Goal: Task Accomplishment & Management: Manage account settings

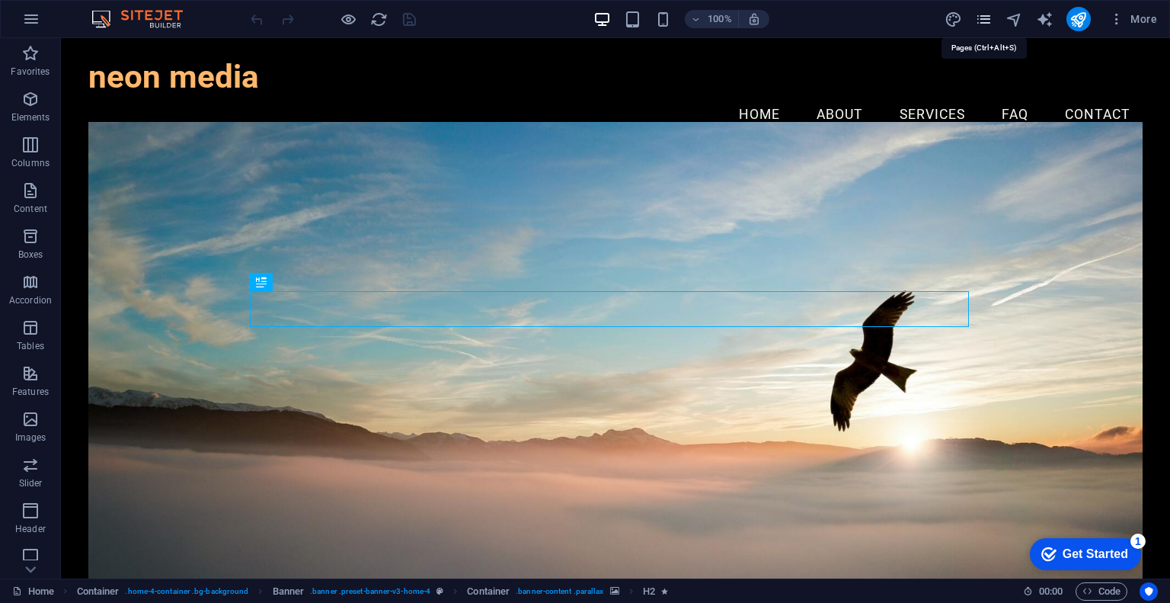
drag, startPoint x: 993, startPoint y: 23, endPoint x: 984, endPoint y: 20, distance: 9.6
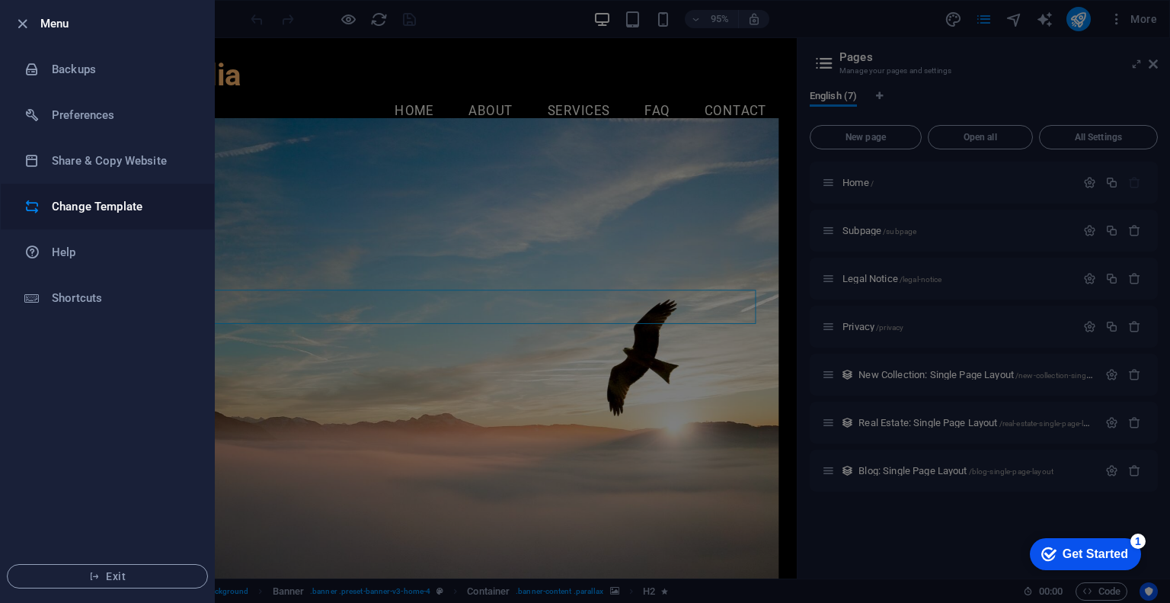
click at [91, 203] on h6 "Change Template" at bounding box center [122, 206] width 141 height 18
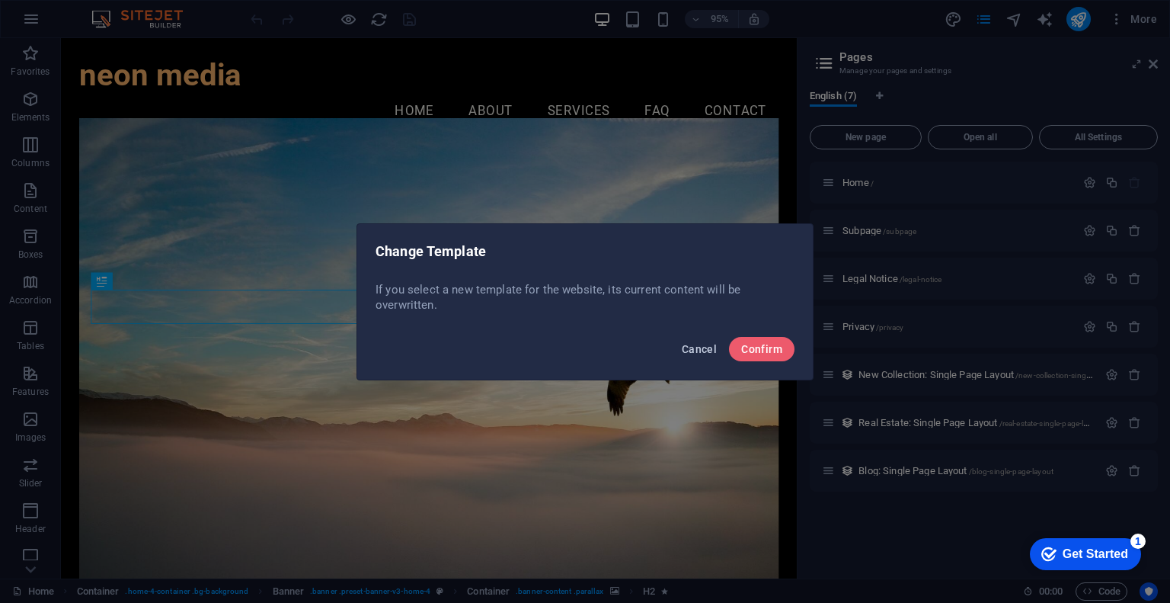
click at [695, 353] on span "Cancel" at bounding box center [699, 349] width 35 height 12
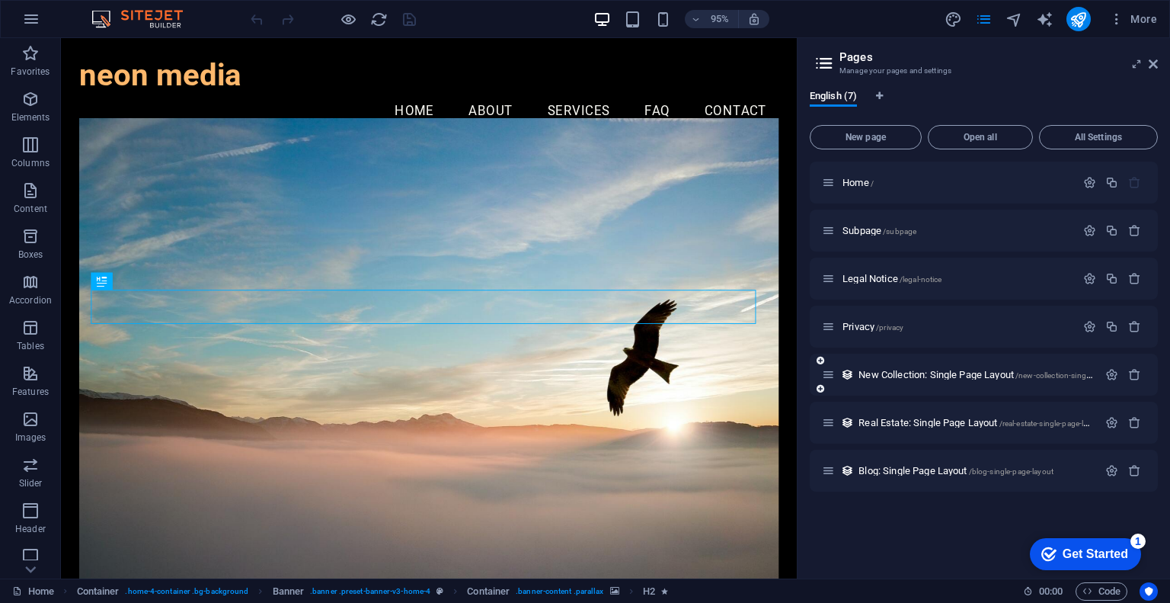
click at [834, 377] on icon at bounding box center [828, 374] width 13 height 13
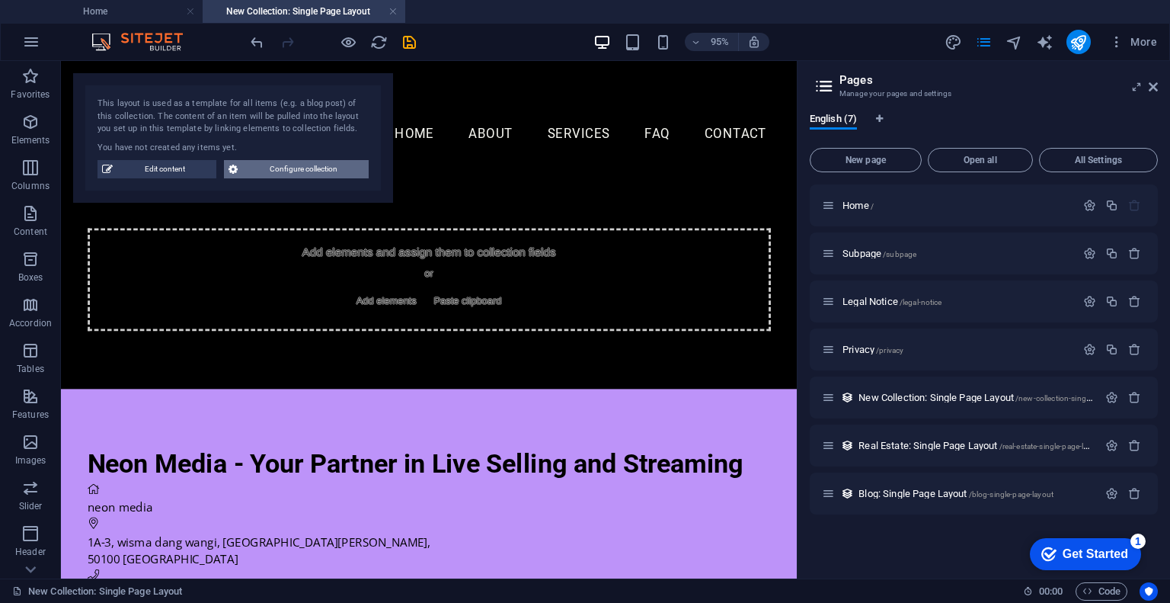
click at [237, 172] on icon at bounding box center [233, 169] width 9 height 18
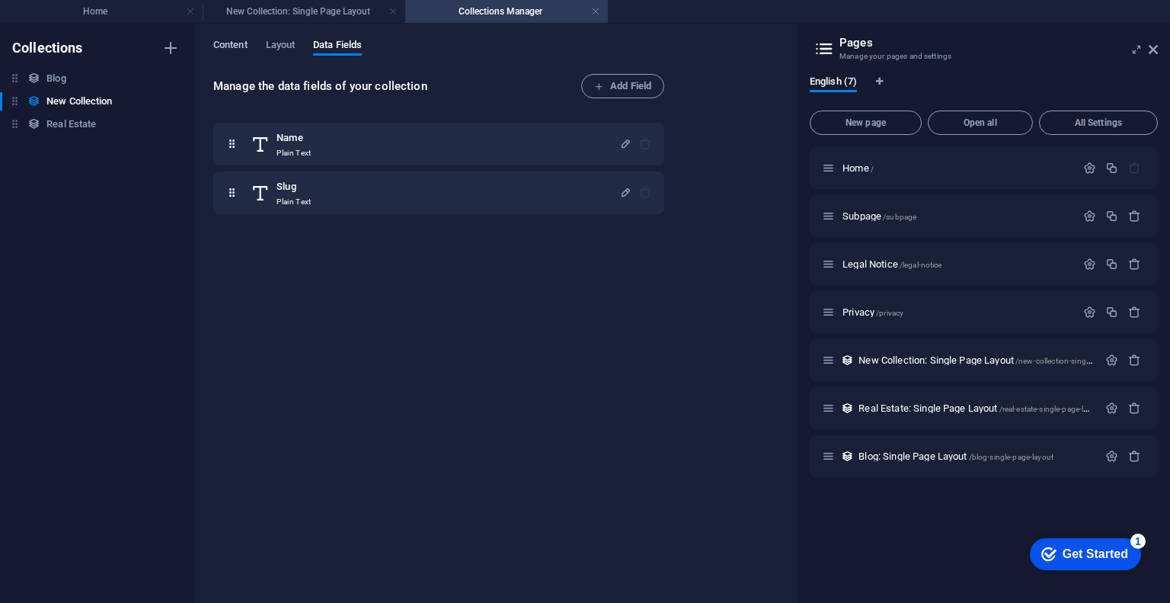
click at [234, 46] on span "Content" at bounding box center [230, 46] width 34 height 21
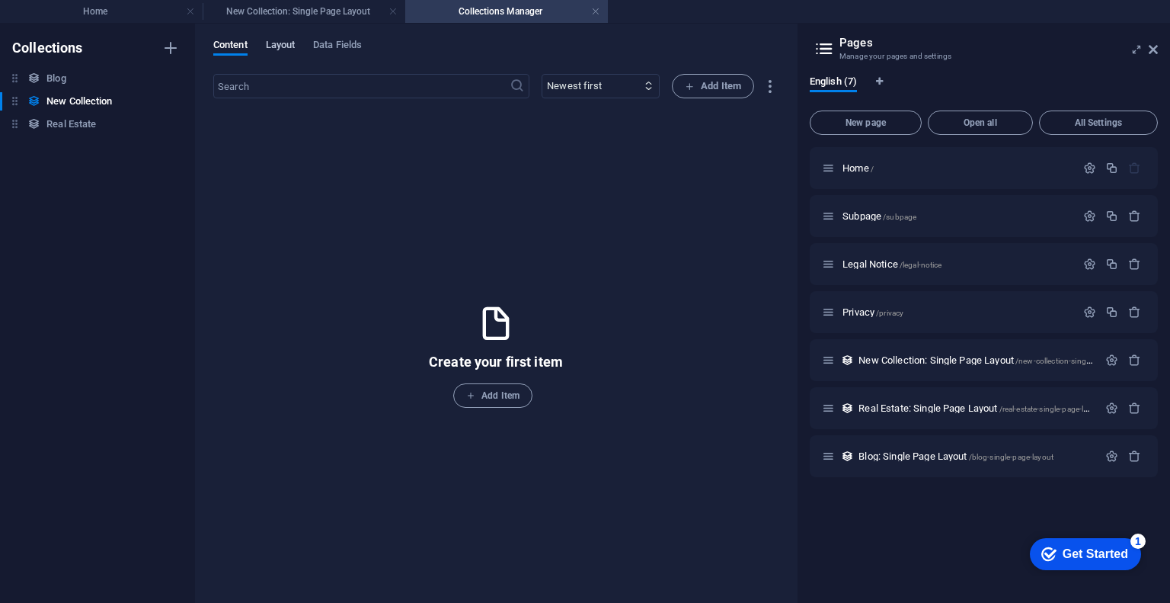
click at [271, 48] on span "Layout" at bounding box center [281, 46] width 30 height 21
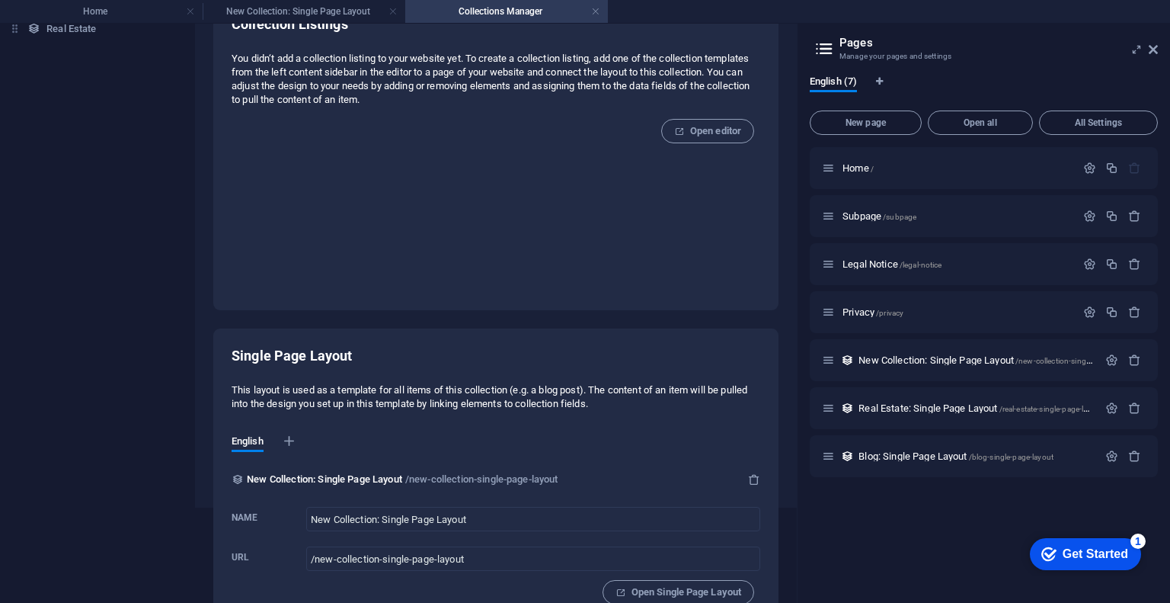
scroll to position [126, 0]
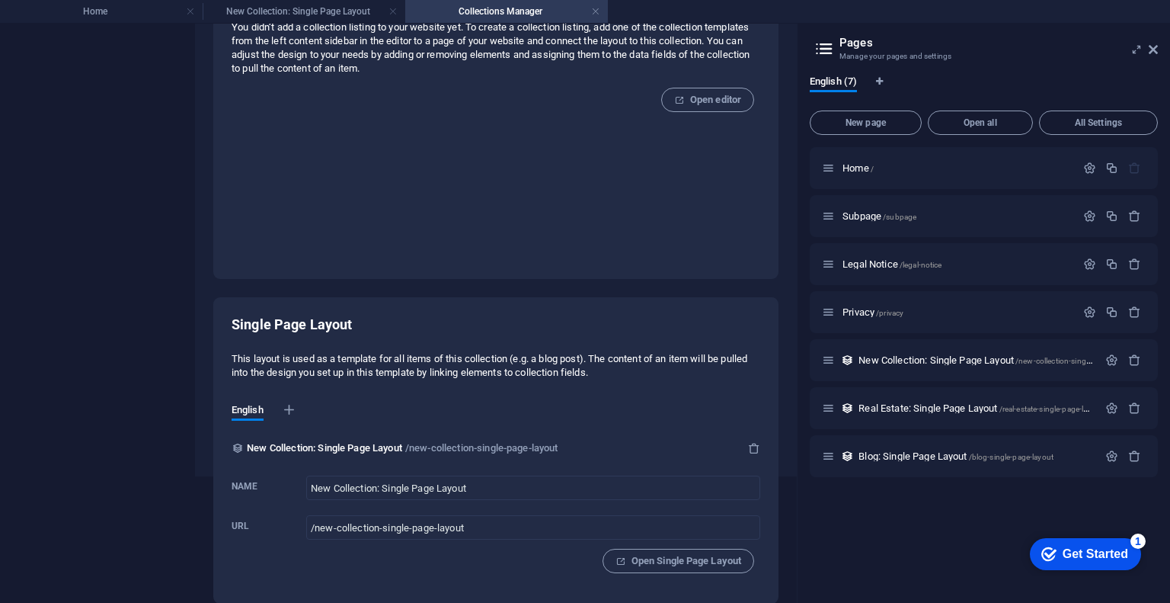
click at [435, 447] on p "/new-collection-single-page-layout" at bounding box center [481, 448] width 153 height 18
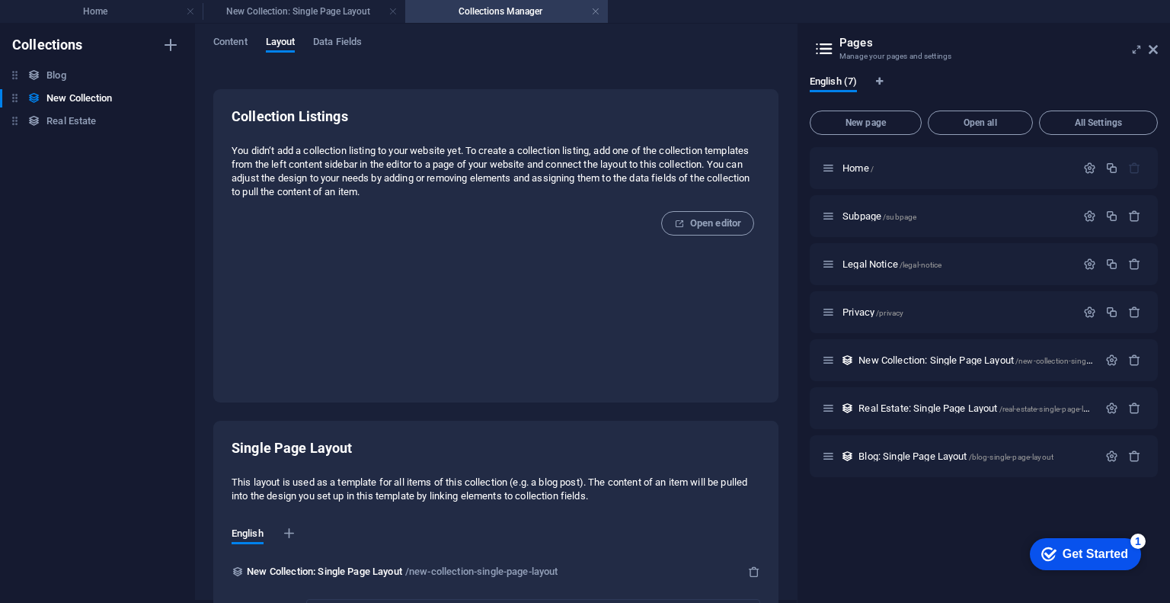
scroll to position [0, 0]
click at [233, 41] on span "Content" at bounding box center [230, 46] width 34 height 21
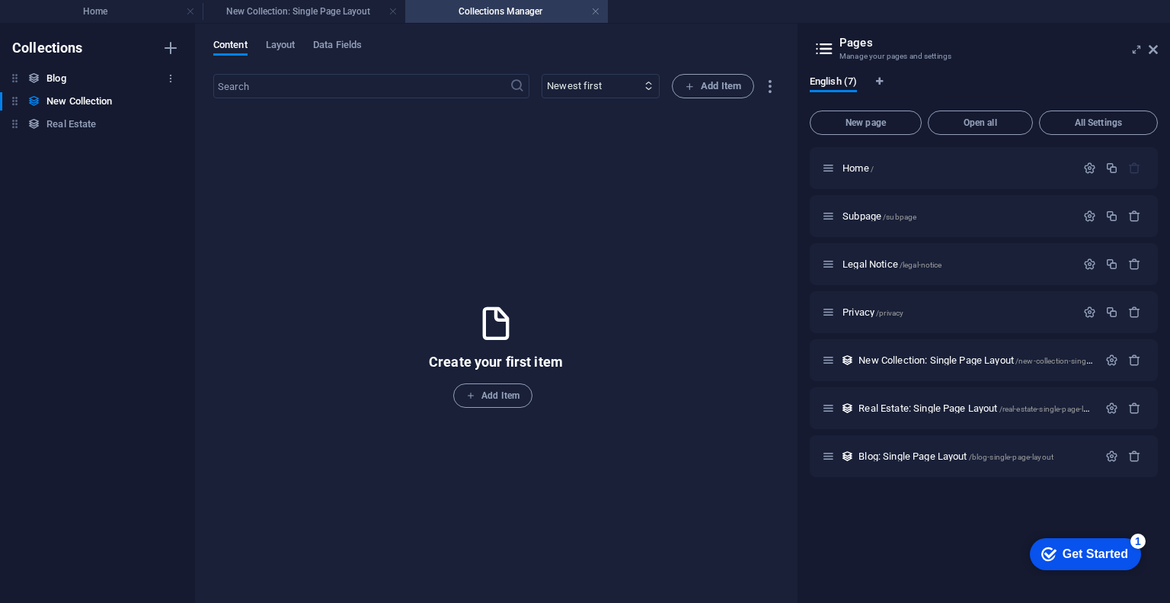
click at [56, 70] on h6 "Blog" at bounding box center [55, 78] width 19 height 18
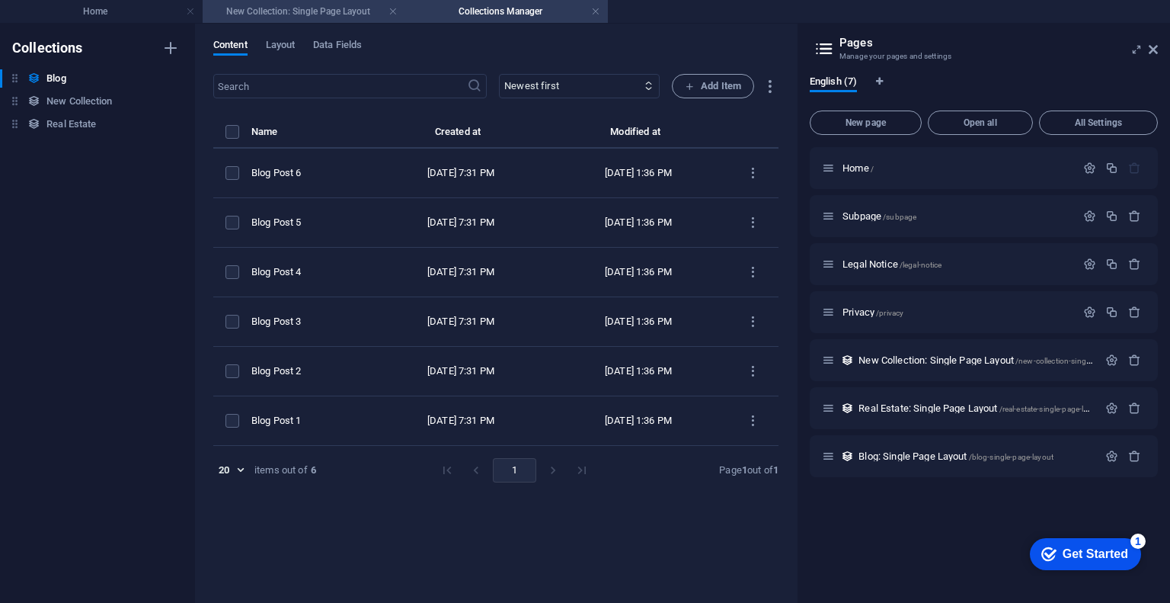
click at [284, 15] on h4 "New Collection: Single Page Layout" at bounding box center [304, 11] width 203 height 17
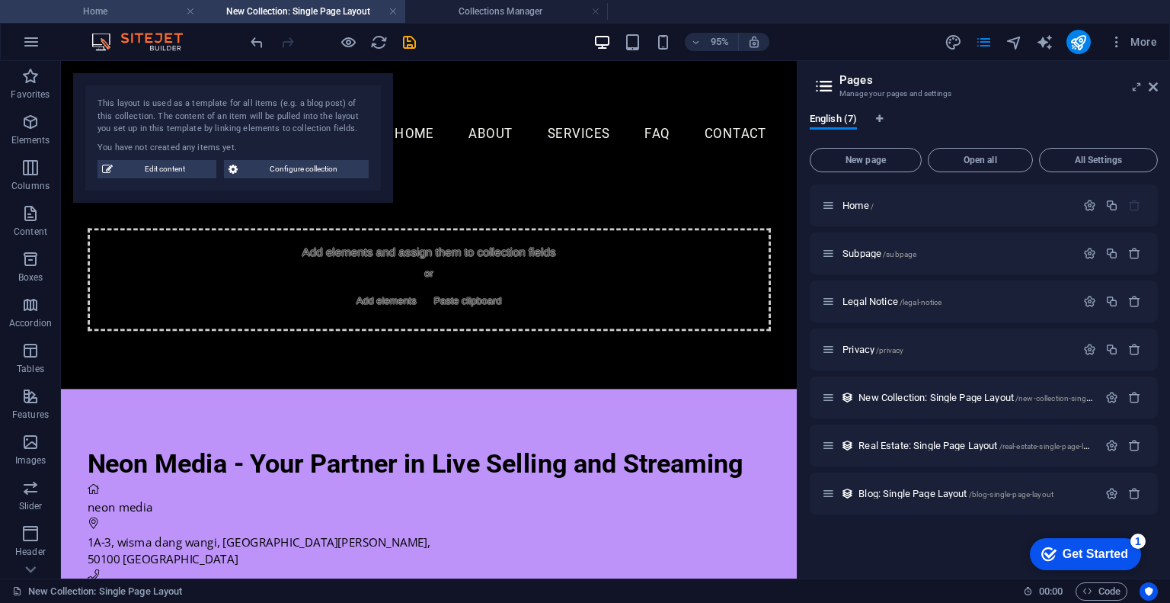
click at [76, 13] on h4 "Home" at bounding box center [101, 11] width 203 height 17
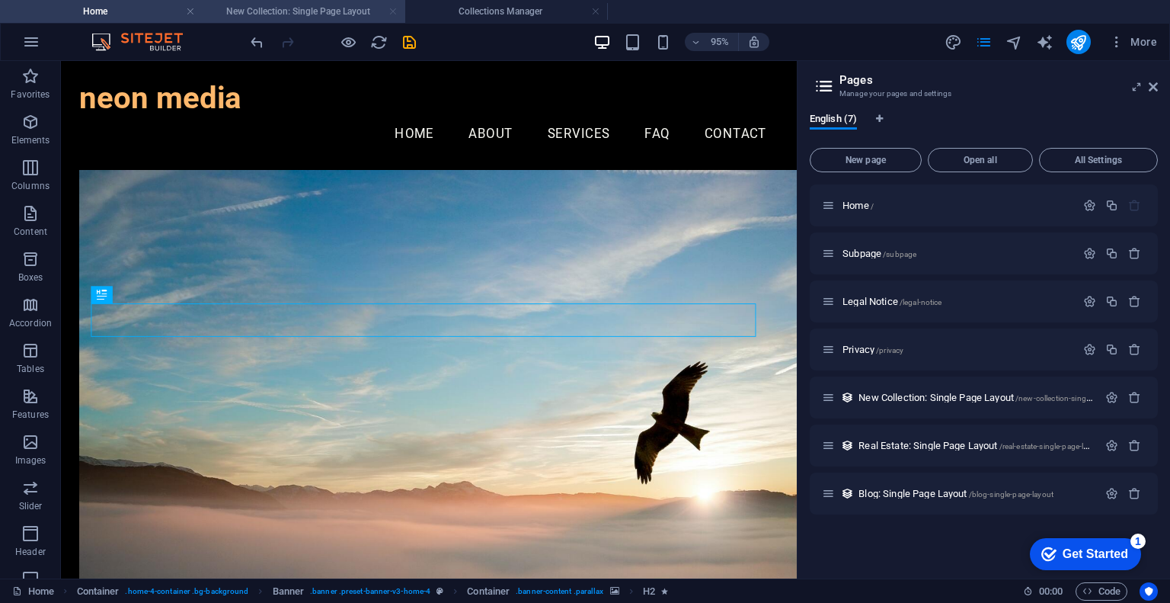
click at [393, 10] on link at bounding box center [393, 12] width 9 height 14
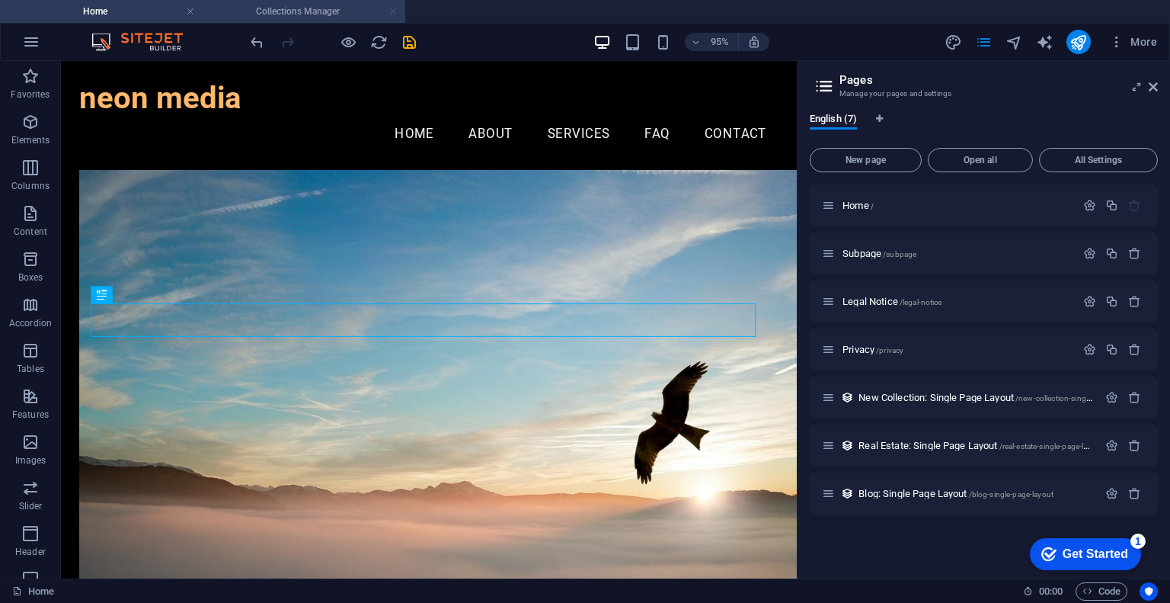
click at [392, 8] on link at bounding box center [393, 12] width 9 height 14
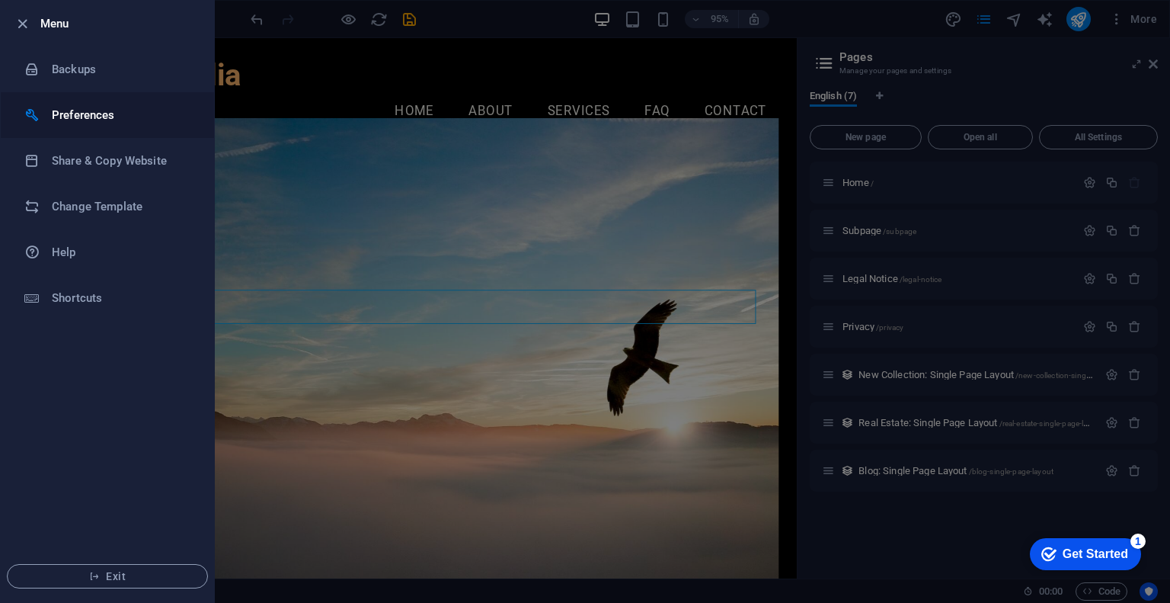
click at [118, 118] on h6 "Preferences" at bounding box center [122, 115] width 141 height 18
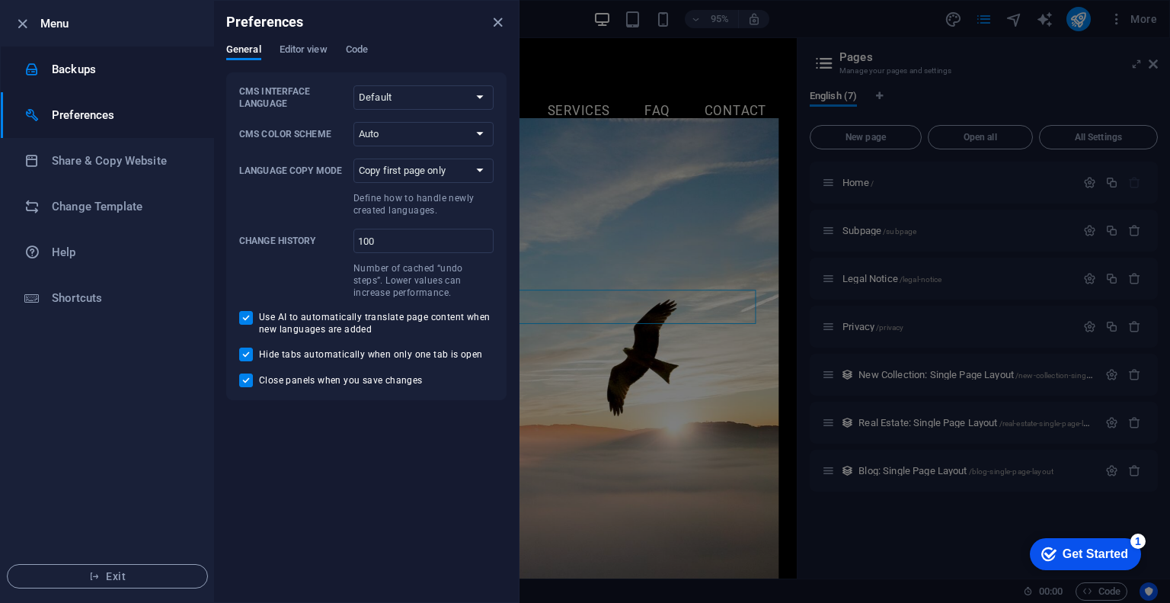
click at [110, 74] on h6 "Backups" at bounding box center [122, 69] width 141 height 18
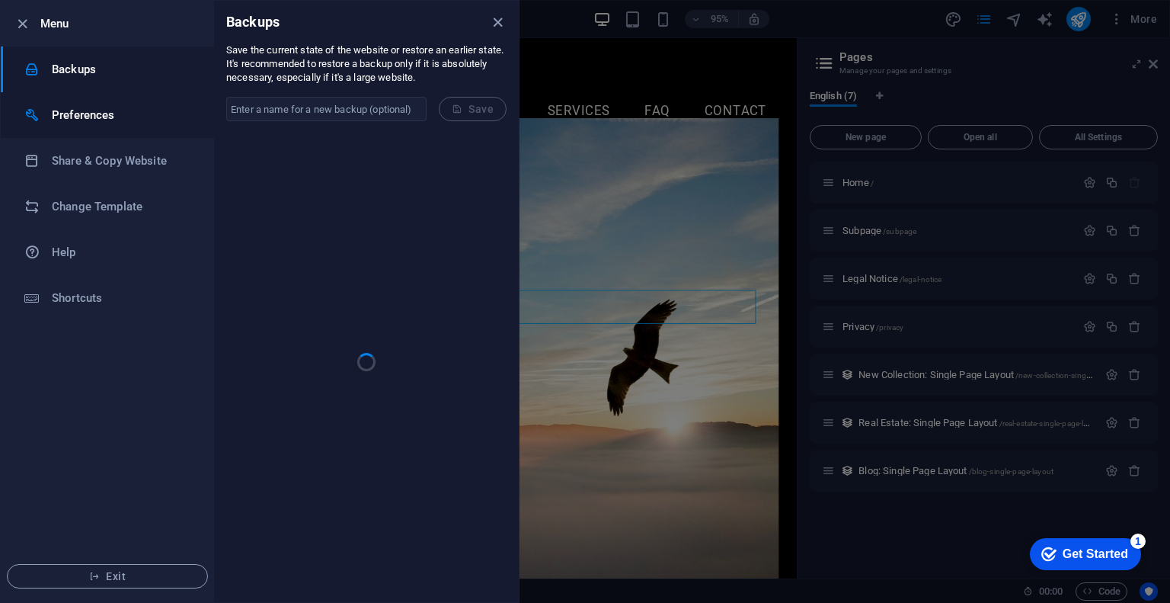
click at [101, 111] on h6 "Preferences" at bounding box center [122, 115] width 141 height 18
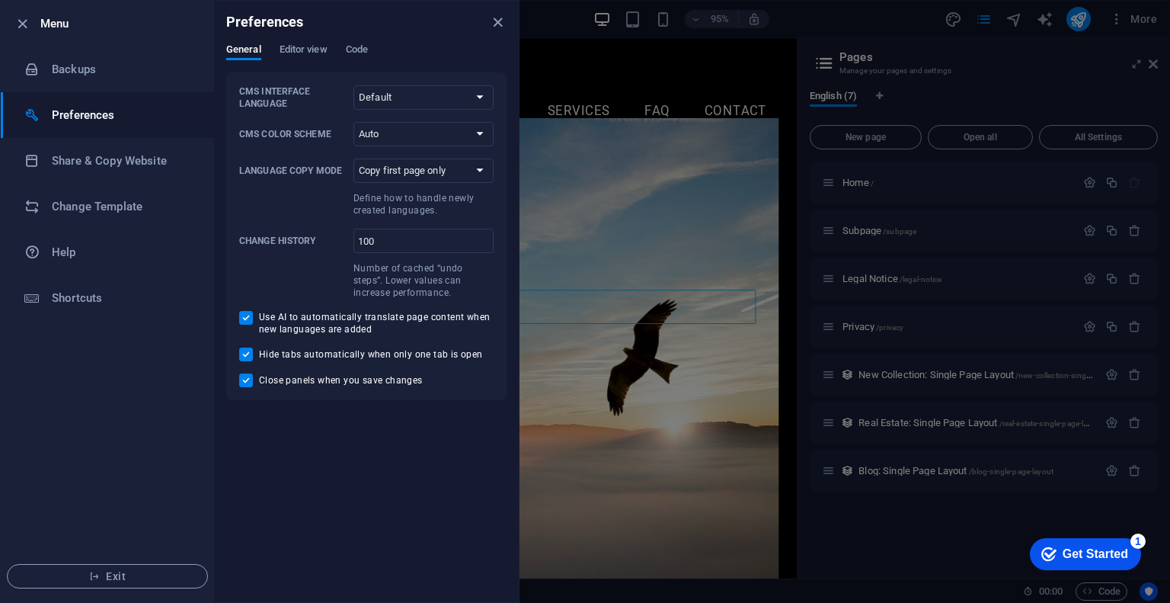
click at [804, 21] on div at bounding box center [585, 301] width 1170 height 603
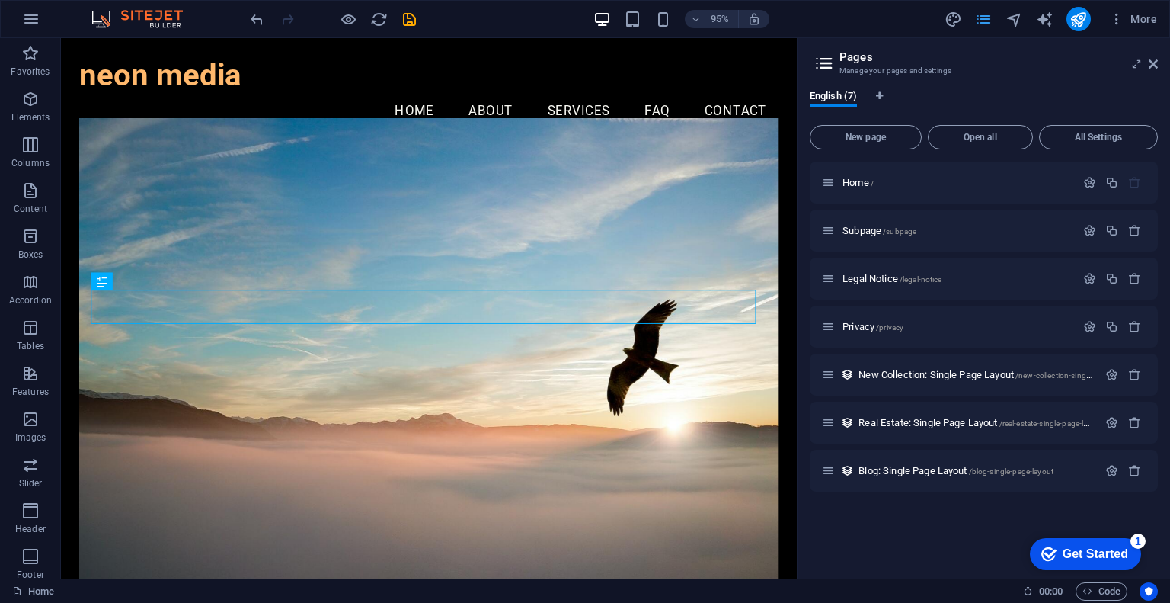
select select "px"
select select "200"
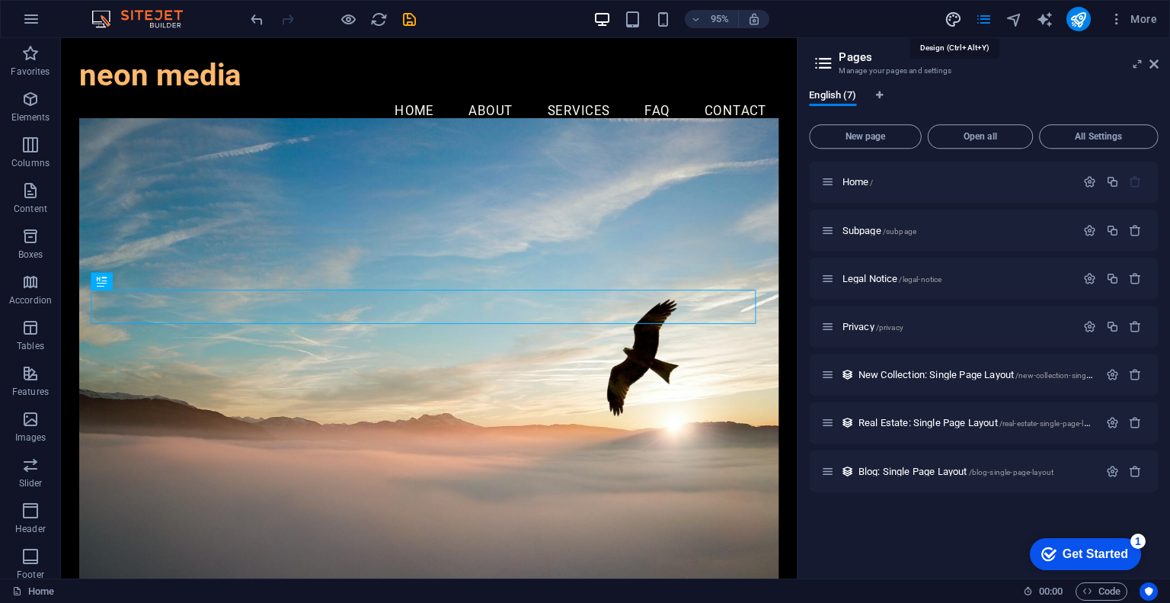
select select "px"
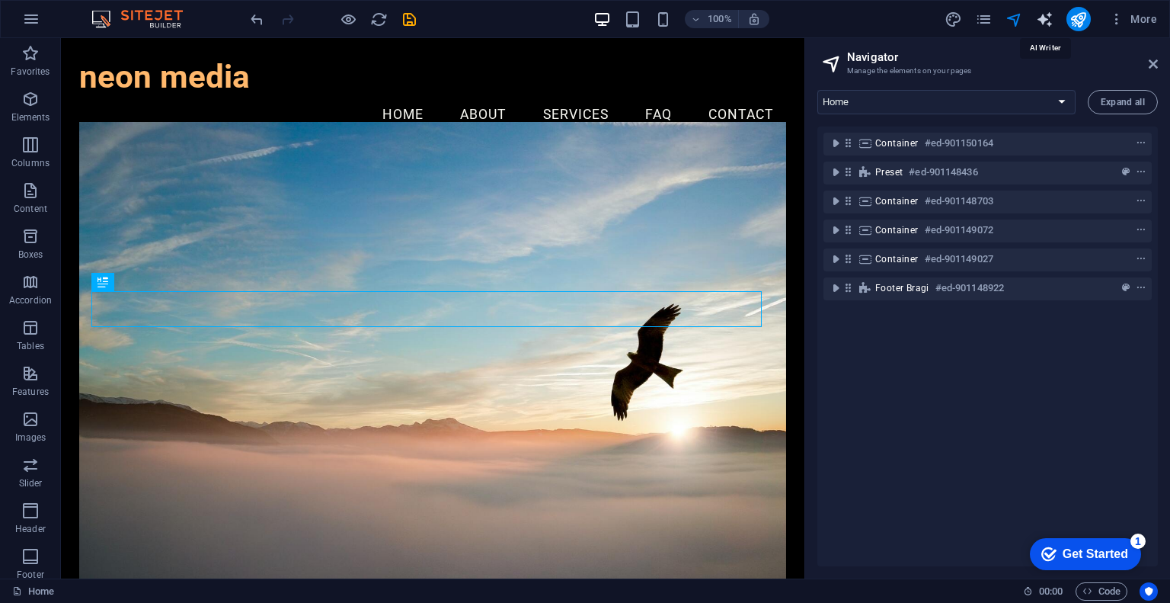
select select "English"
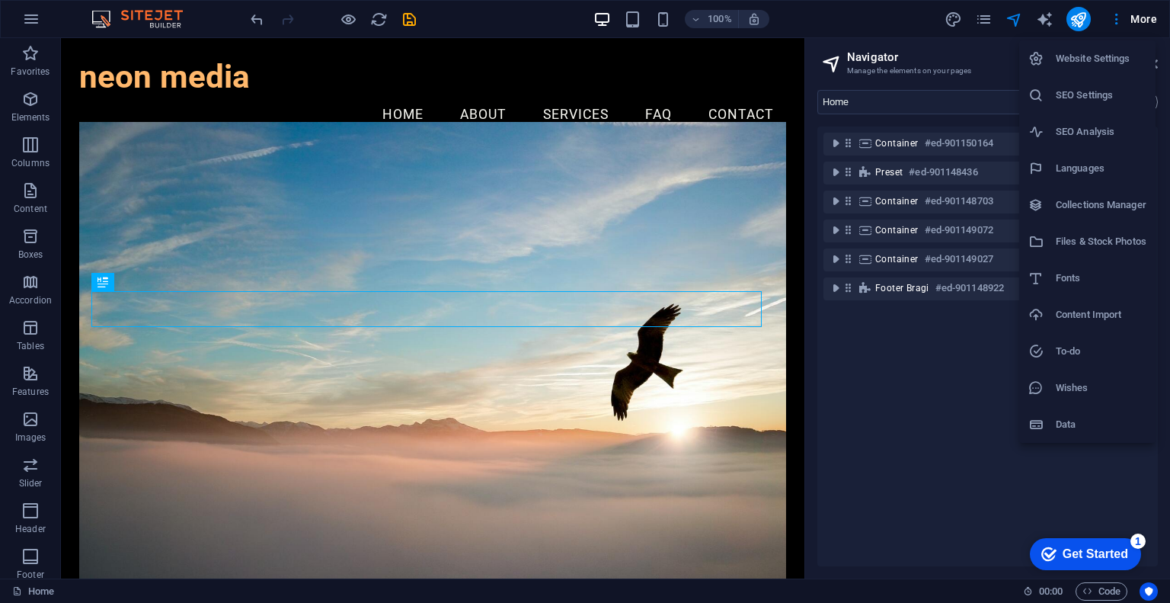
click at [1120, 55] on h6 "Website Settings" at bounding box center [1101, 59] width 91 height 18
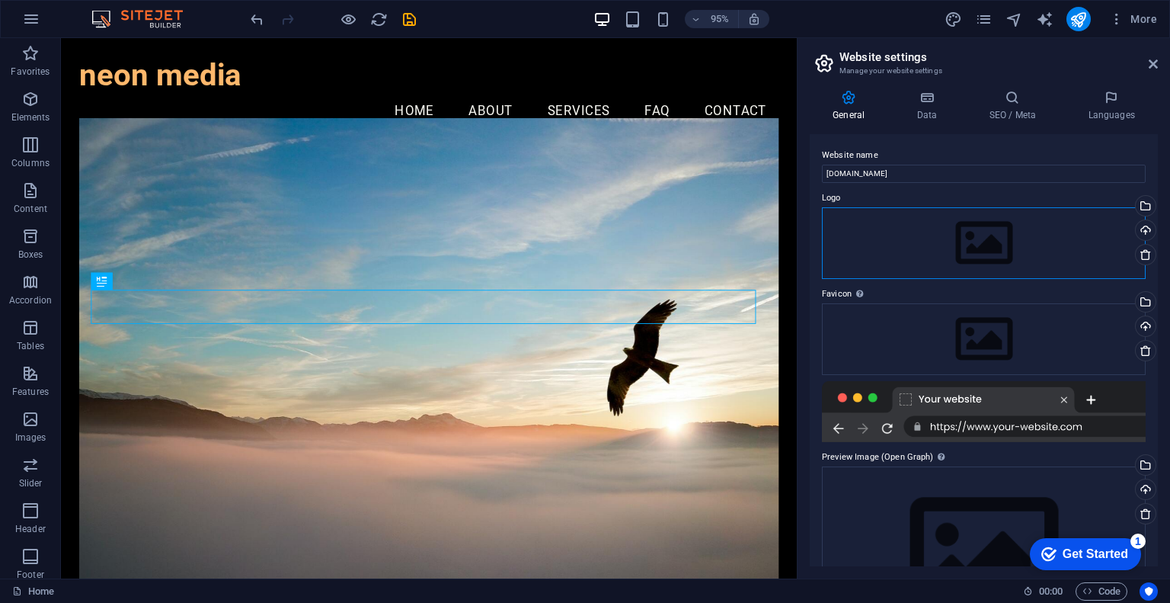
click at [964, 235] on div "Drag files here, click to choose files or select files from Files or our free s…" at bounding box center [984, 243] width 324 height 72
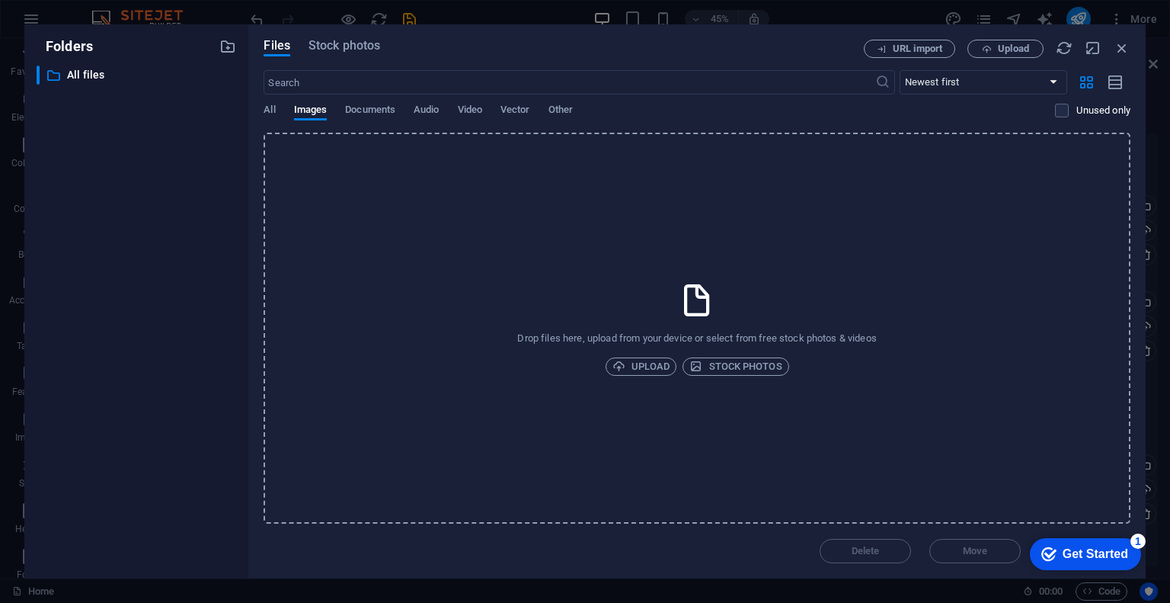
click at [660, 376] on div "Drop files here, upload from your device or select from free stock photos & vid…" at bounding box center [697, 328] width 867 height 391
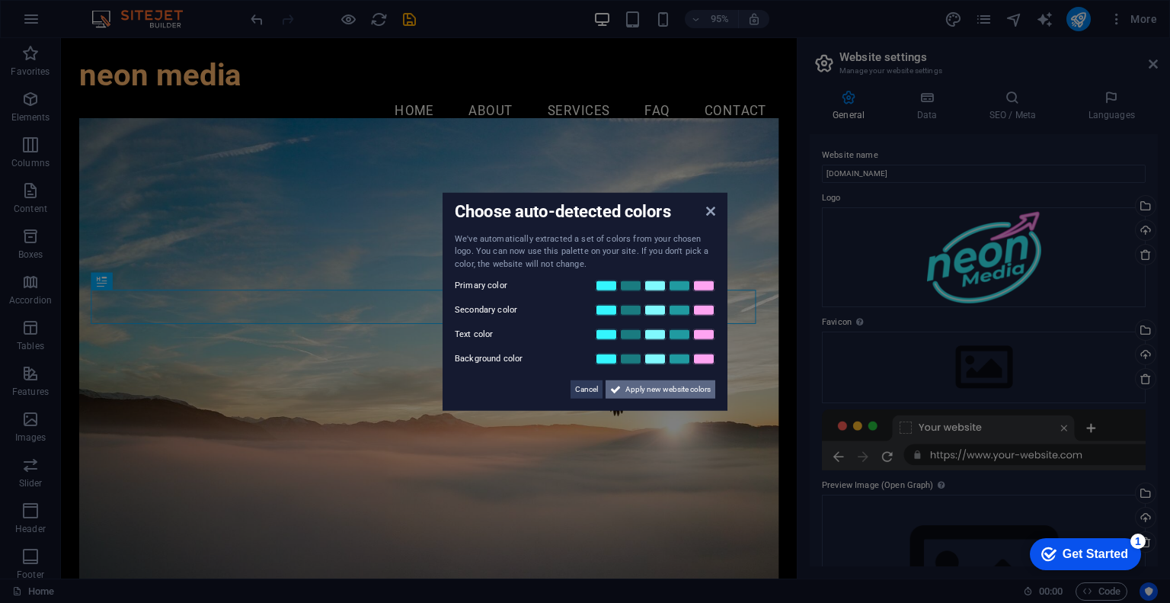
click at [632, 386] on span "Apply new website colors" at bounding box center [667, 389] width 85 height 18
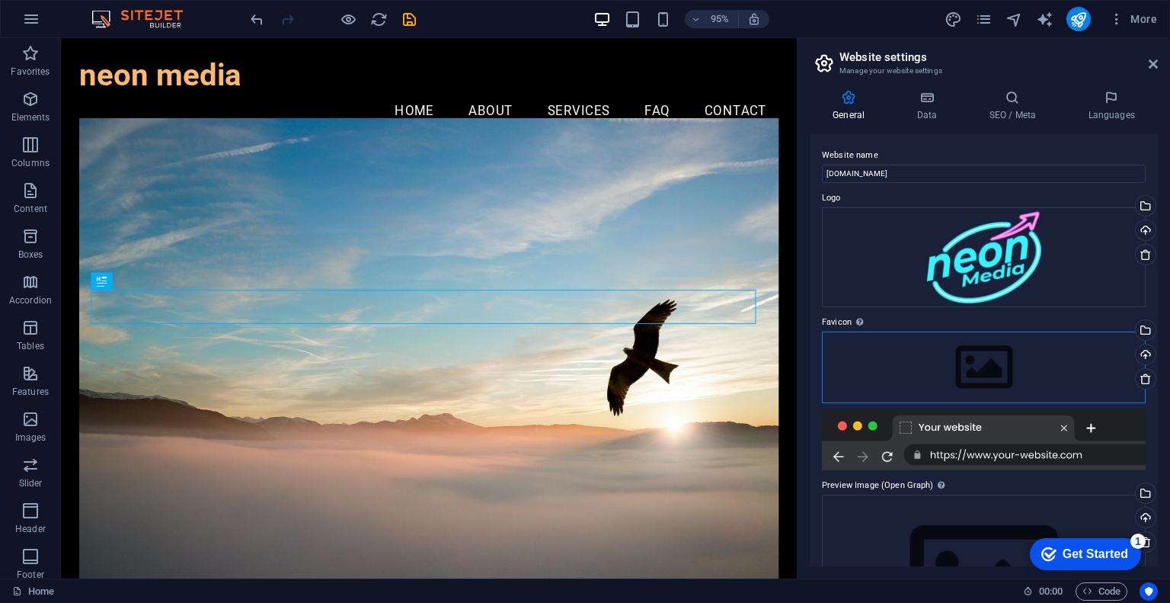
click at [1023, 358] on div "Drag files here, click to choose files or select files from Files or our free s…" at bounding box center [984, 367] width 324 height 72
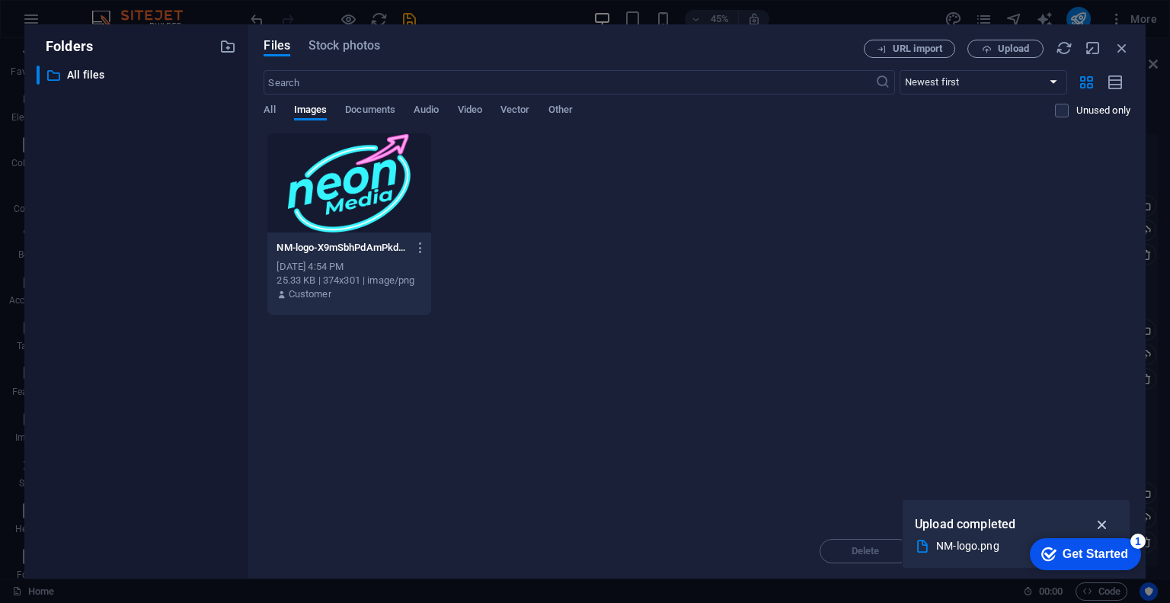
click at [1103, 523] on icon "button" at bounding box center [1103, 524] width 18 height 17
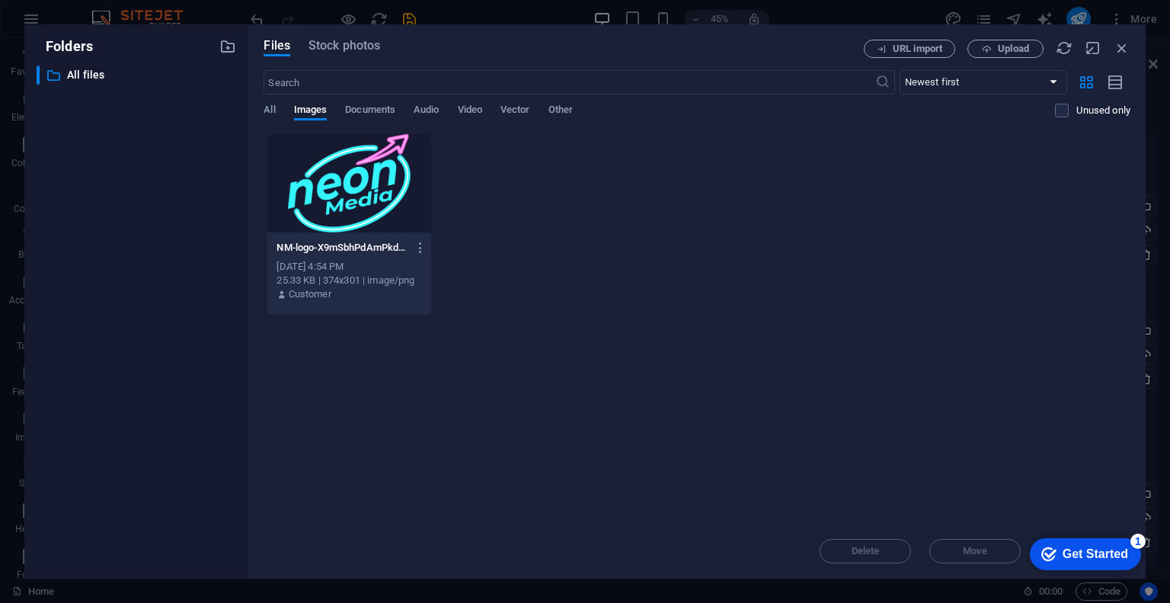
click at [1076, 547] on div "Get Started" at bounding box center [1096, 554] width 66 height 14
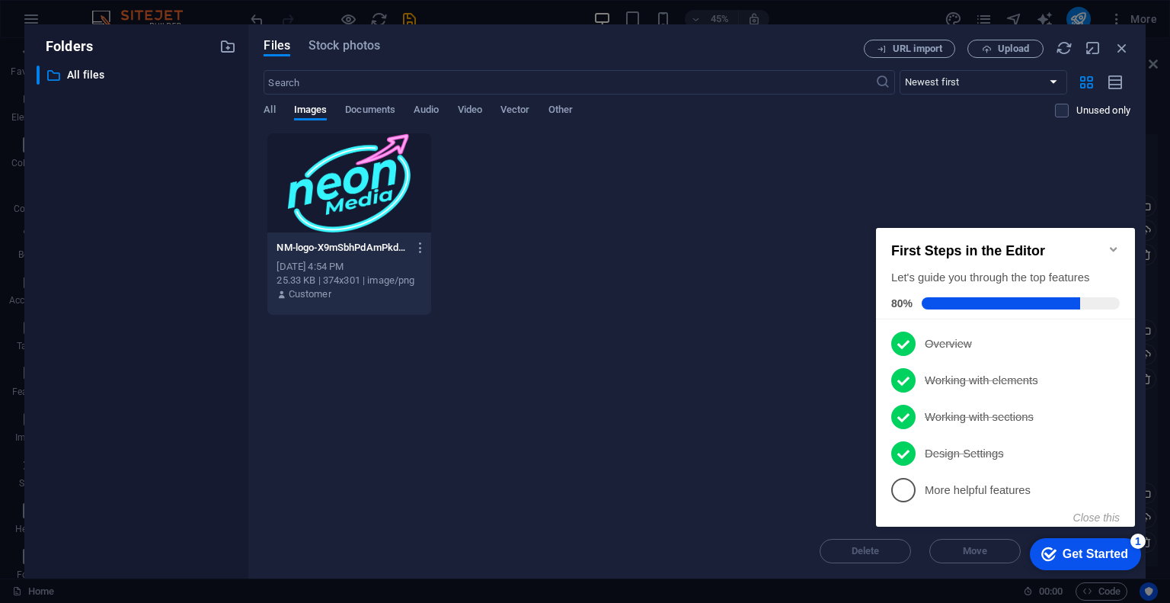
drag, startPoint x: 737, startPoint y: 374, endPoint x: 746, endPoint y: 373, distance: 8.4
click at [744, 374] on div "Drop files here to upload them instantly NM-logo-X9mSbhPdAmPkduOXmKq9DA.png NM-…" at bounding box center [697, 328] width 867 height 391
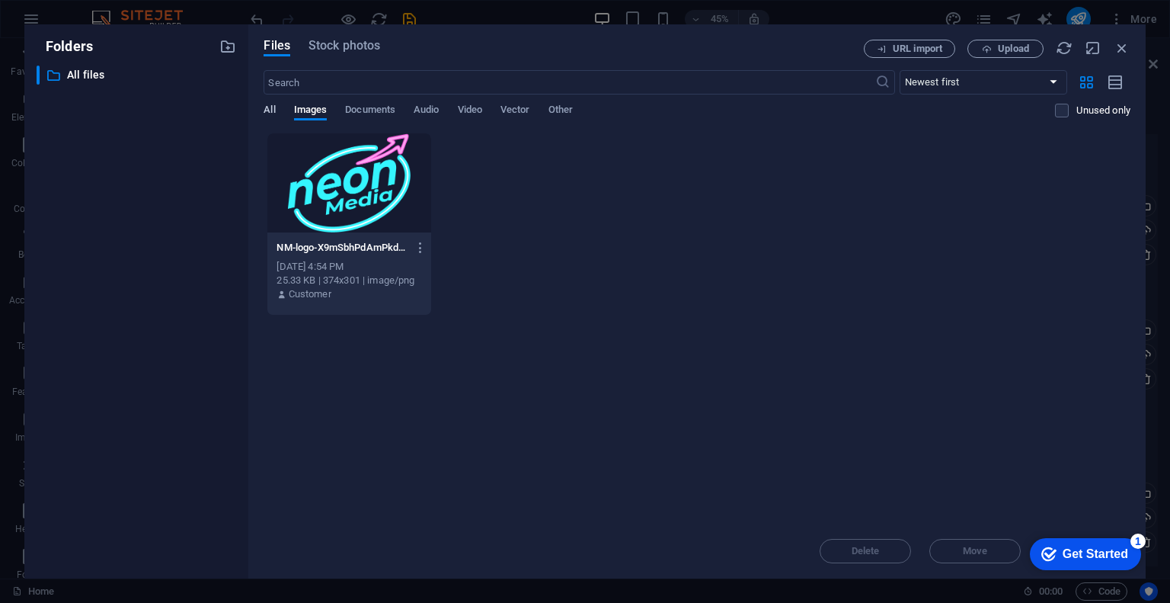
click at [268, 109] on span "All" at bounding box center [269, 111] width 11 height 21
click at [318, 111] on span "Images" at bounding box center [311, 111] width 34 height 21
click at [1025, 44] on span "Upload" at bounding box center [1013, 48] width 31 height 9
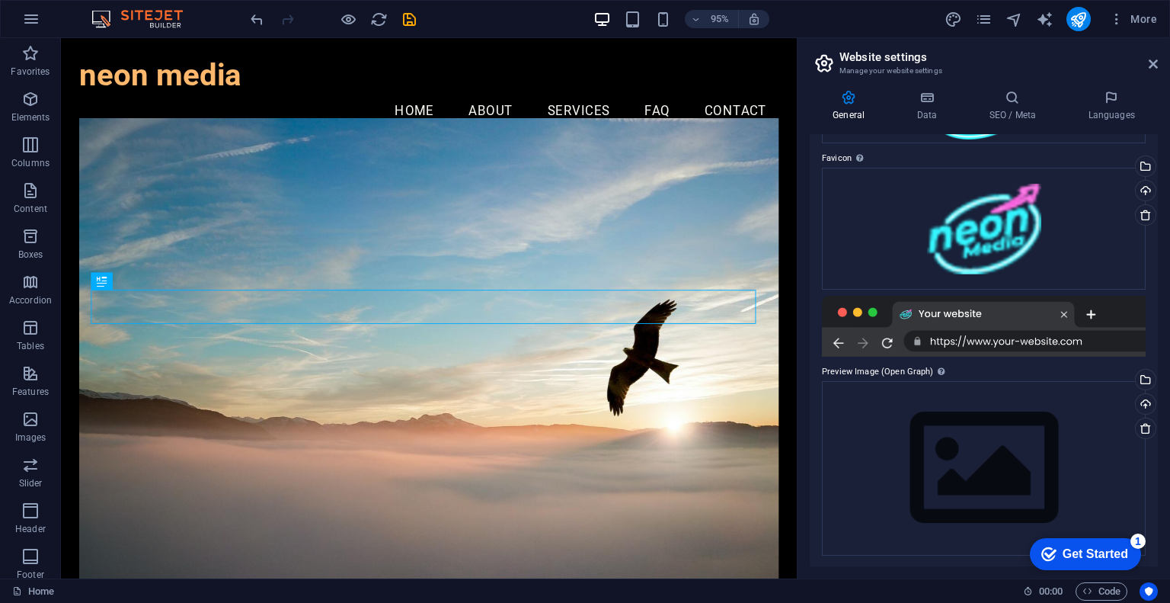
scroll to position [165, 0]
click at [955, 437] on div "Drag files here, click to choose files or select files from Files or our free s…" at bounding box center [984, 467] width 324 height 174
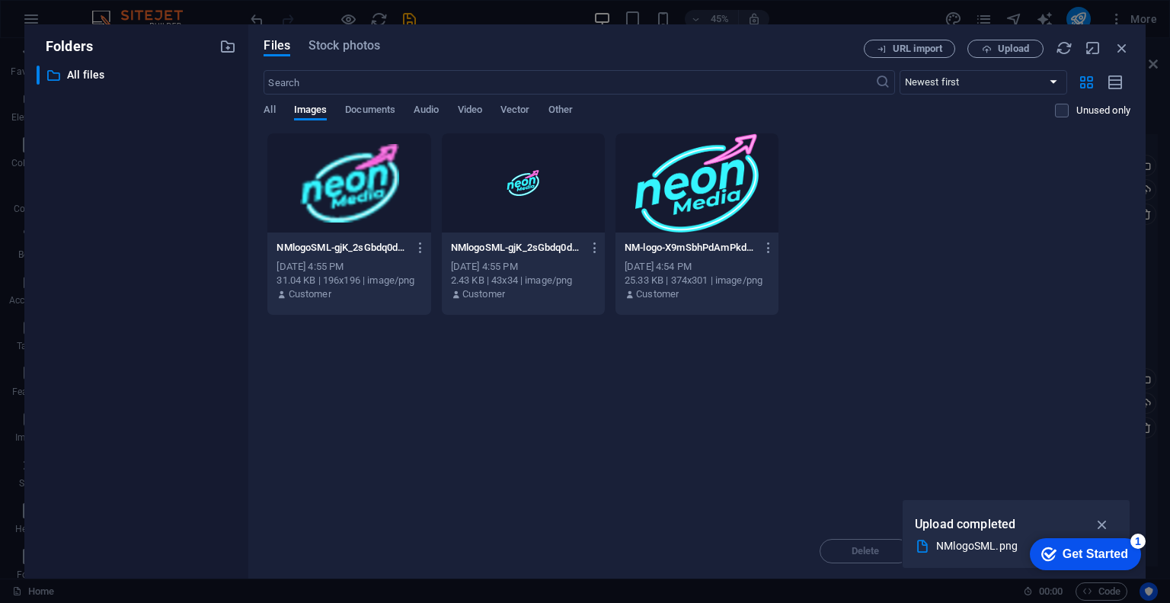
click at [719, 195] on div at bounding box center [697, 182] width 163 height 99
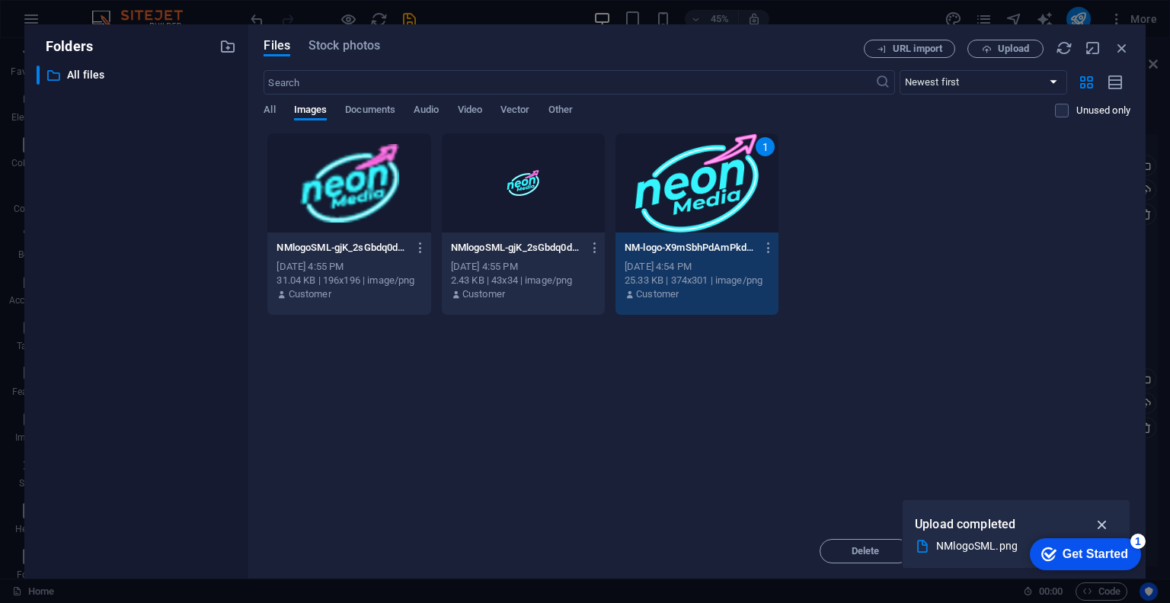
click at [1101, 520] on icon "button" at bounding box center [1103, 524] width 18 height 17
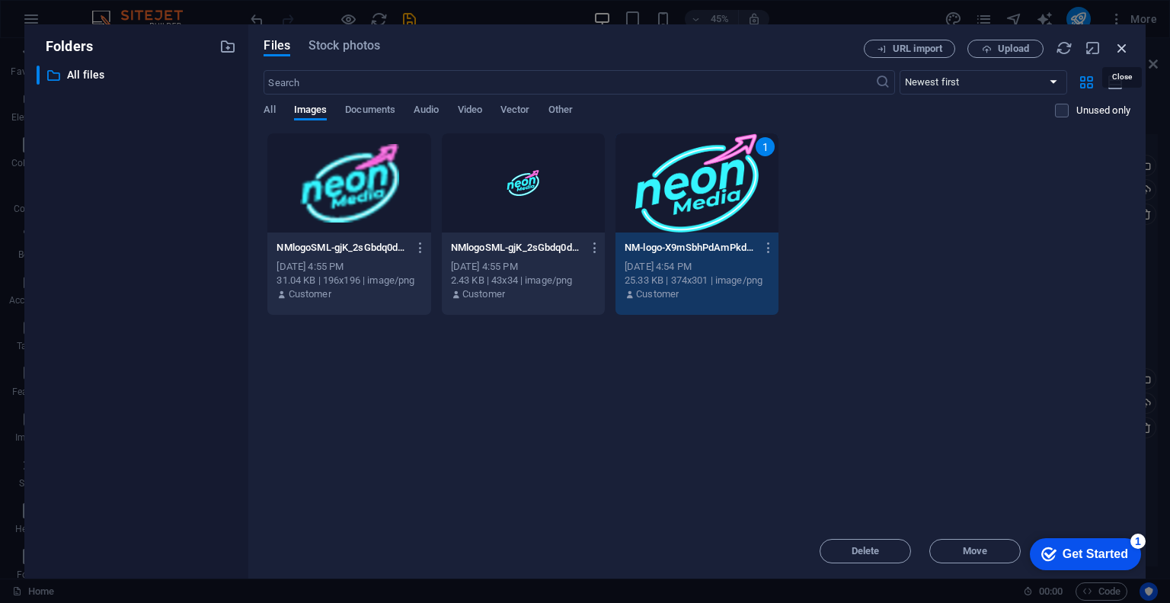
click at [1119, 54] on icon "button" at bounding box center [1122, 48] width 17 height 17
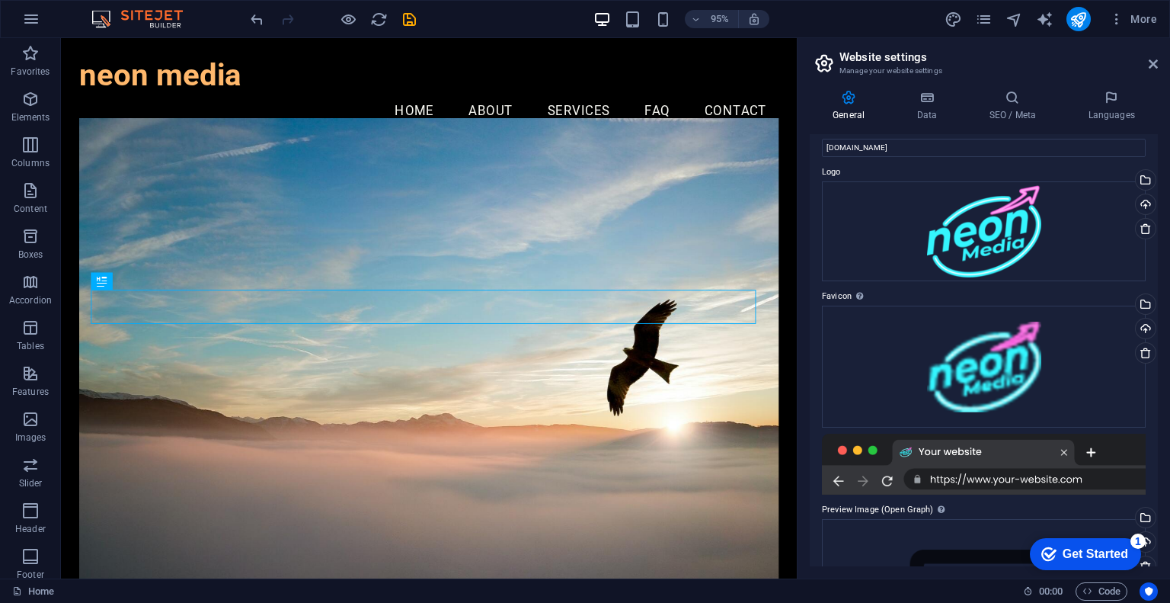
scroll to position [0, 0]
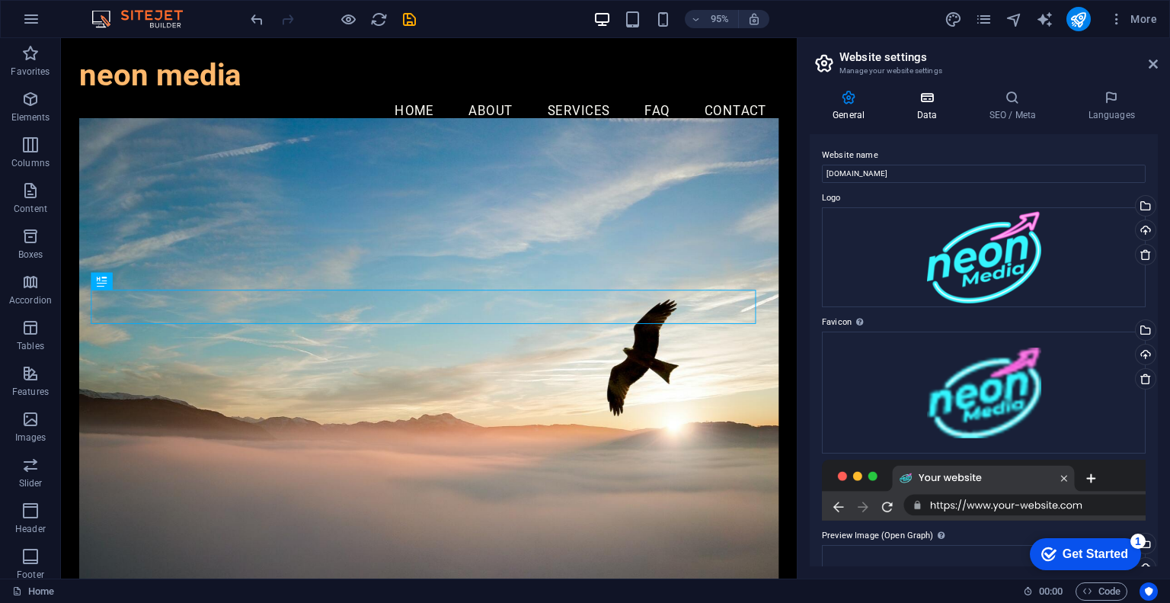
click at [922, 102] on icon at bounding box center [927, 97] width 66 height 15
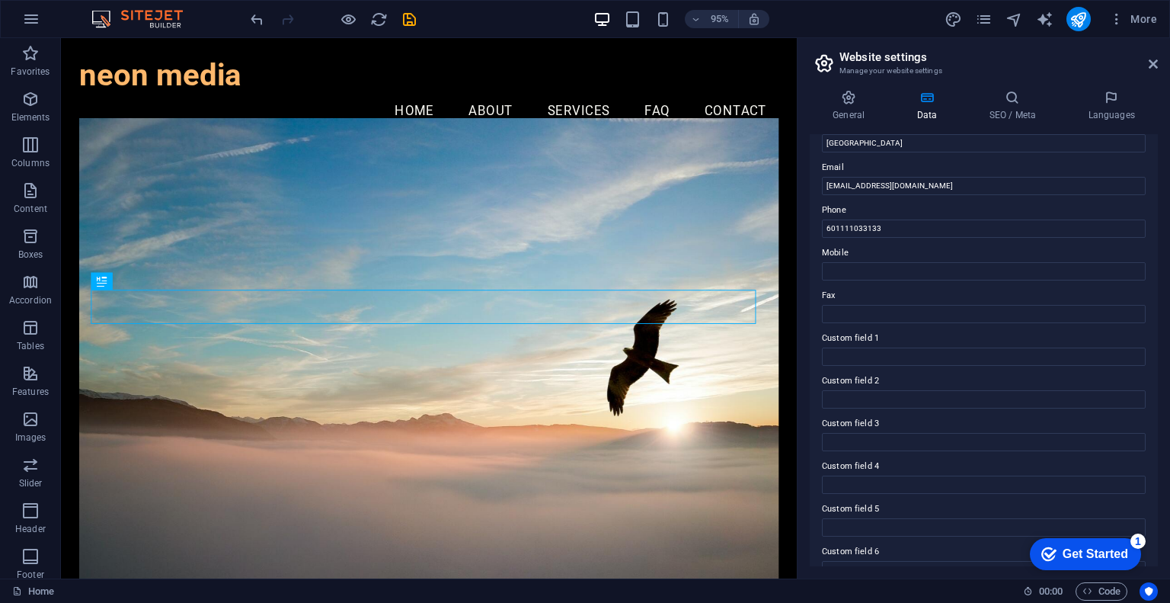
scroll to position [299, 0]
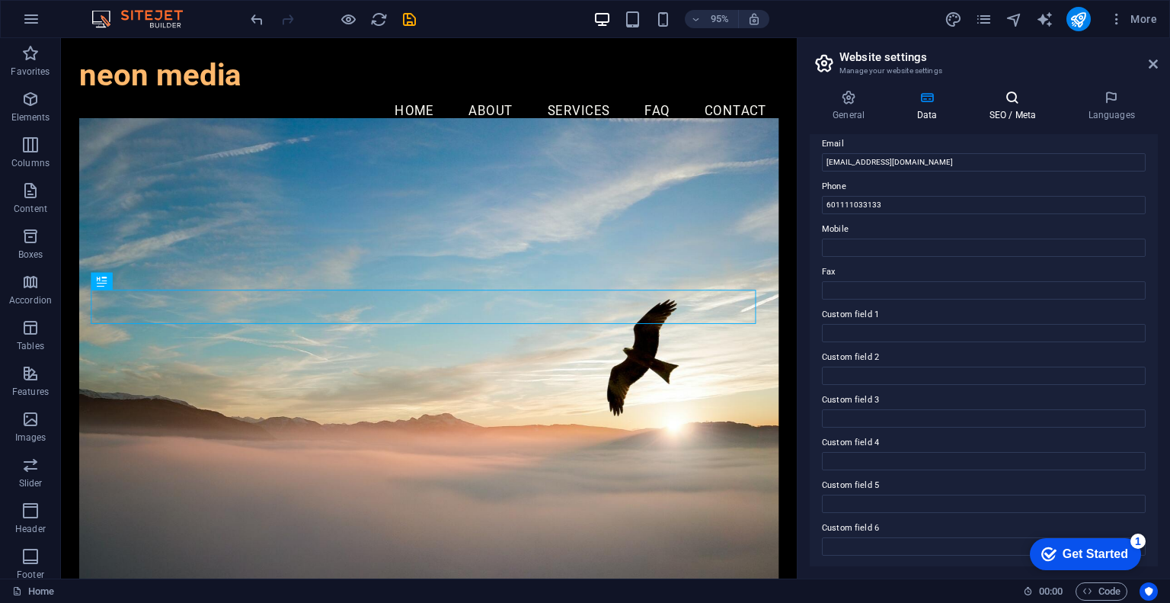
click at [1001, 115] on h4 "SEO / Meta" at bounding box center [1015, 106] width 99 height 32
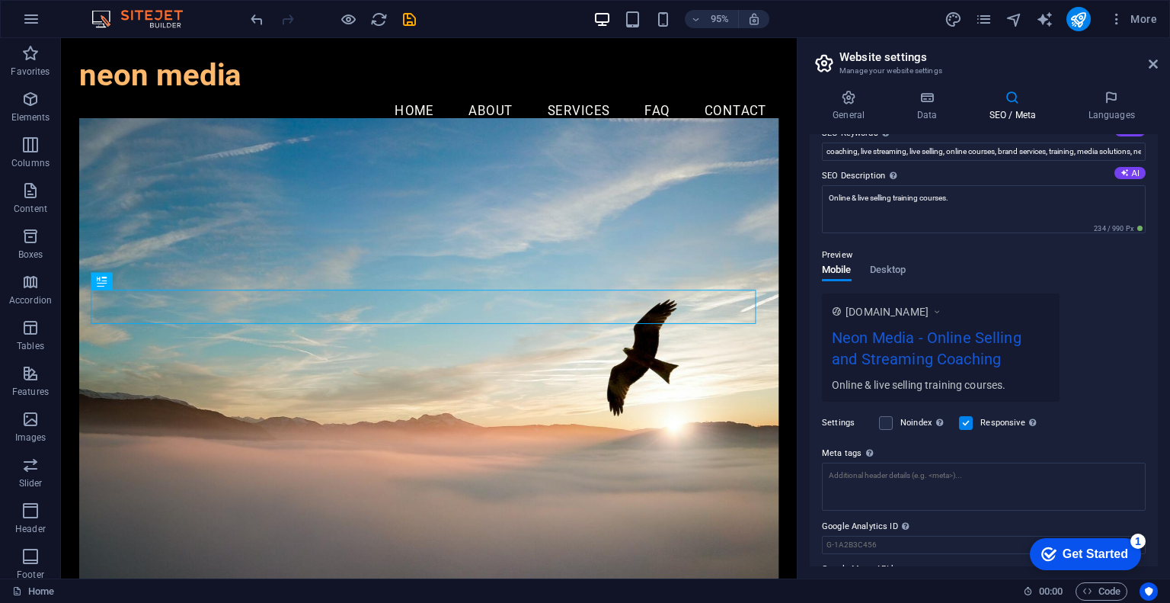
scroll to position [149, 0]
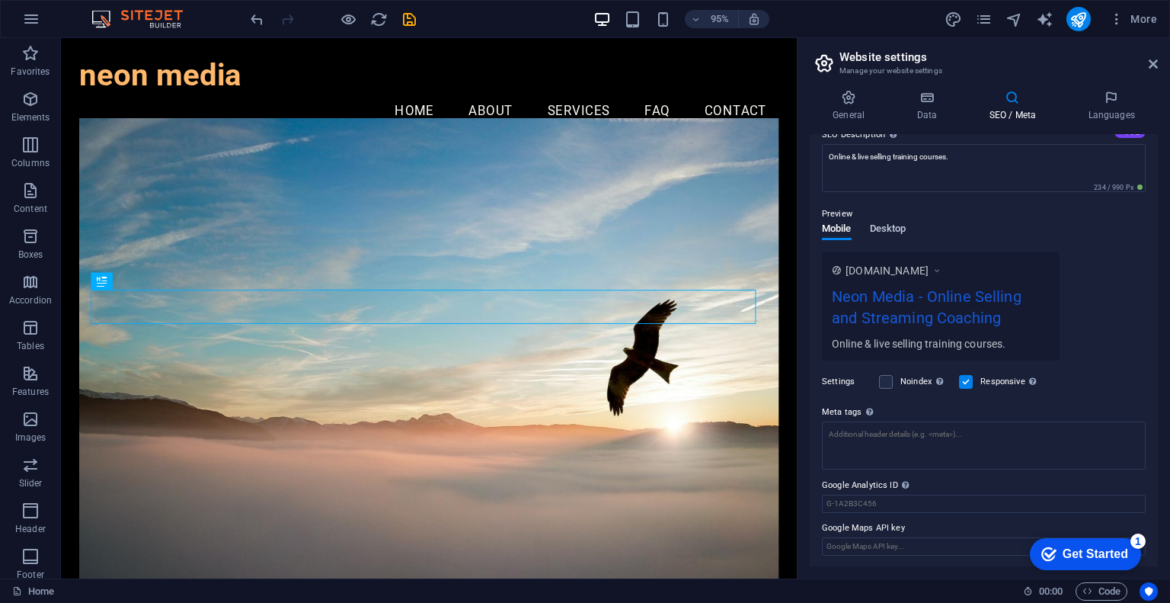
click at [897, 233] on span "Desktop" at bounding box center [888, 229] width 37 height 21
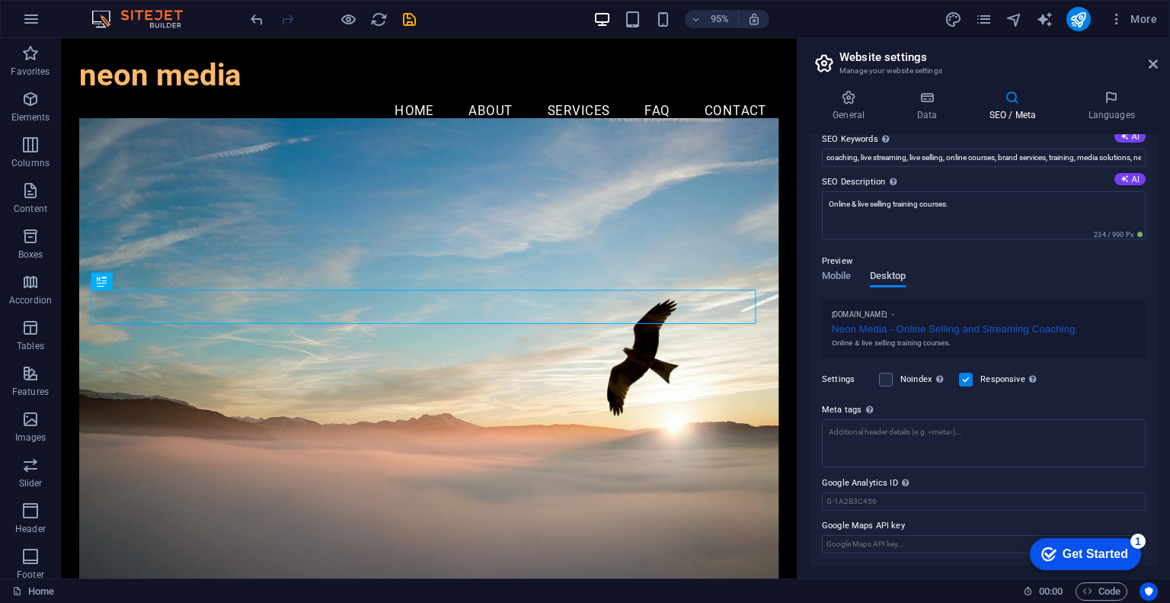
scroll to position [99, 0]
click at [1105, 105] on h4 "Languages" at bounding box center [1111, 106] width 93 height 32
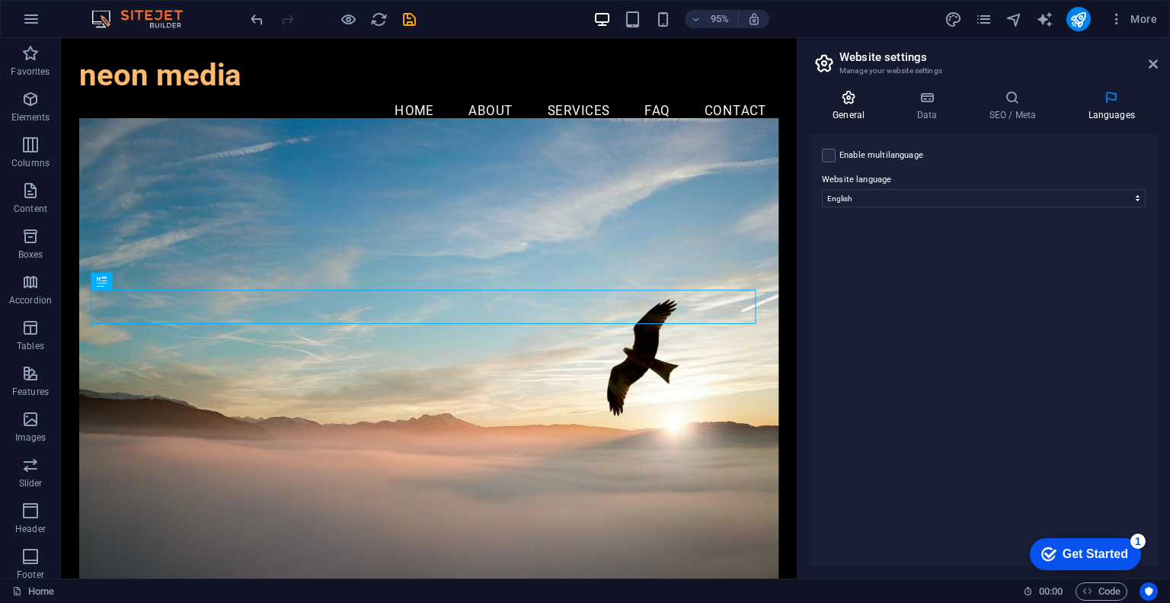
click at [849, 101] on icon at bounding box center [849, 97] width 78 height 15
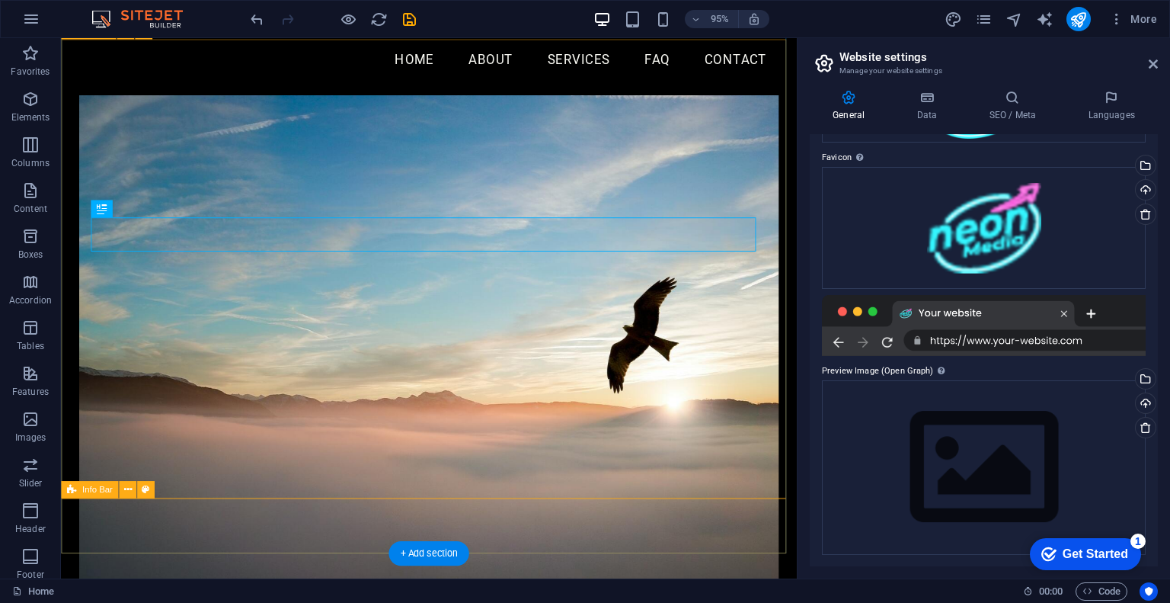
scroll to position [0, 0]
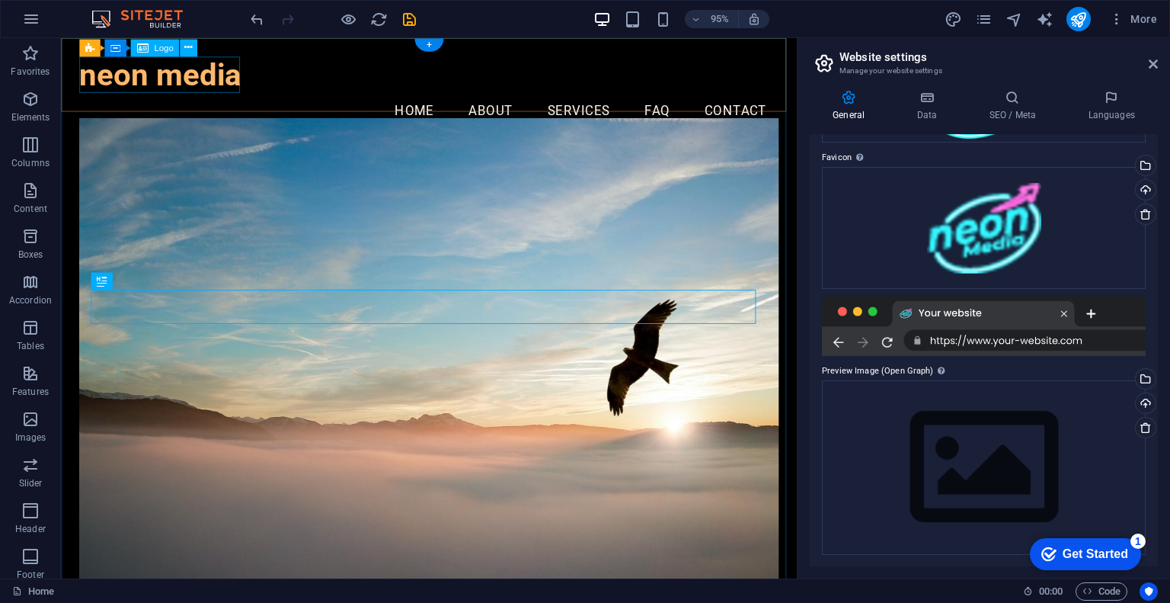
click at [145, 79] on div "neon media" at bounding box center [448, 77] width 736 height 39
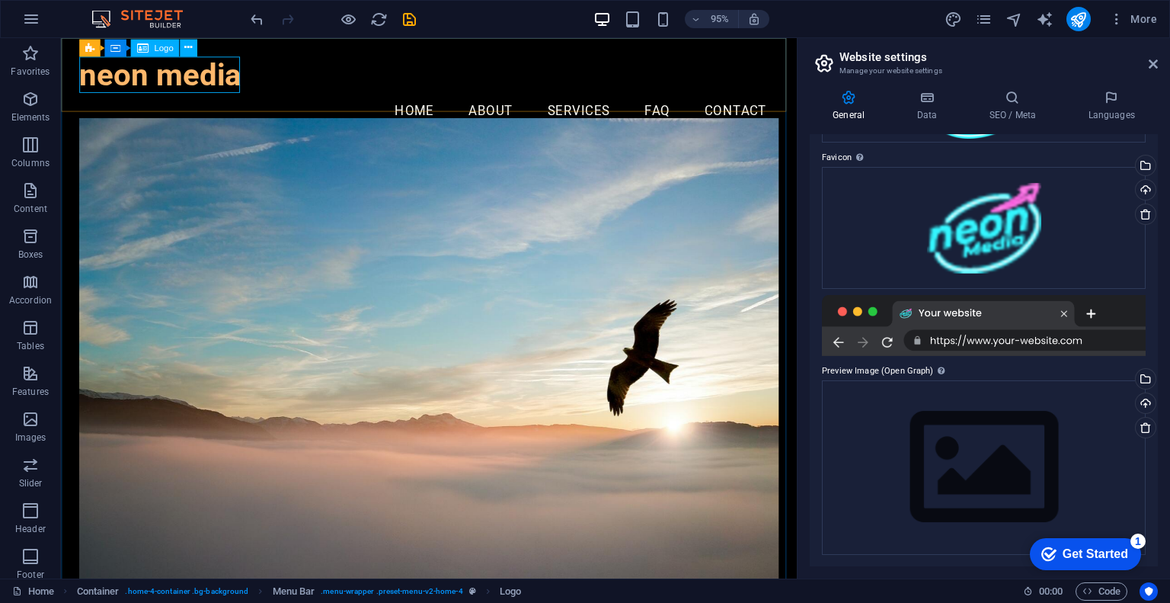
click at [147, 41] on icon at bounding box center [141, 49] width 11 height 18
click at [147, 53] on icon at bounding box center [141, 49] width 11 height 18
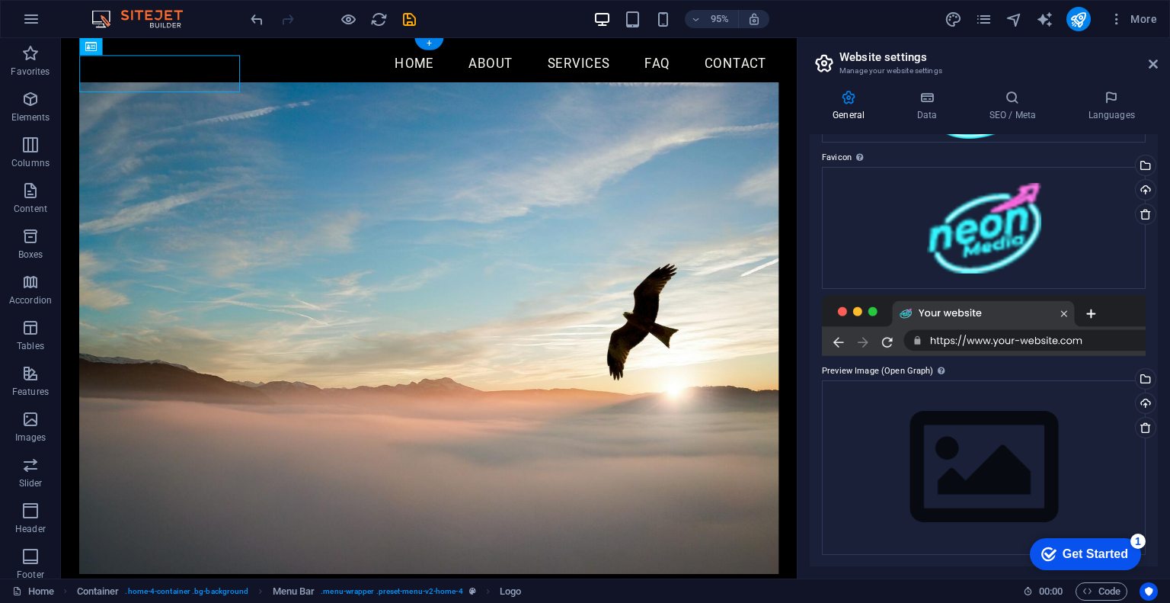
scroll to position [229, 0]
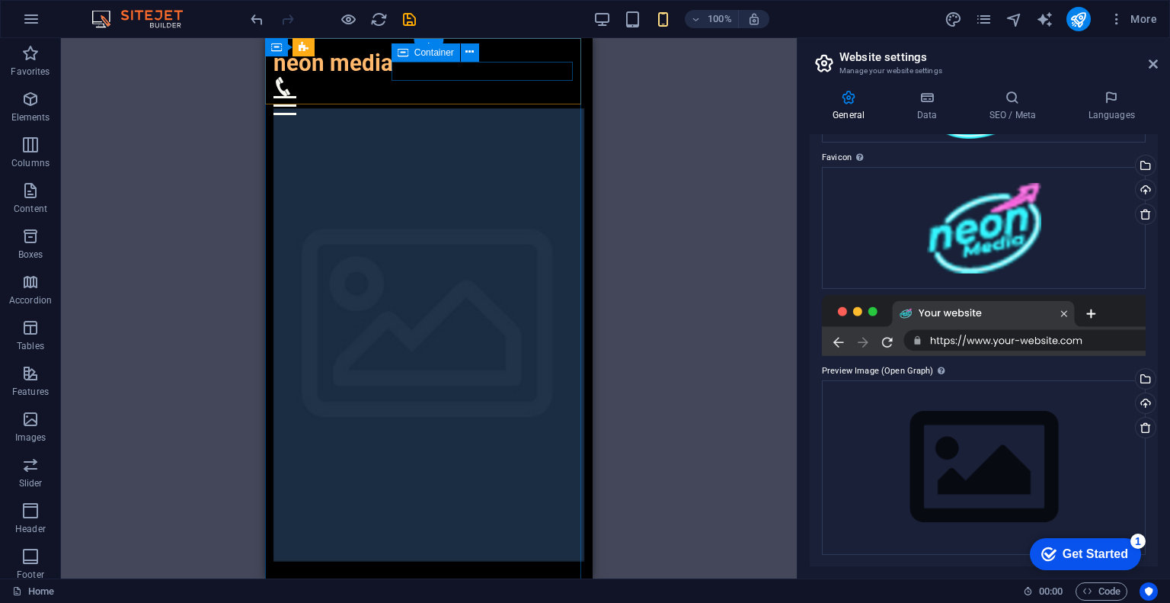
scroll to position [0, 0]
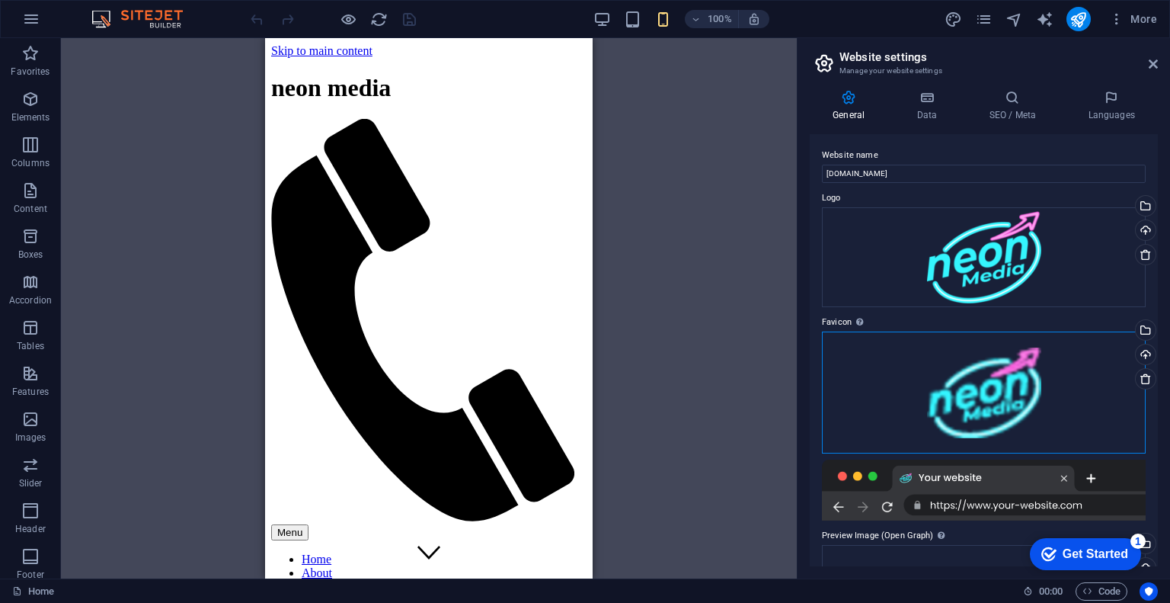
click at [1039, 368] on div "Drag files here, click to choose files or select files from Files or our free s…" at bounding box center [984, 392] width 324 height 122
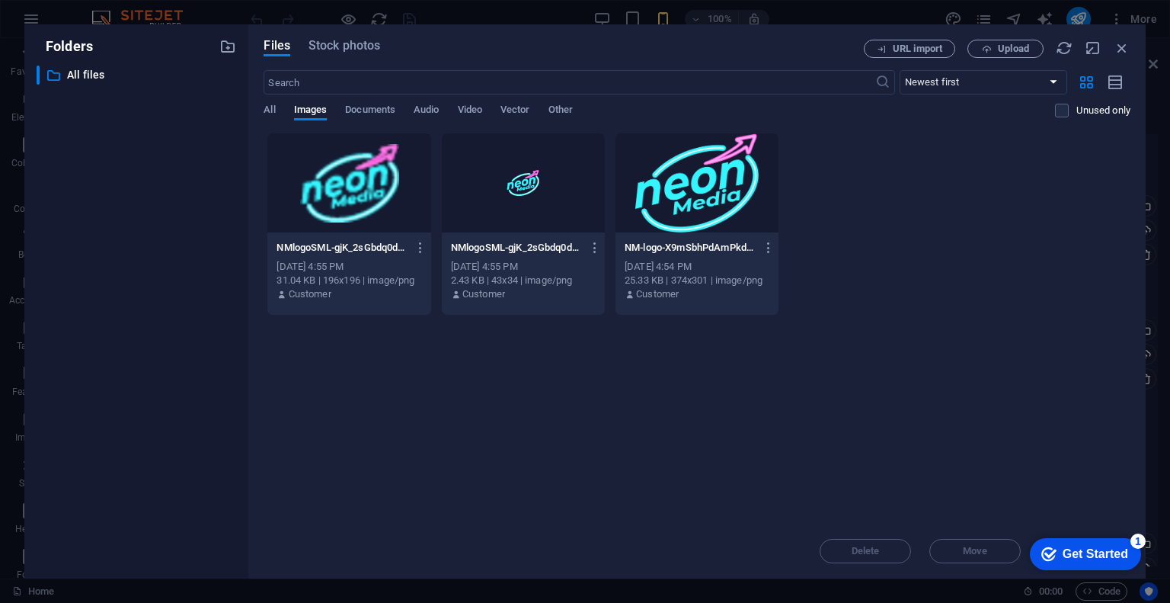
drag, startPoint x: 523, startPoint y: 203, endPoint x: 453, endPoint y: 225, distance: 72.5
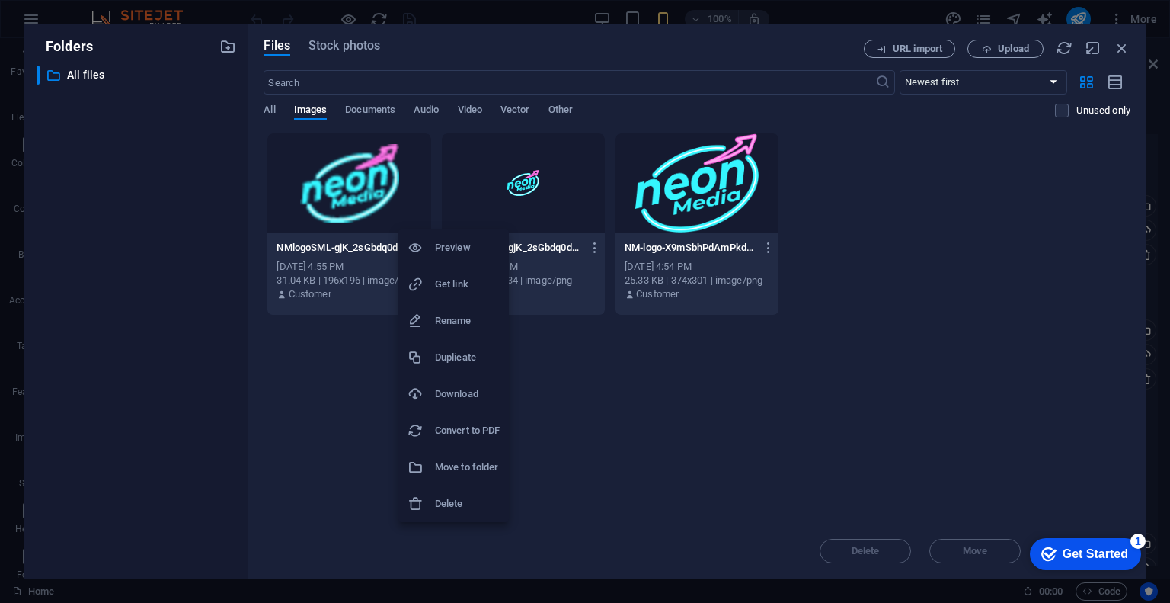
click at [344, 203] on div at bounding box center [585, 301] width 1170 height 603
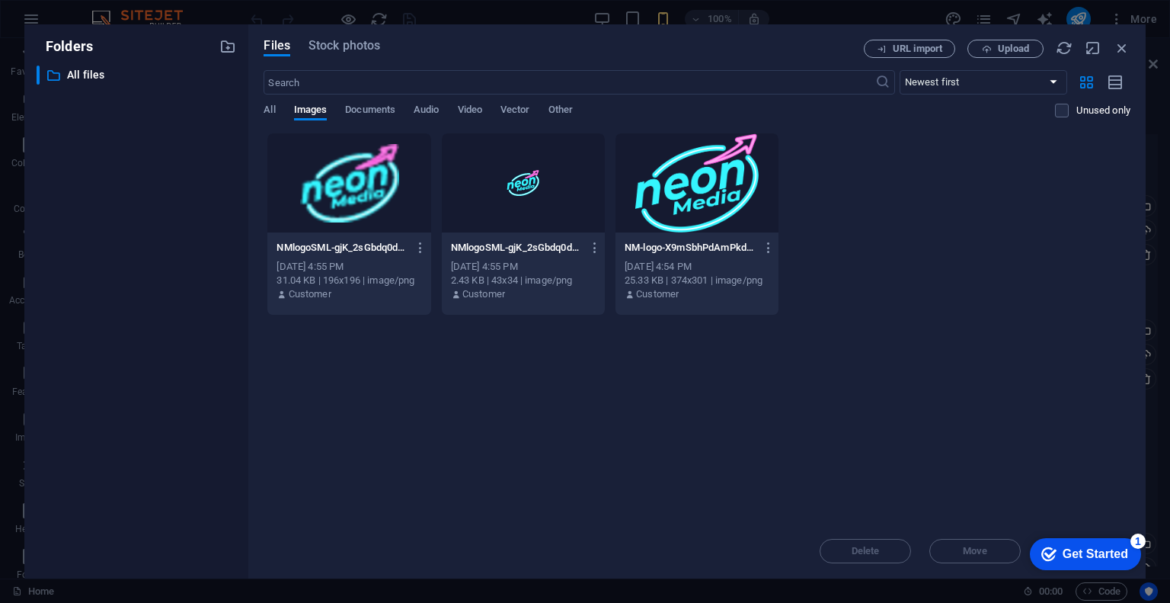
click at [437, 365] on div "Drop files here to upload them instantly NMlogoSML-gjK_2sGbdq0d8IUoLuTVyA-HtLFn…" at bounding box center [697, 328] width 867 height 391
click at [271, 113] on span "All" at bounding box center [269, 111] width 11 height 21
click at [371, 109] on span "Documents" at bounding box center [370, 111] width 50 height 21
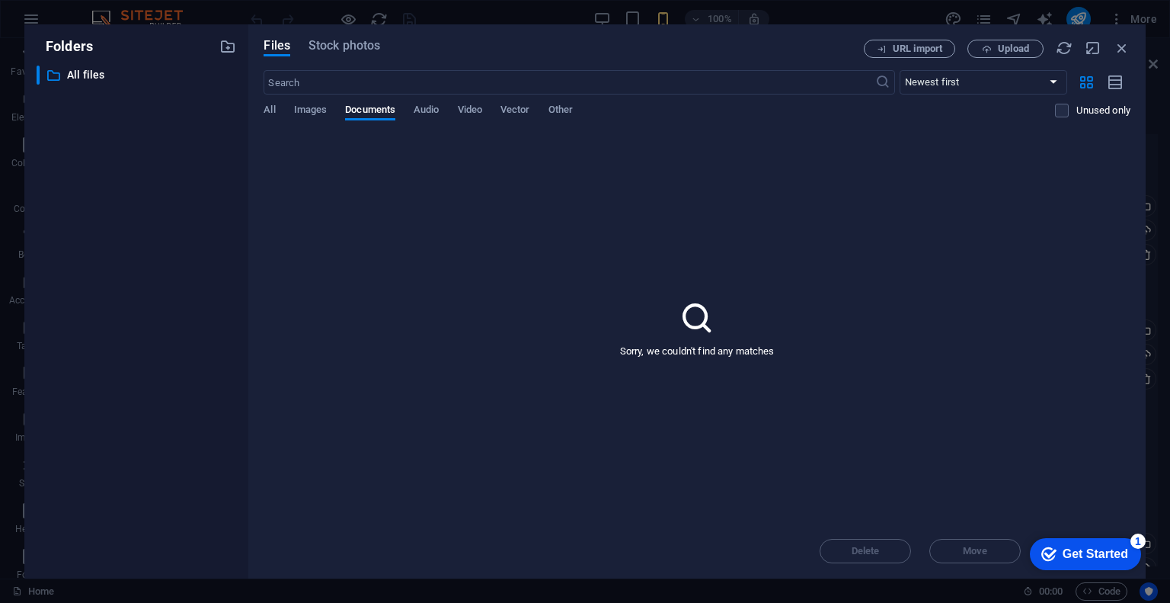
click at [253, 110] on div "Files Stock photos URL import Upload ​ Newest first Oldest first Name (A-Z) Nam…" at bounding box center [696, 301] width 897 height 554
click at [271, 116] on span "All" at bounding box center [269, 111] width 11 height 21
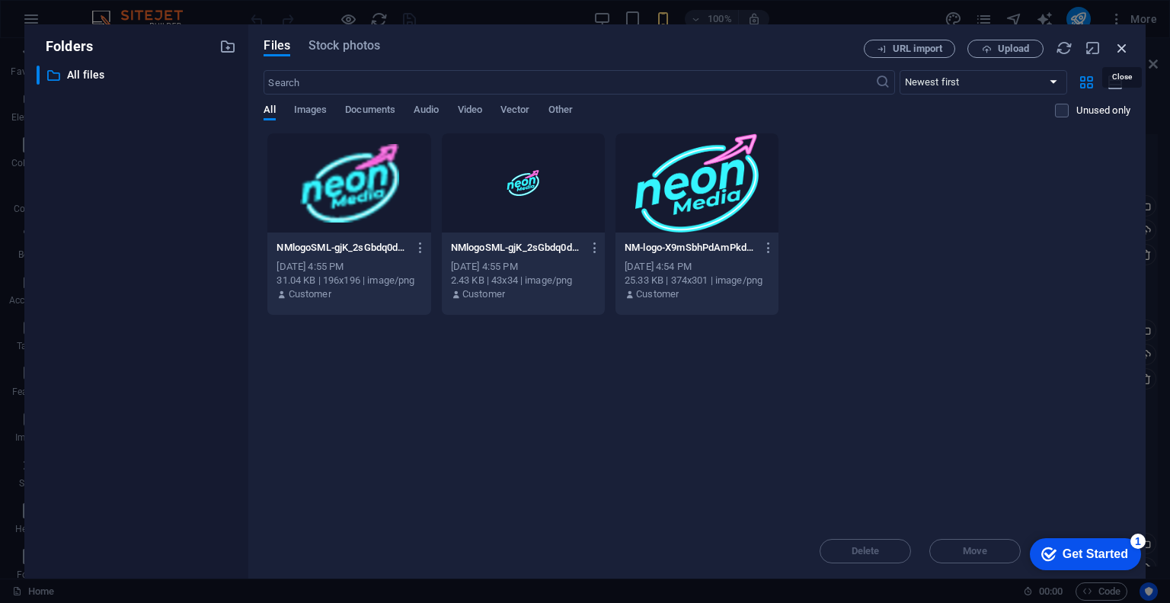
click at [1124, 43] on icon "button" at bounding box center [1122, 48] width 17 height 17
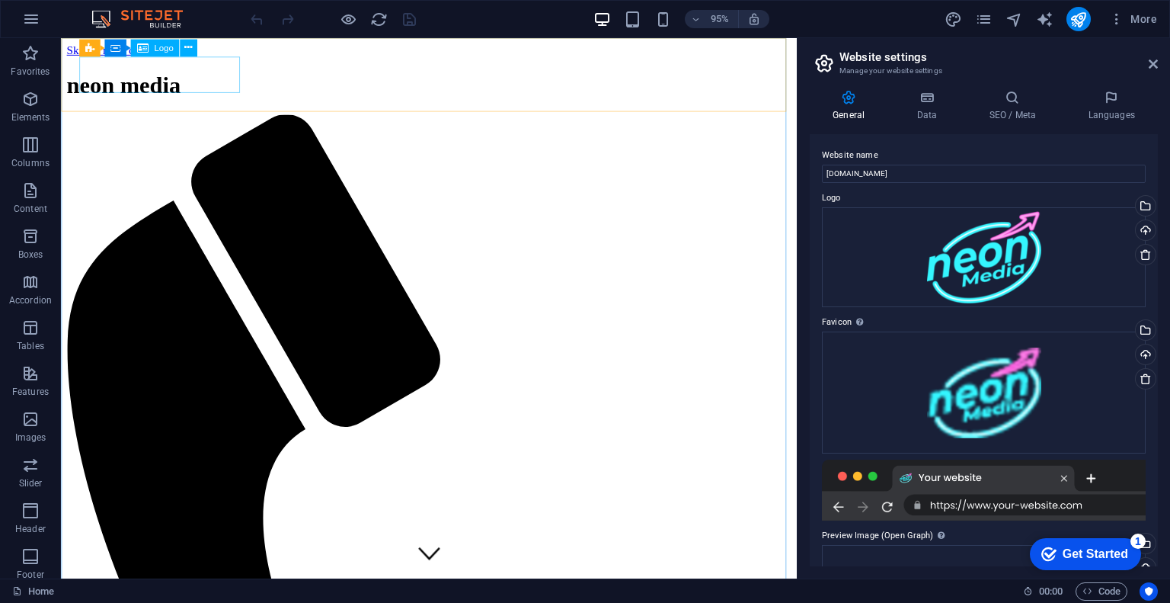
click at [139, 46] on icon at bounding box center [141, 49] width 11 height 18
click at [187, 49] on icon at bounding box center [188, 47] width 8 height 15
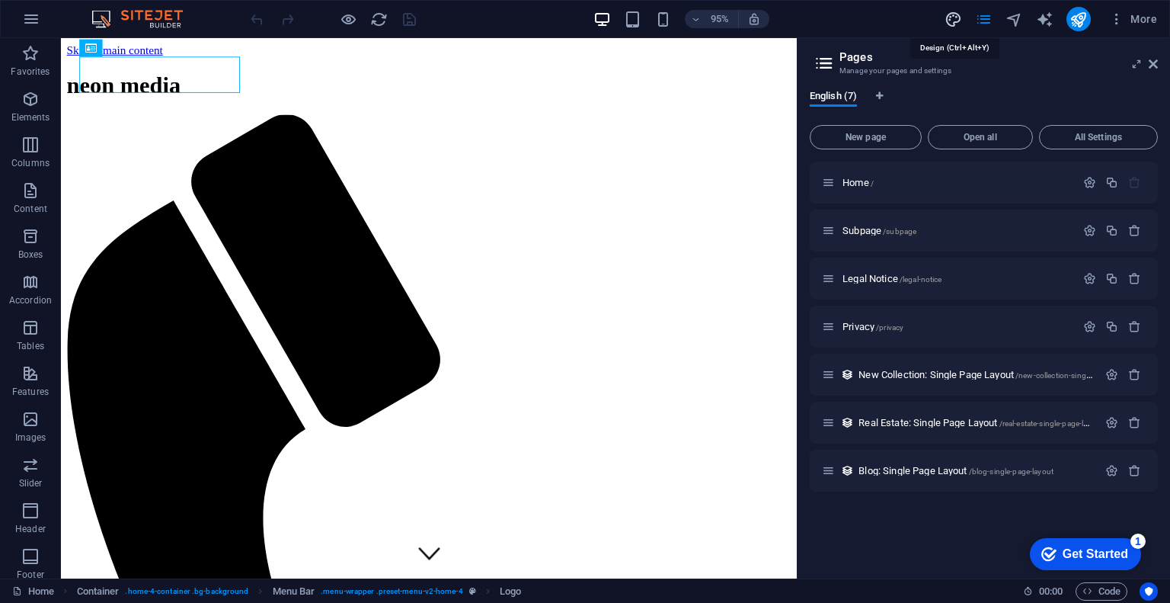
select select "px"
select select "200"
select select "px"
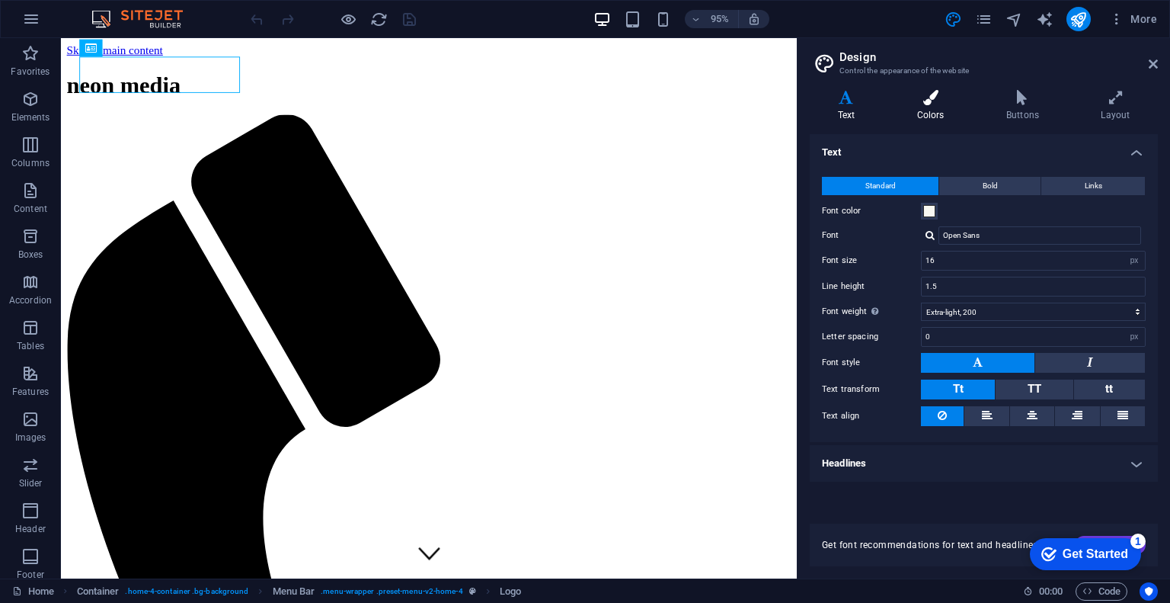
click at [939, 102] on icon at bounding box center [930, 97] width 83 height 15
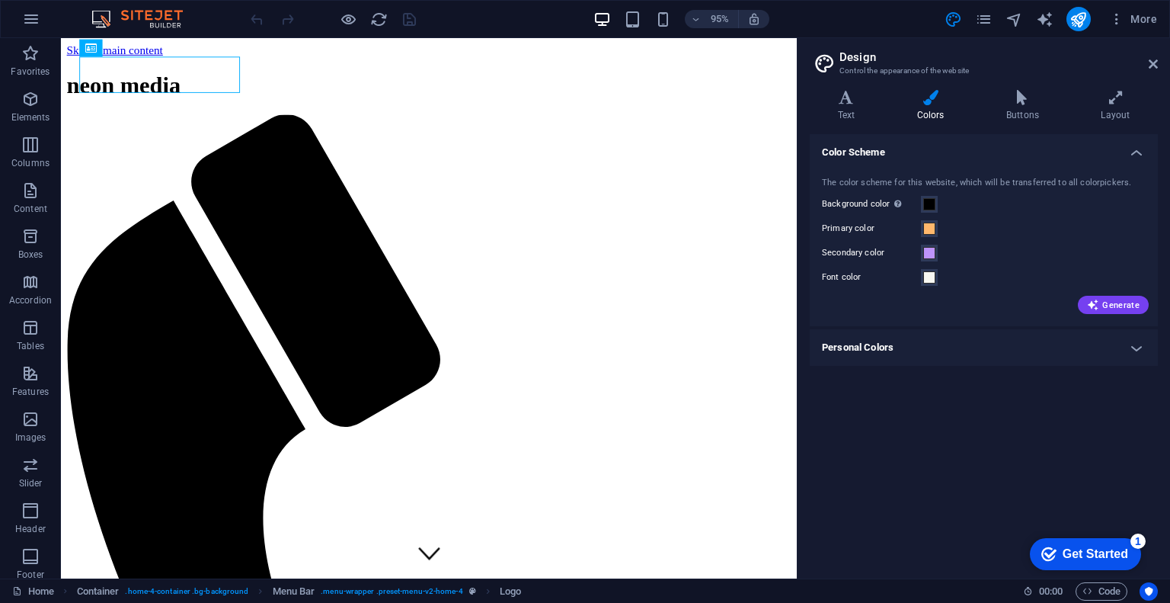
click at [941, 98] on icon at bounding box center [930, 97] width 83 height 15
click at [928, 232] on span at bounding box center [929, 228] width 12 height 12
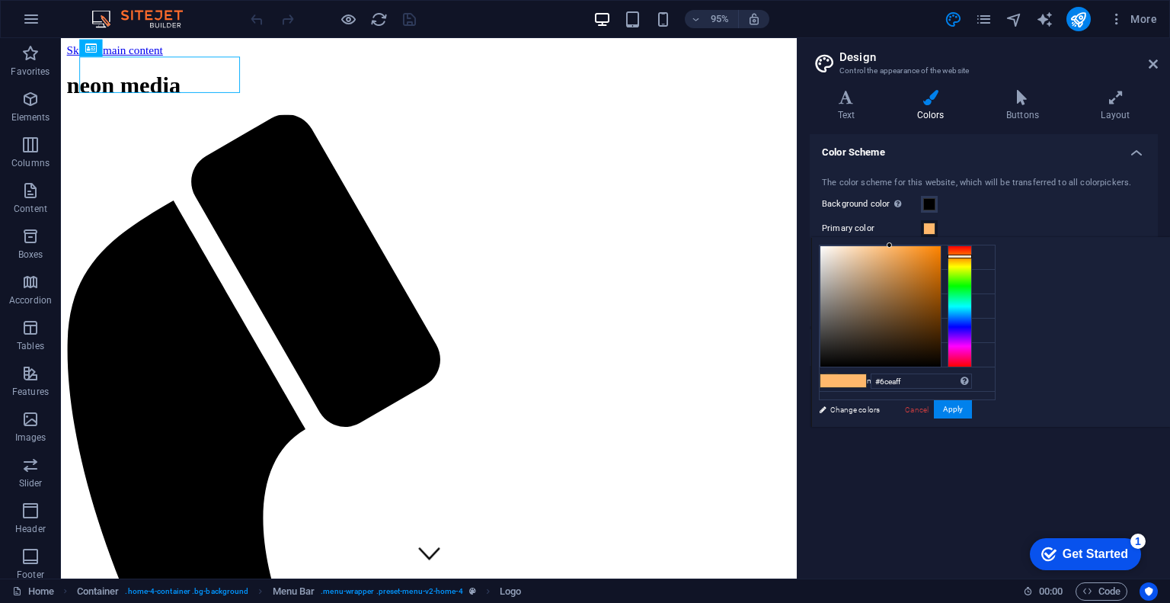
click at [972, 308] on div at bounding box center [960, 306] width 24 height 122
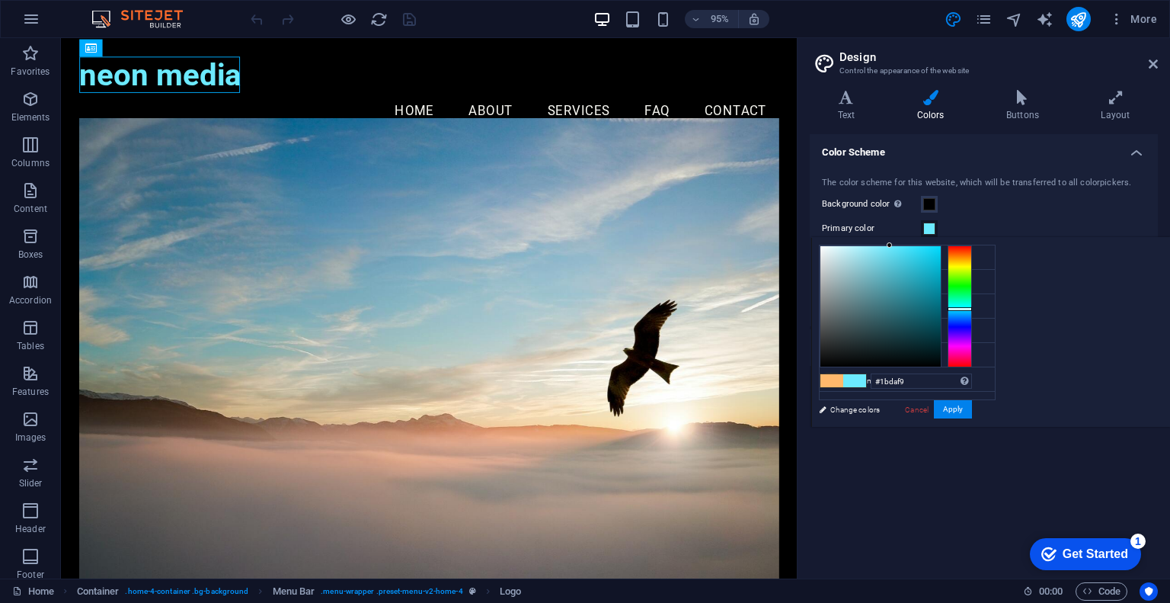
click at [941, 248] on div at bounding box center [880, 306] width 120 height 120
click at [941, 249] on div at bounding box center [880, 306] width 120 height 120
click at [867, 308] on li "Secondary color #BD93F9" at bounding box center [907, 306] width 175 height 24
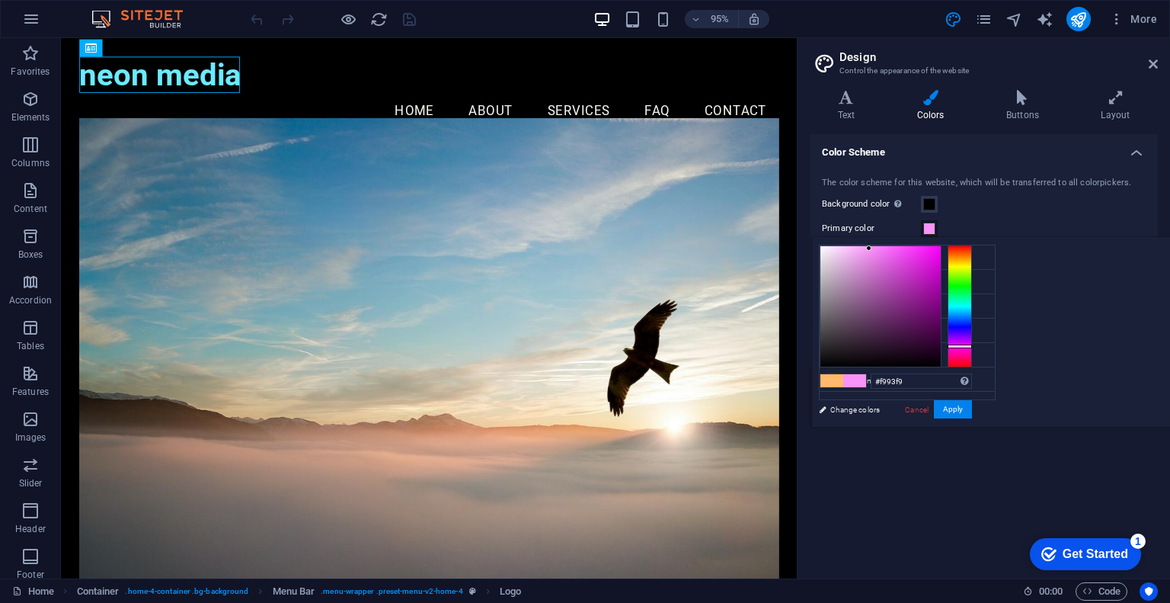
click at [972, 345] on div at bounding box center [960, 306] width 24 height 122
click at [866, 377] on span at bounding box center [854, 380] width 23 height 13
drag, startPoint x: 1121, startPoint y: 263, endPoint x: 1122, endPoint y: 252, distance: 10.7
click at [941, 260] on div at bounding box center [880, 306] width 120 height 120
click at [941, 247] on div at bounding box center [880, 306] width 120 height 120
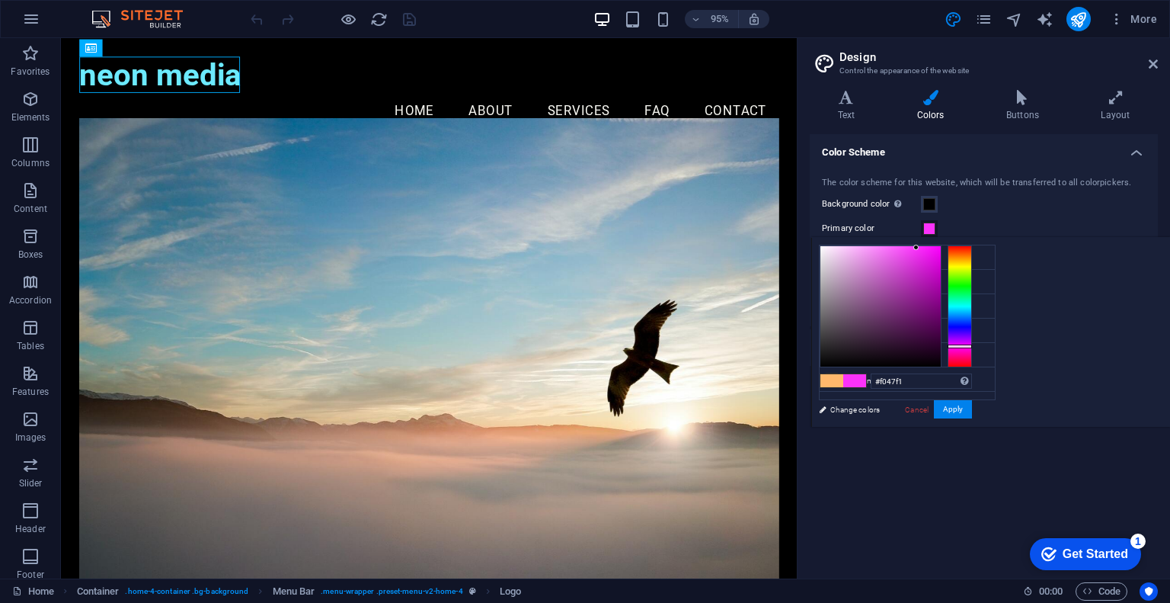
click at [941, 251] on div at bounding box center [880, 306] width 120 height 120
click at [879, 280] on li "Primary color #f047f1" at bounding box center [907, 282] width 175 height 24
click at [0, 0] on input "Start a chat with Grammarly AI" at bounding box center [0, 0] width 0 height 0
click at [972, 319] on div at bounding box center [960, 306] width 24 height 122
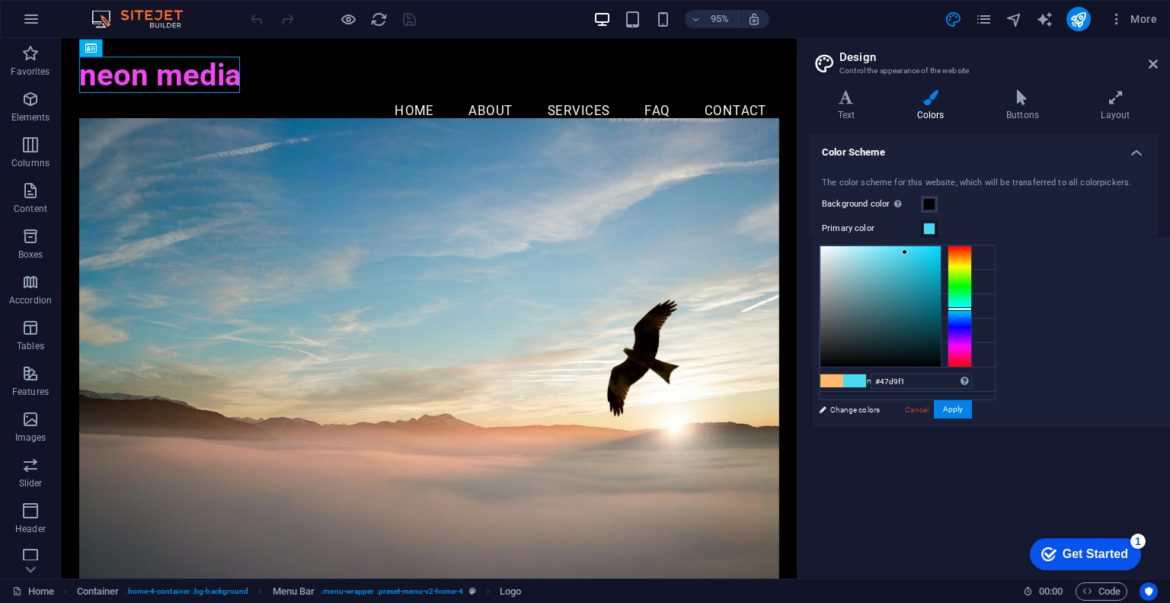
drag, startPoint x: 1140, startPoint y: 317, endPoint x: 1143, endPoint y: 308, distance: 9.6
click at [972, 308] on div at bounding box center [960, 309] width 24 height 4
click at [833, 300] on icon at bounding box center [832, 305] width 11 height 11
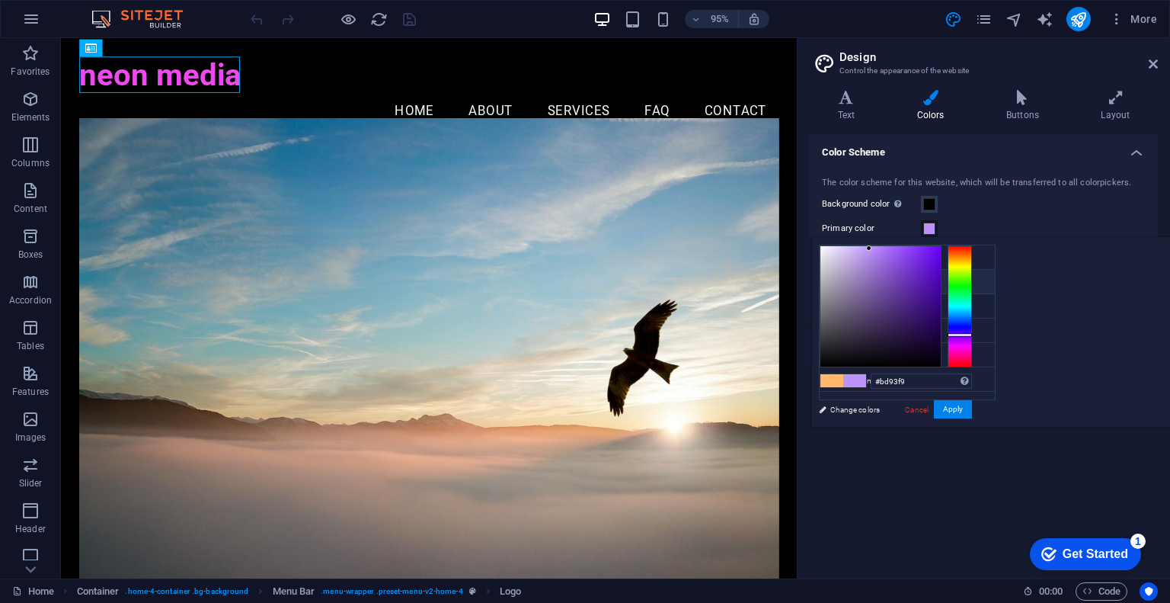
click at [832, 281] on icon at bounding box center [832, 281] width 11 height 11
click at [870, 280] on li "Primary color #BD93F9" at bounding box center [907, 282] width 175 height 24
click at [910, 280] on small "#BD93F9" at bounding box center [906, 284] width 25 height 11
click at [891, 258] on li "Background color #000000" at bounding box center [907, 257] width 175 height 24
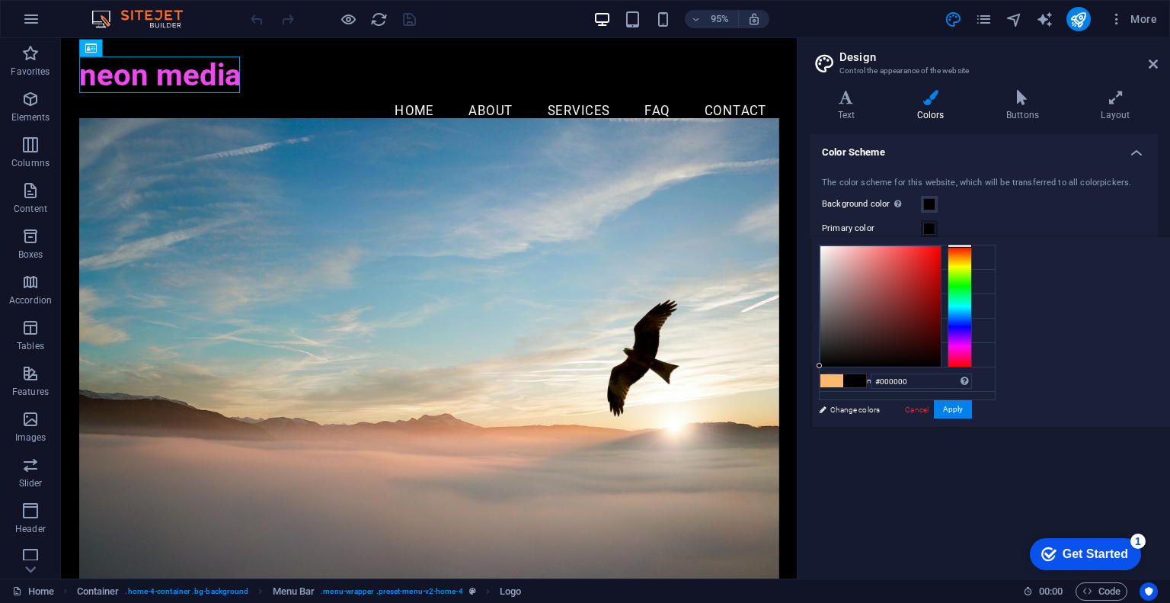
click at [901, 279] on small "#000000" at bounding box center [905, 284] width 23 height 11
click at [863, 280] on li "Primary color #000000" at bounding box center [907, 282] width 175 height 24
click at [897, 295] on li "Secondary color #BD93F9" at bounding box center [907, 306] width 175 height 24
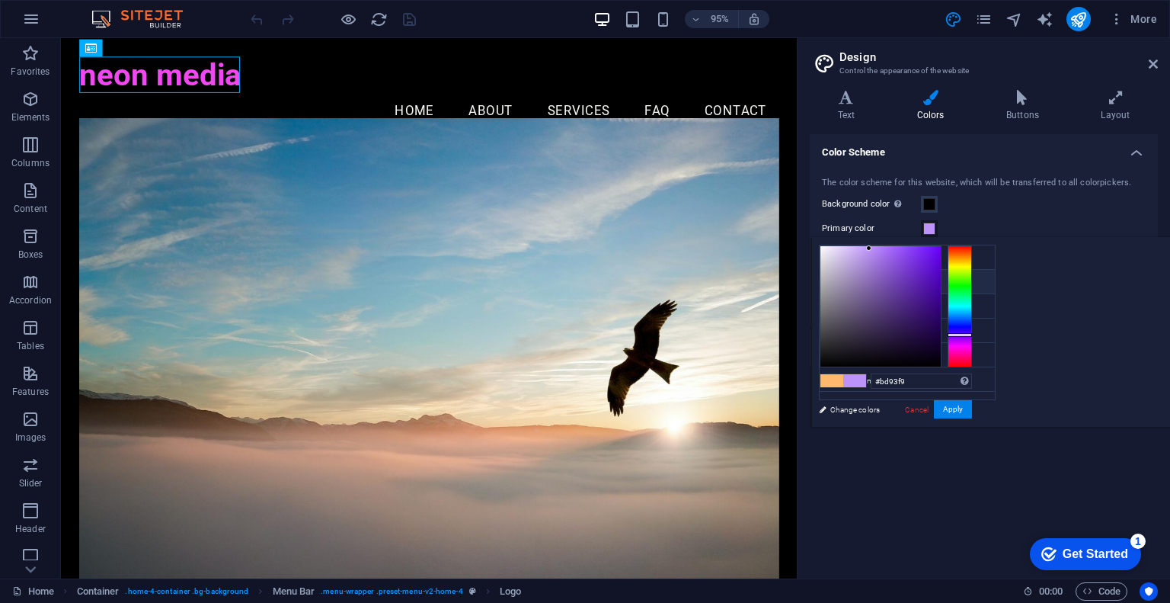
click at [832, 283] on icon at bounding box center [832, 281] width 11 height 11
click at [941, 316] on div at bounding box center [880, 306] width 120 height 120
click at [972, 307] on div at bounding box center [960, 306] width 24 height 122
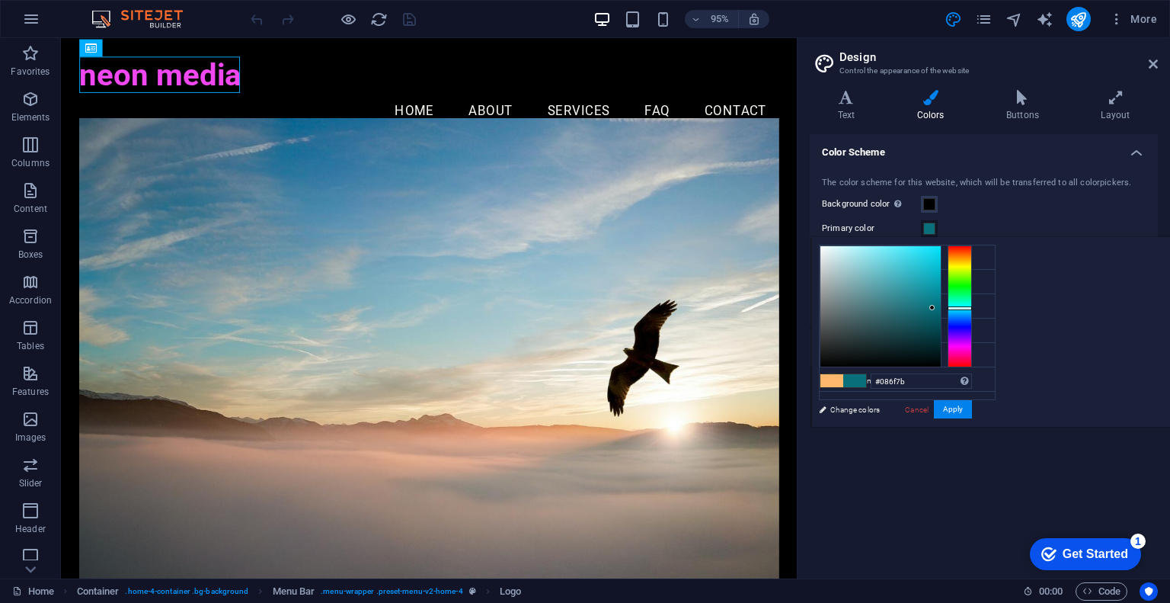
click at [941, 307] on div at bounding box center [880, 306] width 120 height 120
drag, startPoint x: 1149, startPoint y: 302, endPoint x: 1136, endPoint y: 310, distance: 15.0
click at [1135, 311] on html "neon media Home Favorites Elements Columns Content Boxes Accordion Tables Featu…" at bounding box center [585, 301] width 1170 height 603
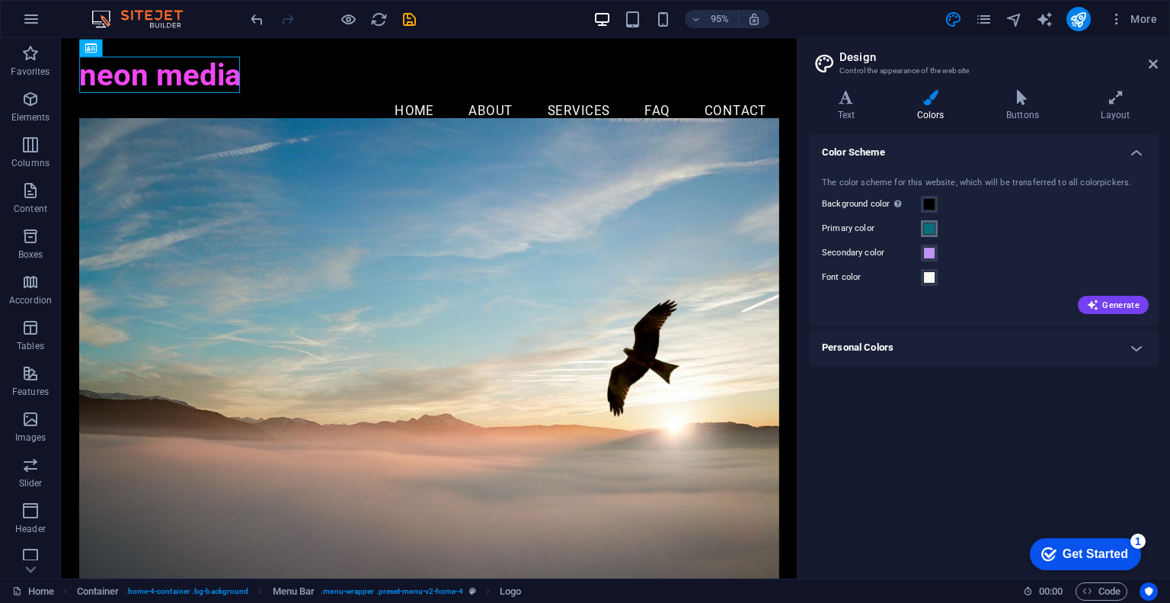
click at [928, 223] on span at bounding box center [929, 228] width 12 height 12
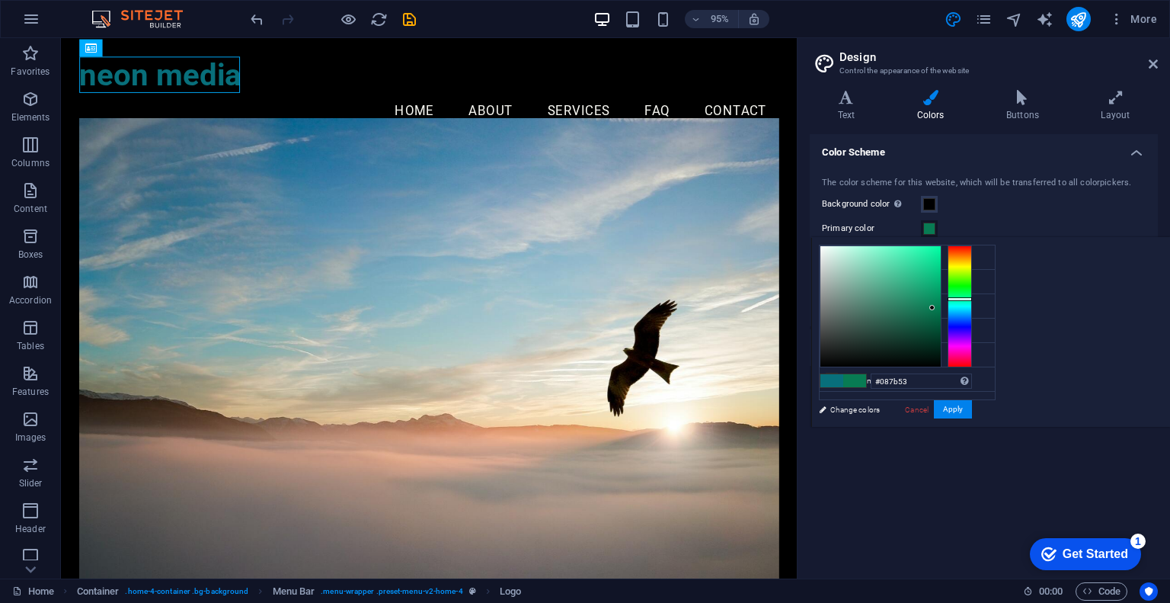
click at [961, 299] on div at bounding box center [960, 306] width 24 height 122
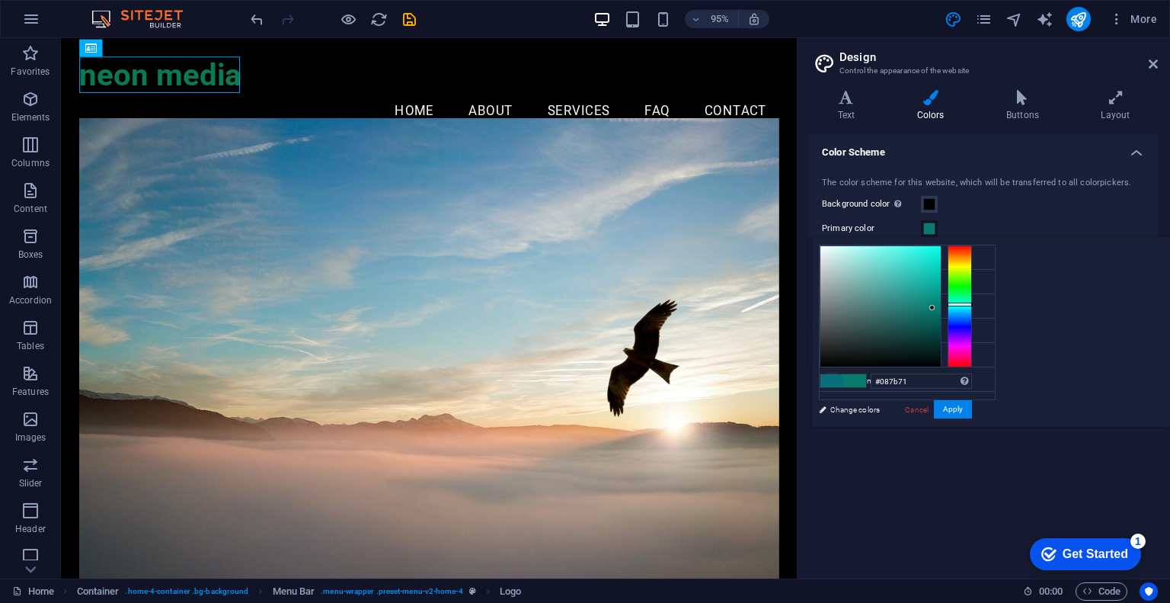
drag, startPoint x: 961, startPoint y: 299, endPoint x: 970, endPoint y: 304, distance: 10.6
click at [970, 304] on div at bounding box center [960, 304] width 24 height 4
click at [935, 246] on div at bounding box center [880, 306] width 120 height 120
click at [942, 247] on div at bounding box center [896, 306] width 152 height 122
click at [841, 408] on div "#00fce6 Supported formats #0852ed rgb(8, 82, 237) rgba(8, 82, 237, 90%) hsv(221…" at bounding box center [895, 443] width 168 height 410
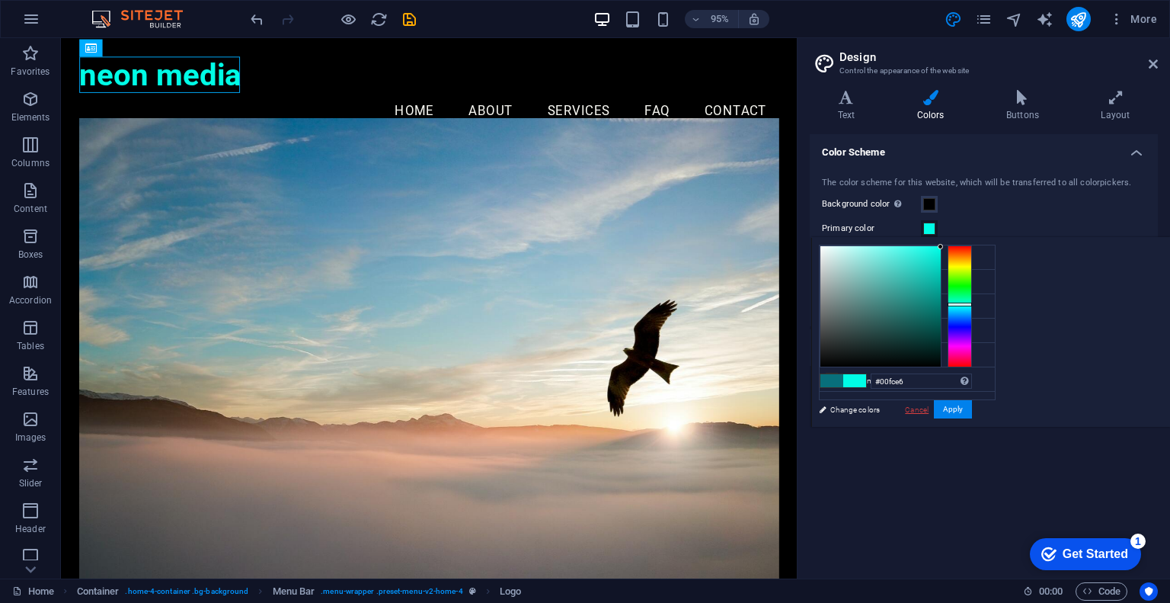
click at [916, 414] on link "Cancel" at bounding box center [917, 409] width 27 height 11
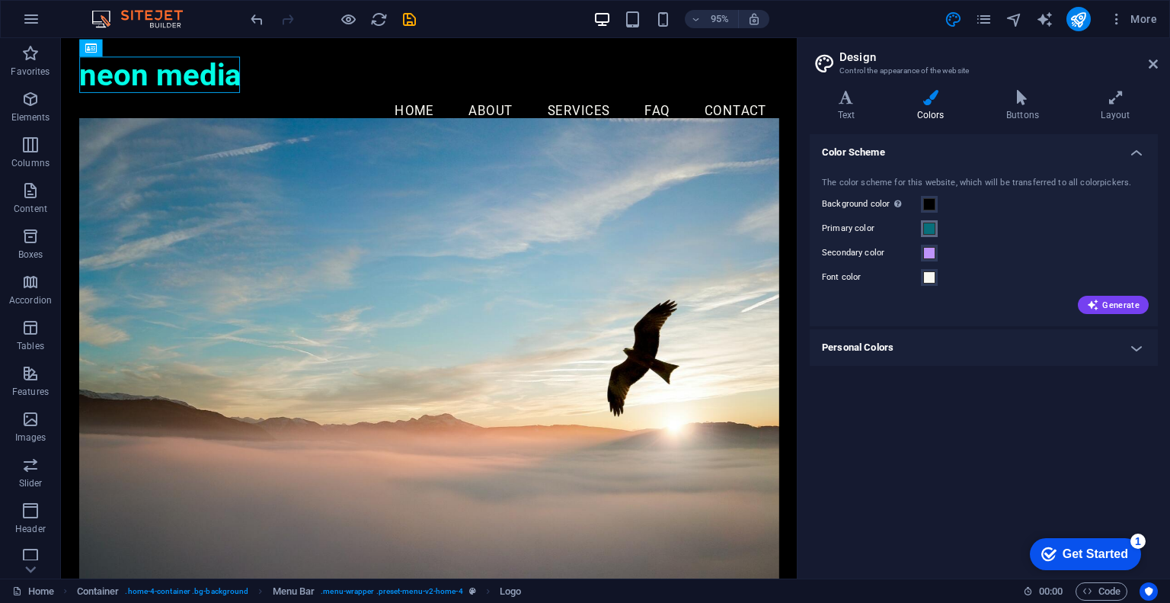
click at [926, 228] on span at bounding box center [929, 228] width 12 height 12
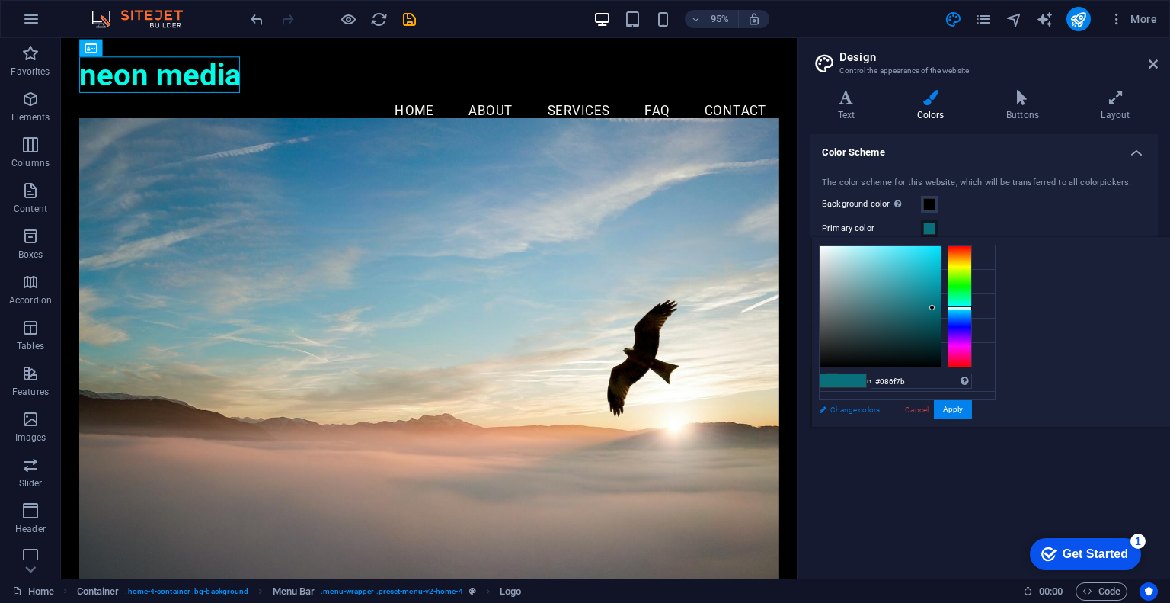
click at [829, 411] on link "Change colors" at bounding box center [899, 409] width 177 height 19
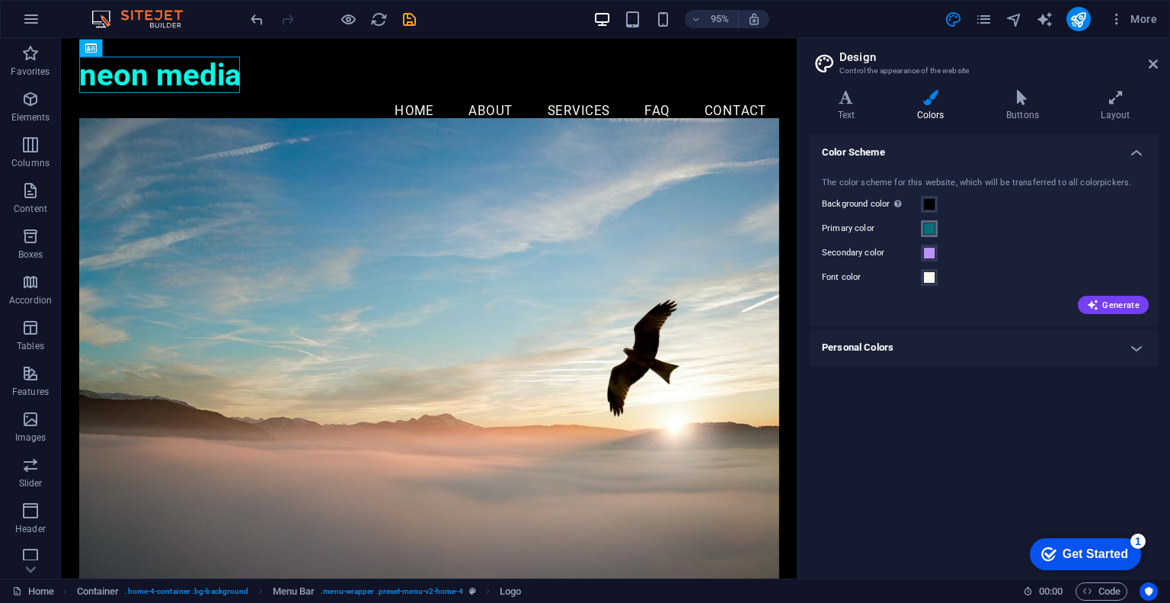
click at [926, 222] on span at bounding box center [929, 228] width 12 height 12
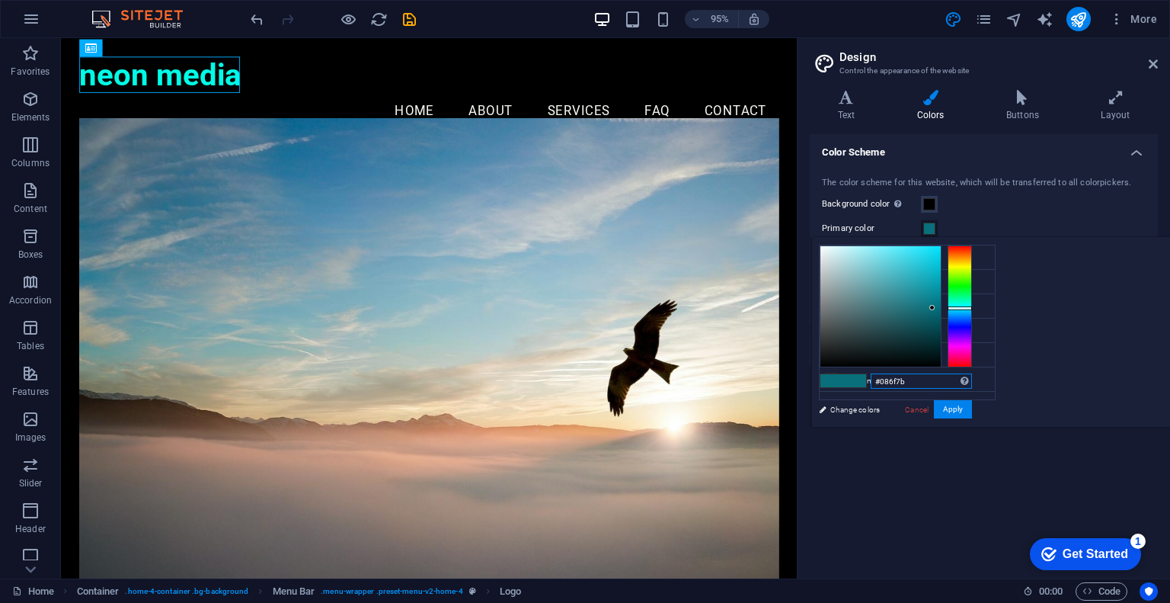
click at [972, 385] on input "#086f7b" at bounding box center [921, 380] width 101 height 15
click at [972, 377] on input "#086f7b" at bounding box center [921, 380] width 101 height 15
type input "#"
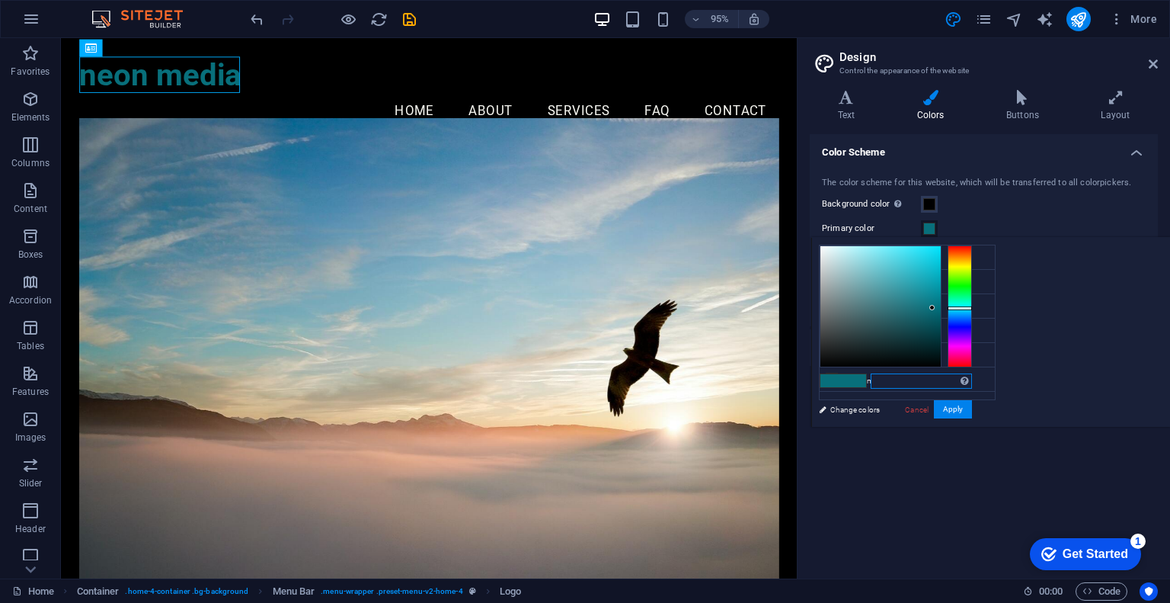
paste input "34F5FE"
click at [875, 303] on li "Secondary color #BD93F9" at bounding box center [907, 306] width 175 height 24
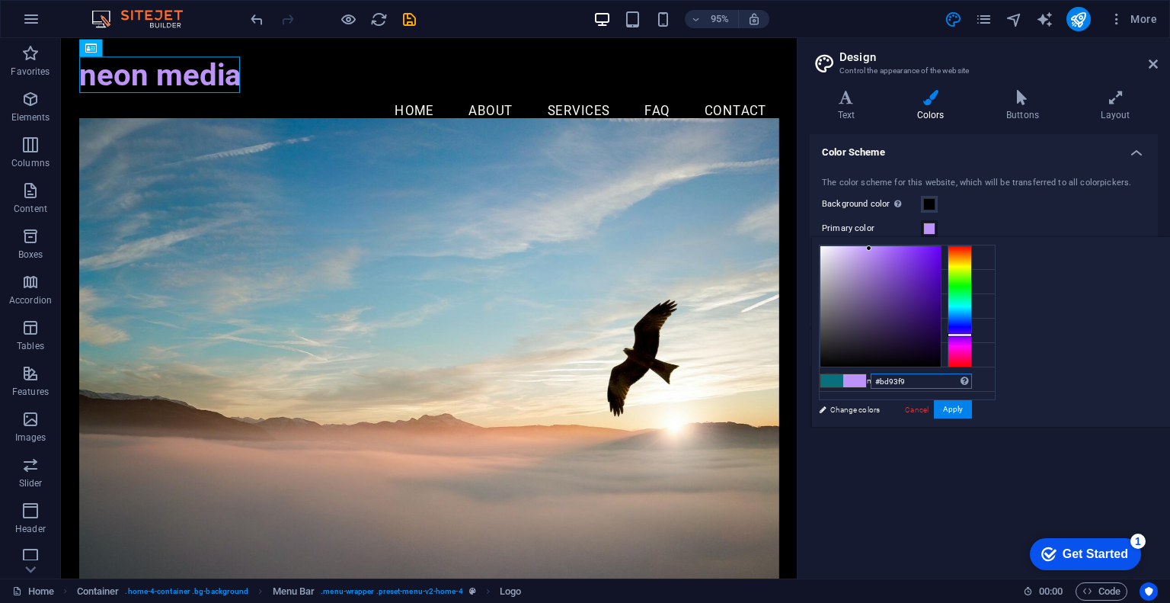
click at [972, 382] on input "#bd93f9" at bounding box center [921, 380] width 101 height 15
click at [828, 280] on icon at bounding box center [832, 281] width 11 height 11
click at [870, 310] on li "Secondary color #BD93F9" at bounding box center [907, 306] width 175 height 24
drag, startPoint x: 1107, startPoint y: 379, endPoint x: 1014, endPoint y: 376, distance: 93.0
click at [980, 376] on div "#bd93f9 Supported formats #0852ed rgb(8, 82, 237) rgba(8, 82, 237, 90%) hsv(221…" at bounding box center [895, 443] width 168 height 410
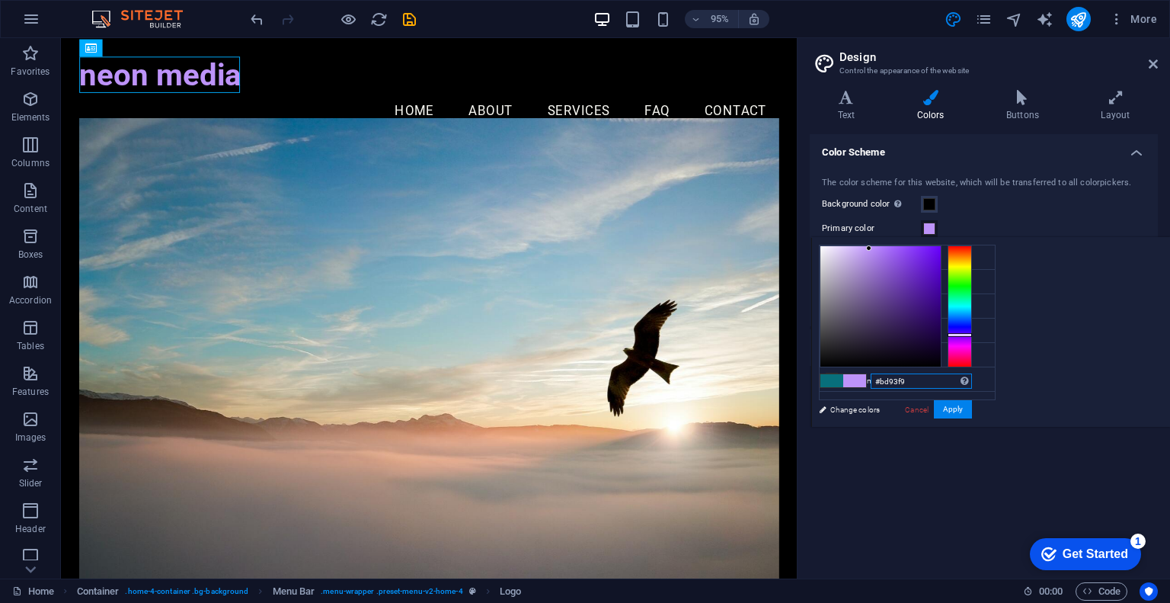
paste input "F953DB"
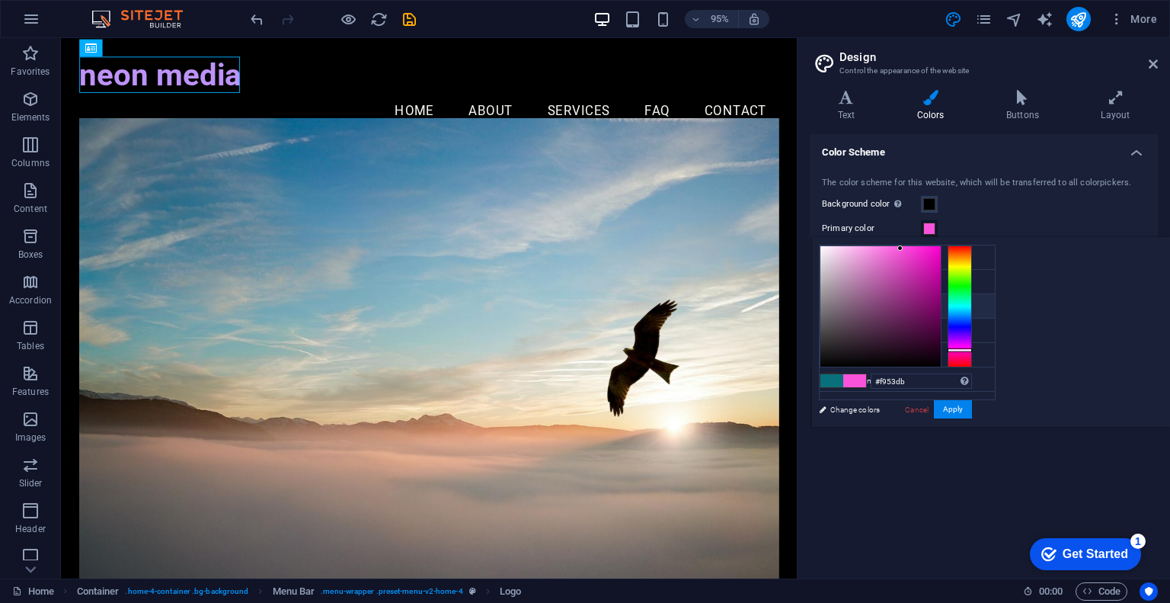
click at [873, 305] on li "Secondary color #BD93F9" at bounding box center [907, 306] width 175 height 24
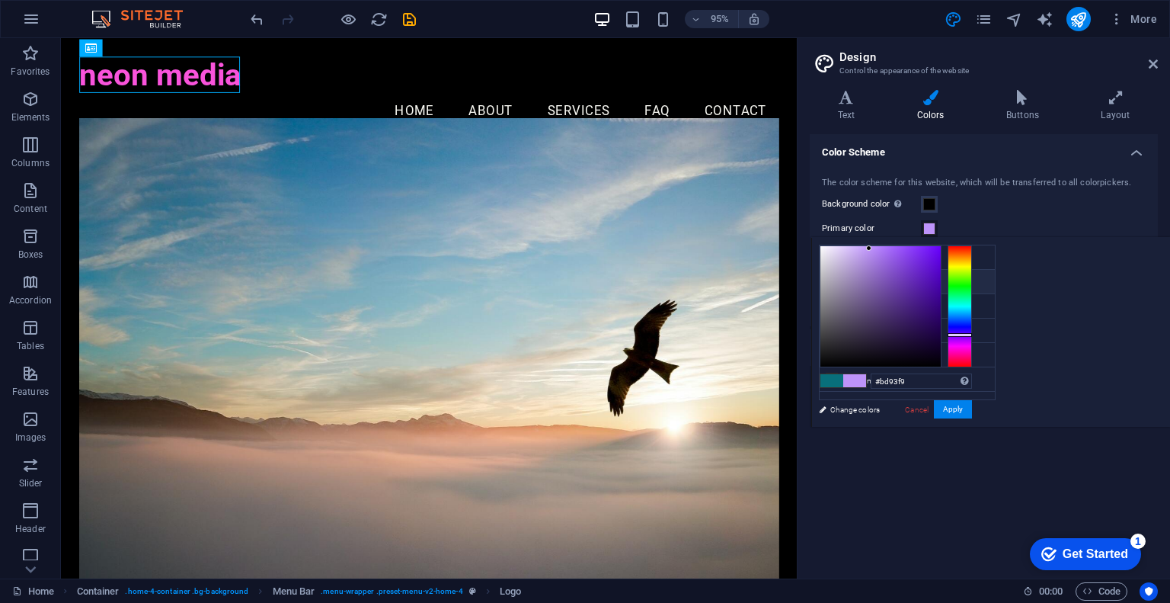
click at [836, 281] on icon at bounding box center [832, 281] width 11 height 11
click at [872, 289] on li "Primary color #BD93F9" at bounding box center [907, 282] width 175 height 24
click at [860, 404] on link "Change colors" at bounding box center [899, 409] width 177 height 19
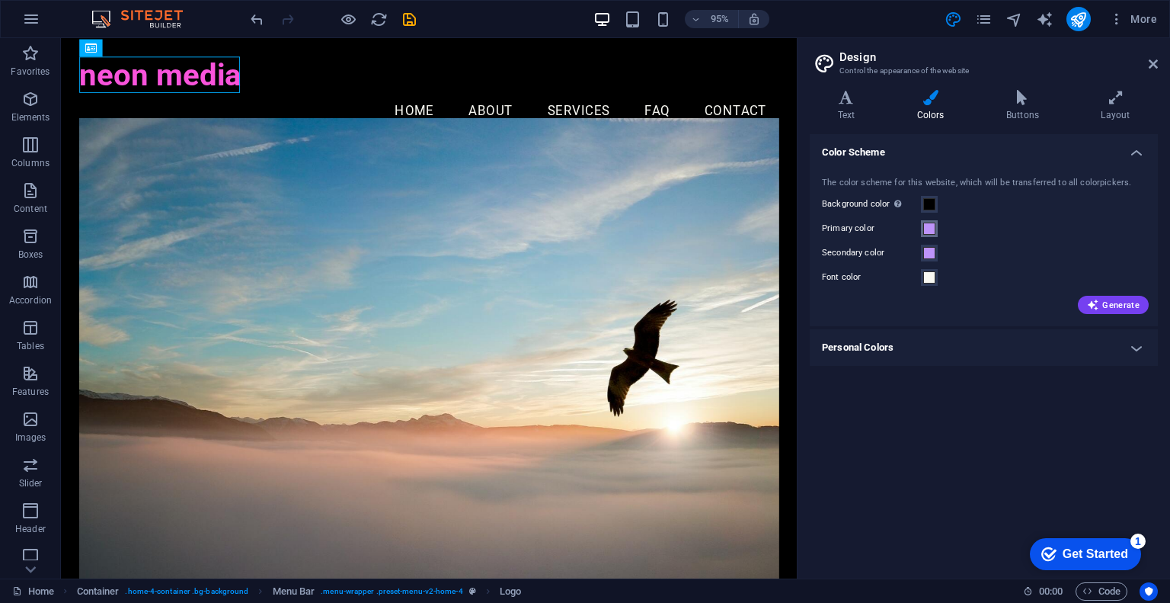
click at [929, 230] on span at bounding box center [929, 228] width 12 height 12
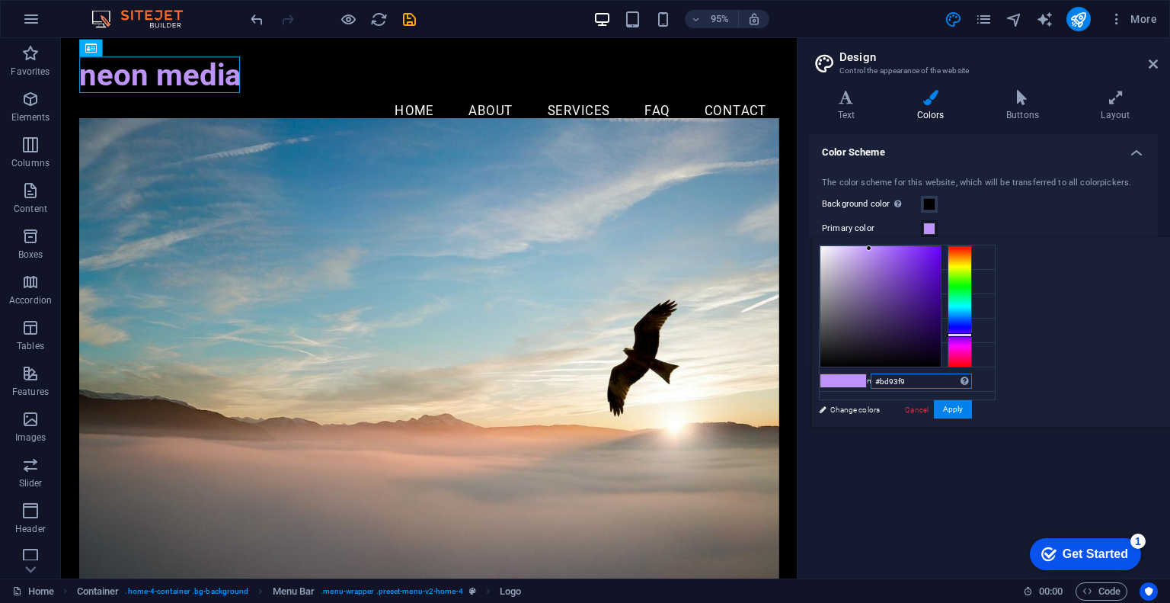
drag, startPoint x: 1108, startPoint y: 384, endPoint x: 1045, endPoint y: 375, distance: 63.1
click at [980, 375] on div "#bd93f9 Supported formats #0852ed rgb(8, 82, 237) rgba(8, 82, 237, 90%) hsv(221…" at bounding box center [895, 443] width 168 height 410
paste input "F953DB"
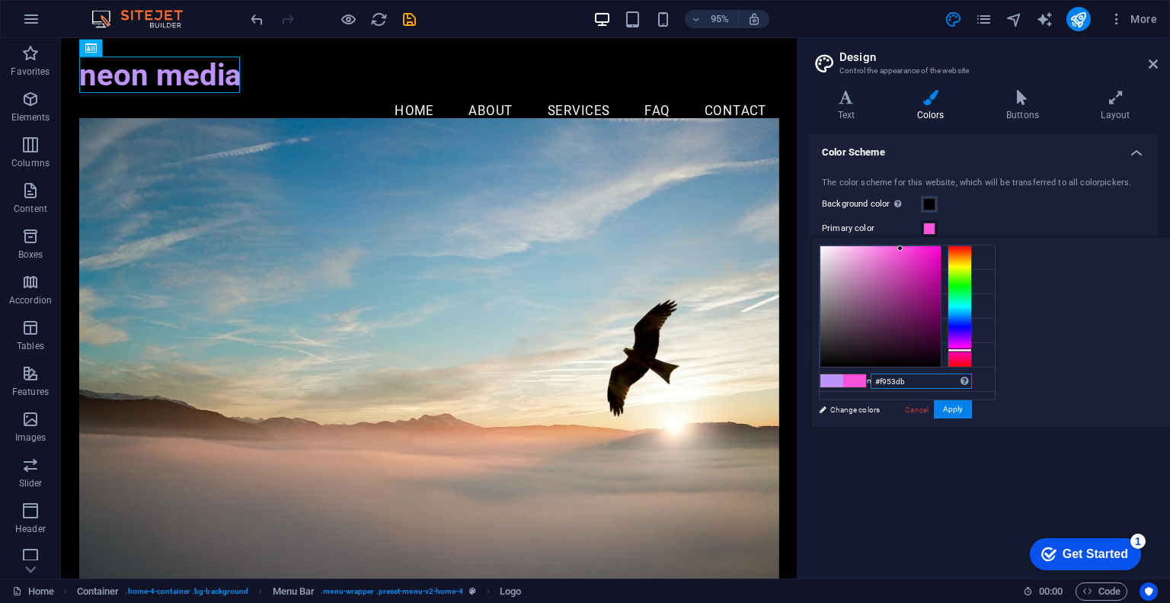
type input "#f953db"
click at [934, 229] on button "Primary color" at bounding box center [929, 228] width 17 height 17
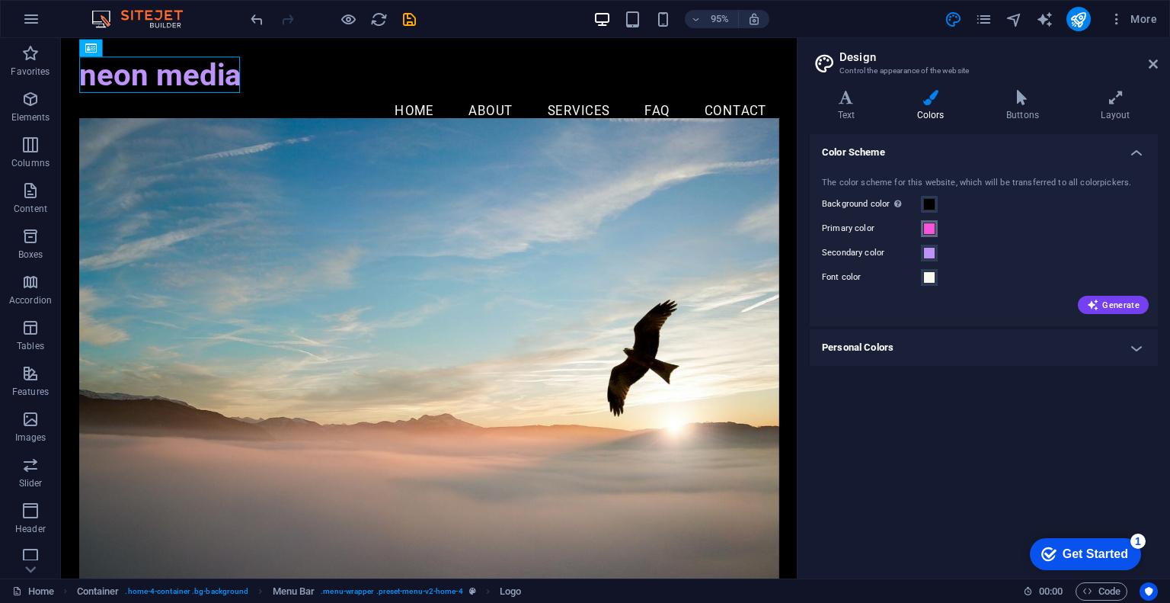
click at [935, 230] on span at bounding box center [929, 228] width 12 height 12
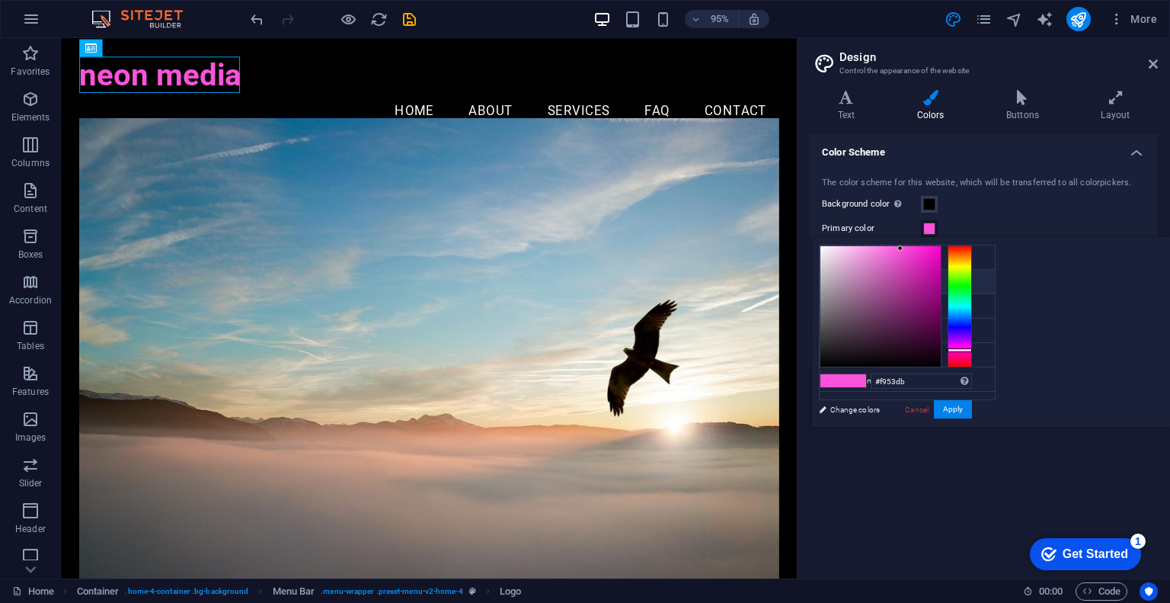
click at [884, 282] on li "Primary color #f953db" at bounding box center [907, 282] width 175 height 24
click at [930, 229] on span at bounding box center [929, 228] width 12 height 12
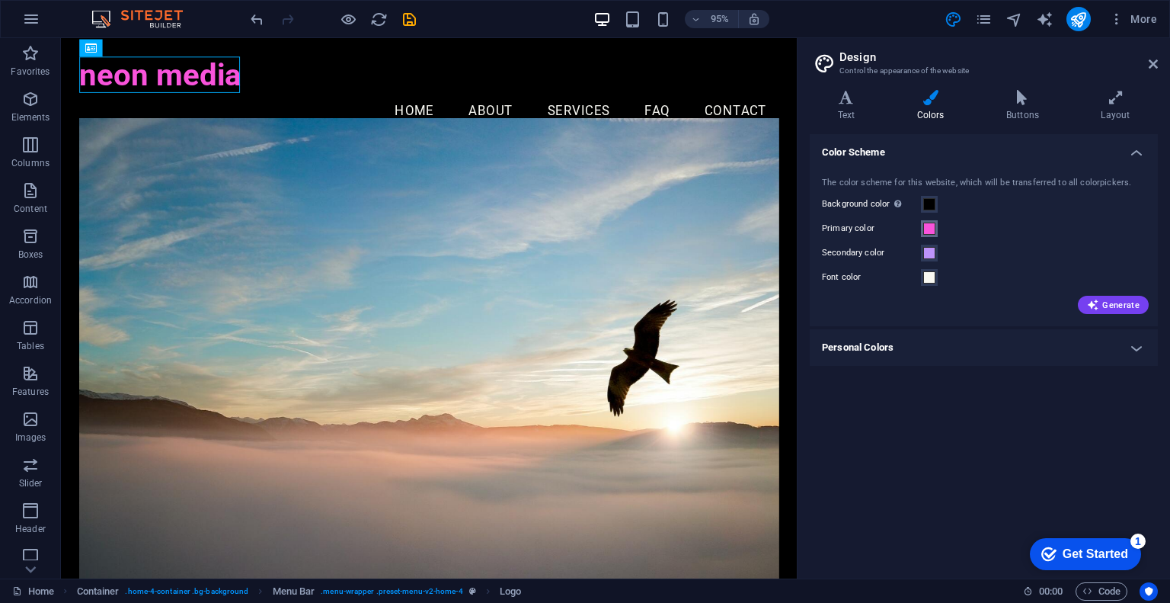
click at [929, 229] on span at bounding box center [929, 228] width 12 height 12
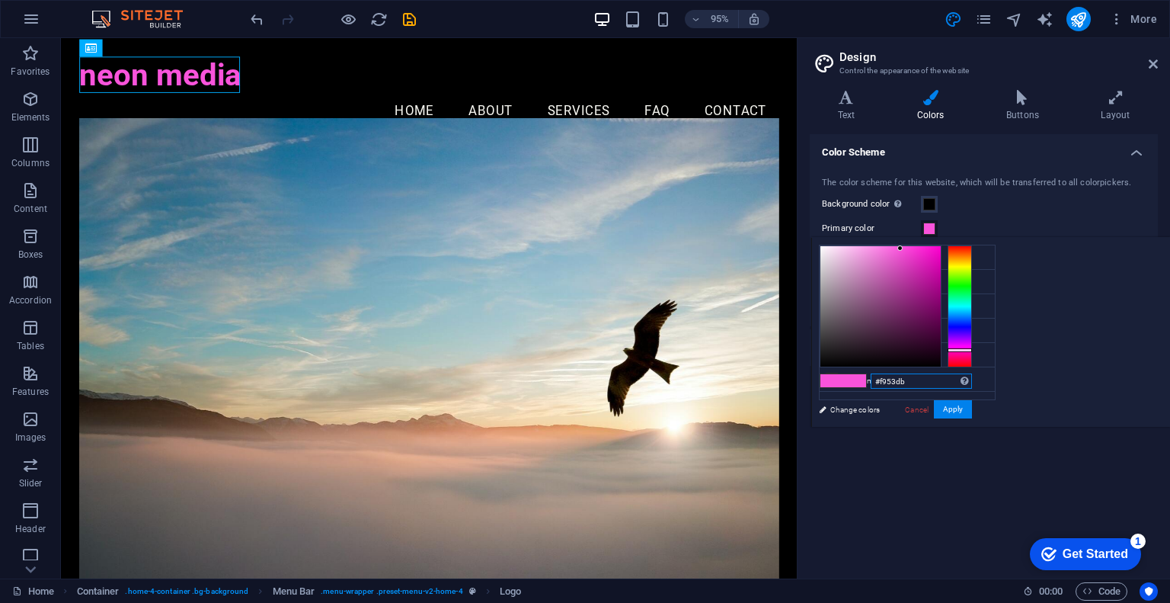
drag, startPoint x: 1108, startPoint y: 381, endPoint x: 1037, endPoint y: 382, distance: 70.9
click at [980, 382] on div "#f953db Supported formats #0852ed rgb(8, 82, 237) rgba(8, 82, 237, 90%) hsv(221…" at bounding box center [895, 443] width 168 height 410
paste input "34F5FE"
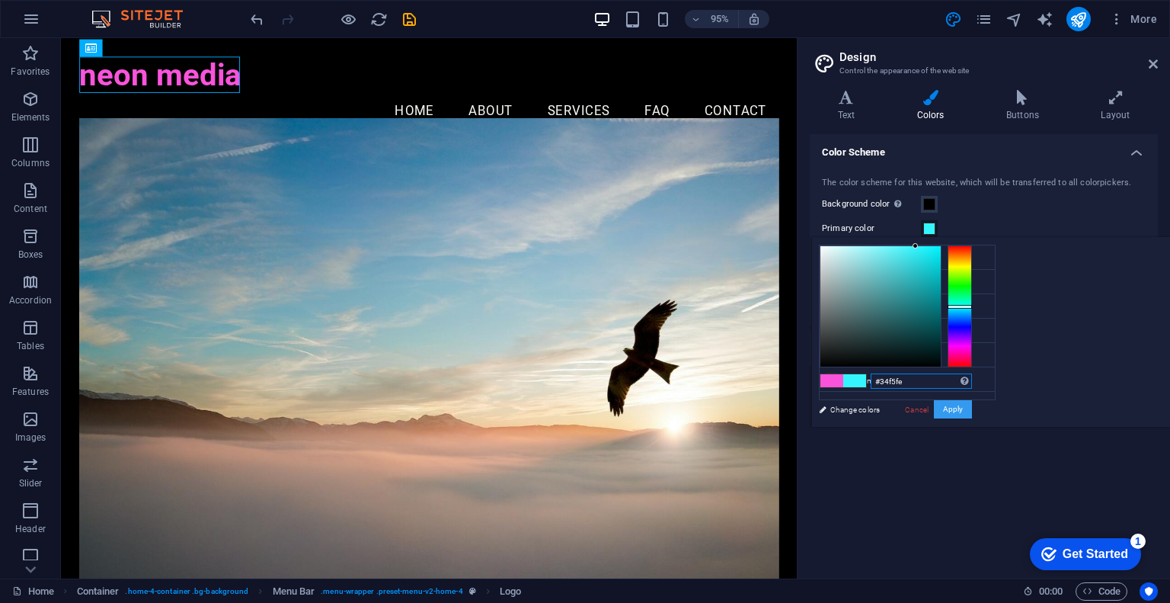
type input "#34f5fe"
click at [972, 407] on button "Apply" at bounding box center [953, 409] width 38 height 18
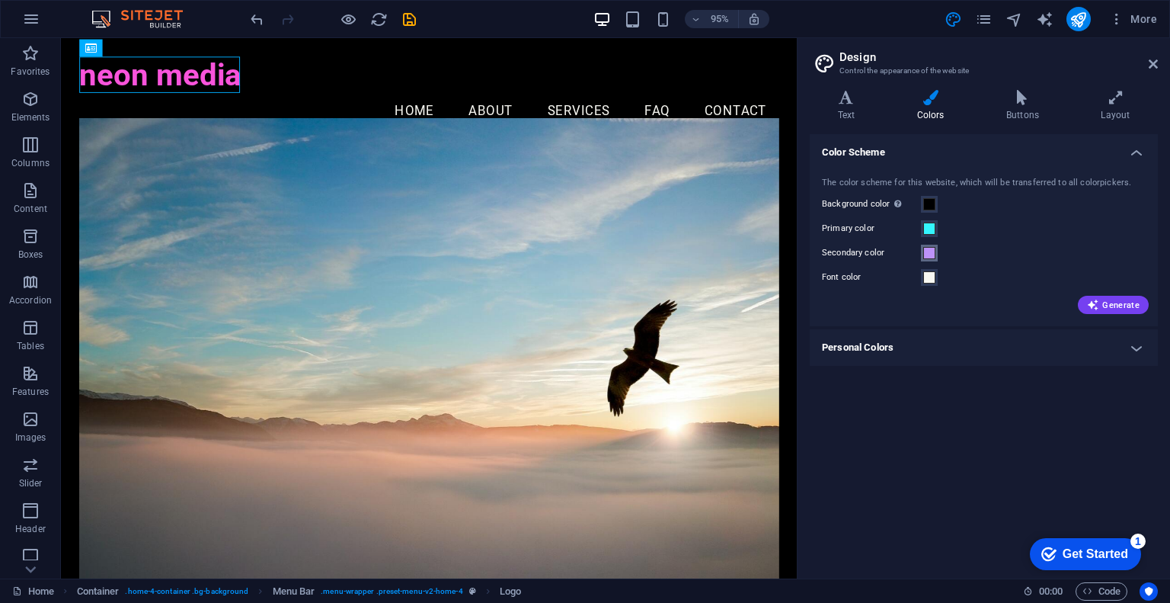
click at [924, 249] on span at bounding box center [929, 253] width 12 height 12
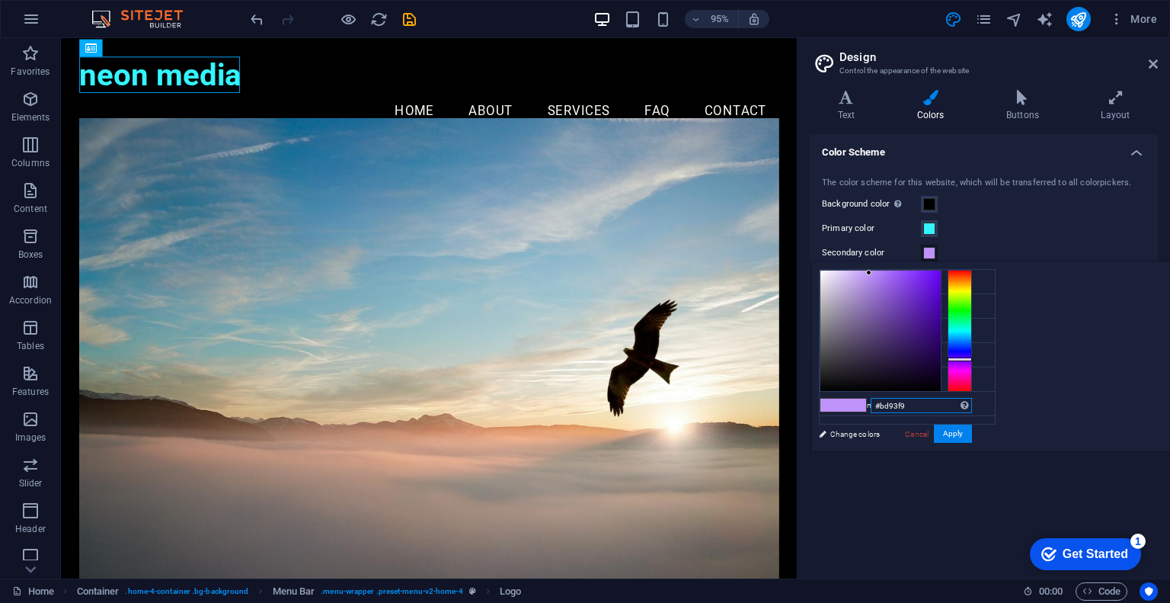
drag, startPoint x: 1105, startPoint y: 408, endPoint x: 1073, endPoint y: 408, distance: 32.0
click at [972, 408] on input "#bd93f9" at bounding box center [921, 405] width 101 height 15
paste input "F953DB"
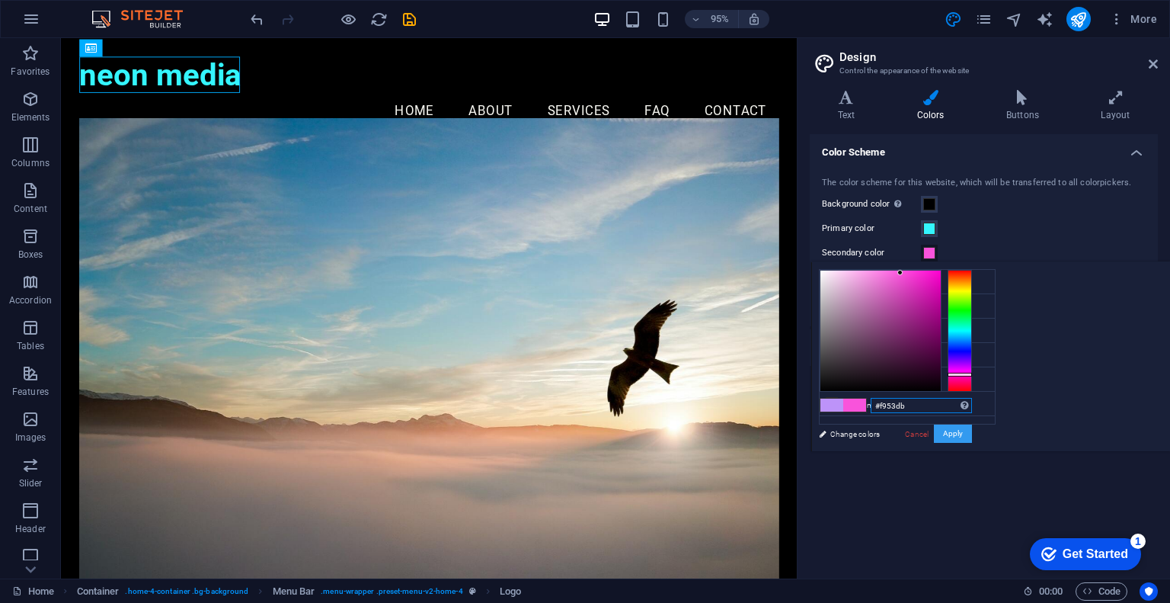
type input "#f953db"
click at [972, 437] on button "Apply" at bounding box center [953, 433] width 38 height 18
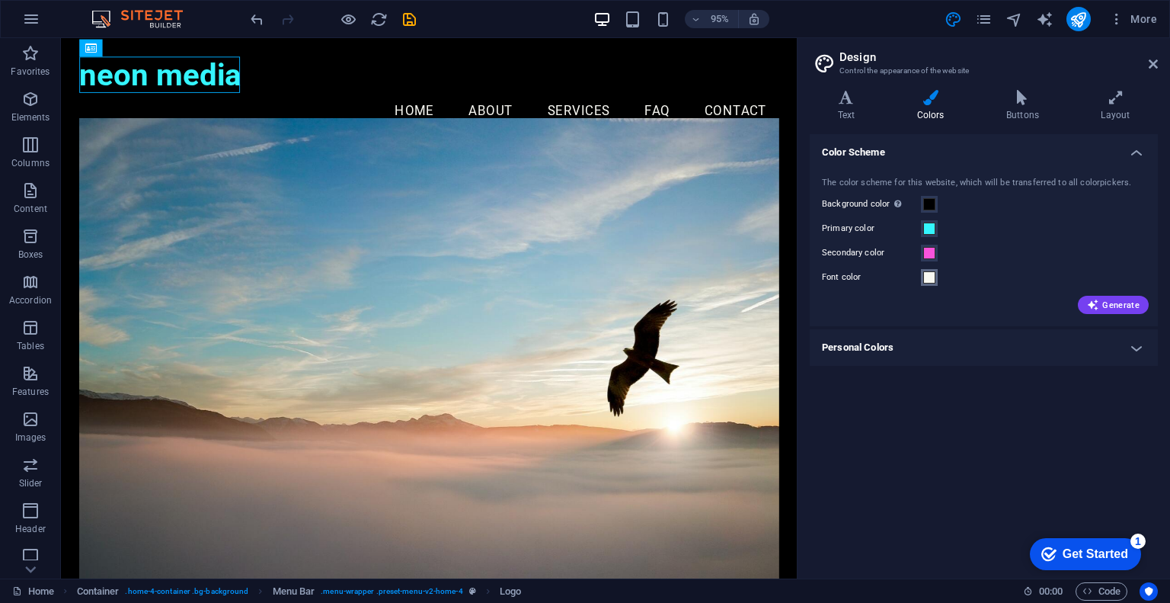
click at [932, 280] on span at bounding box center [929, 277] width 12 height 12
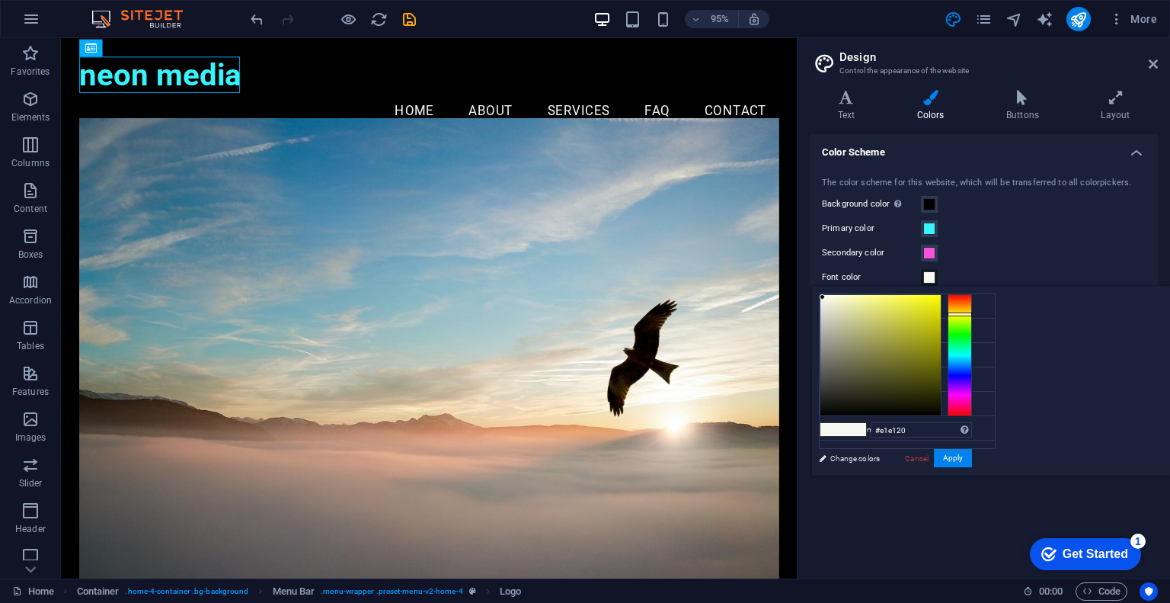
click at [941, 308] on div at bounding box center [880, 355] width 120 height 120
type input "#ffff01"
drag, startPoint x: 1118, startPoint y: 301, endPoint x: 1131, endPoint y: 289, distance: 17.2
click at [980, 289] on div "#ffff01 Supported formats #0852ed rgb(8, 82, 237) rgba(8, 82, 237, 90%) hsv(221…" at bounding box center [895, 491] width 168 height 410
click at [972, 462] on button "Apply" at bounding box center [953, 458] width 38 height 18
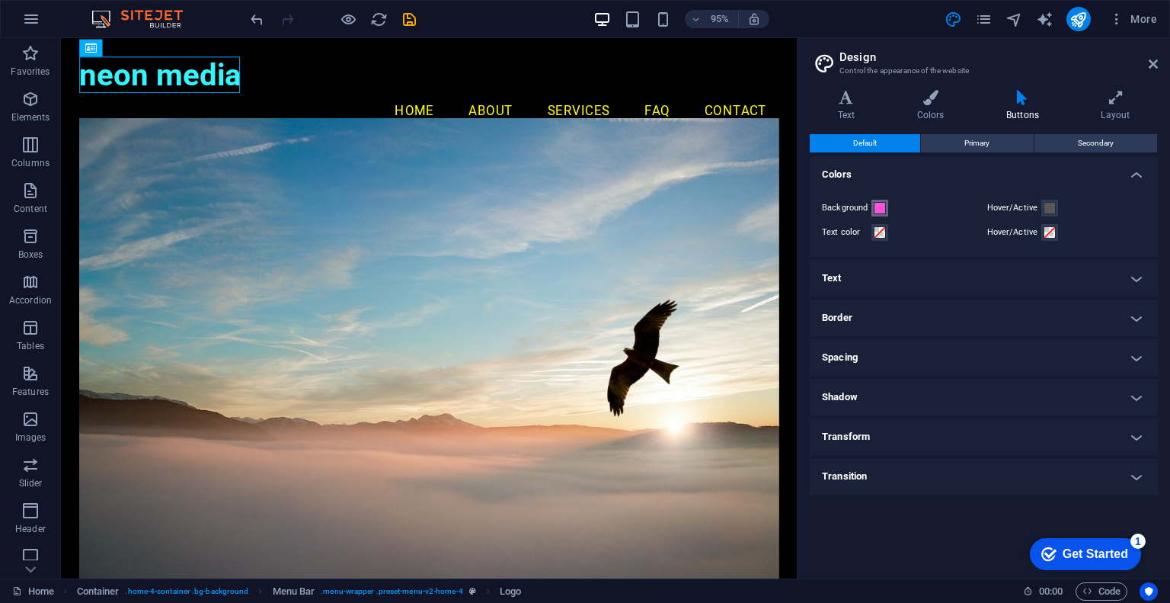
click at [877, 213] on span at bounding box center [880, 208] width 12 height 12
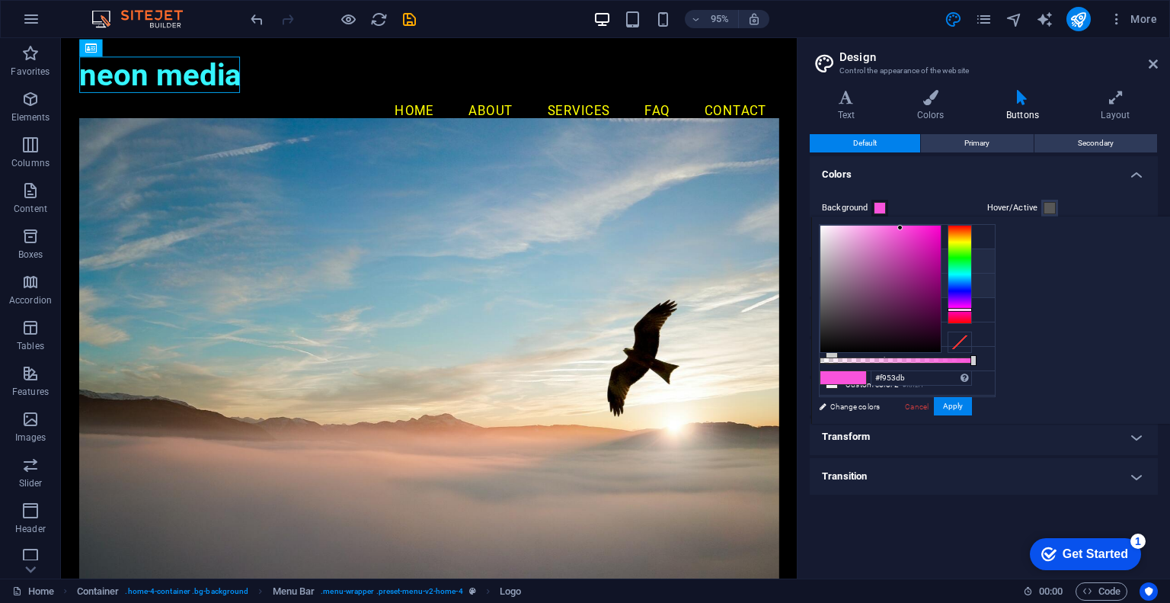
click at [889, 261] on li "Primary color #34f5fe" at bounding box center [907, 261] width 175 height 24
type input "#34f5fe"
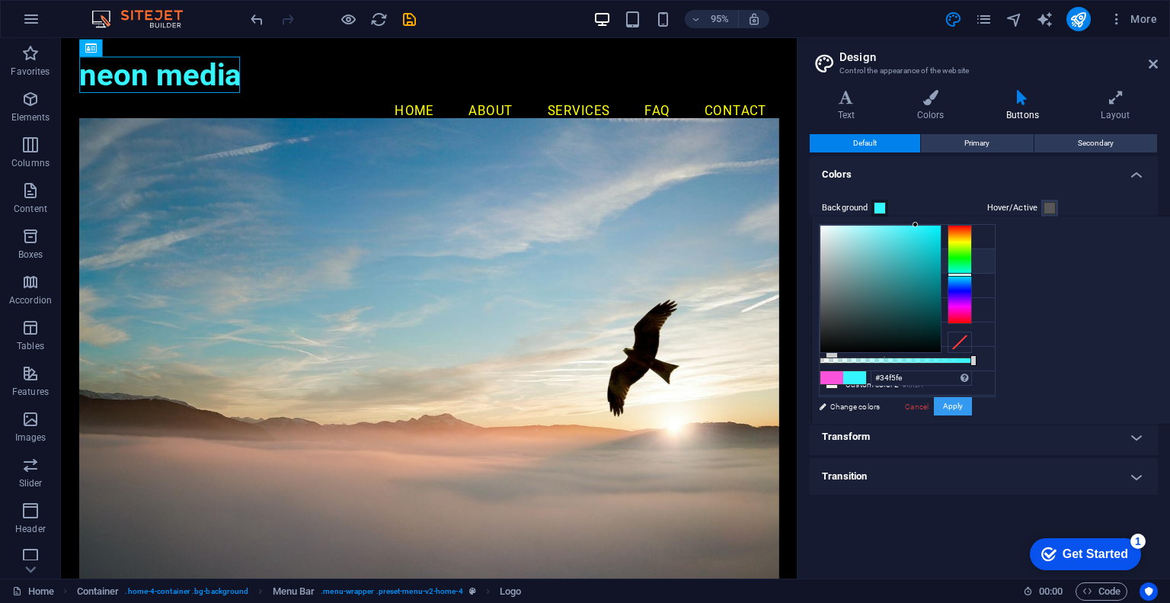
click at [972, 412] on button "Apply" at bounding box center [953, 406] width 38 height 18
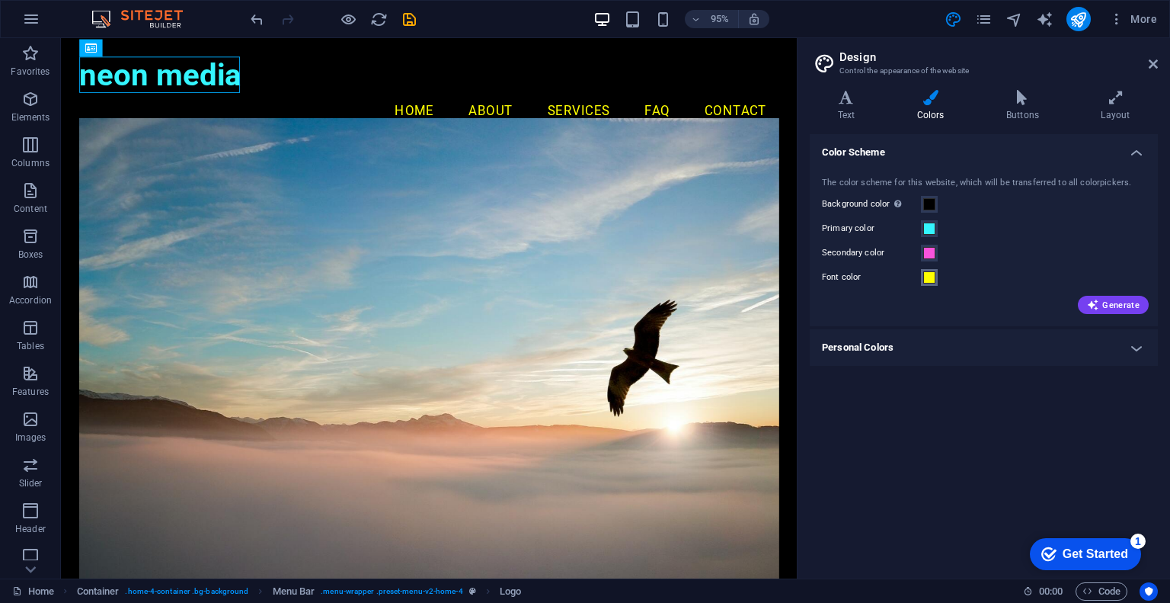
click at [928, 273] on span at bounding box center [929, 277] width 12 height 12
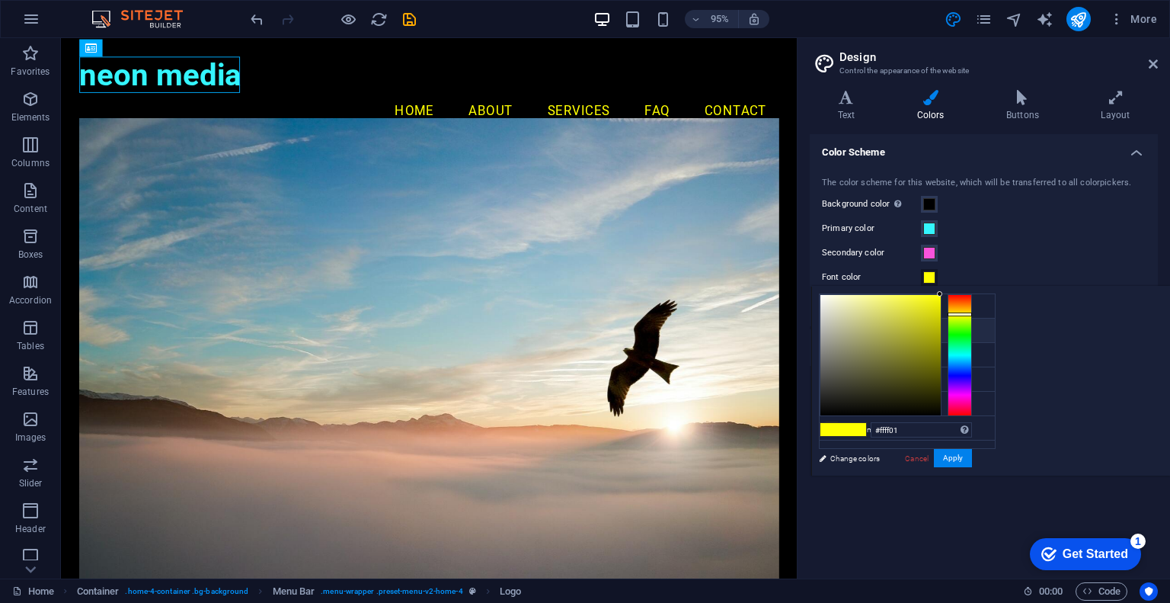
click at [888, 331] on li "Primary color #34f5fe" at bounding box center [907, 330] width 175 height 24
type input "#34f5fe"
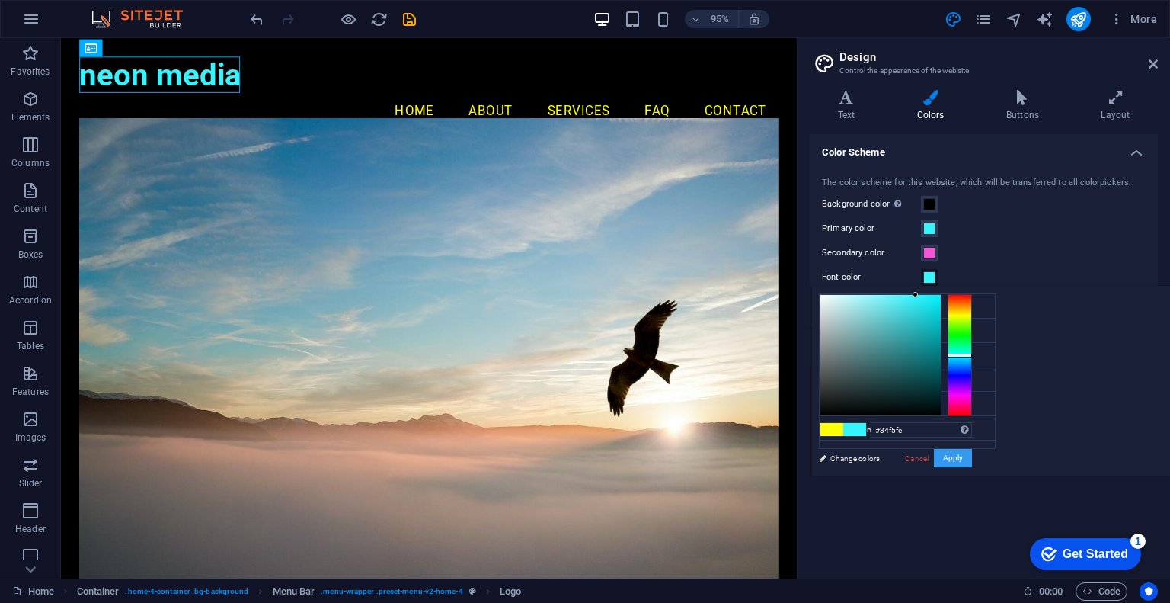
click at [972, 464] on button "Apply" at bounding box center [953, 458] width 38 height 18
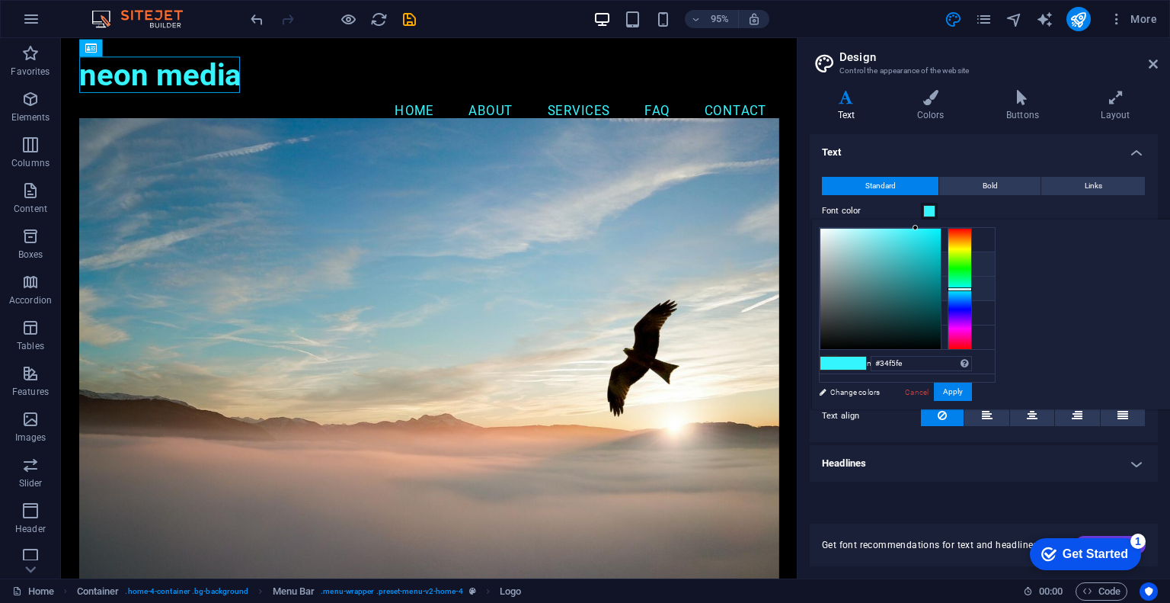
click at [878, 292] on li "Secondary color #f953db" at bounding box center [907, 289] width 175 height 24
type input "#f953db"
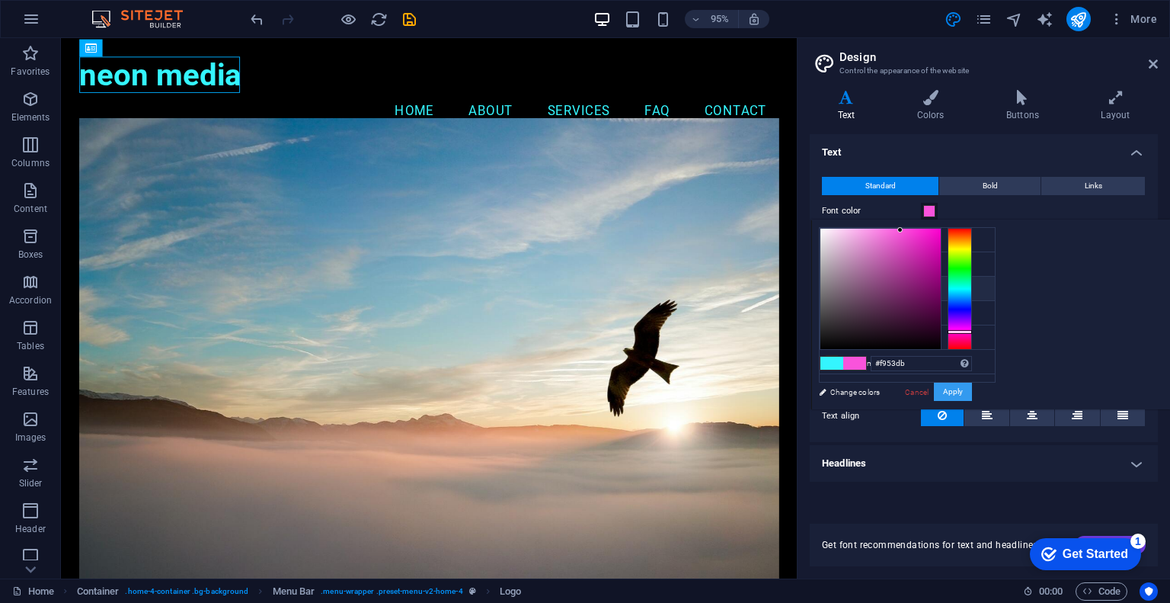
click at [972, 392] on button "Apply" at bounding box center [953, 391] width 38 height 18
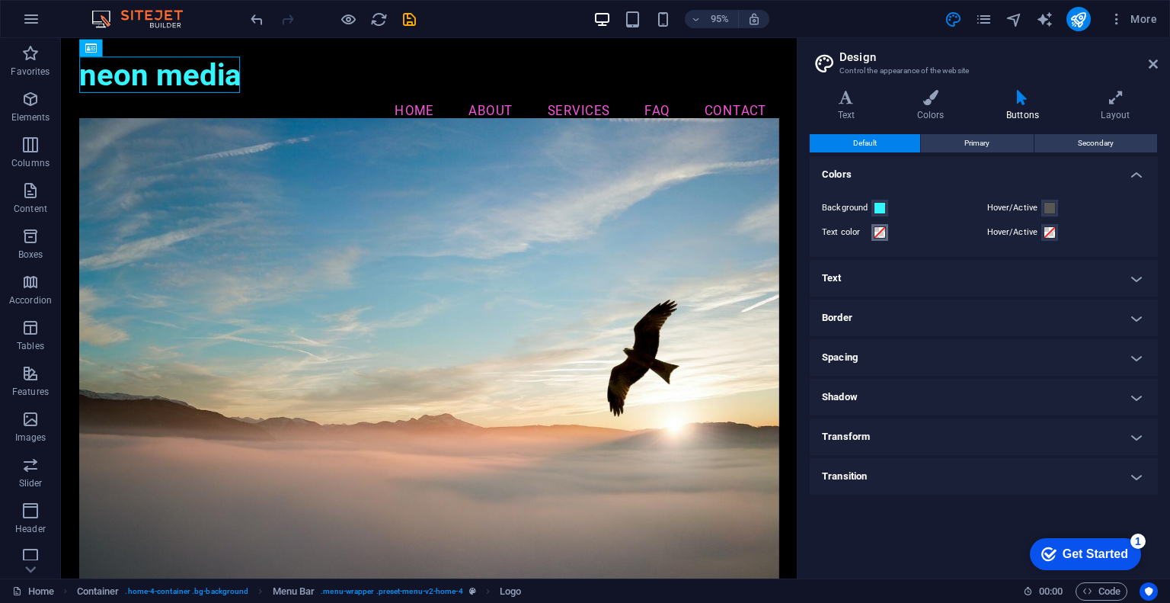
click at [883, 232] on span at bounding box center [880, 232] width 12 height 12
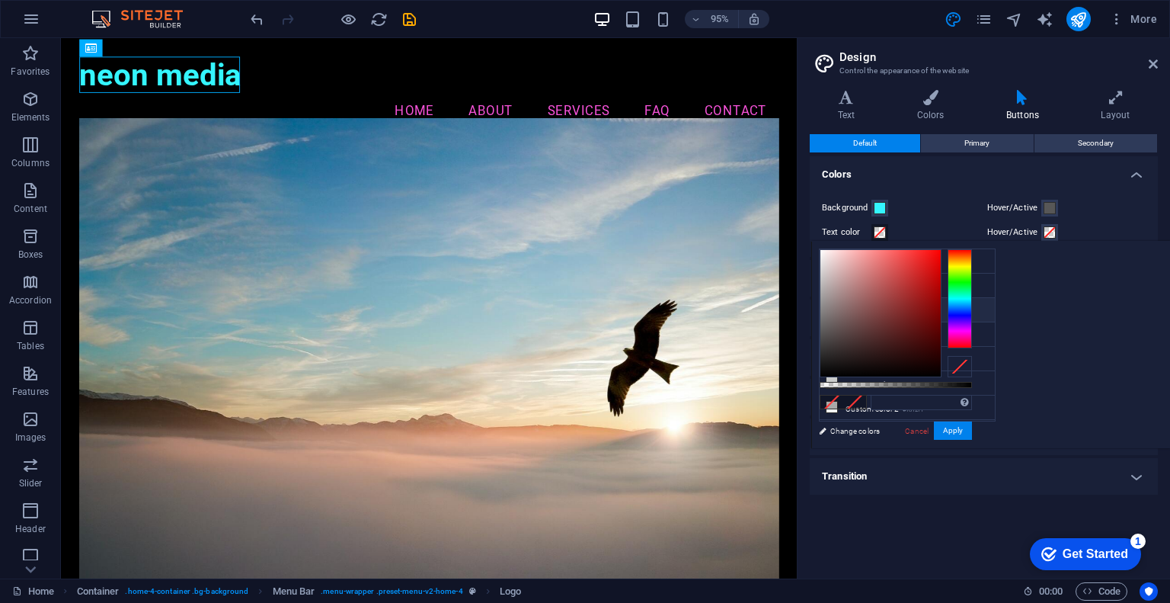
click at [875, 307] on li "Secondary color #f953db" at bounding box center [907, 310] width 175 height 24
type input "#f953db"
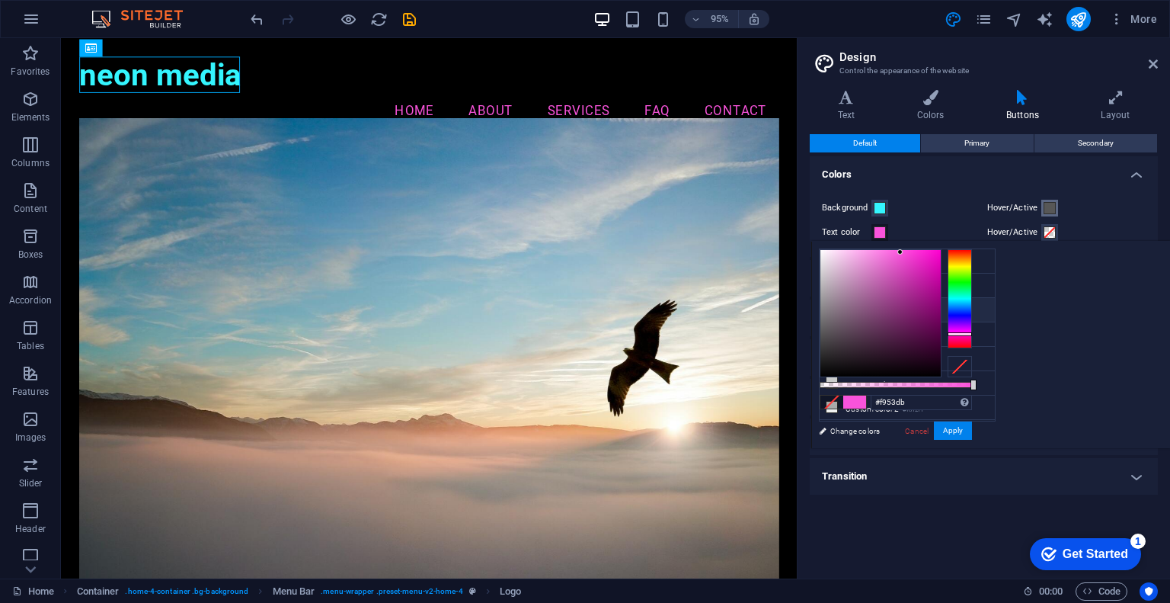
click at [1050, 212] on span at bounding box center [1050, 208] width 12 height 12
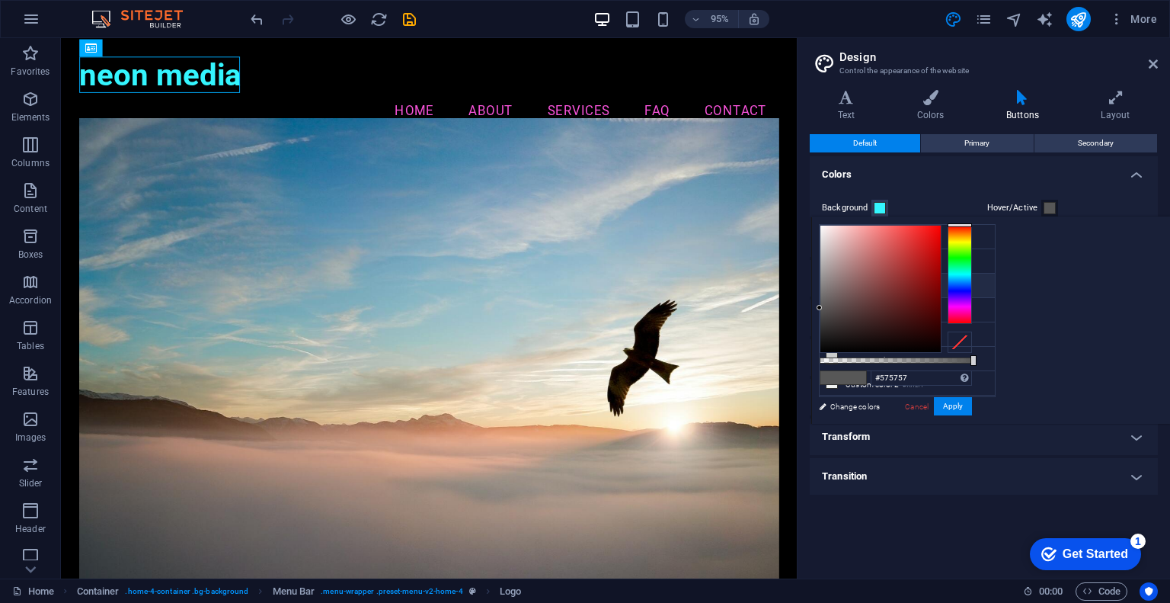
click at [893, 282] on li "Secondary color #f953db" at bounding box center [907, 285] width 175 height 24
type input "#f953db"
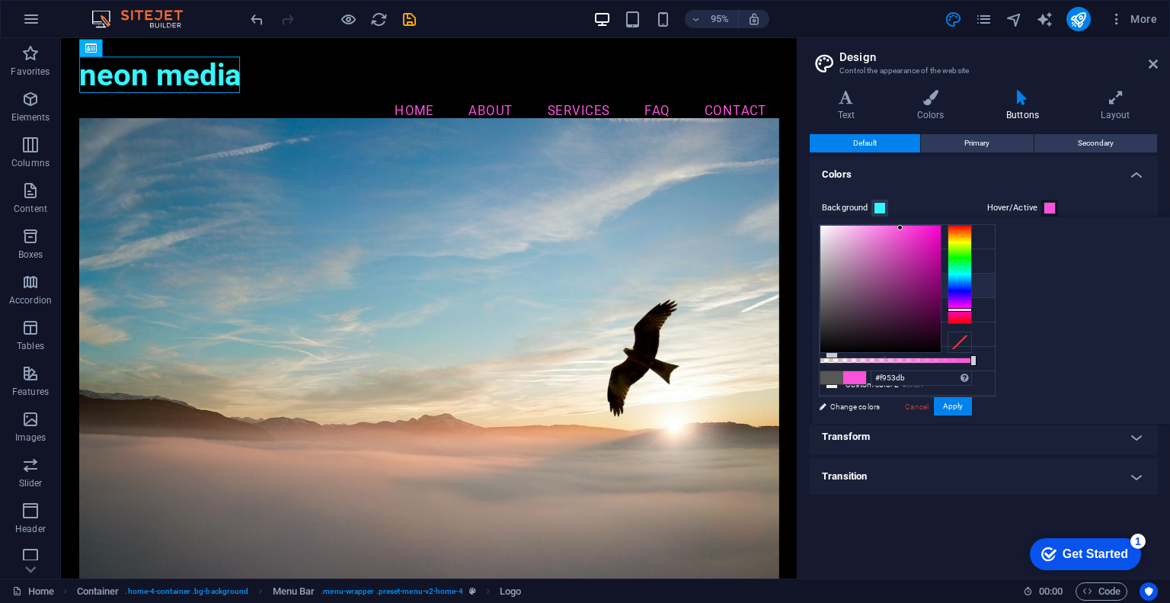
click at [1109, 199] on div "Hover/Active" at bounding box center [1066, 208] width 159 height 18
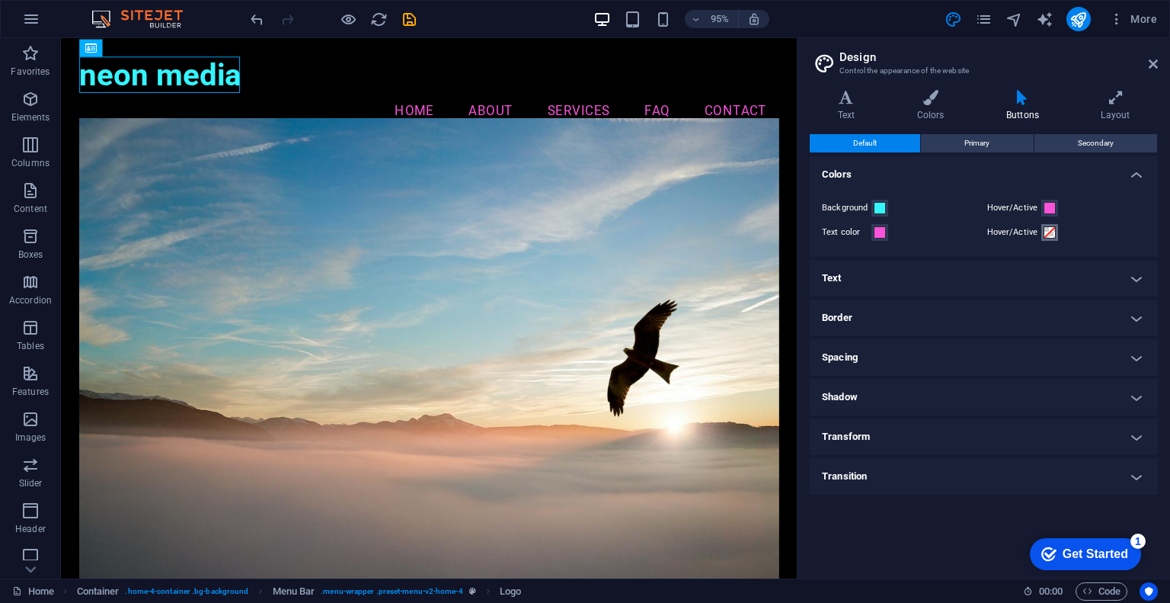
click at [1048, 232] on span at bounding box center [1050, 232] width 12 height 12
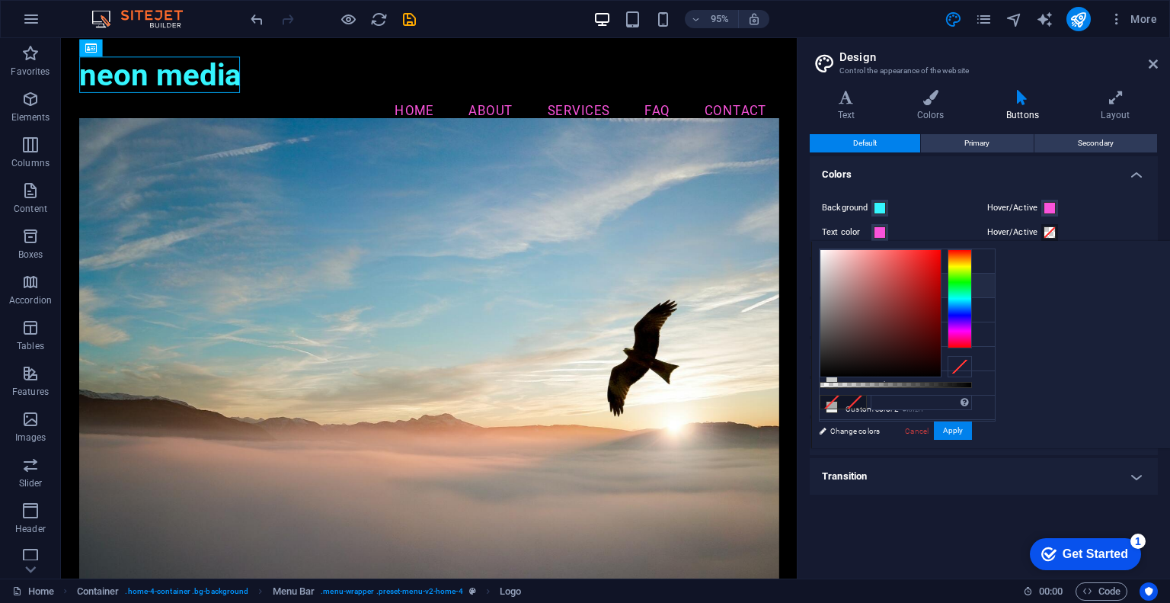
click at [878, 287] on li "Primary color #34f5fe" at bounding box center [907, 285] width 175 height 24
type input "#34f5fe"
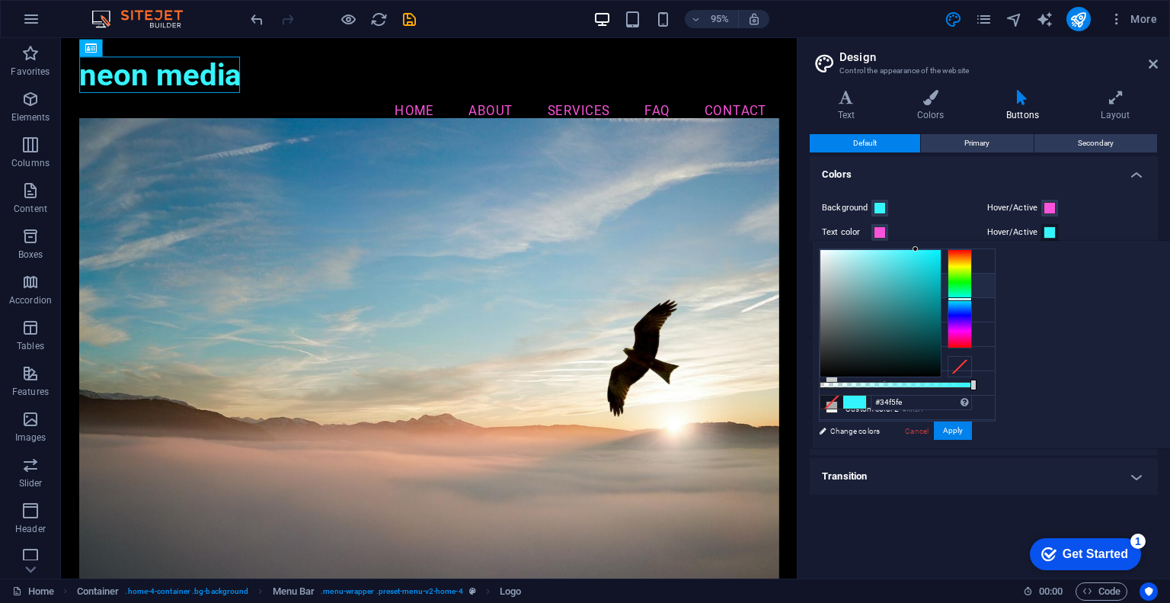
click at [1128, 209] on div "Hover/Active" at bounding box center [1066, 208] width 159 height 18
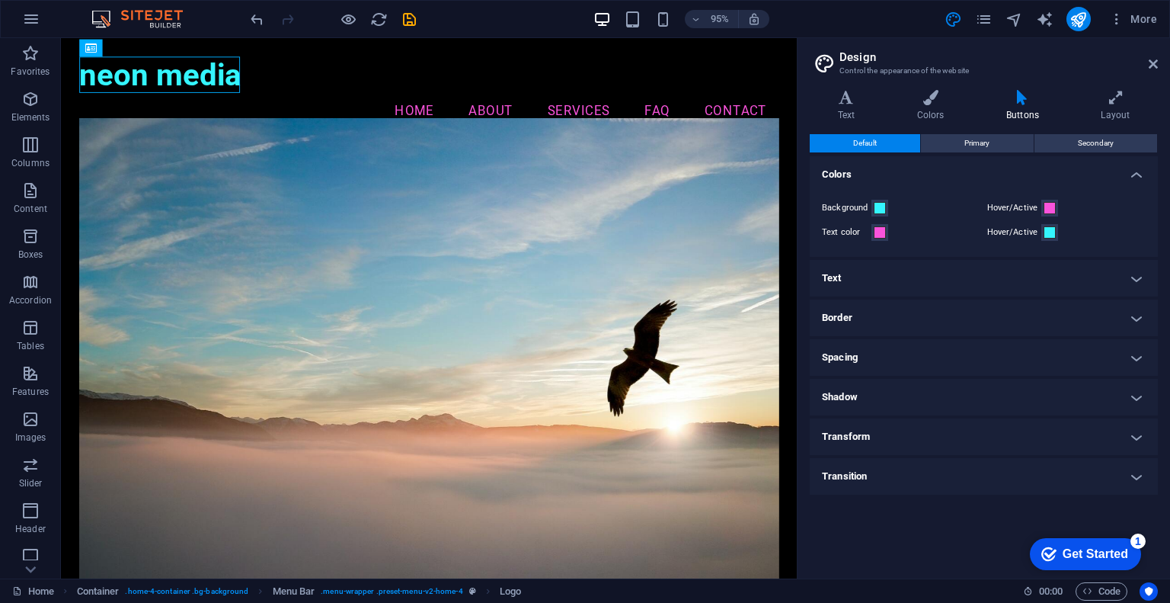
click at [981, 280] on h4 "Text" at bounding box center [984, 278] width 348 height 37
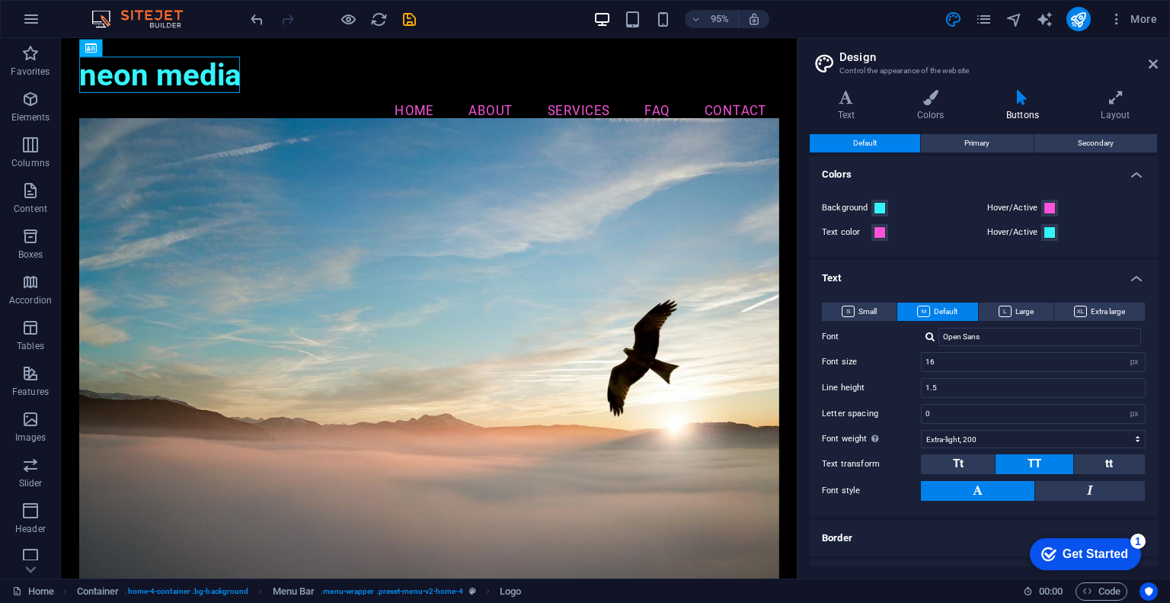
click at [972, 277] on h4 "Text" at bounding box center [984, 273] width 348 height 27
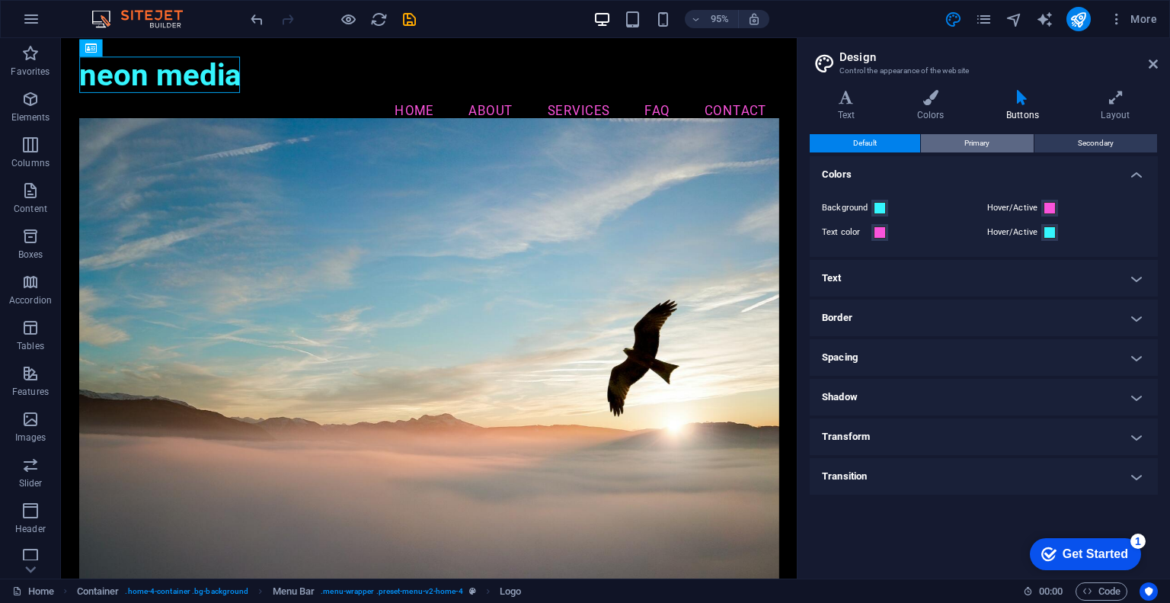
click at [982, 137] on span "Primary" at bounding box center [976, 143] width 25 height 18
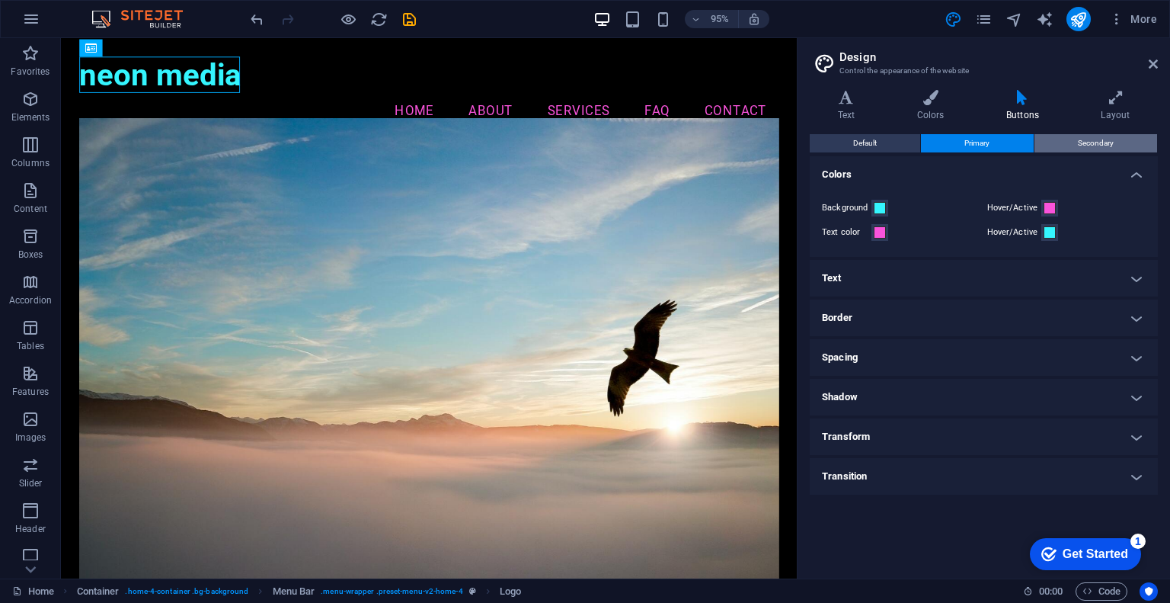
click at [1086, 140] on span "Secondary" at bounding box center [1096, 143] width 36 height 18
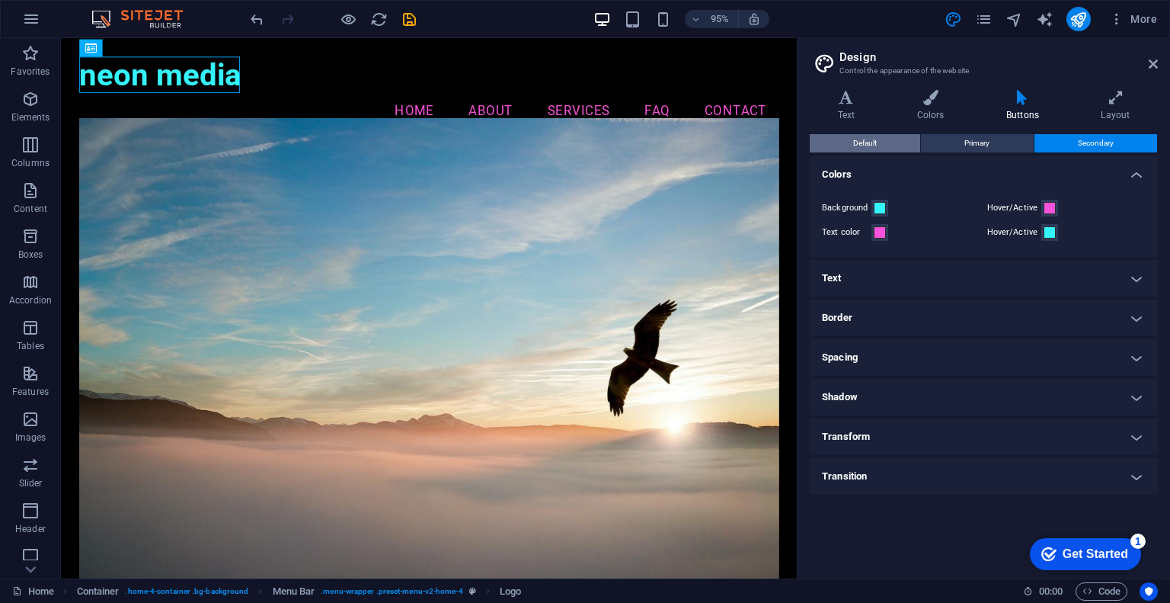
click at [856, 145] on span "Default" at bounding box center [865, 143] width 24 height 18
click at [890, 286] on h4 "Text" at bounding box center [984, 278] width 348 height 37
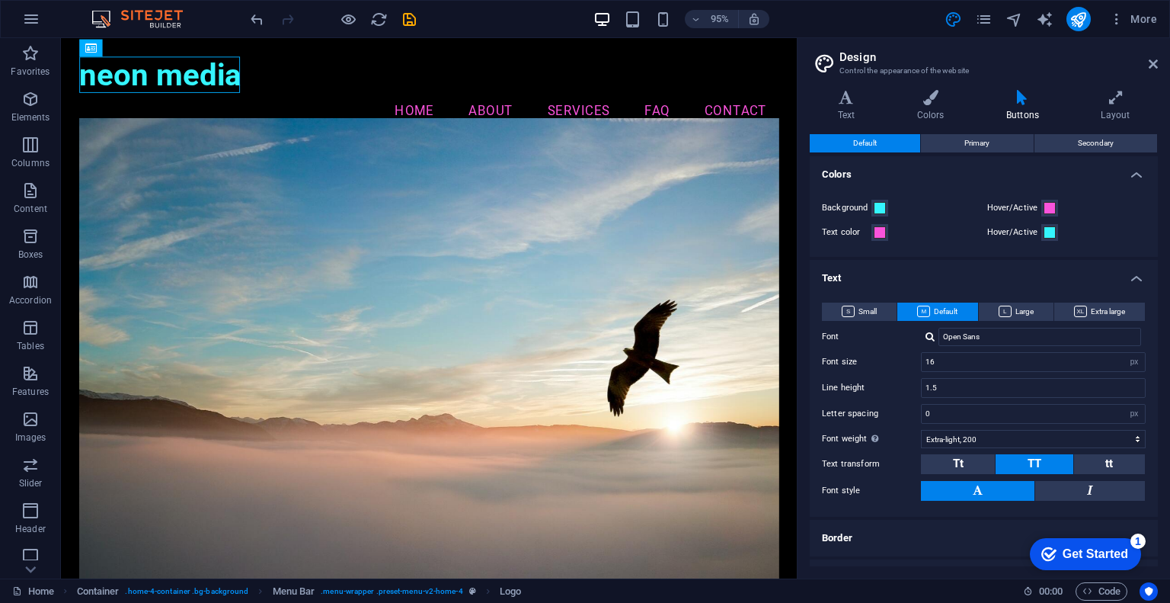
click at [890, 286] on h4 "Text" at bounding box center [984, 273] width 348 height 27
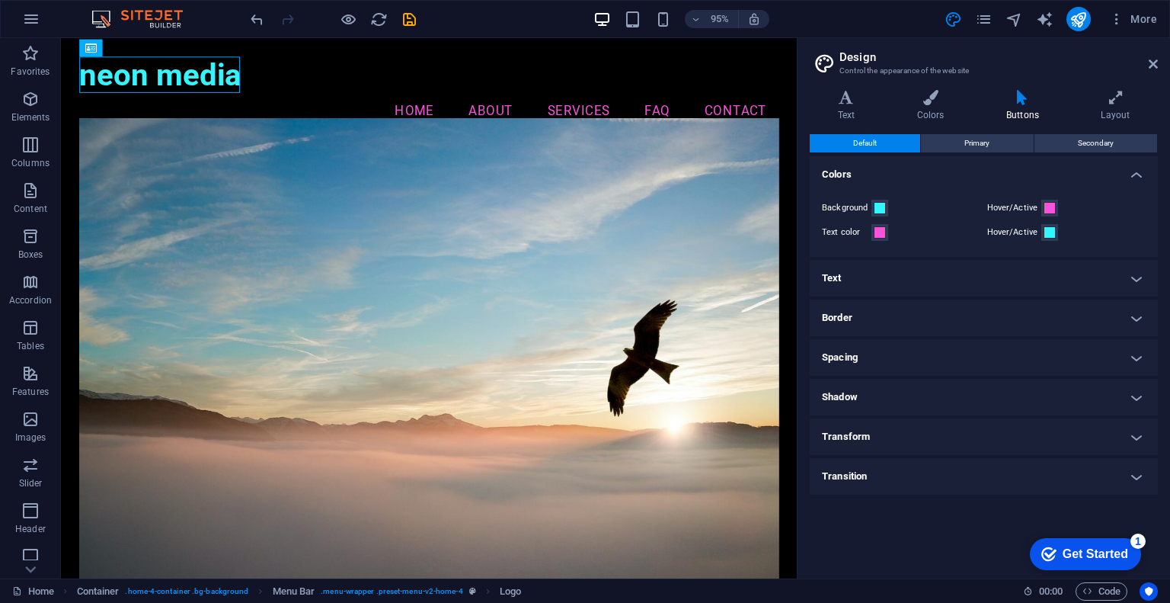
click at [875, 328] on h4 "Border" at bounding box center [984, 317] width 348 height 37
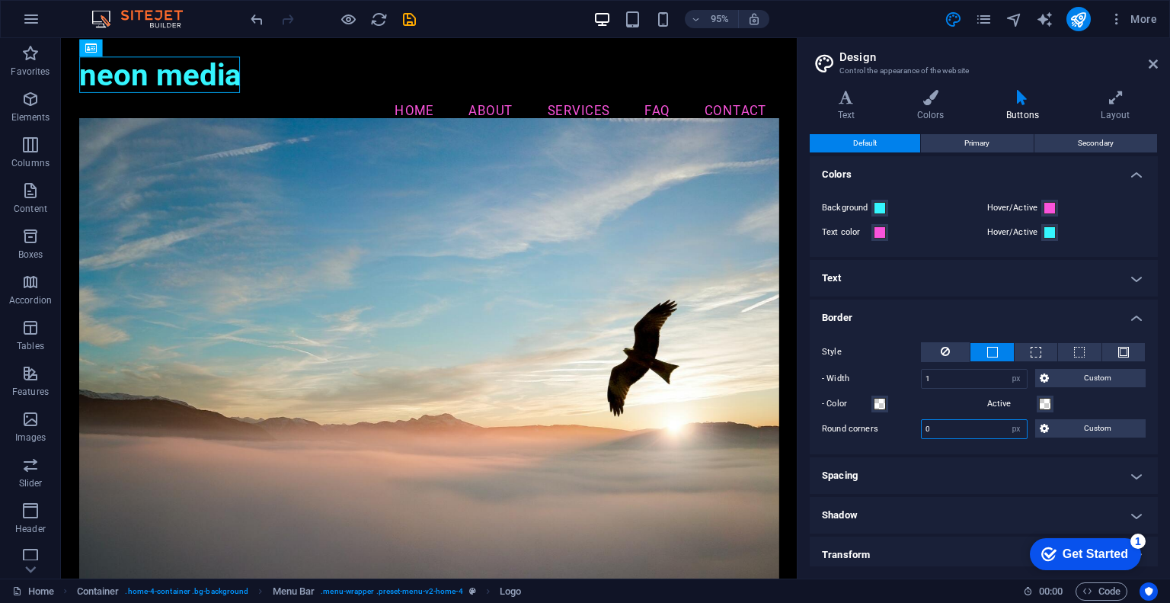
click at [993, 430] on input "0" at bounding box center [974, 429] width 105 height 18
drag, startPoint x: 978, startPoint y: 435, endPoint x: 902, endPoint y: 425, distance: 76.8
click at [902, 425] on div "Round corners 01 px rem vh vw Custom Custom" at bounding box center [984, 429] width 324 height 20
type input "5"
click at [1054, 427] on span "Custom" at bounding box center [1098, 428] width 88 height 18
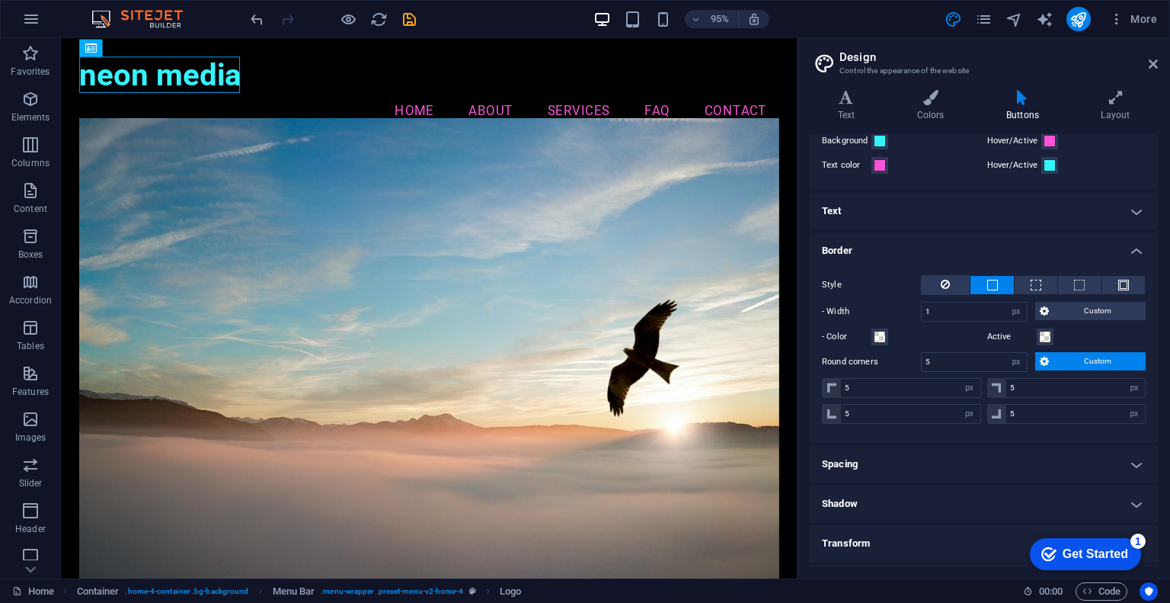
scroll to position [76, 0]
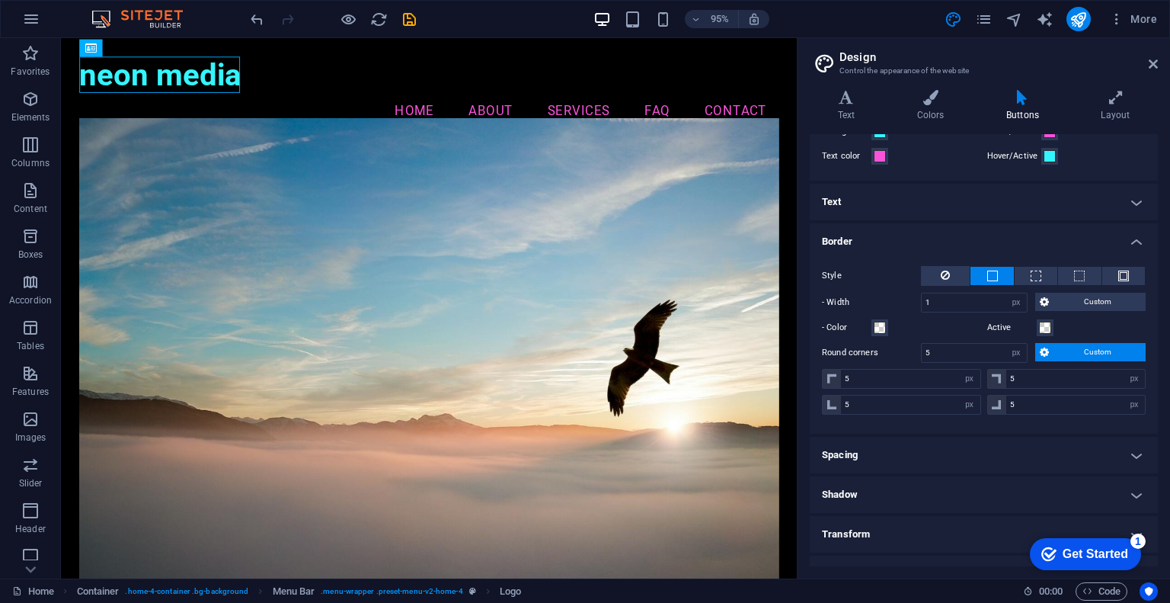
click at [966, 455] on h4 "Spacing" at bounding box center [984, 455] width 348 height 37
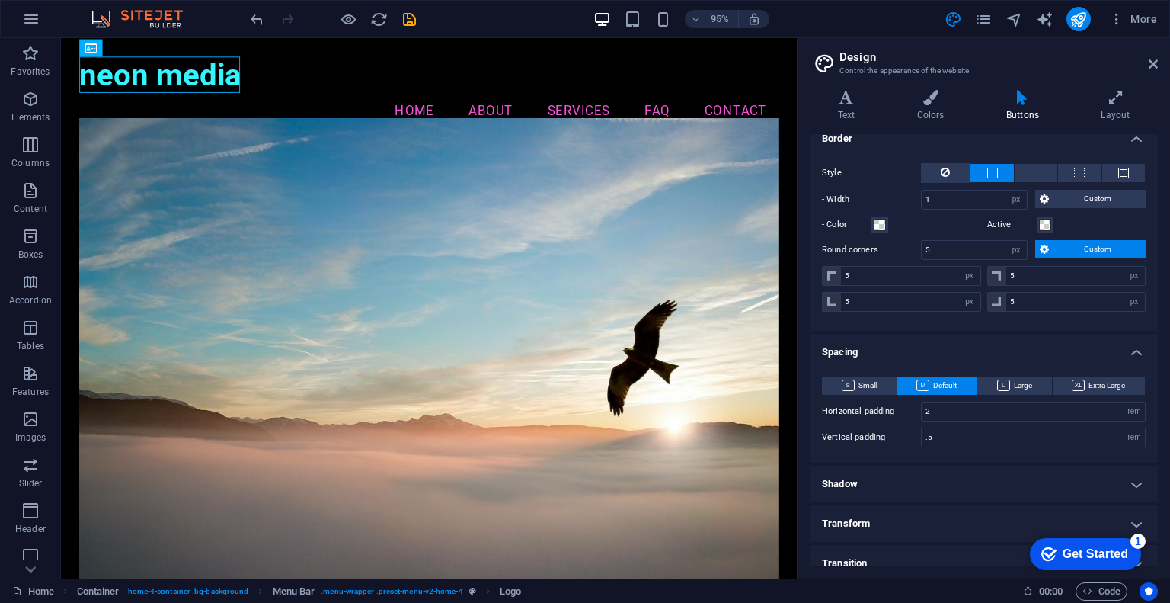
scroll to position [191, 0]
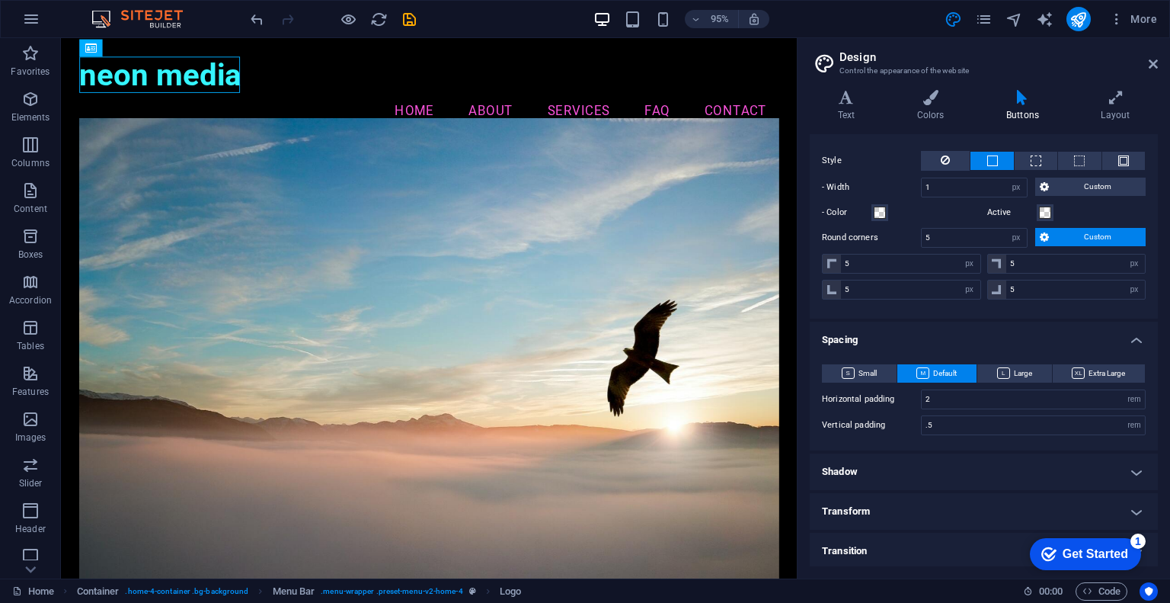
click at [980, 459] on h4 "Shadow" at bounding box center [984, 471] width 348 height 37
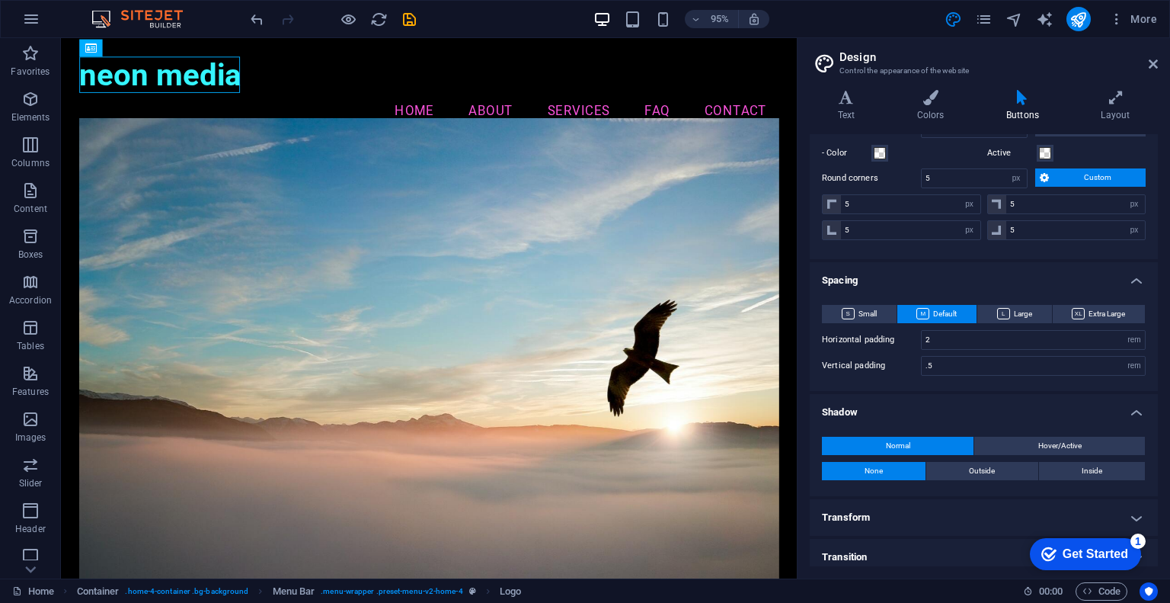
scroll to position [257, 0]
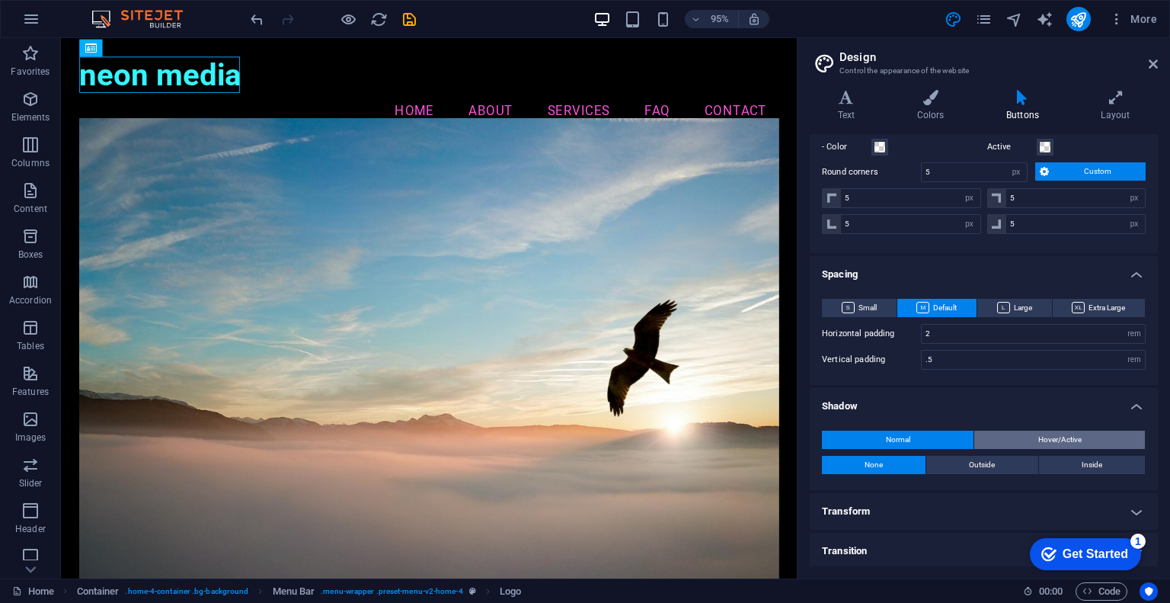
click at [1023, 438] on button "Hover/Active" at bounding box center [1059, 439] width 171 height 18
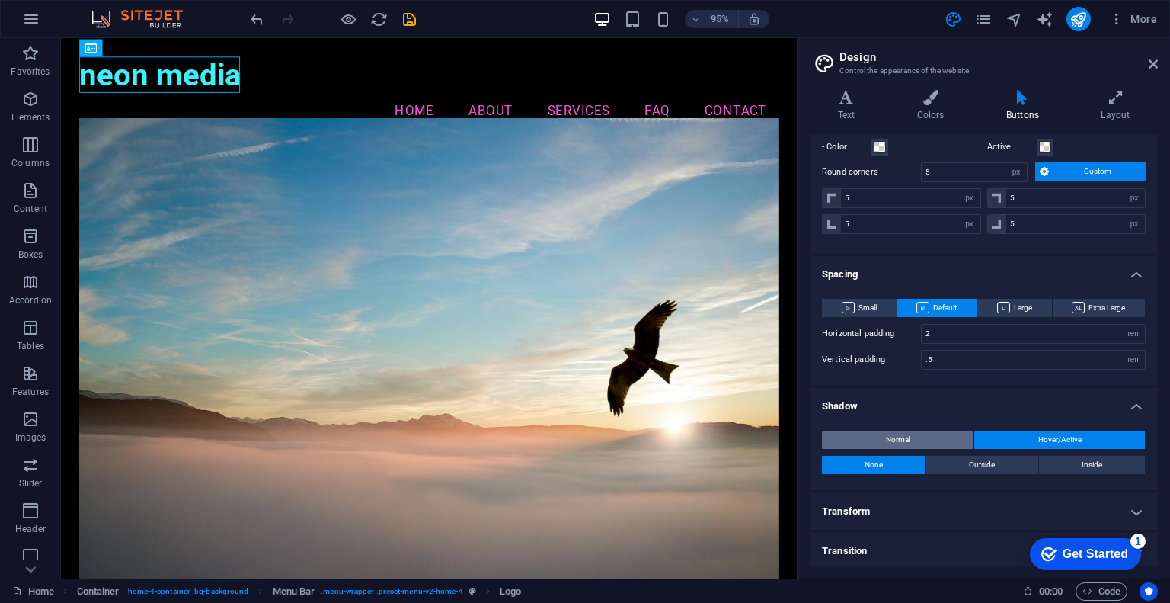
click at [942, 440] on button "Normal" at bounding box center [898, 439] width 152 height 18
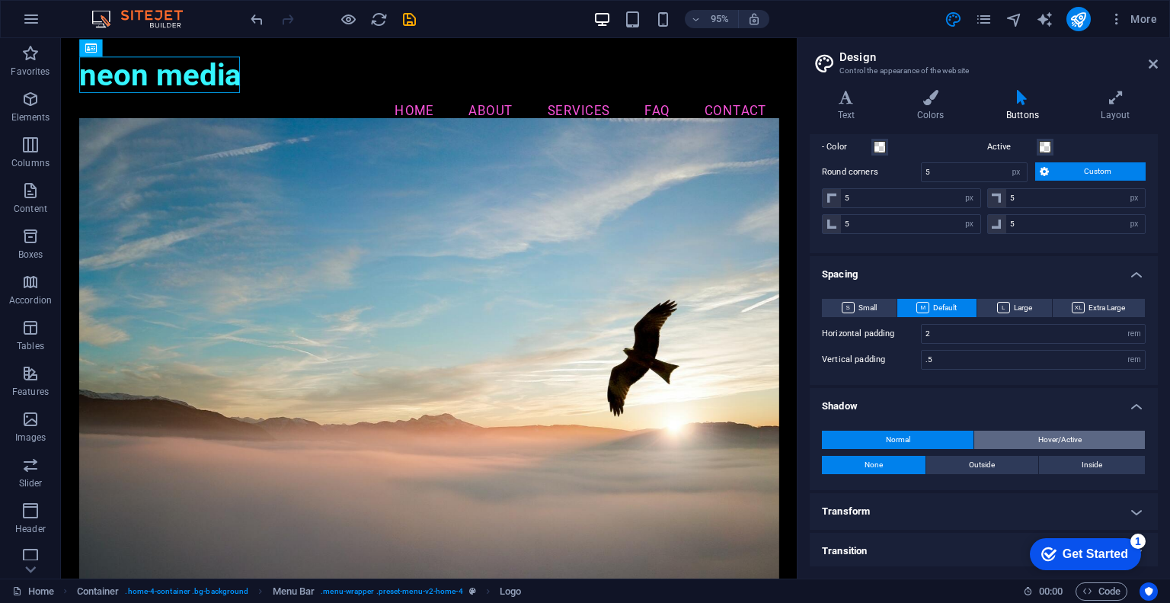
click at [1093, 438] on button "Hover/Active" at bounding box center [1059, 439] width 171 height 18
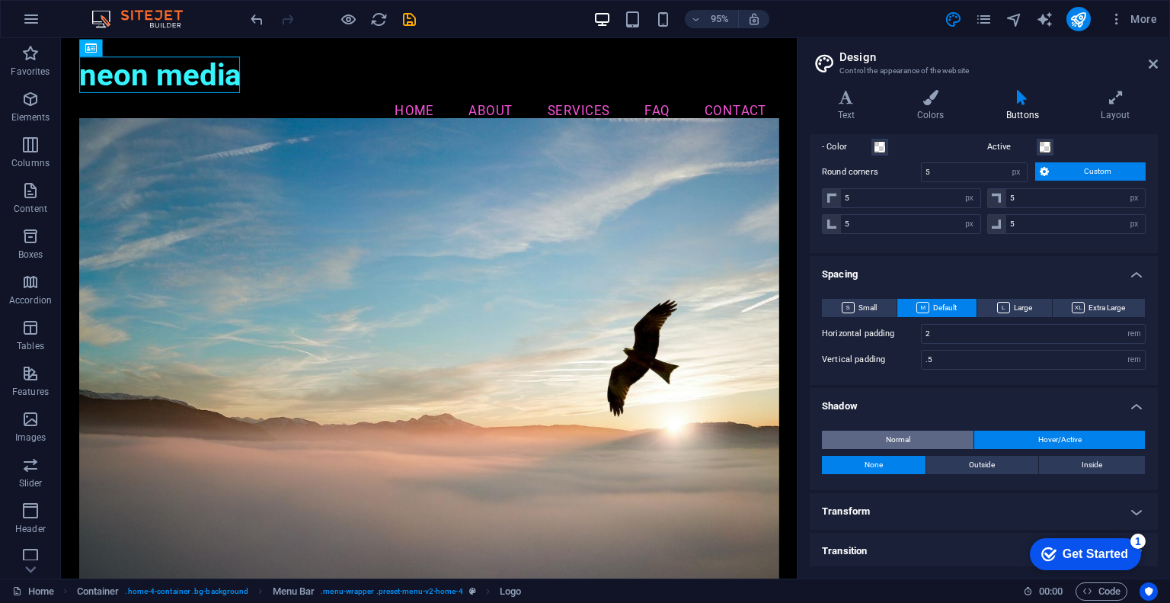
click at [925, 437] on button "Normal" at bounding box center [898, 439] width 152 height 18
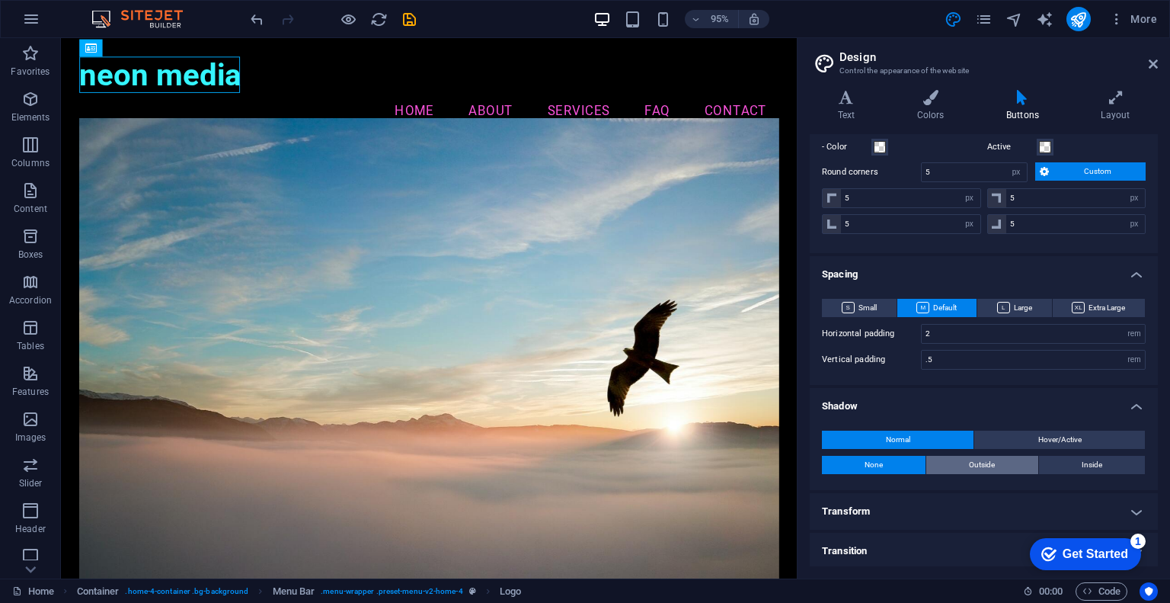
click at [1026, 464] on button "Outside" at bounding box center [981, 465] width 111 height 18
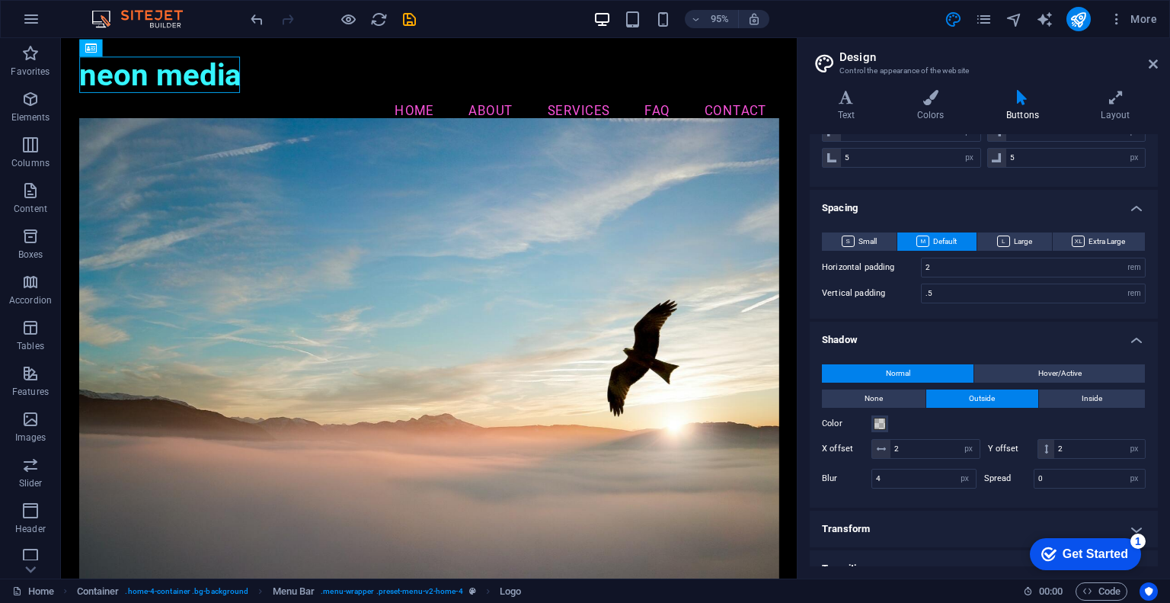
scroll to position [340, 0]
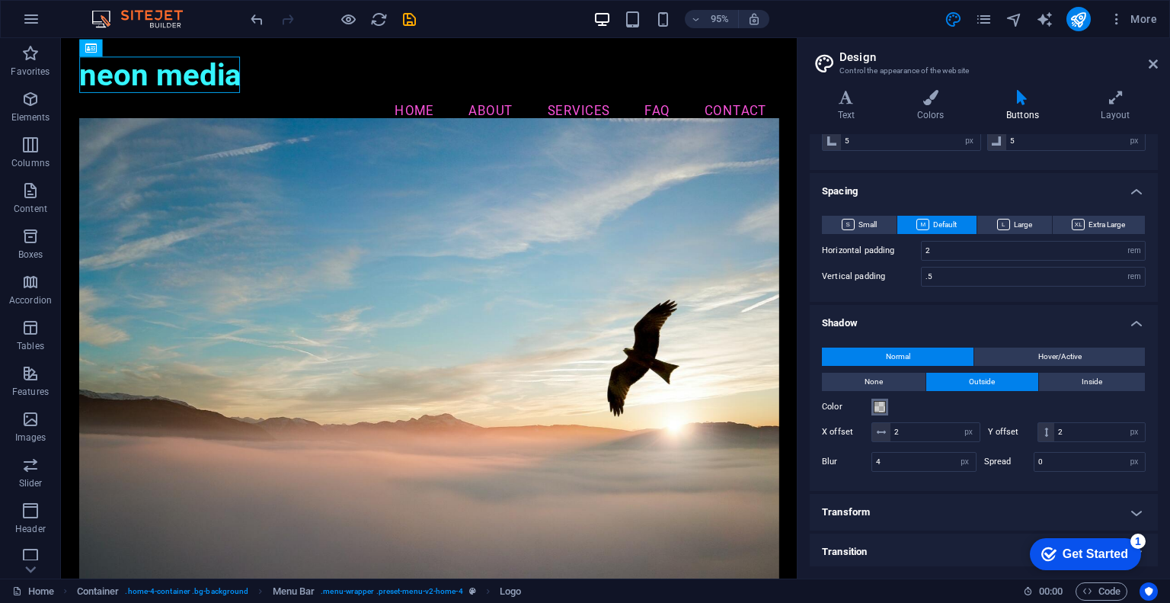
click at [884, 405] on span at bounding box center [880, 407] width 12 height 12
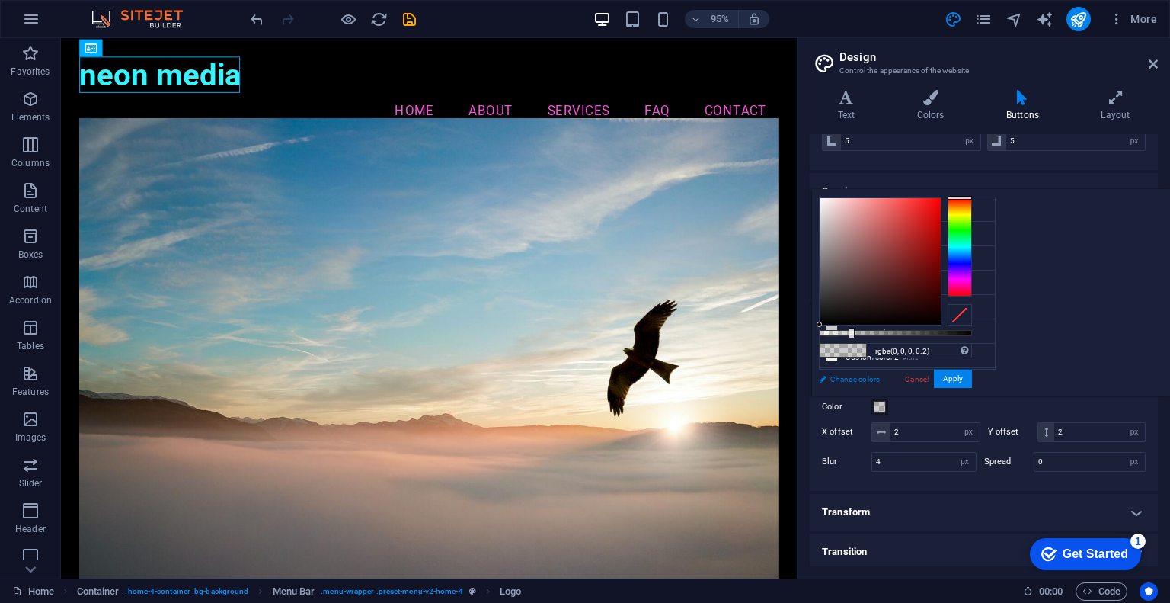
click at [898, 380] on link "Change colors" at bounding box center [899, 378] width 177 height 19
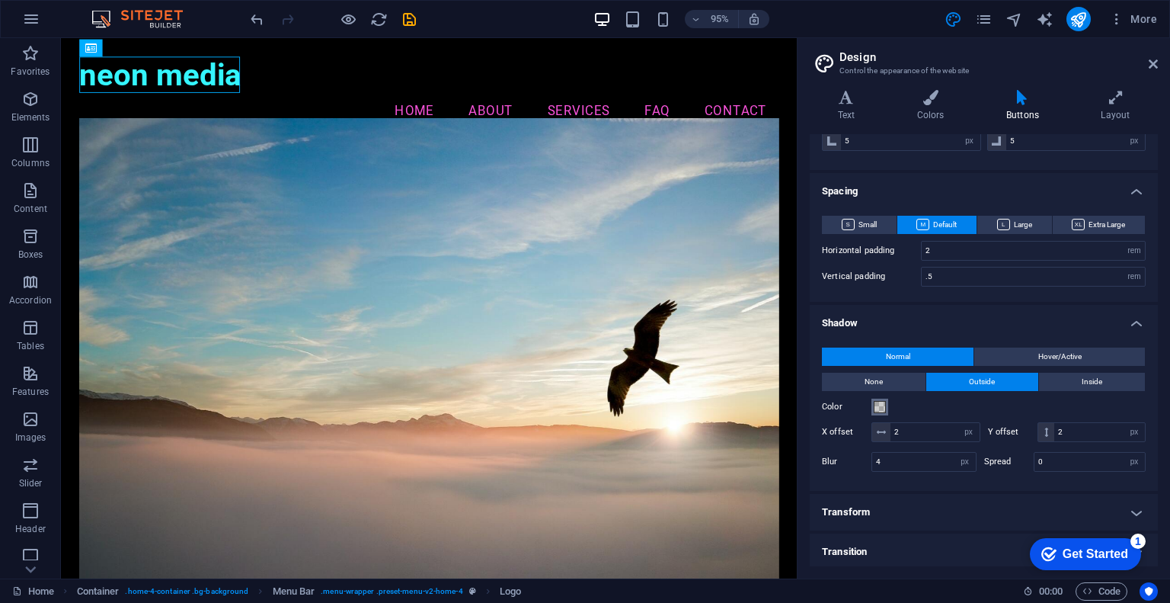
click at [878, 405] on span at bounding box center [880, 407] width 12 height 12
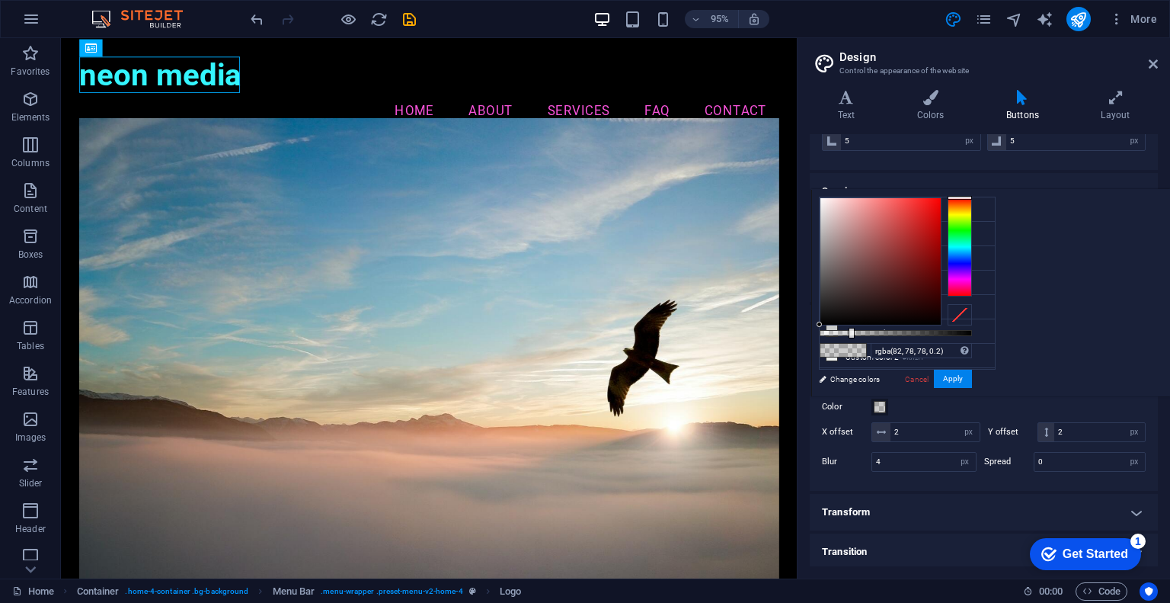
click at [941, 283] on div at bounding box center [880, 261] width 120 height 126
click at [941, 291] on div at bounding box center [880, 261] width 120 height 126
type input "rgba(65, 59, 59, 0.57)"
click at [972, 331] on div at bounding box center [896, 333] width 152 height 6
click at [980, 328] on div "rgba(65, 59, 59, 0.57) Supported formats #0852ed rgb(8, 82, 237) rgba(8, 82, 23…" at bounding box center [895, 403] width 168 height 427
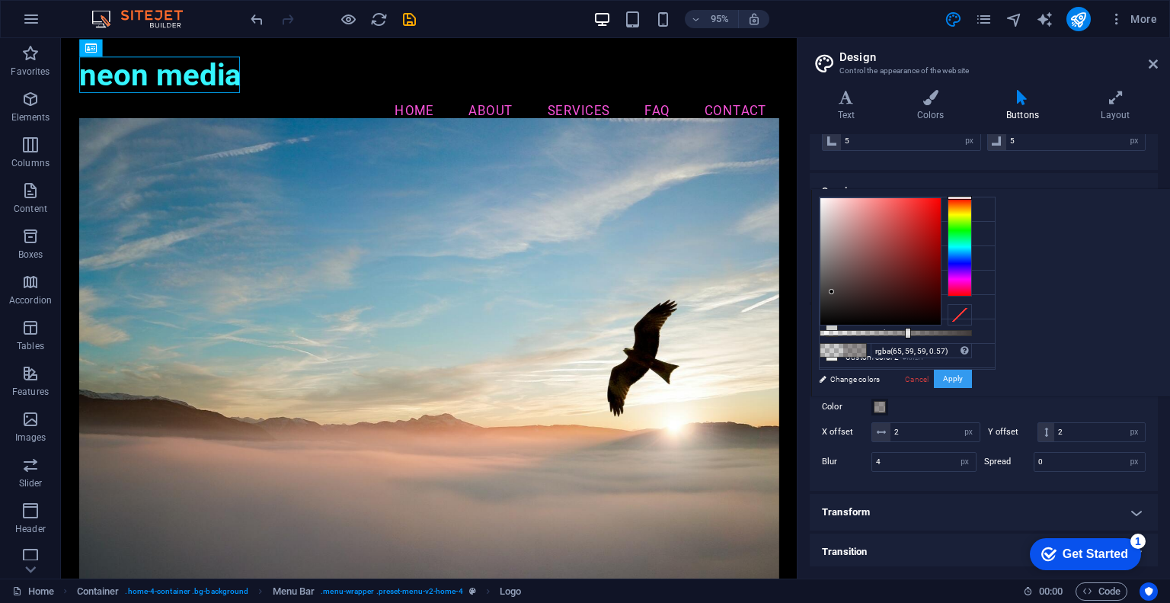
drag, startPoint x: 1140, startPoint y: 377, endPoint x: 1085, endPoint y: 408, distance: 62.7
click at [972, 374] on button "Apply" at bounding box center [953, 378] width 38 height 18
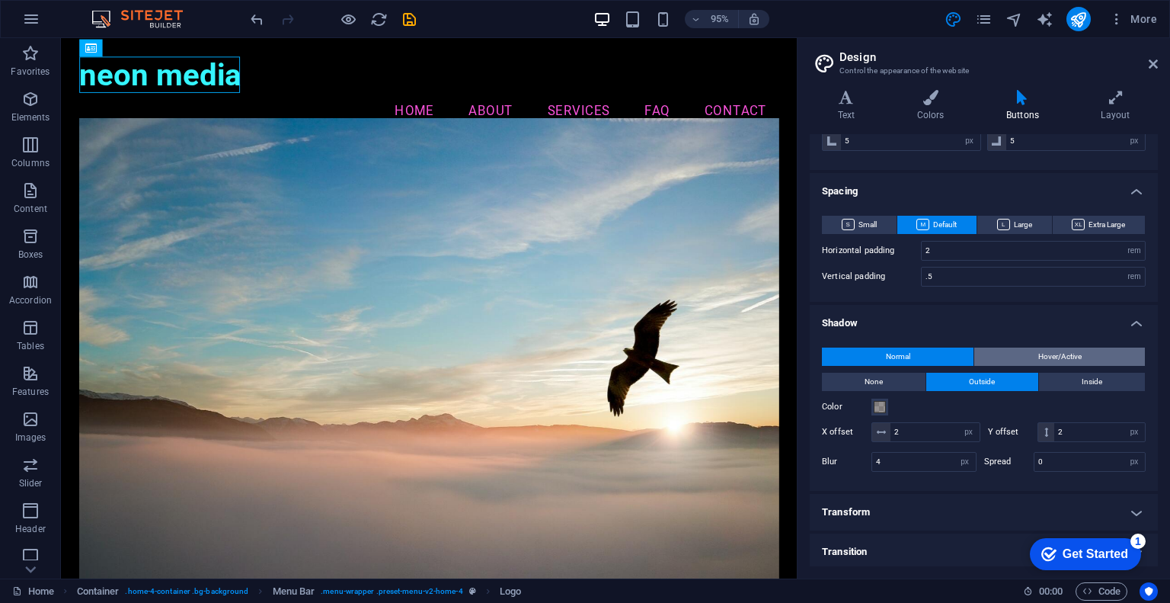
click at [1054, 350] on span "Hover/Active" at bounding box center [1059, 356] width 43 height 18
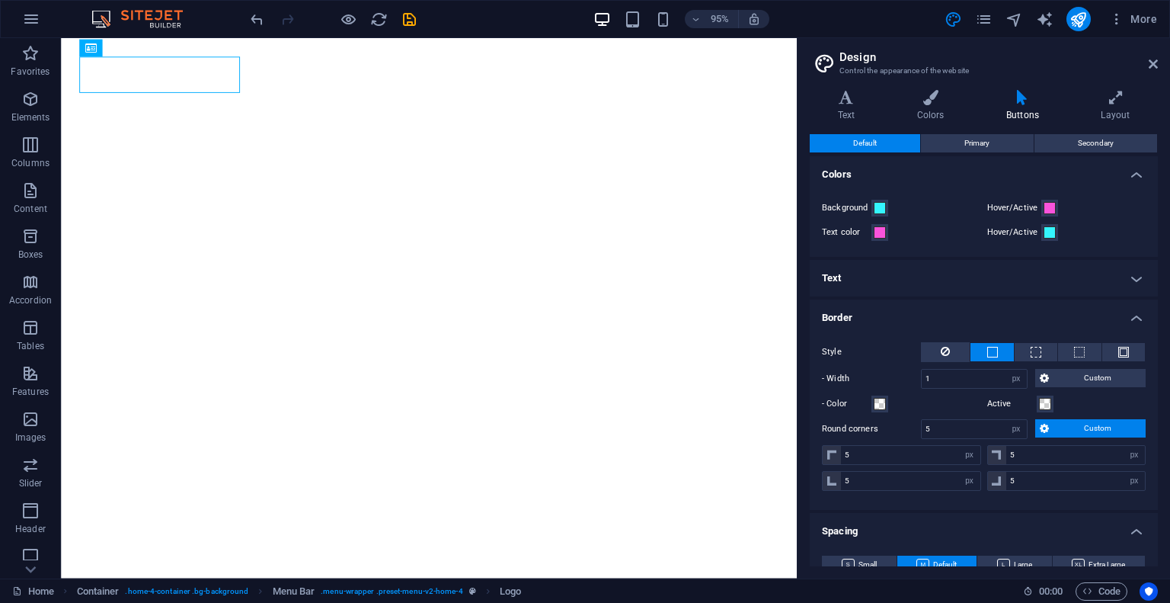
select select "px"
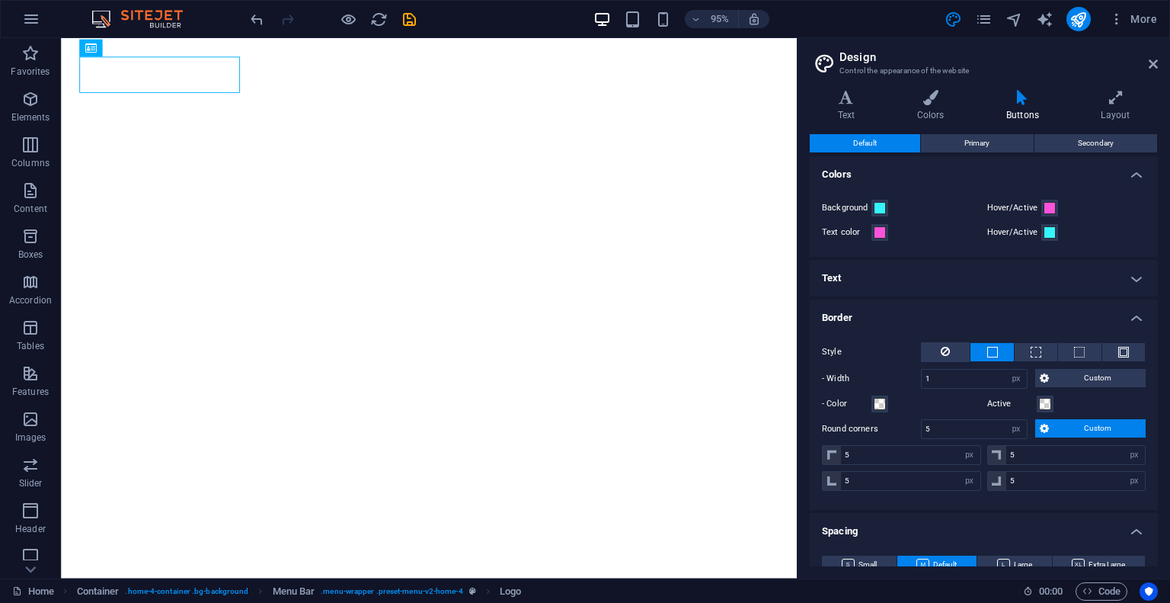
select select "px"
select select "rem"
select select "px"
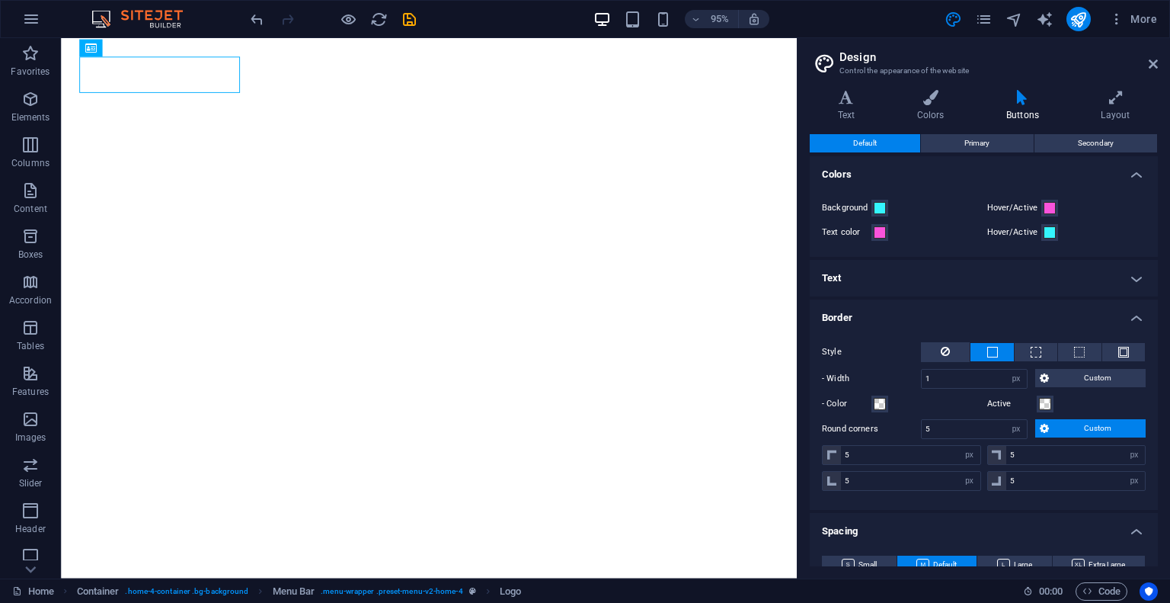
select select "px"
select select "ease-in-out"
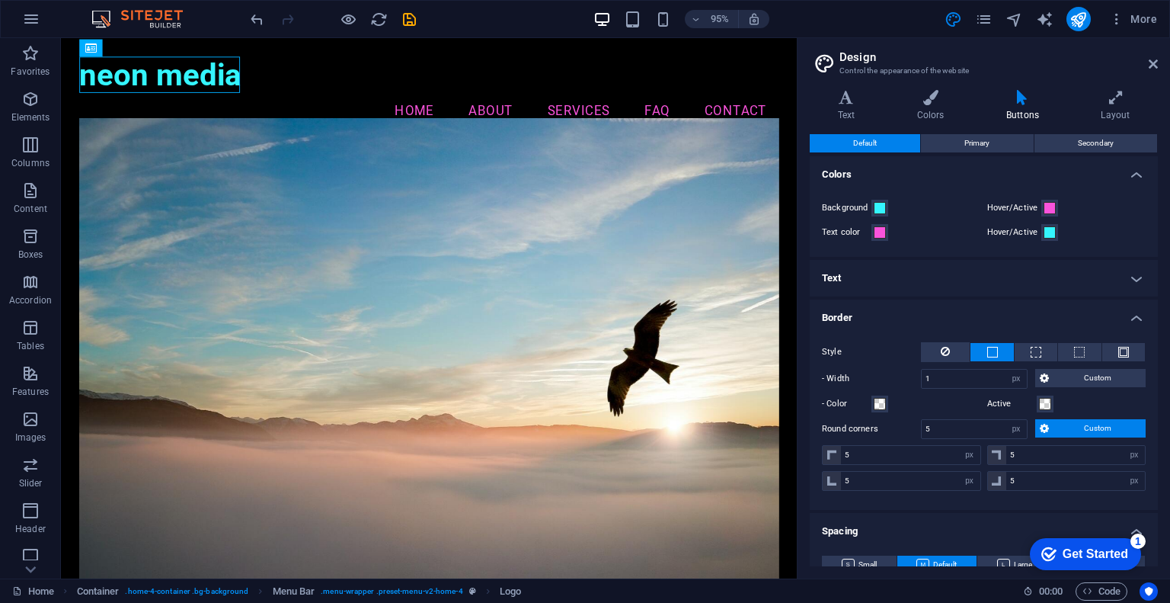
scroll to position [340, 0]
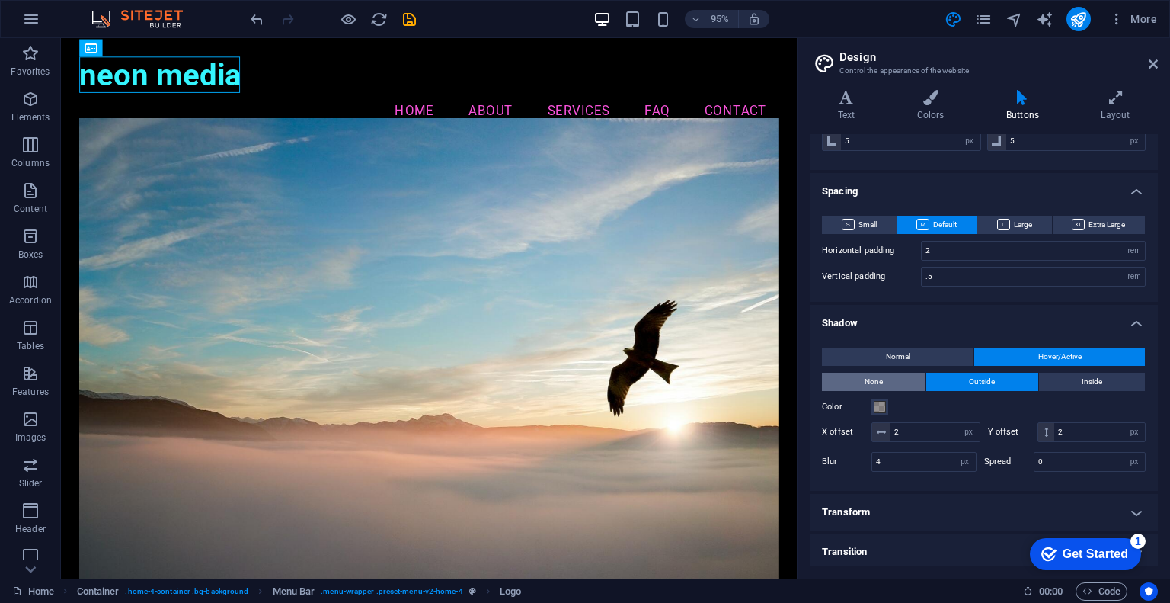
click at [895, 383] on button "None" at bounding box center [874, 382] width 104 height 18
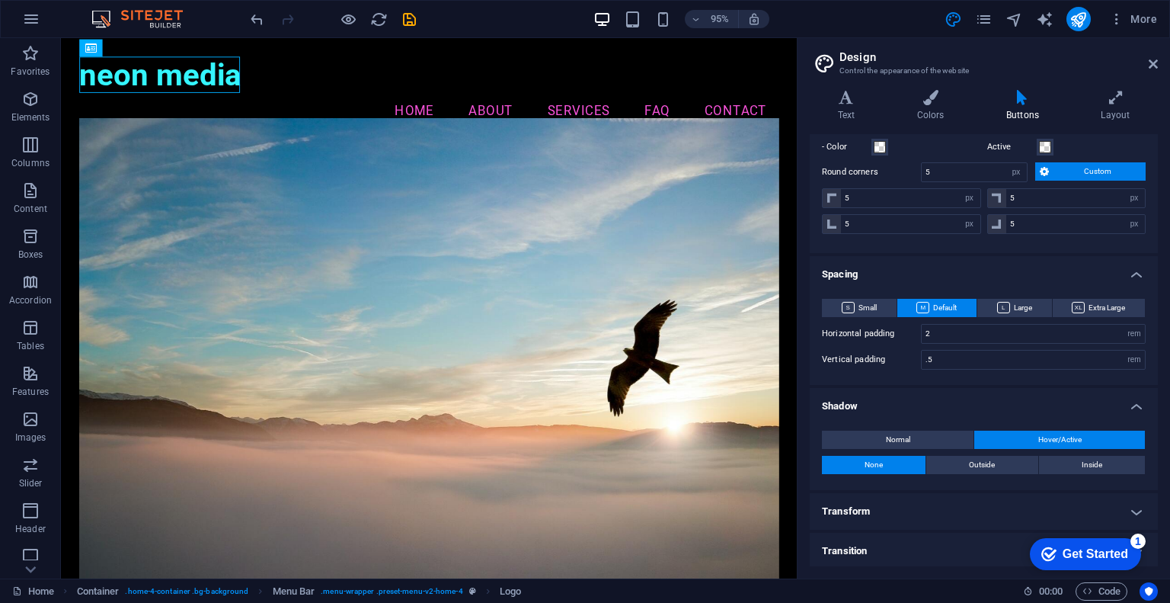
click at [937, 515] on h4 "Transform" at bounding box center [984, 511] width 348 height 37
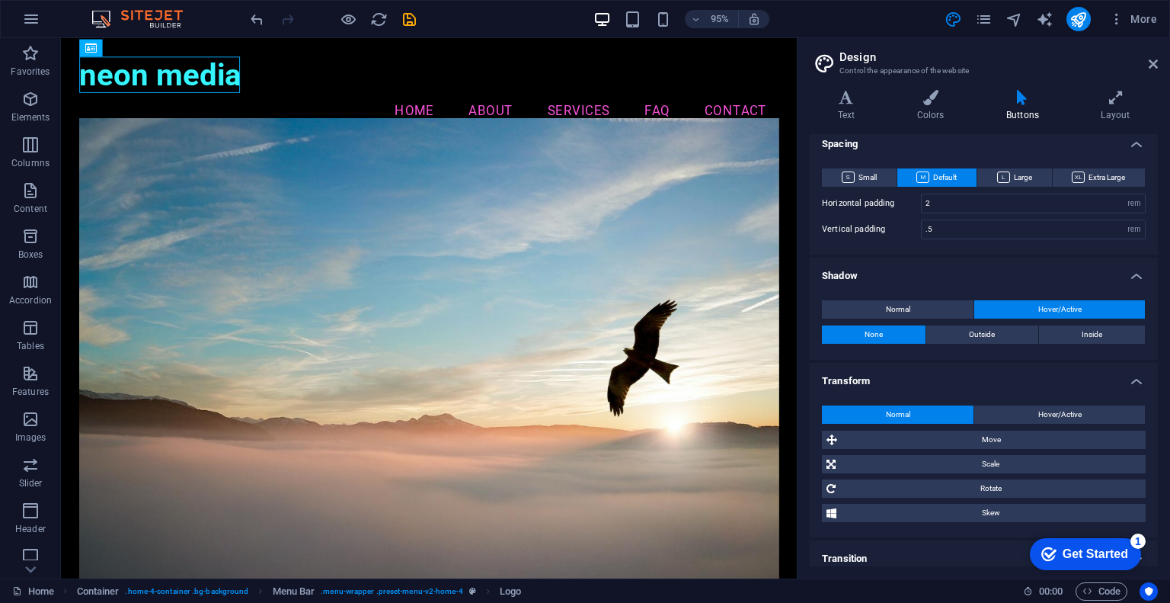
scroll to position [395, 0]
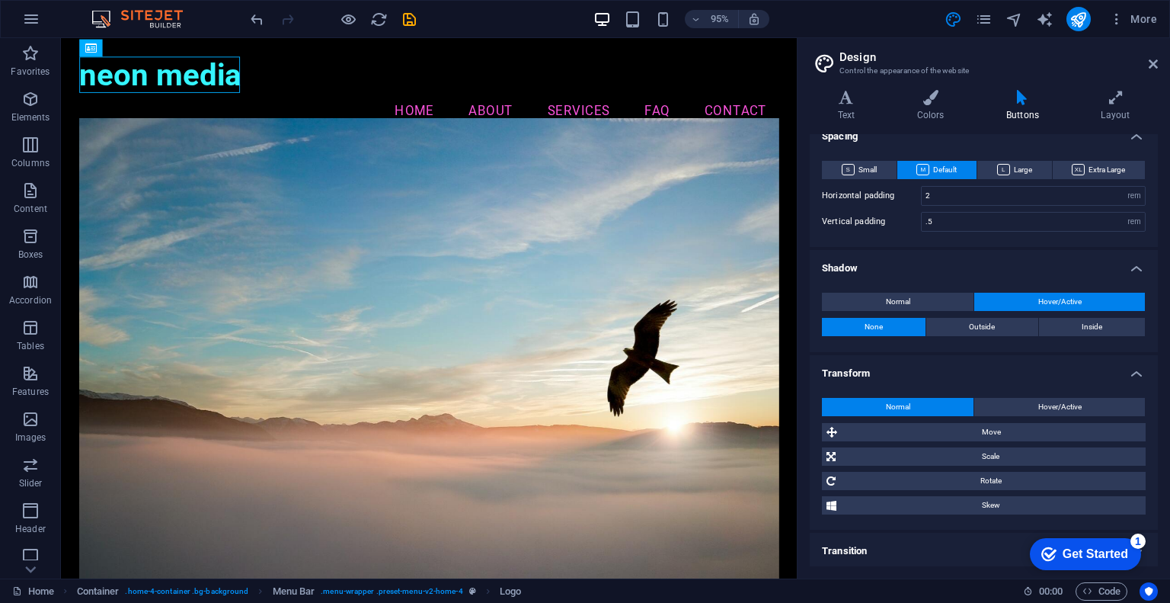
click at [939, 541] on h4 "Transition" at bounding box center [984, 551] width 348 height 37
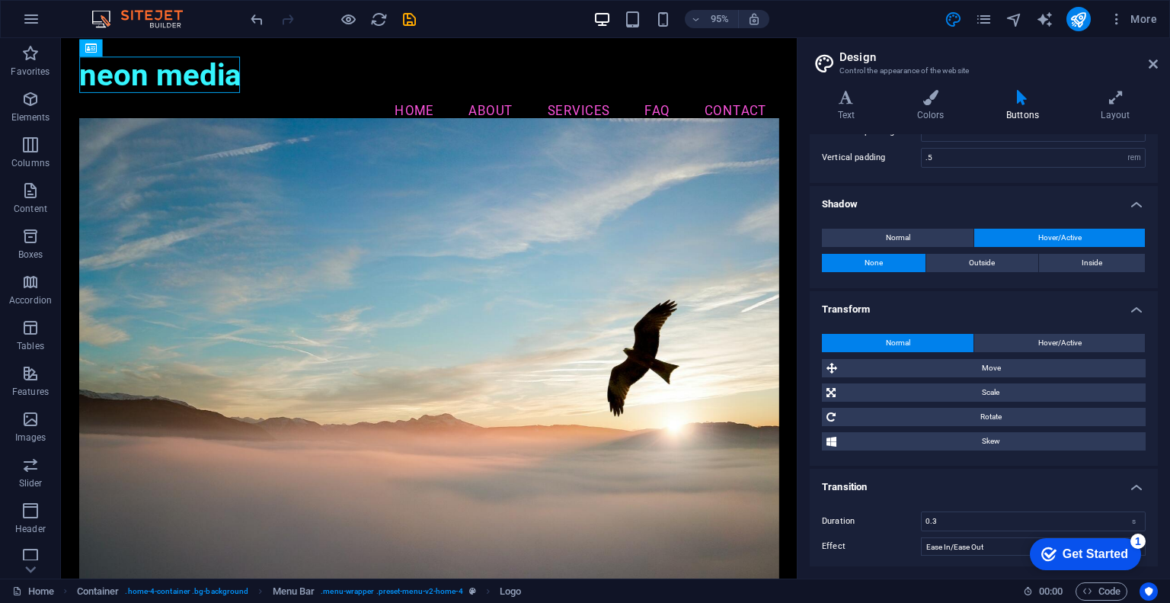
scroll to position [460, 0]
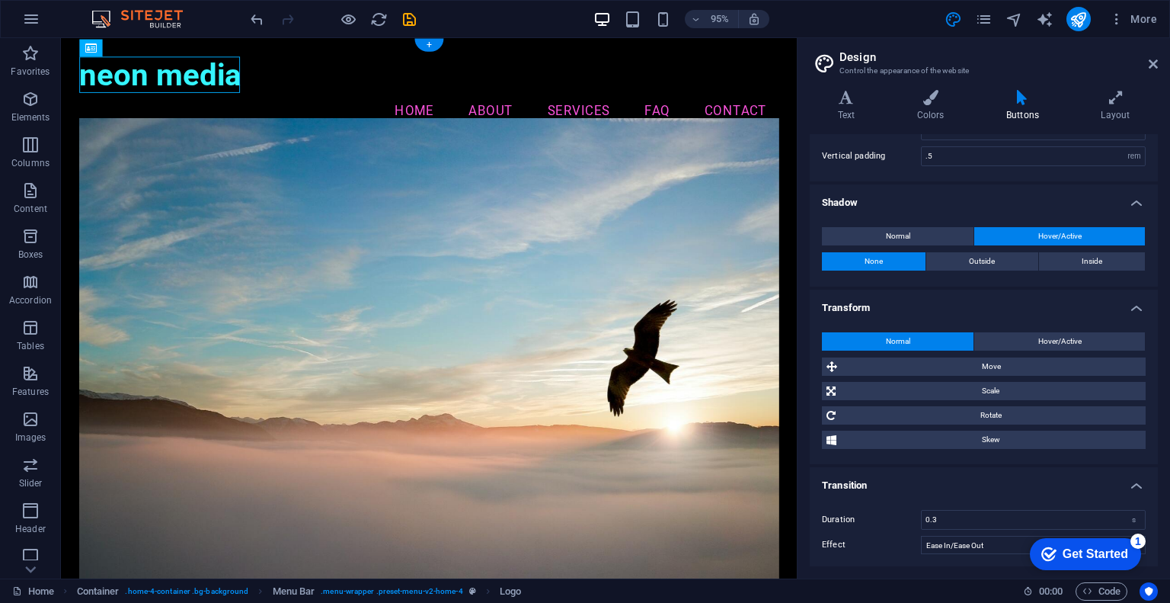
click at [149, 143] on figure at bounding box center [448, 382] width 736 height 518
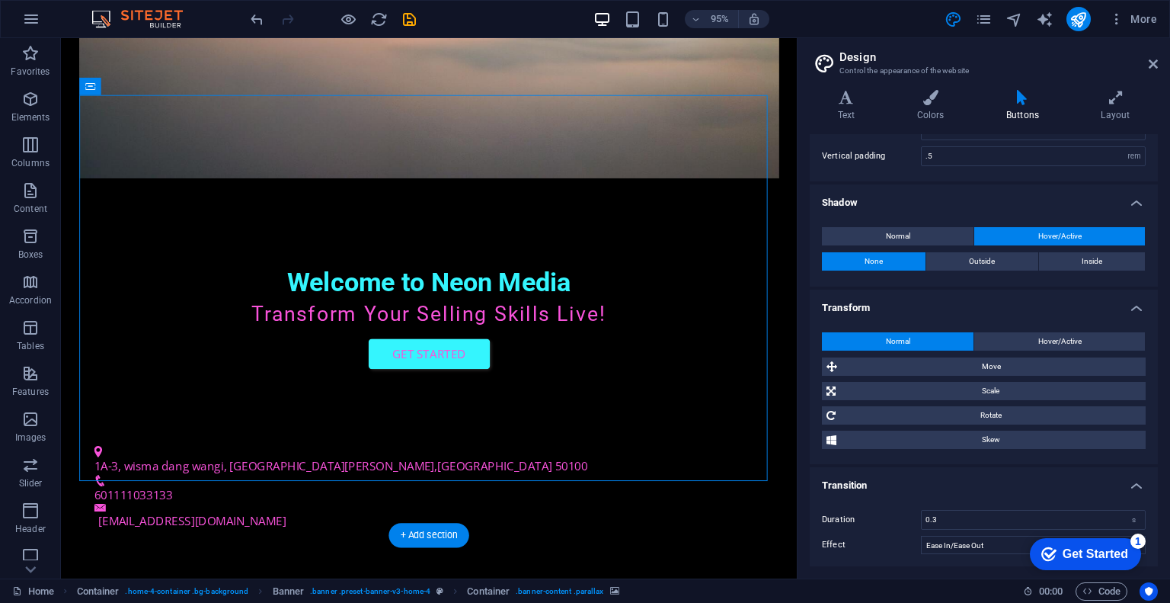
scroll to position [0, 0]
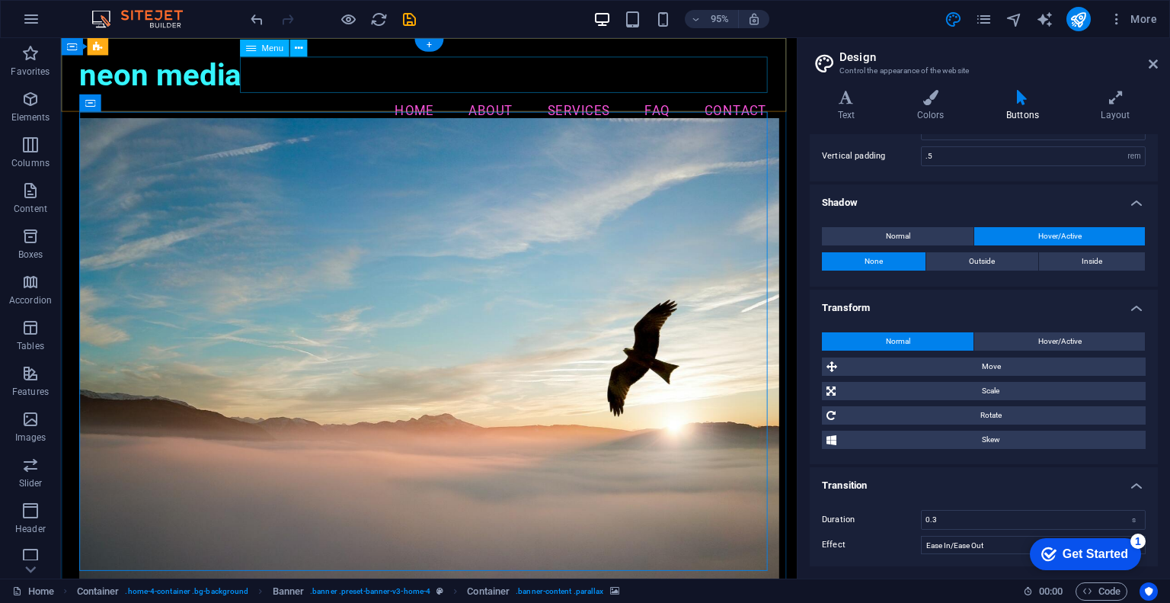
click at [612, 96] on nav "Home About Services FAQ Contact" at bounding box center [448, 115] width 736 height 38
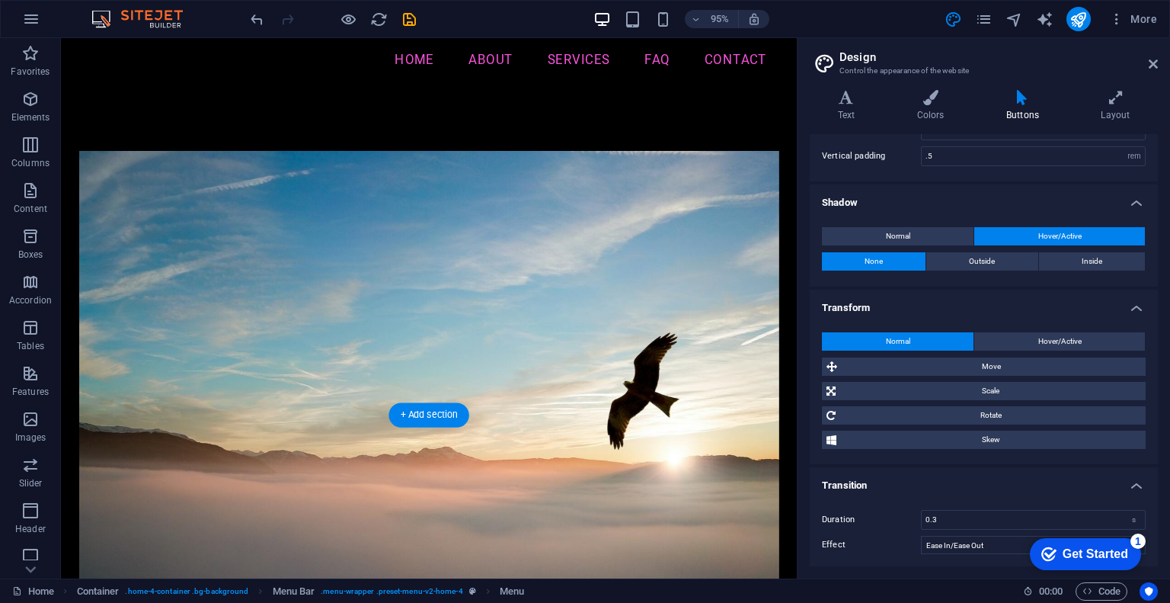
scroll to position [229, 0]
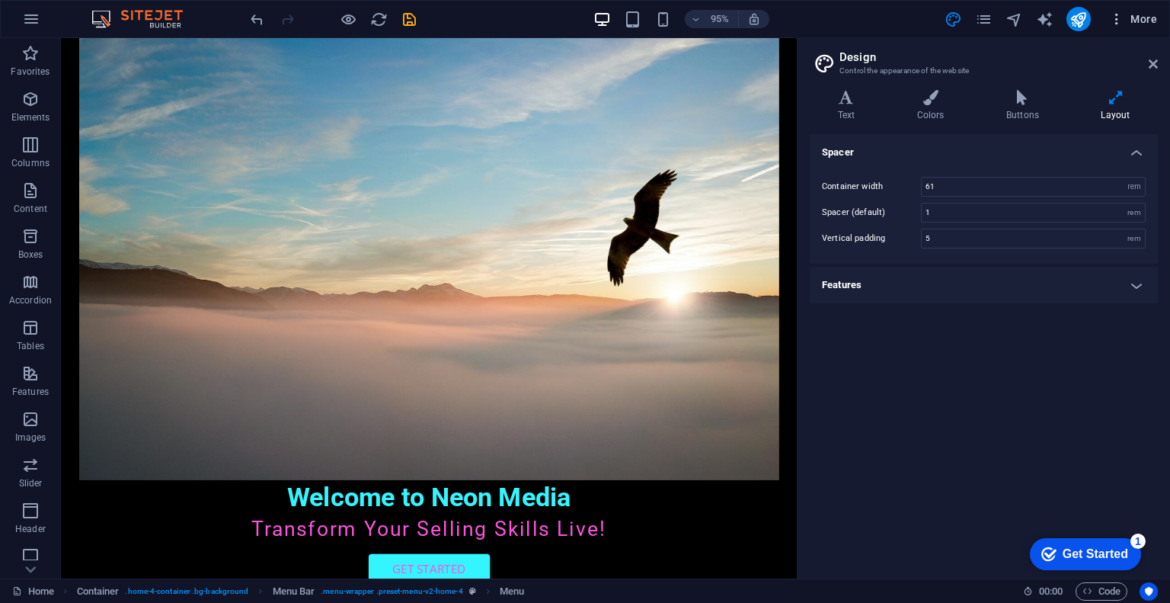
click at [0, 0] on span "More" at bounding box center [0, 0] width 0 height 0
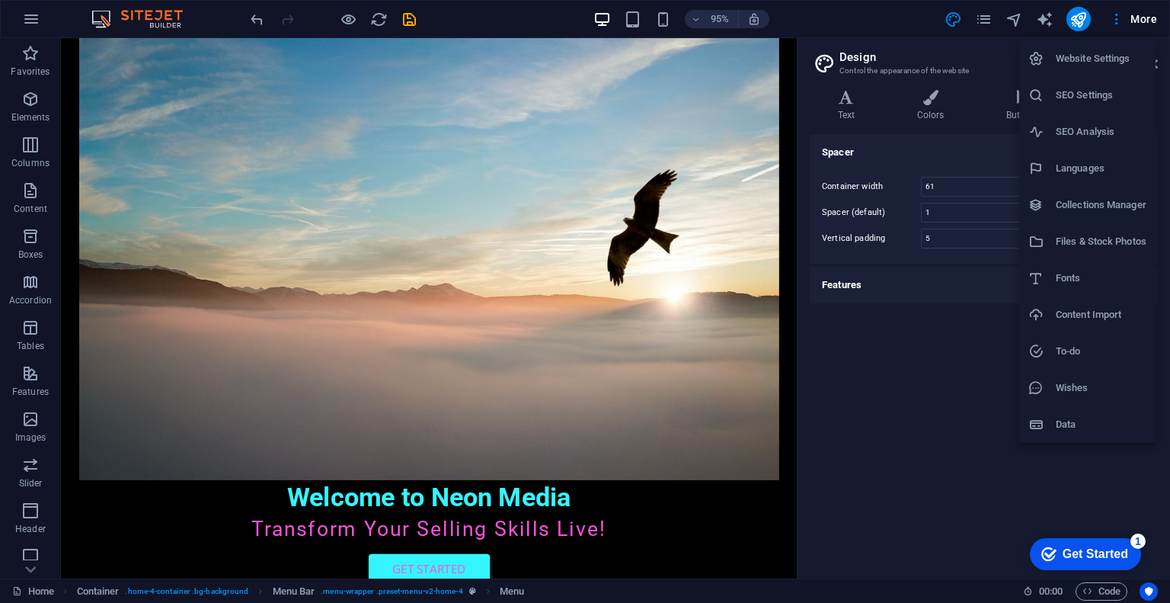
click at [31, 573] on div at bounding box center [585, 301] width 1170 height 603
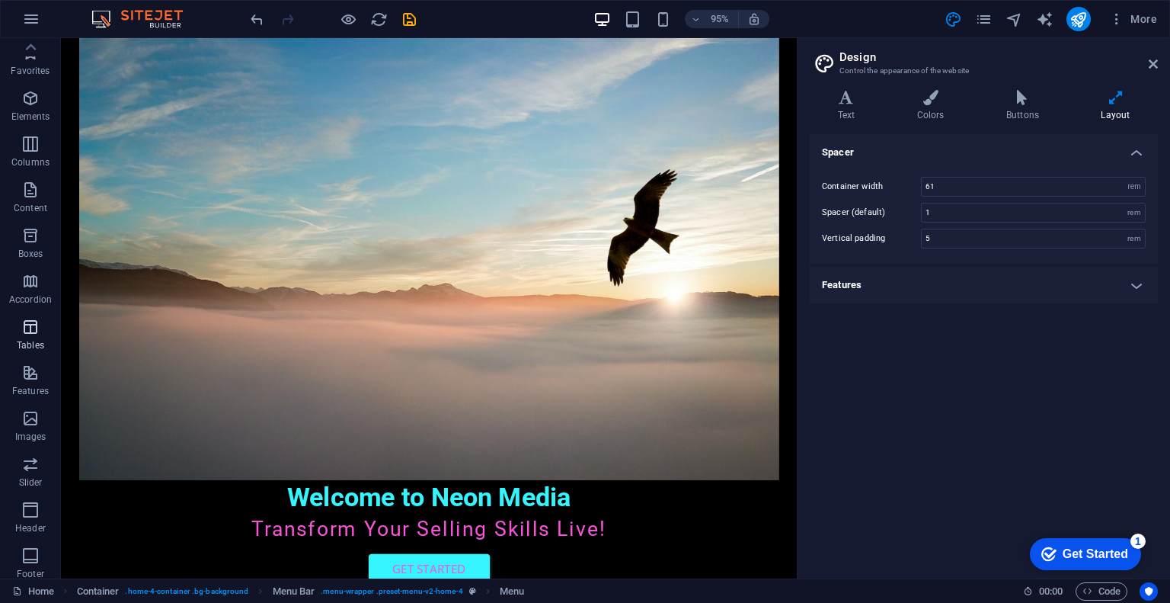
scroll to position [0, 0]
click at [30, 199] on icon "button" at bounding box center [30, 190] width 18 height 18
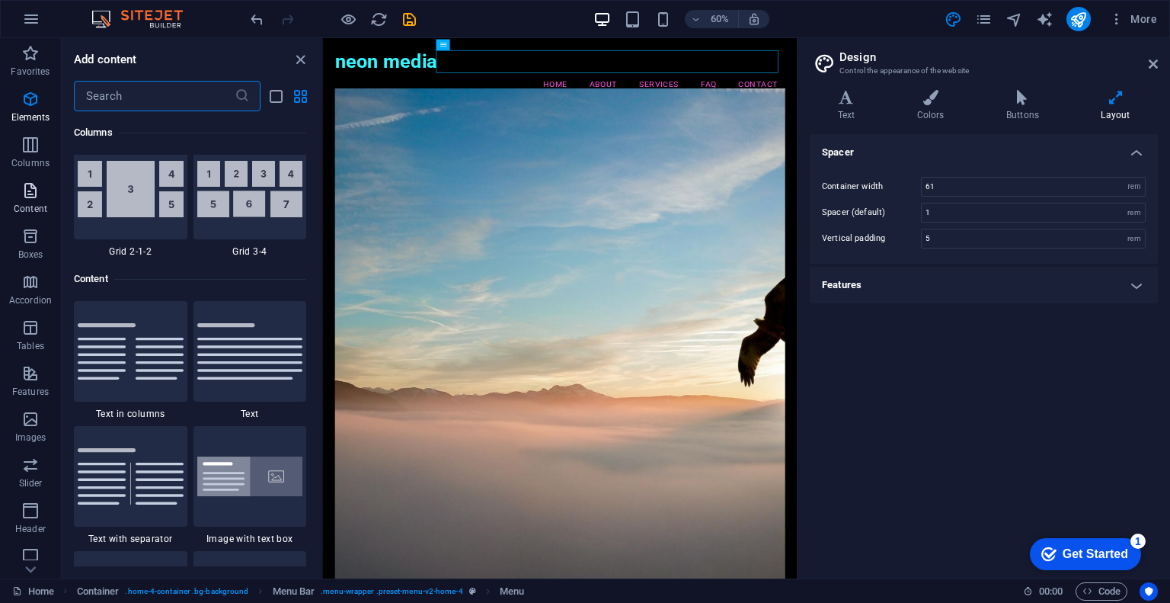
scroll to position [2666, 0]
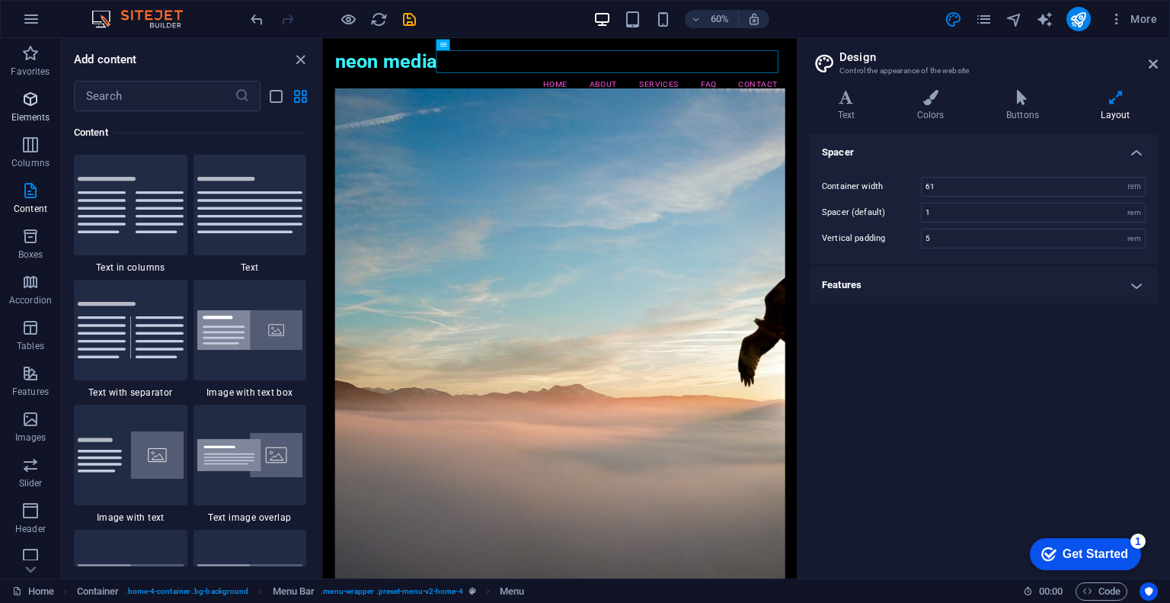
click at [23, 114] on p "Elements" at bounding box center [30, 117] width 39 height 12
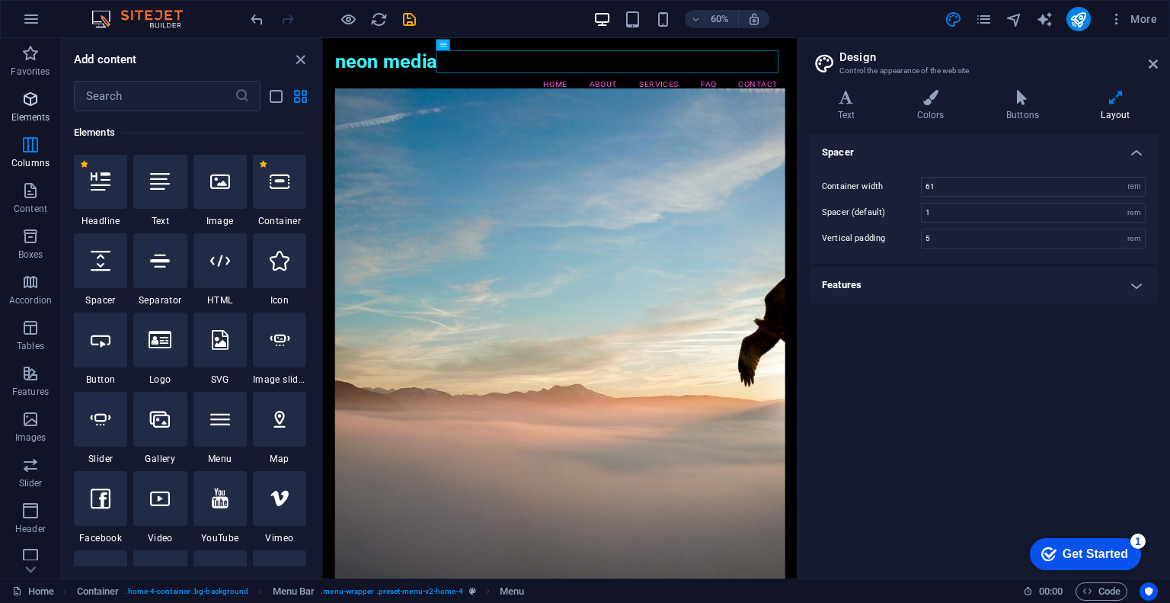
scroll to position [162, 0]
click at [34, 66] on p "Favorites" at bounding box center [30, 72] width 39 height 12
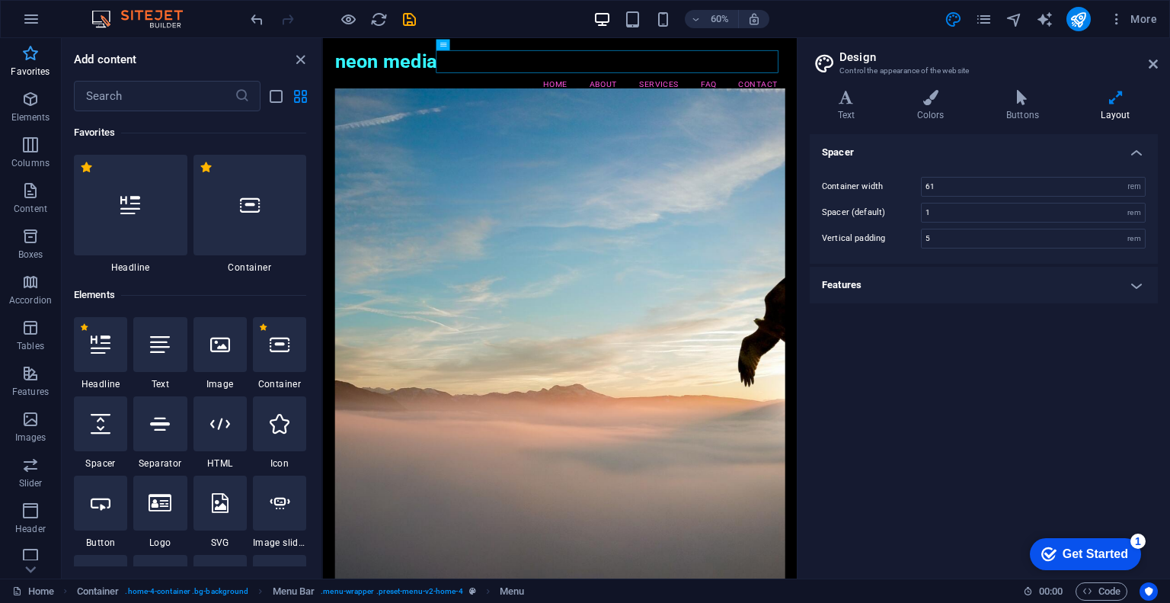
scroll to position [0, 0]
click at [34, 13] on icon "button" at bounding box center [31, 19] width 18 height 18
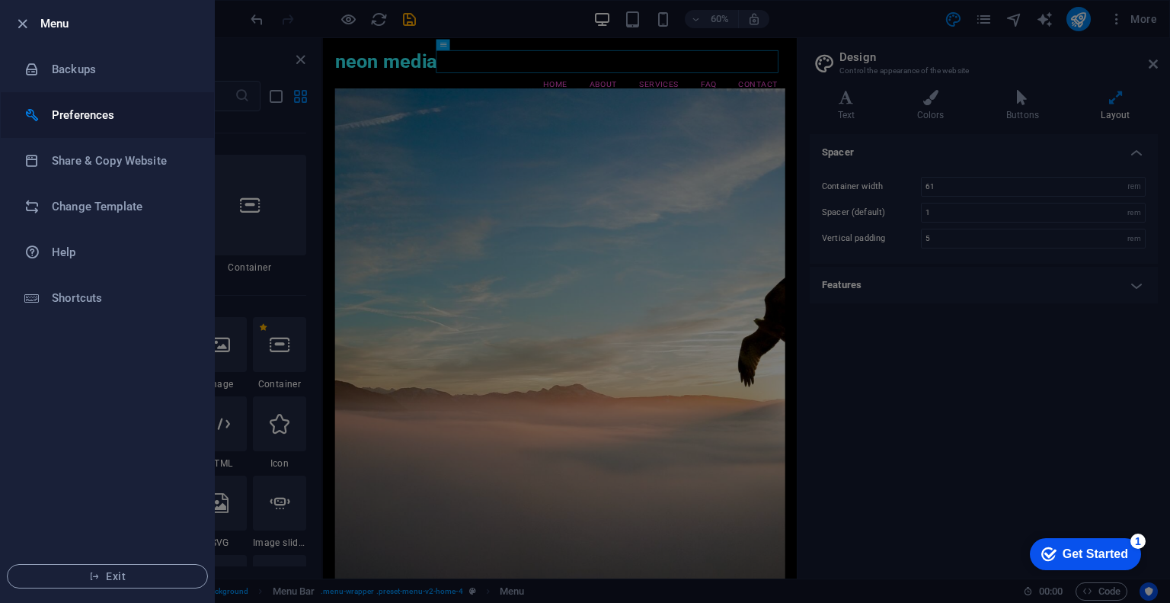
click at [70, 118] on h6 "Preferences" at bounding box center [122, 115] width 141 height 18
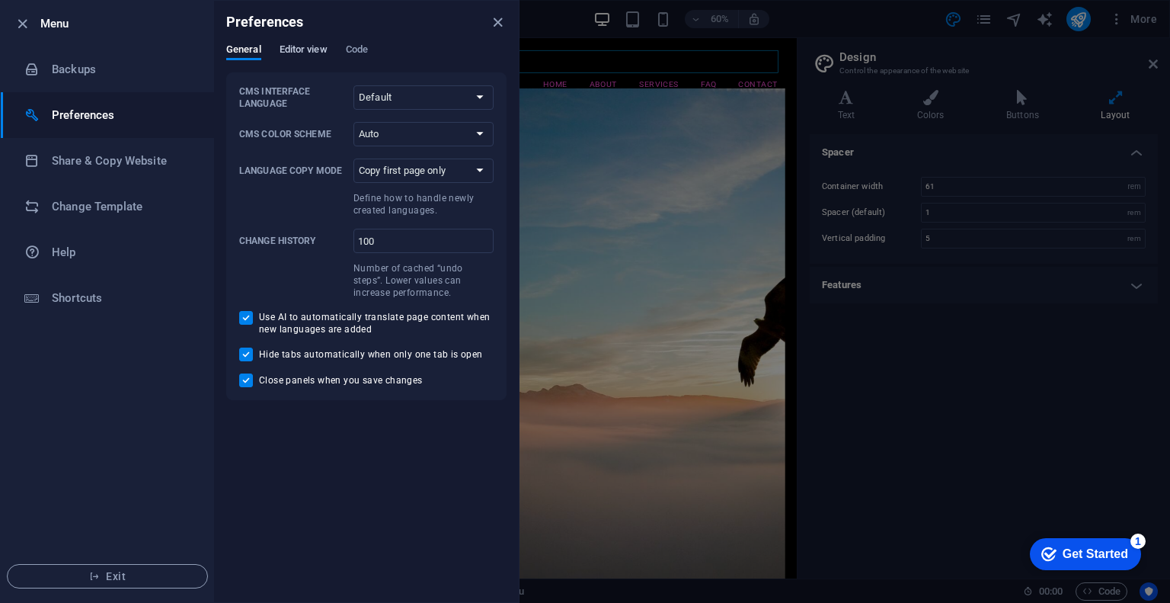
click at [301, 45] on span "Editor view" at bounding box center [304, 50] width 48 height 21
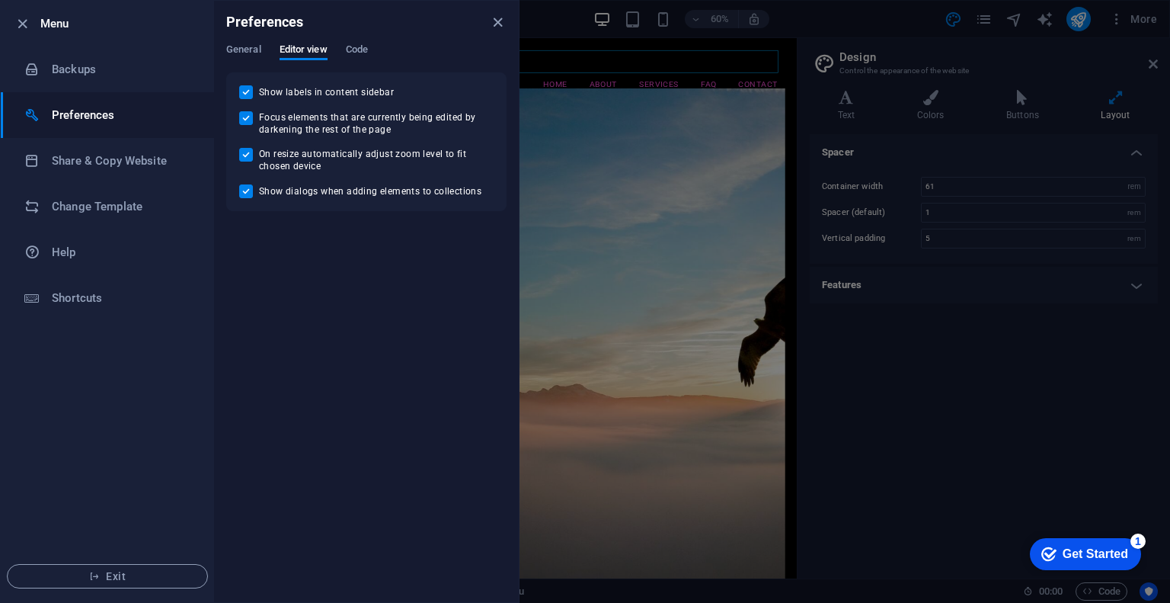
click at [351, 41] on div "Preferences" at bounding box center [366, 22] width 305 height 43
click at [351, 46] on span "Code" at bounding box center [357, 50] width 22 height 21
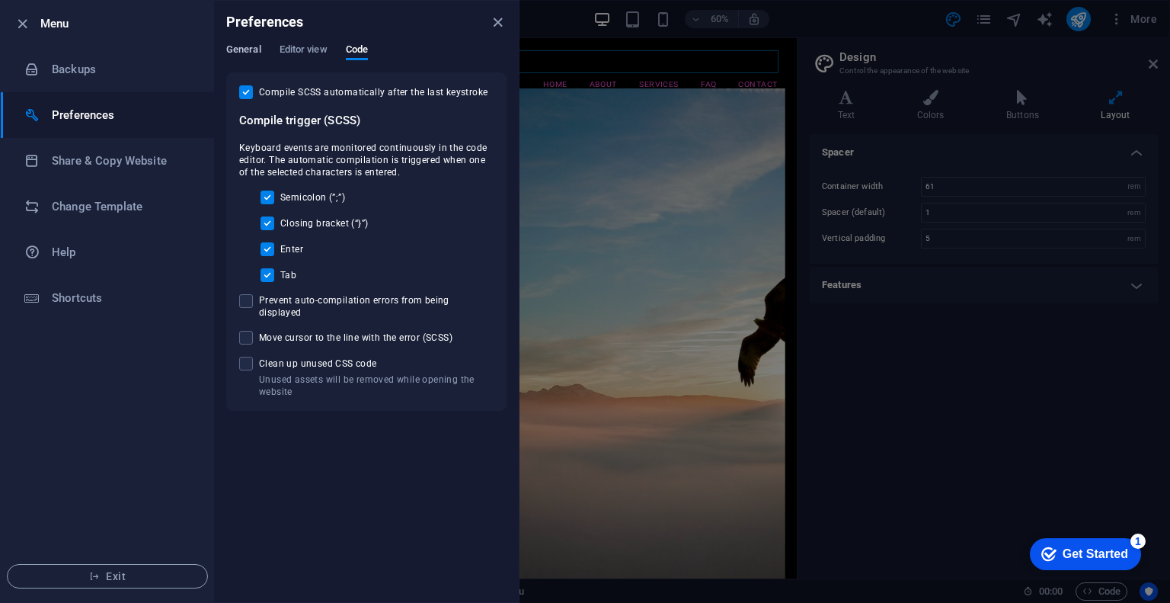
click at [238, 51] on span "General" at bounding box center [243, 50] width 35 height 21
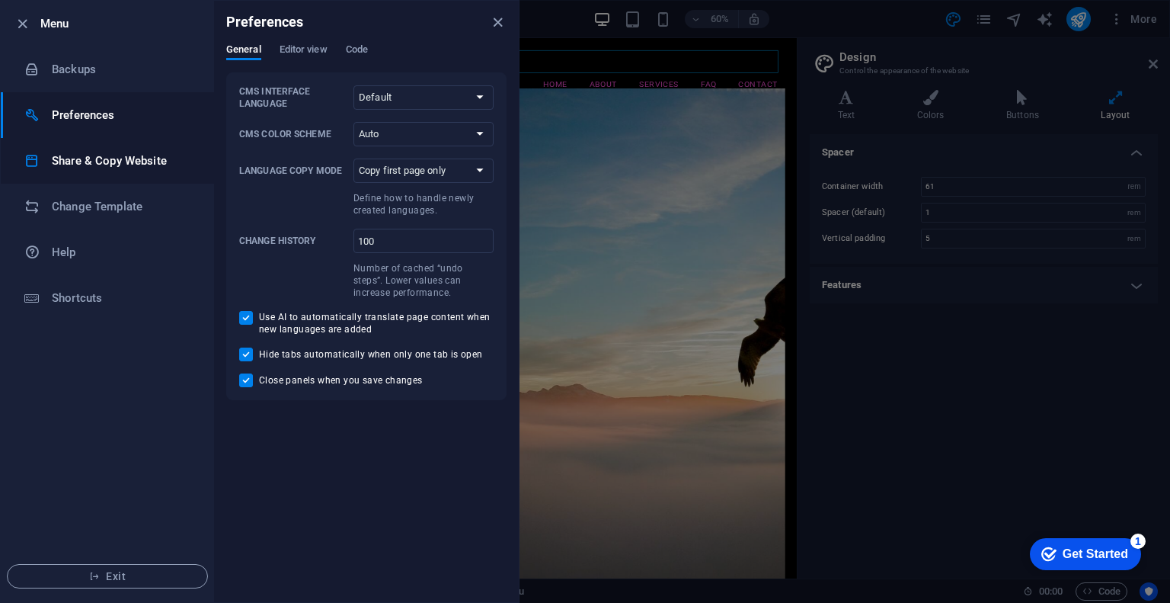
click at [81, 173] on li "Share & Copy Website" at bounding box center [107, 161] width 213 height 46
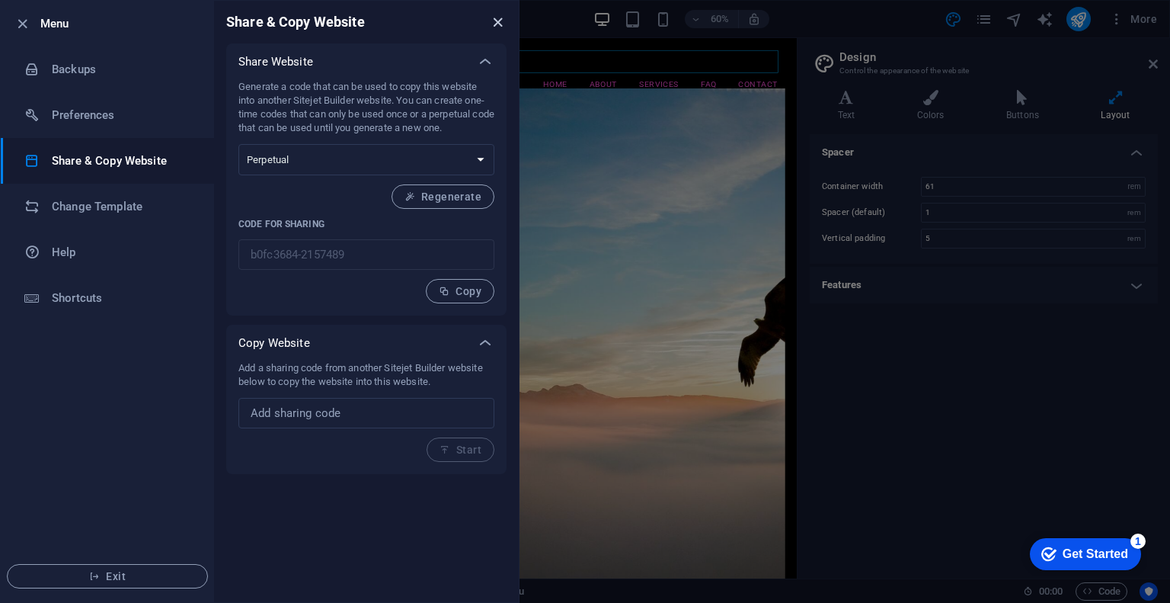
click at [501, 19] on icon "close" at bounding box center [498, 23] width 18 height 18
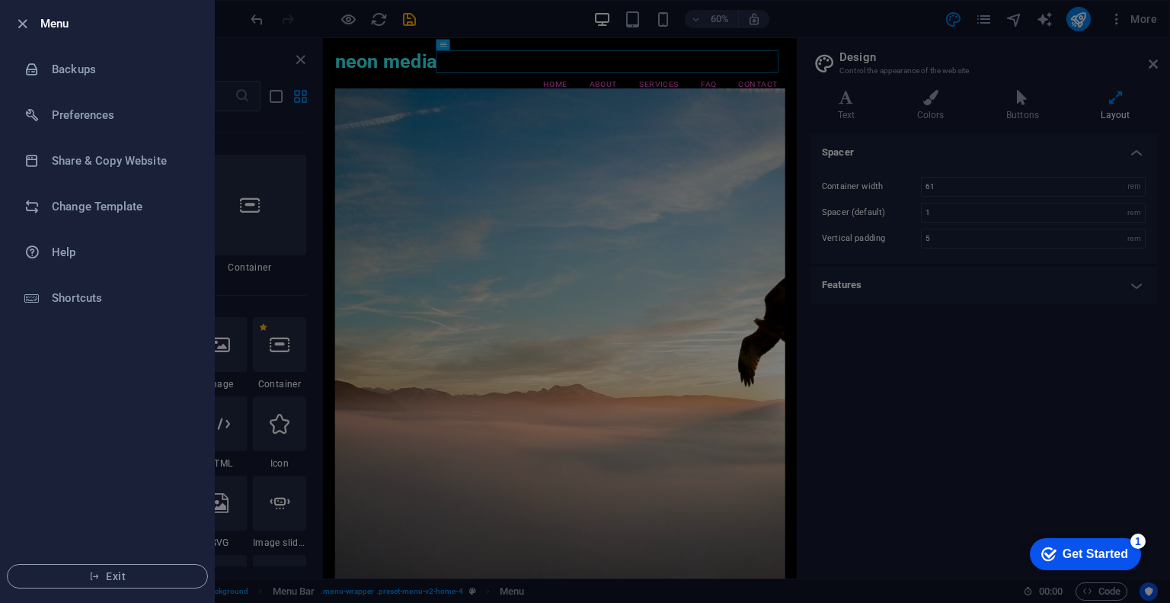
click at [16, 33] on li "Menu" at bounding box center [107, 24] width 213 height 46
click at [18, 22] on icon "button" at bounding box center [23, 24] width 18 height 18
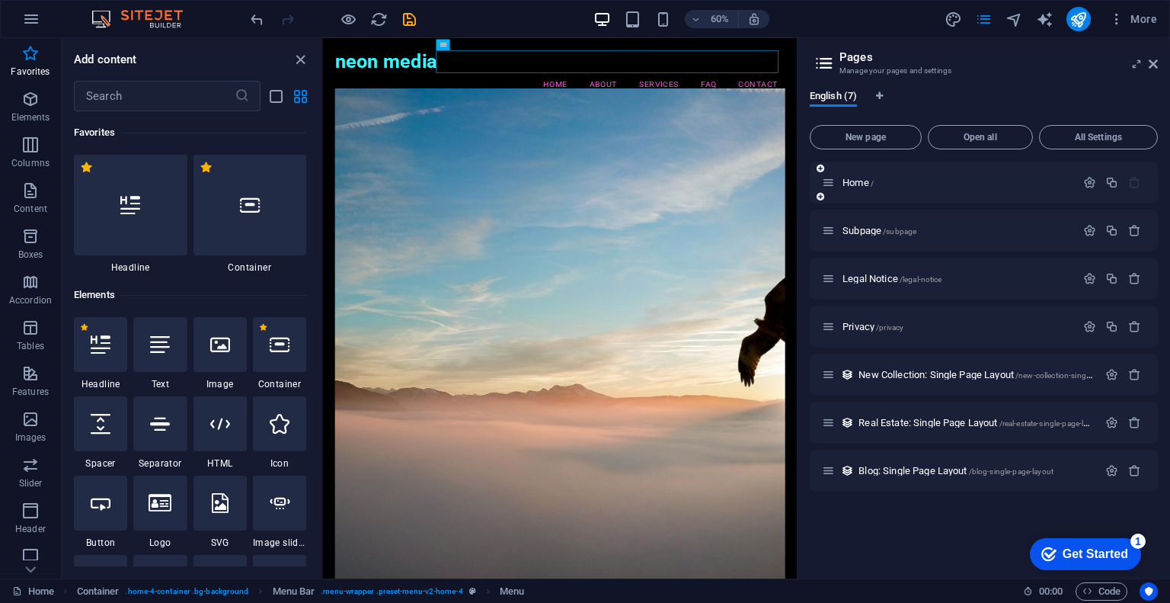
click at [862, 191] on div "Home /" at bounding box center [984, 183] width 348 height 42
click at [1093, 181] on icon "button" at bounding box center [1089, 182] width 13 height 13
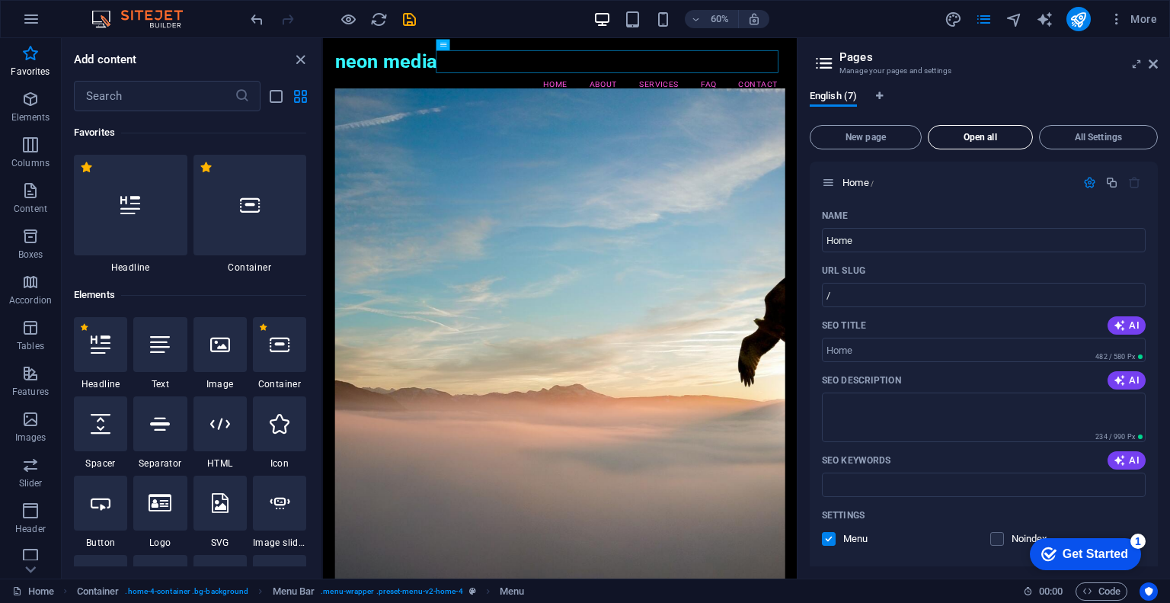
click at [989, 134] on span "Open all" at bounding box center [980, 137] width 91 height 9
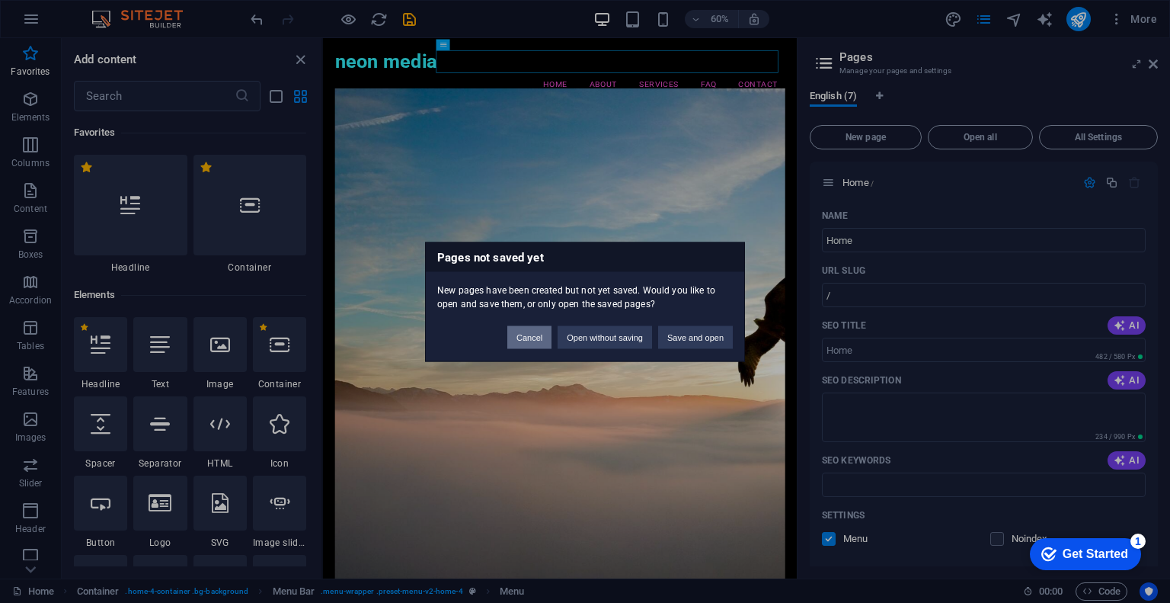
click at [530, 328] on button "Cancel" at bounding box center [529, 336] width 44 height 23
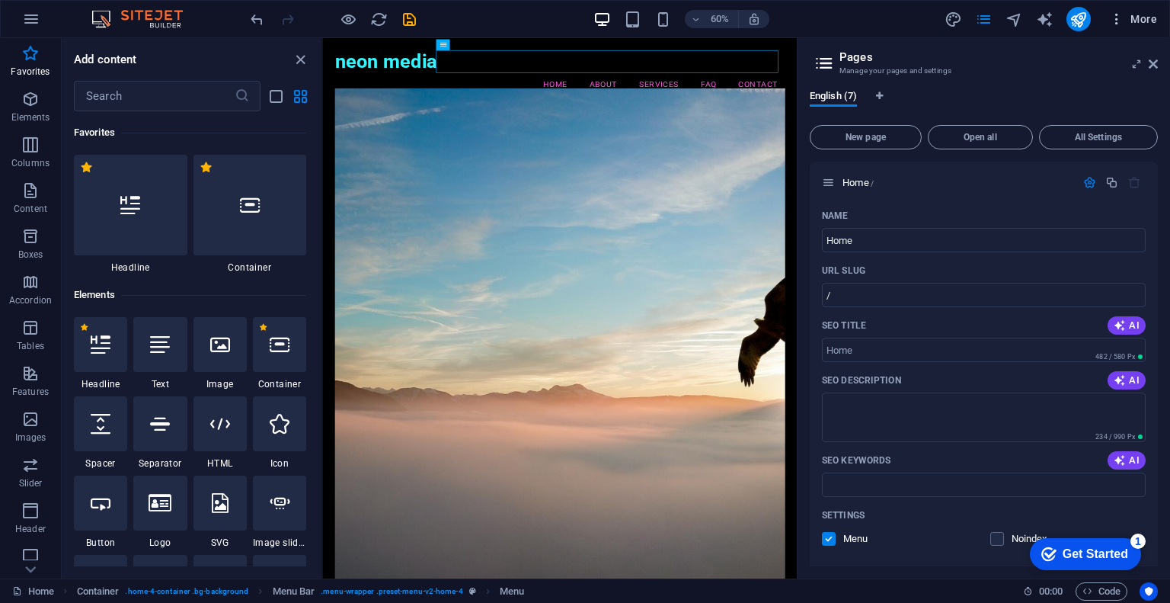
click at [1161, 11] on button "More" at bounding box center [1133, 19] width 60 height 24
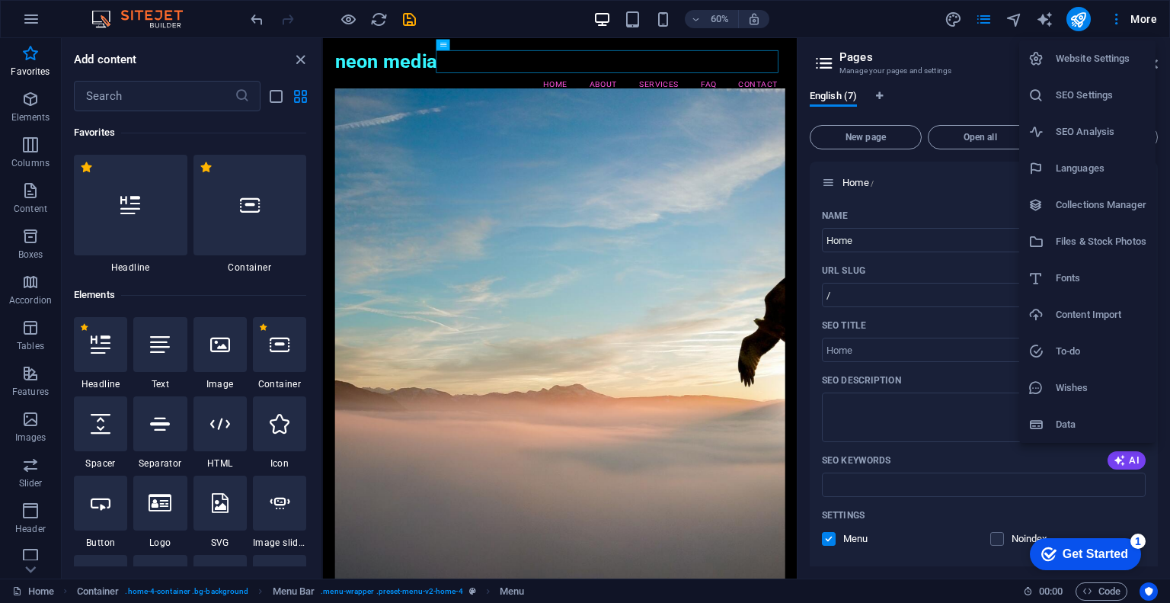
click at [1104, 66] on h6 "Website Settings" at bounding box center [1101, 59] width 91 height 18
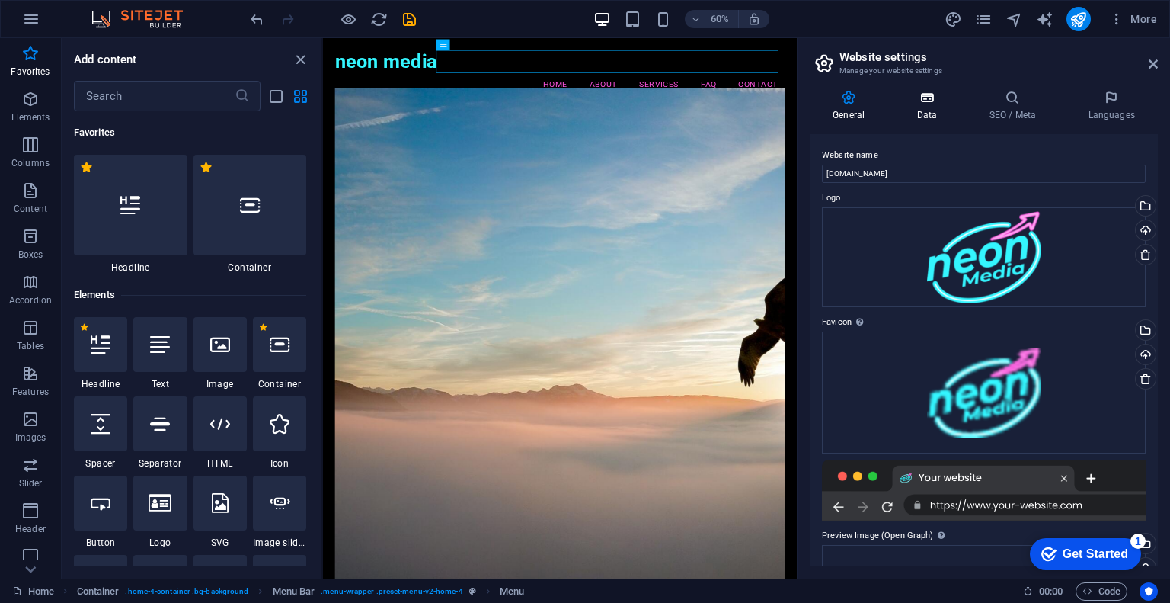
click at [926, 114] on h4 "Data" at bounding box center [930, 106] width 72 height 32
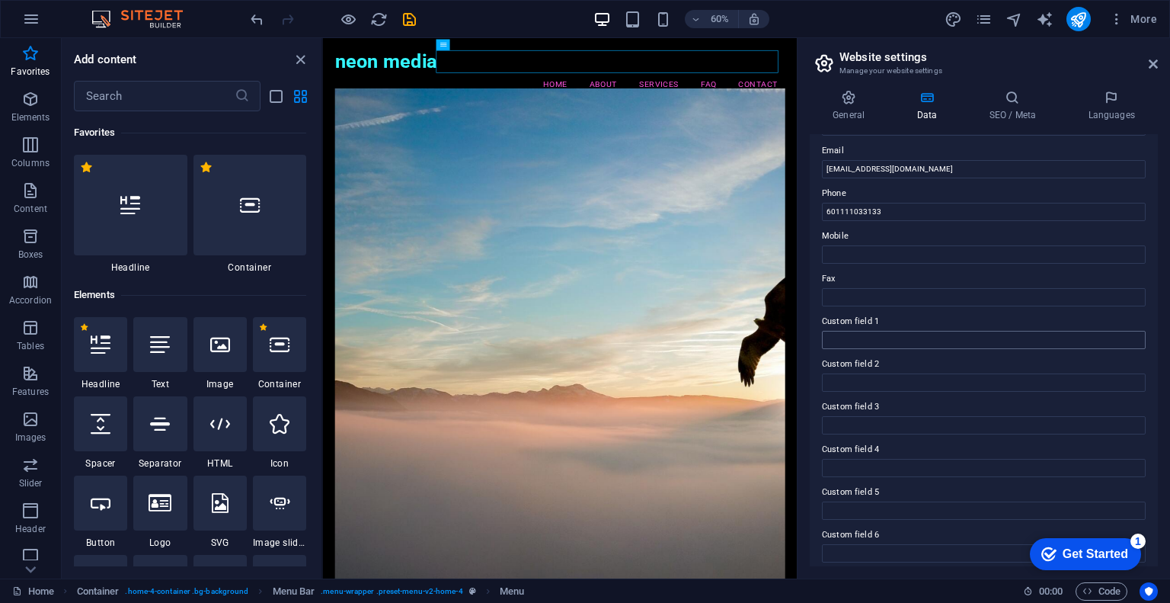
scroll to position [299, 0]
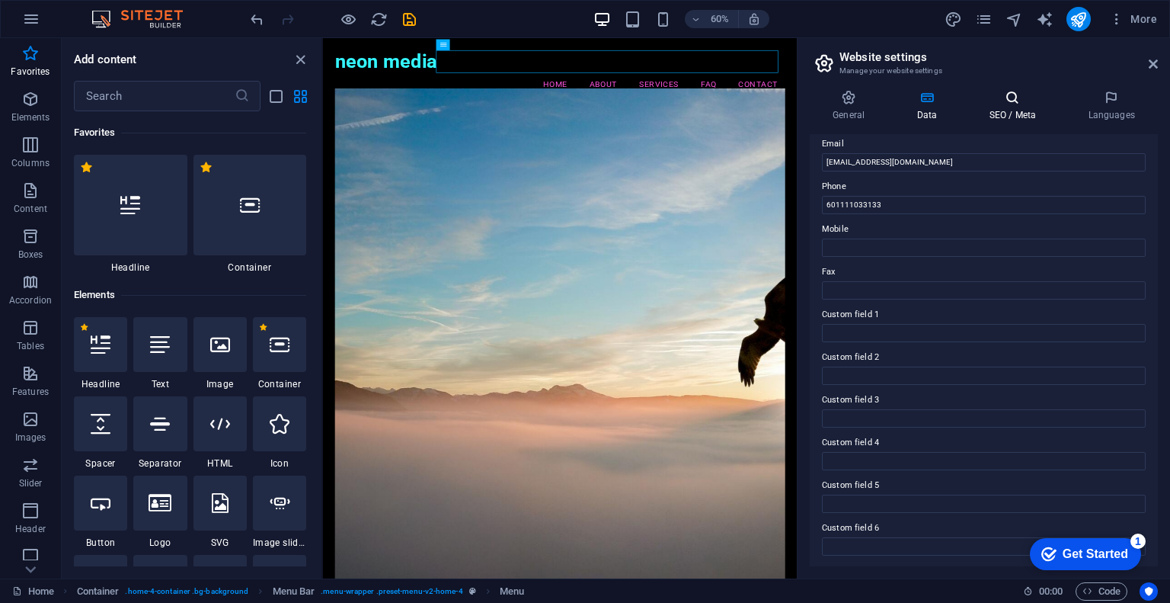
click at [1027, 109] on h4 "SEO / Meta" at bounding box center [1015, 106] width 99 height 32
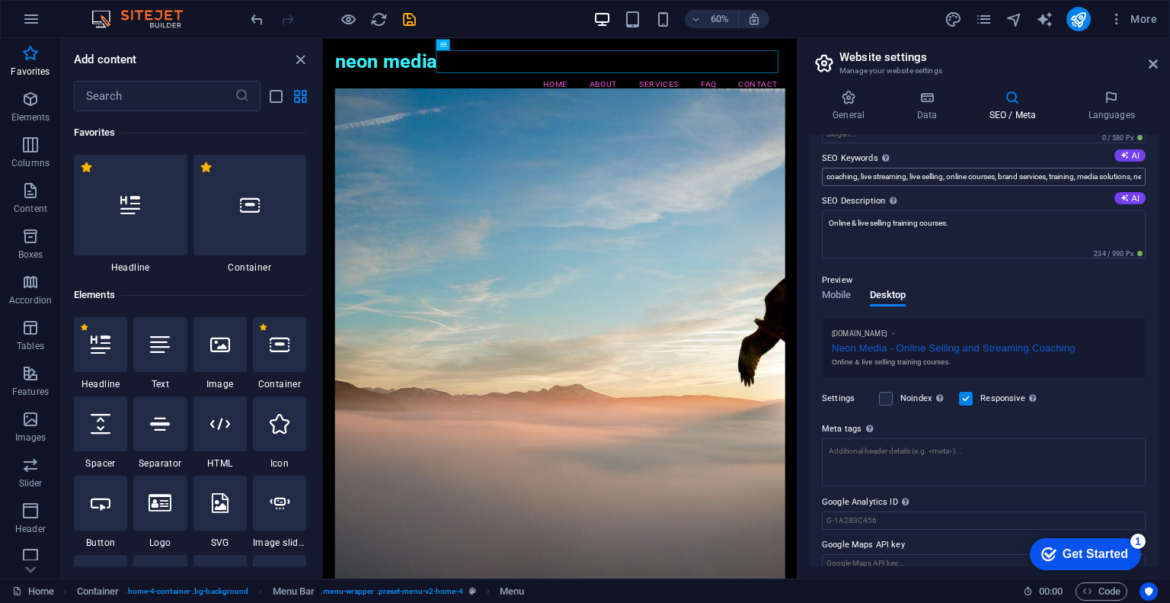
scroll to position [99, 0]
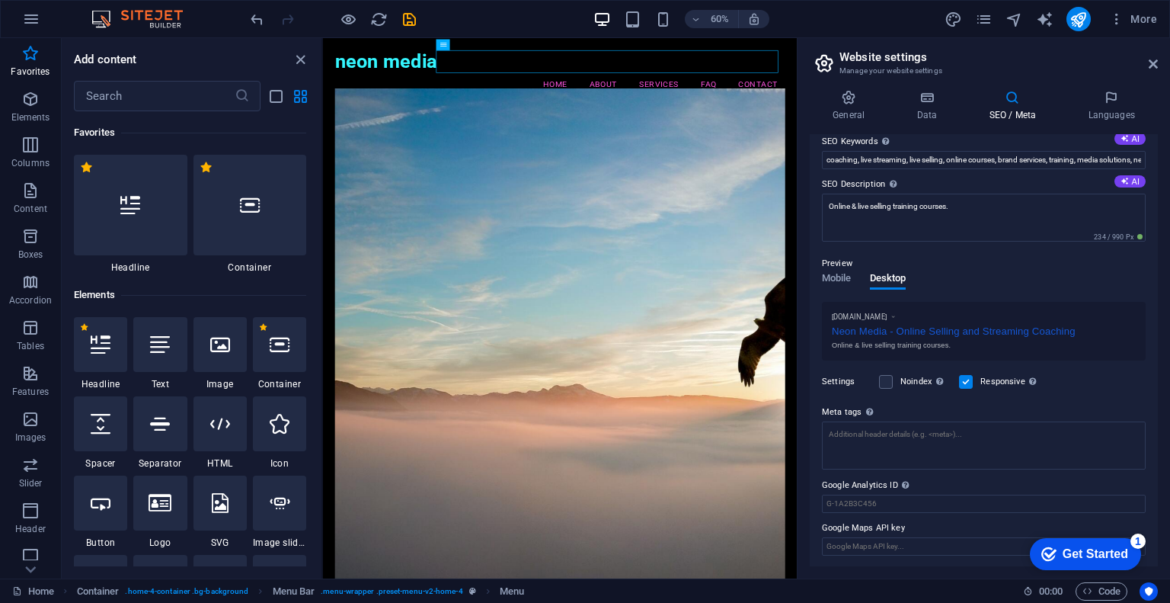
click at [1147, 63] on h2 "Website settings" at bounding box center [999, 57] width 318 height 14
click at [0, 0] on span "More" at bounding box center [0, 0] width 0 height 0
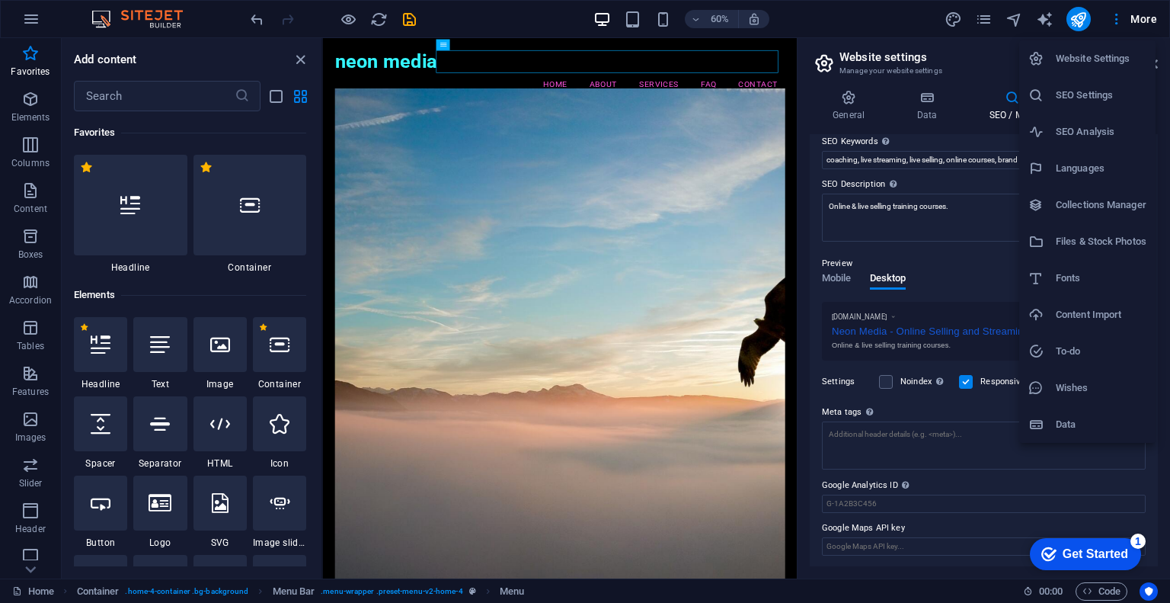
click at [1143, 219] on li "Collections Manager" at bounding box center [1087, 205] width 136 height 37
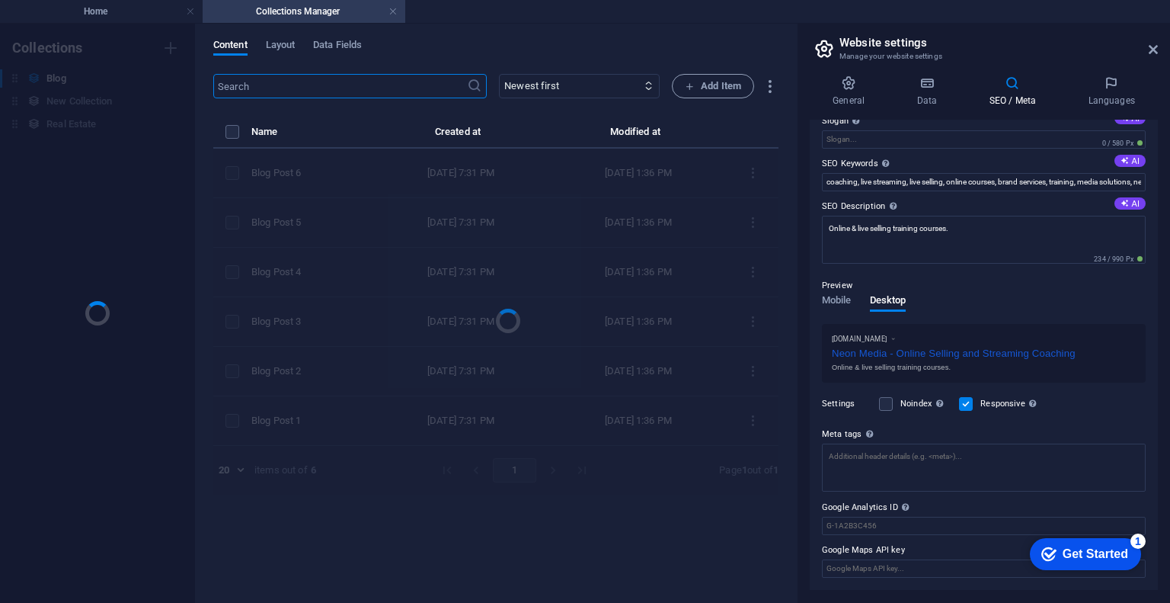
scroll to position [60, 0]
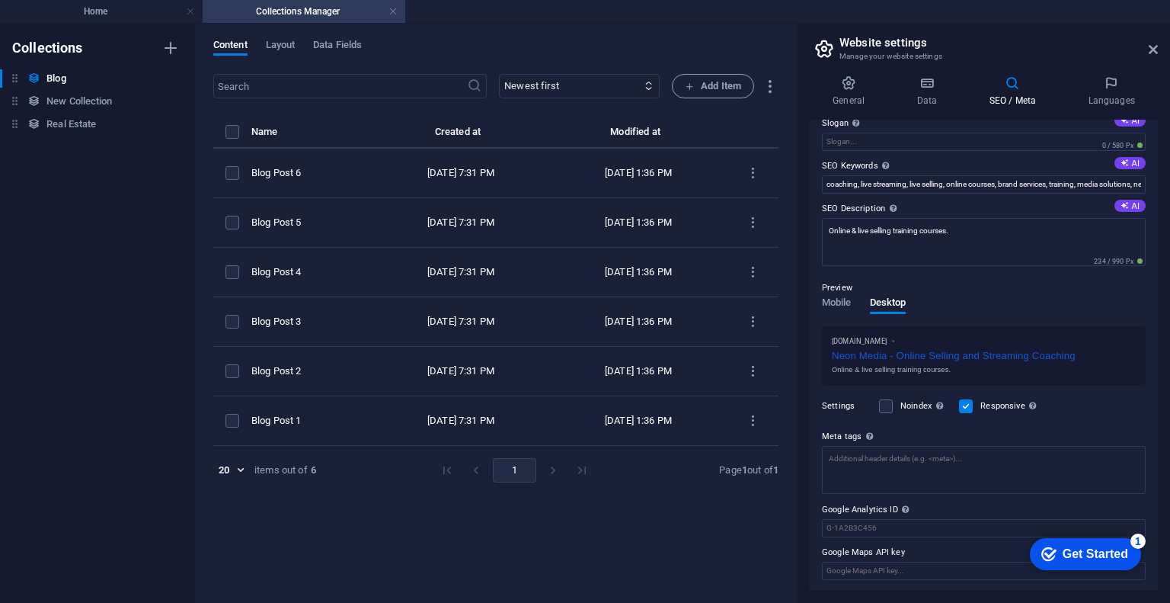
click at [1158, 50] on aside "Website settings Manage your website settings General Data SEO / Meta Languages…" at bounding box center [983, 313] width 373 height 579
click at [1153, 49] on icon at bounding box center [1153, 49] width 9 height 12
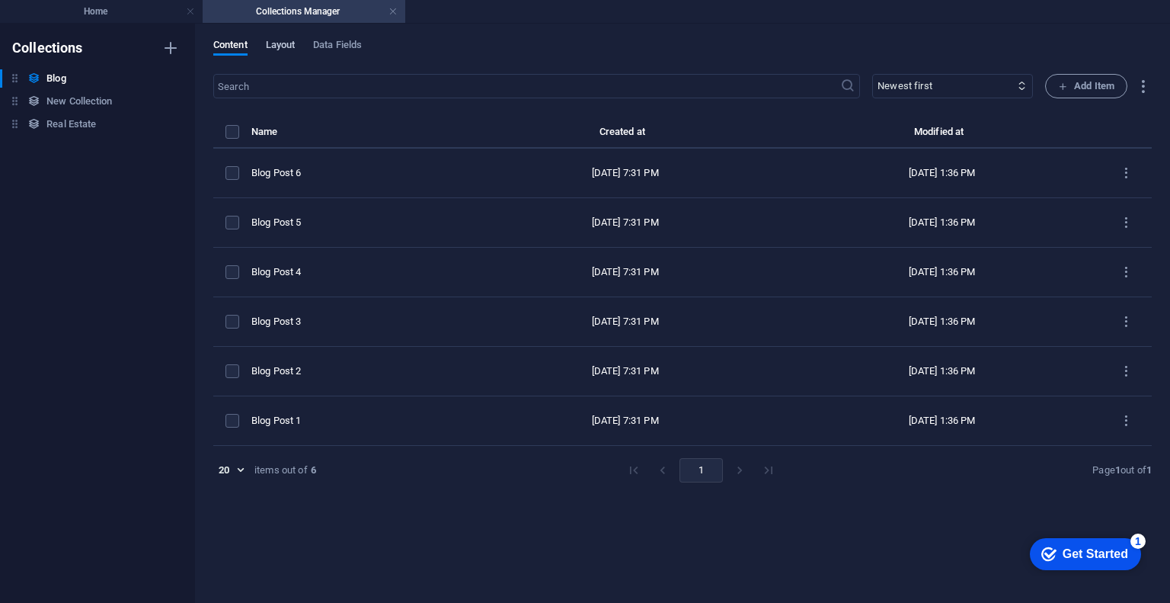
click at [283, 39] on span "Layout" at bounding box center [281, 46] width 30 height 21
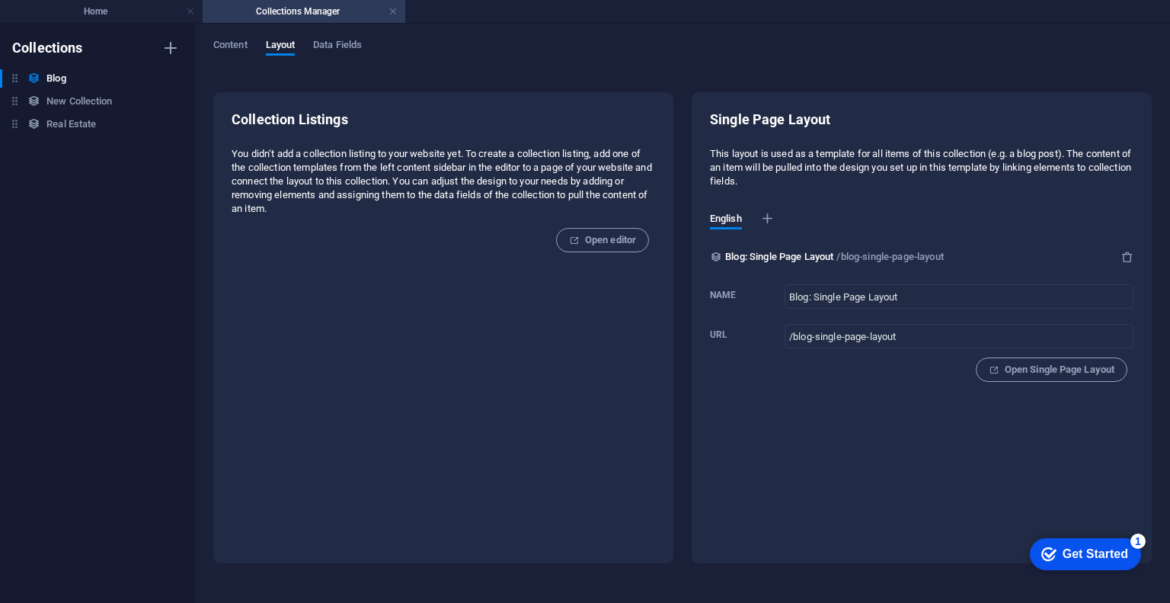
click at [245, 8] on h4 "Collections Manager" at bounding box center [304, 11] width 203 height 17
click at [394, 14] on link at bounding box center [393, 12] width 9 height 14
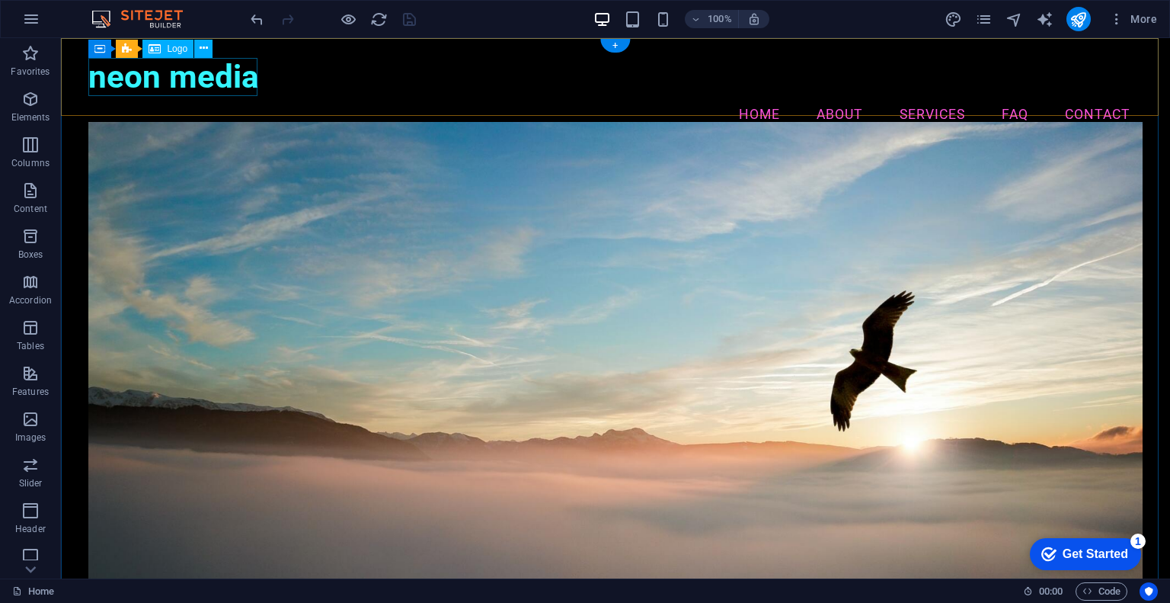
click at [118, 84] on div "neon media" at bounding box center [615, 77] width 1054 height 39
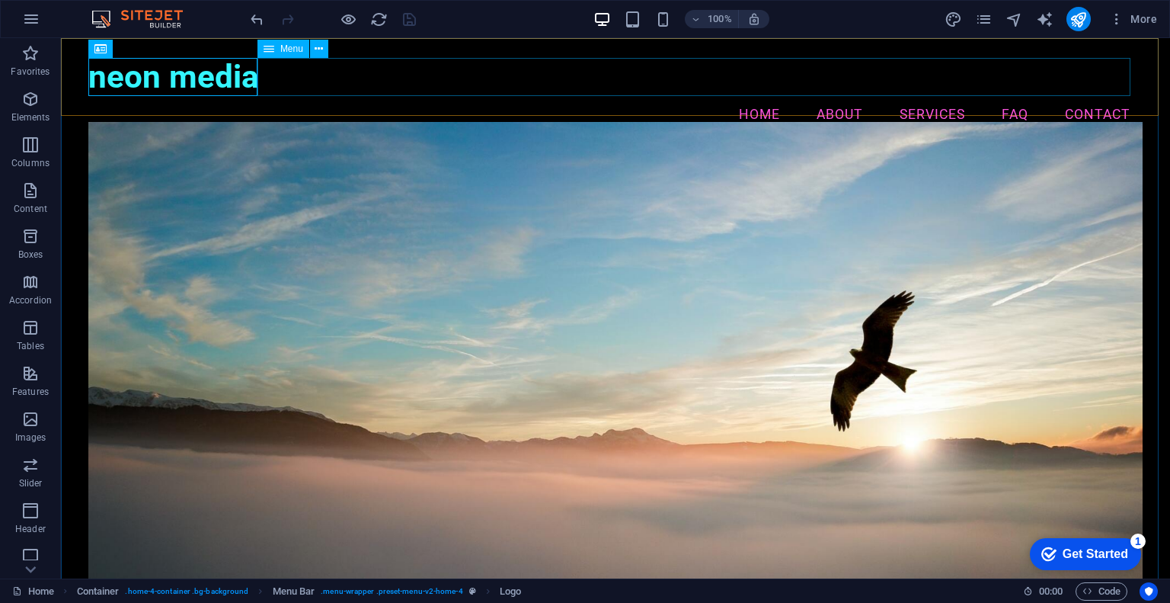
click at [181, 71] on div "neon media" at bounding box center [615, 77] width 1054 height 39
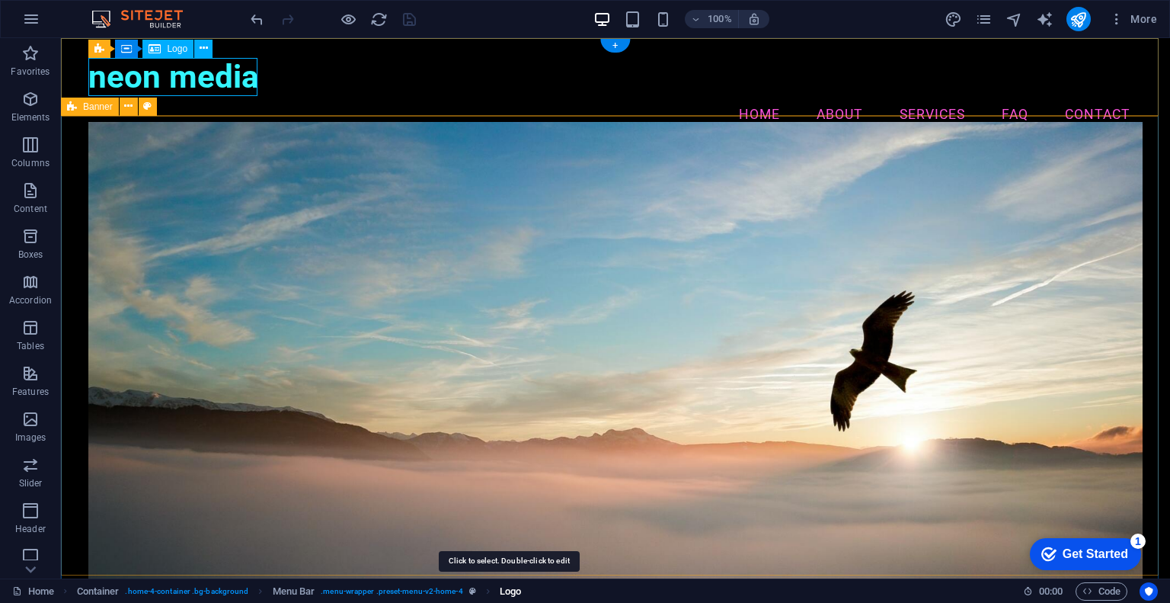
click at [516, 593] on span "Logo" at bounding box center [510, 591] width 21 height 18
click at [516, 592] on span "Logo" at bounding box center [510, 591] width 21 height 18
select select "px"
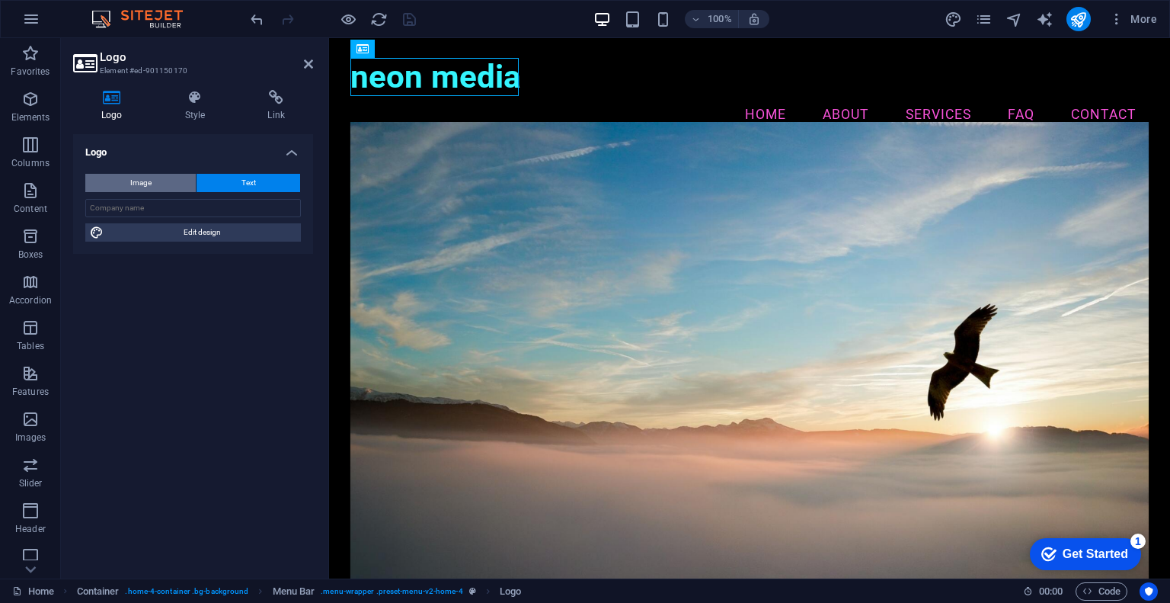
click at [131, 186] on span "Image" at bounding box center [140, 183] width 21 height 18
select select "DISABLED_OPTION_VALUE"
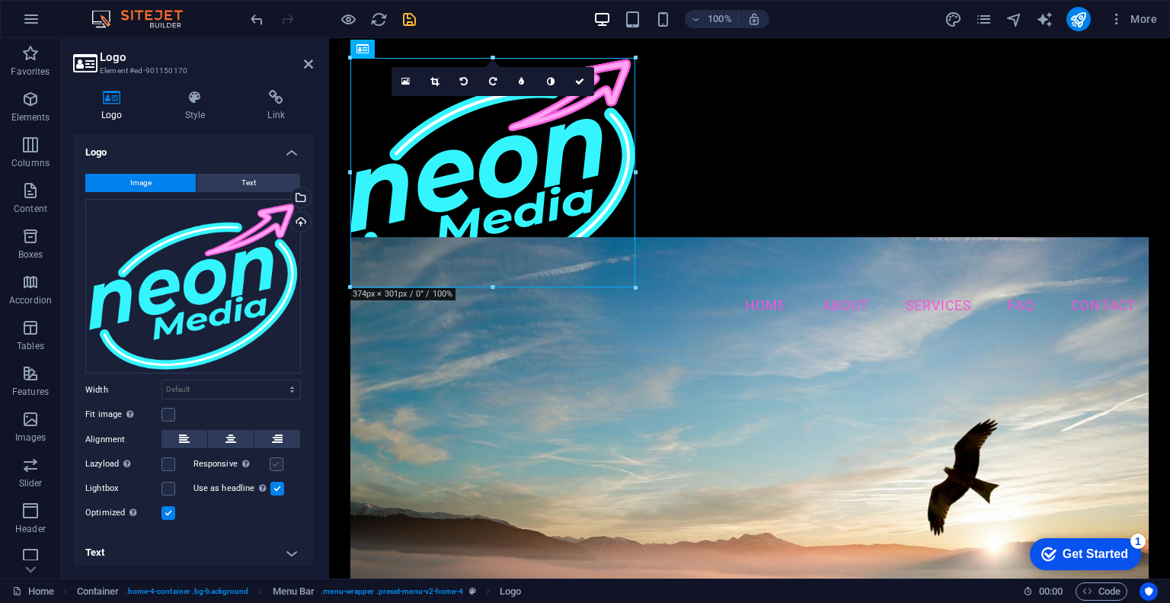
click at [274, 465] on label at bounding box center [277, 464] width 14 height 14
click at [0, 0] on input "Responsive Automatically load retina image and smartphone optimized sizes." at bounding box center [0, 0] width 0 height 0
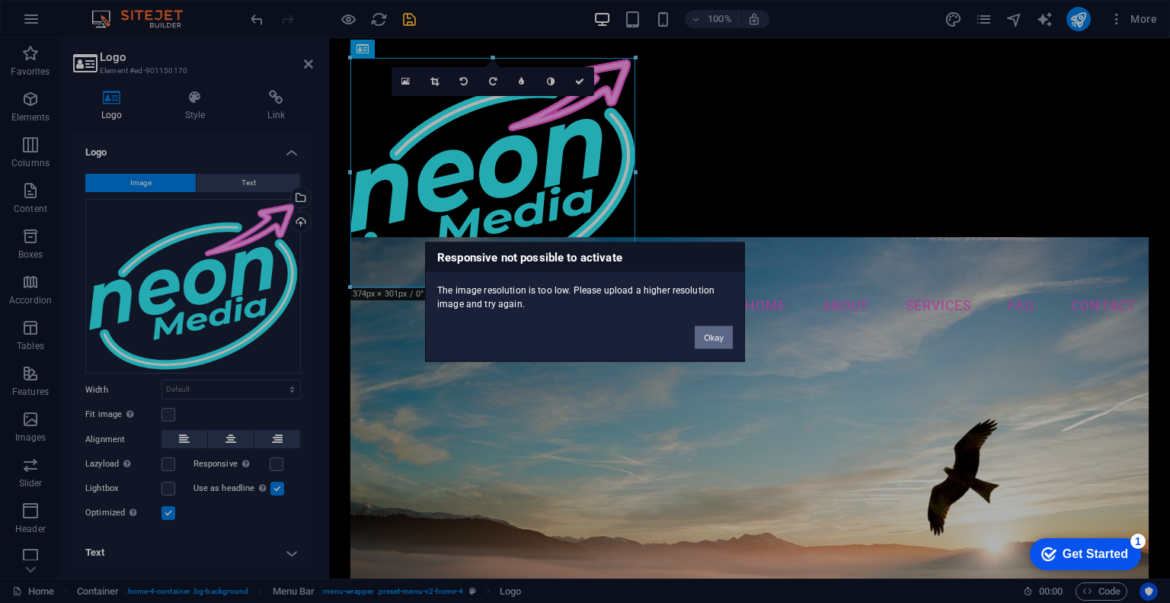
click at [717, 337] on button "Okay" at bounding box center [714, 336] width 38 height 23
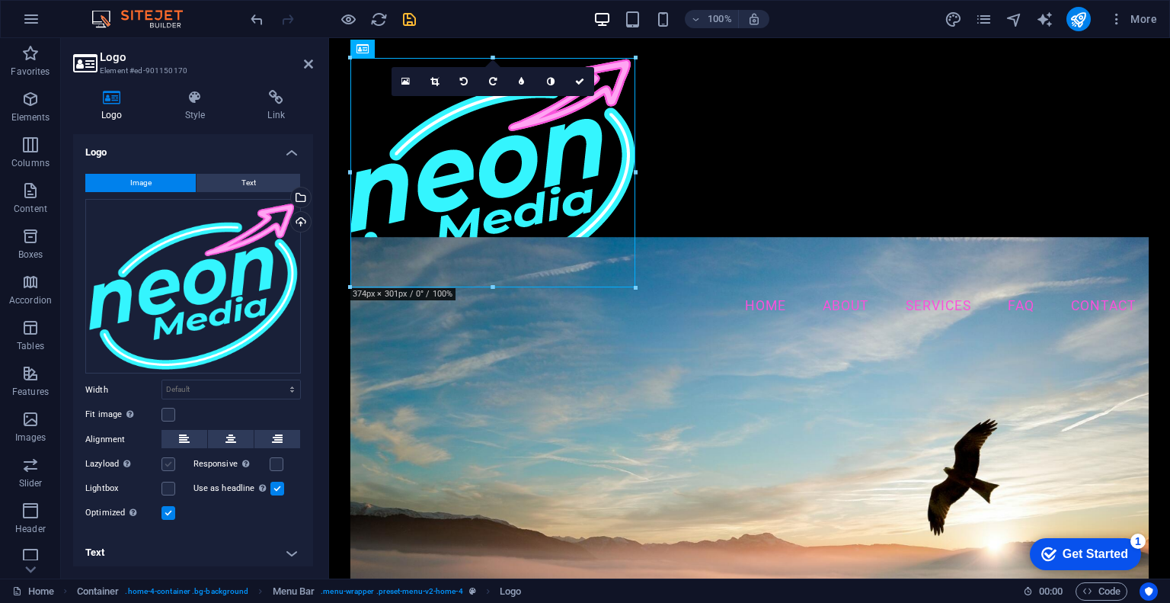
click at [165, 462] on label at bounding box center [169, 464] width 14 height 14
click at [0, 0] on input "Lazyload Loading images after the page loads improves page speed." at bounding box center [0, 0] width 0 height 0
click at [165, 462] on label at bounding box center [169, 464] width 14 height 14
click at [0, 0] on input "Lazyload Loading images after the page loads improves page speed." at bounding box center [0, 0] width 0 height 0
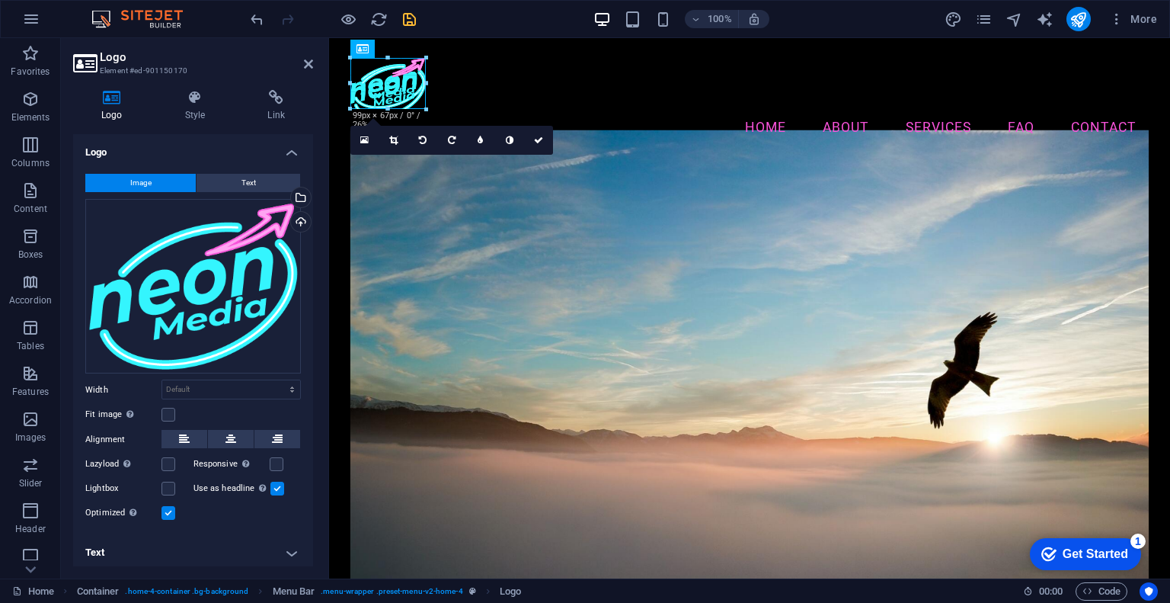
drag, startPoint x: 634, startPoint y: 286, endPoint x: 375, endPoint y: 108, distance: 314.4
type input "98"
select select "px"
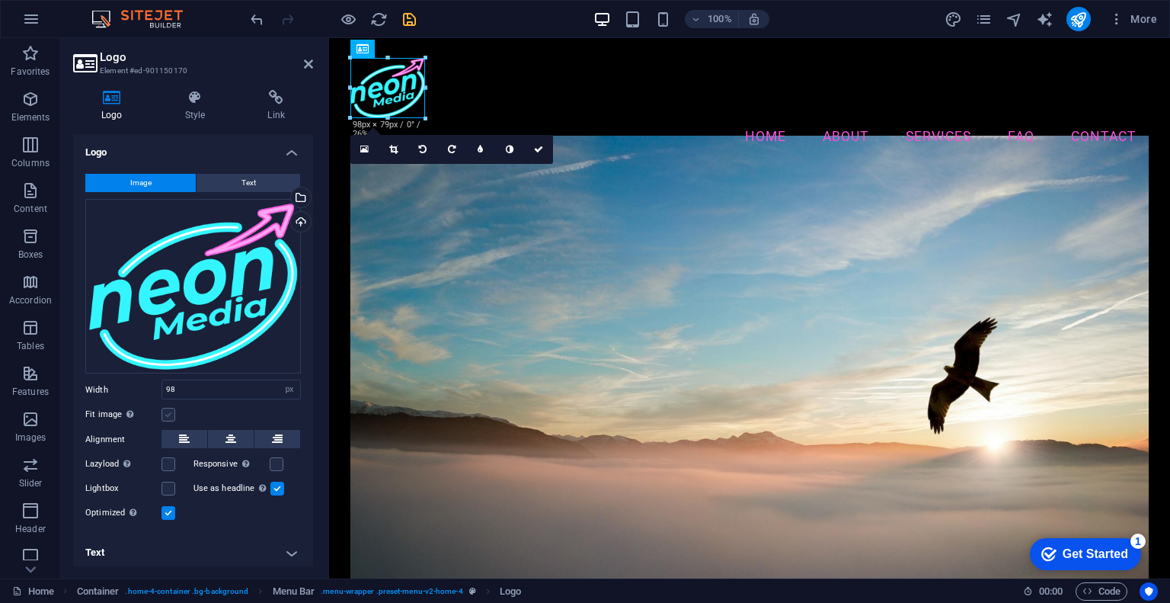
click at [169, 417] on label at bounding box center [169, 415] width 14 height 14
click at [0, 0] on input "Fit image Automatically fit image to a fixed width and height" at bounding box center [0, 0] width 0 height 0
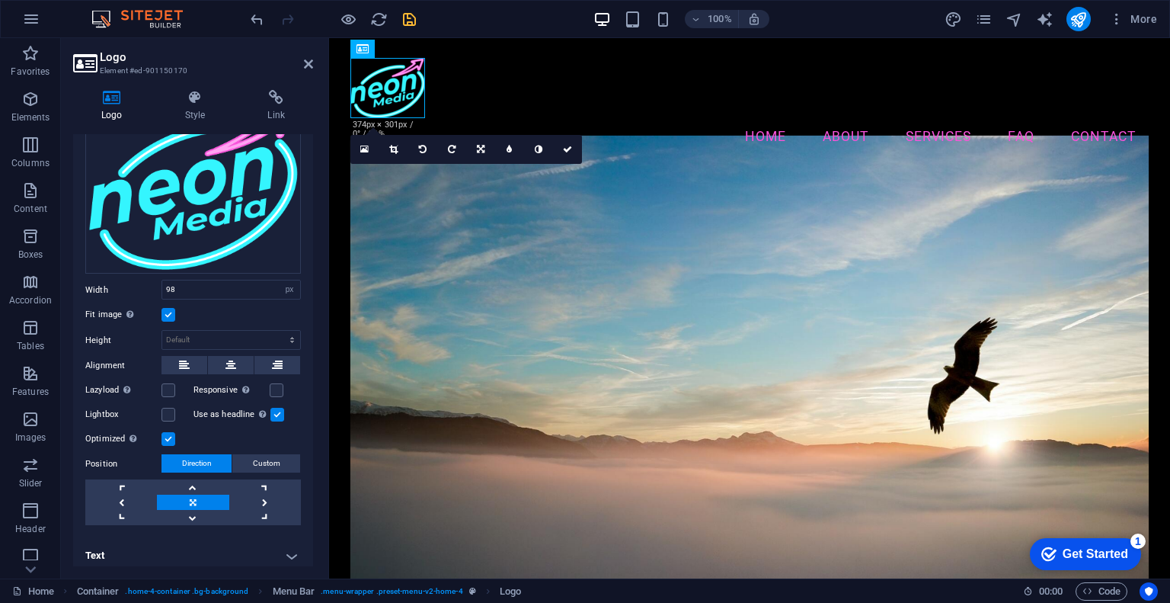
scroll to position [104, 0]
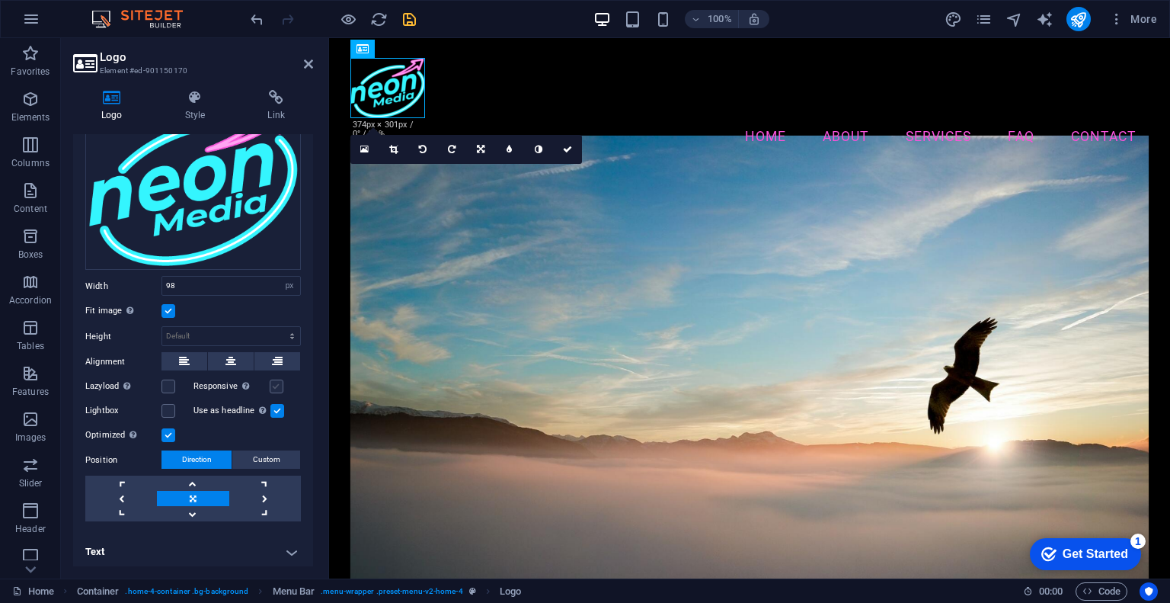
click at [270, 379] on label at bounding box center [277, 386] width 14 height 14
click at [0, 0] on input "Responsive Automatically load retina image and smartphone optimized sizes." at bounding box center [0, 0] width 0 height 0
click at [168, 410] on label at bounding box center [169, 411] width 14 height 14
click at [0, 0] on input "Lightbox" at bounding box center [0, 0] width 0 height 0
click at [168, 410] on label at bounding box center [169, 411] width 14 height 14
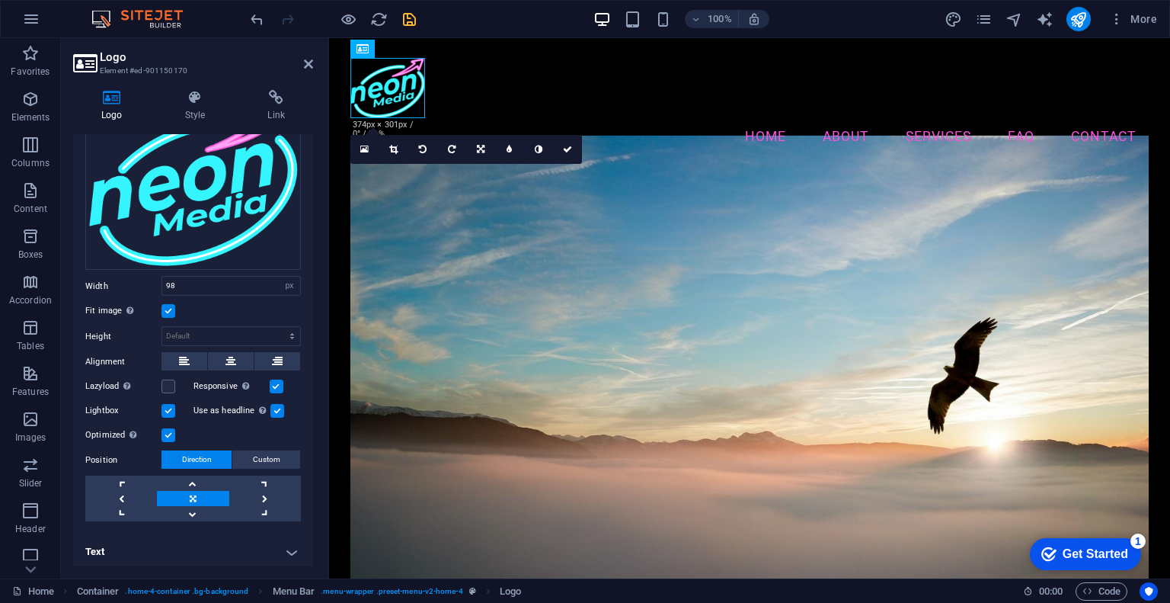
click at [0, 0] on input "Lightbox" at bounding box center [0, 0] width 0 height 0
click at [168, 410] on label at bounding box center [169, 411] width 14 height 14
click at [0, 0] on input "Lightbox" at bounding box center [0, 0] width 0 height 0
click at [168, 410] on label at bounding box center [169, 411] width 14 height 14
click at [0, 0] on input "Lightbox" at bounding box center [0, 0] width 0 height 0
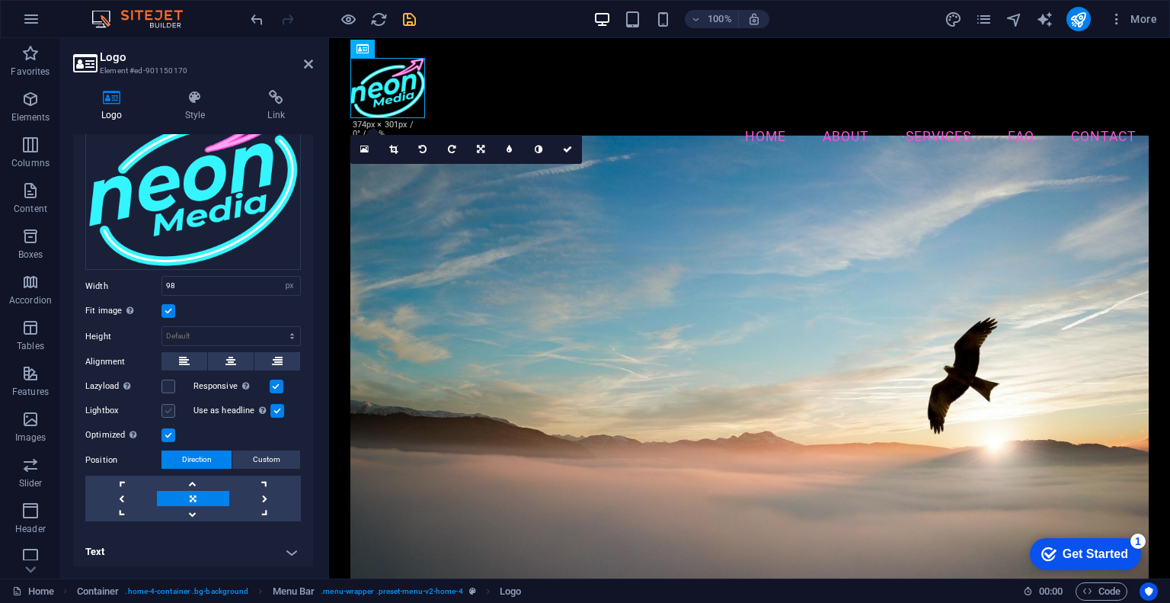
click at [168, 410] on label at bounding box center [169, 411] width 14 height 14
click at [0, 0] on input "Lightbox" at bounding box center [0, 0] width 0 height 0
click at [283, 548] on h4 "Text" at bounding box center [193, 551] width 240 height 37
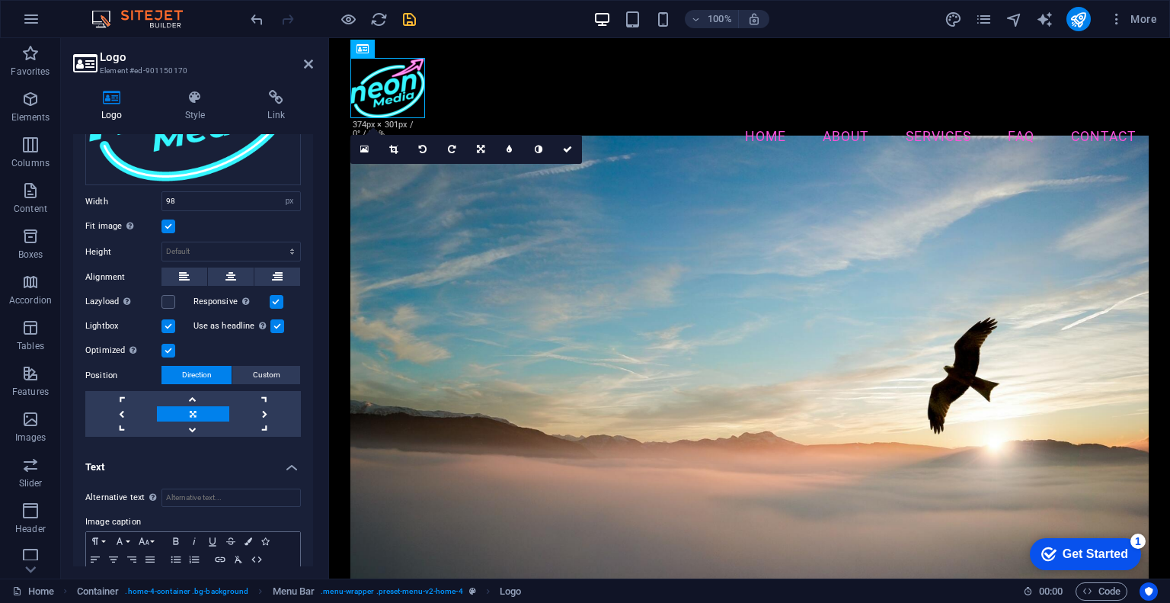
scroll to position [247, 0]
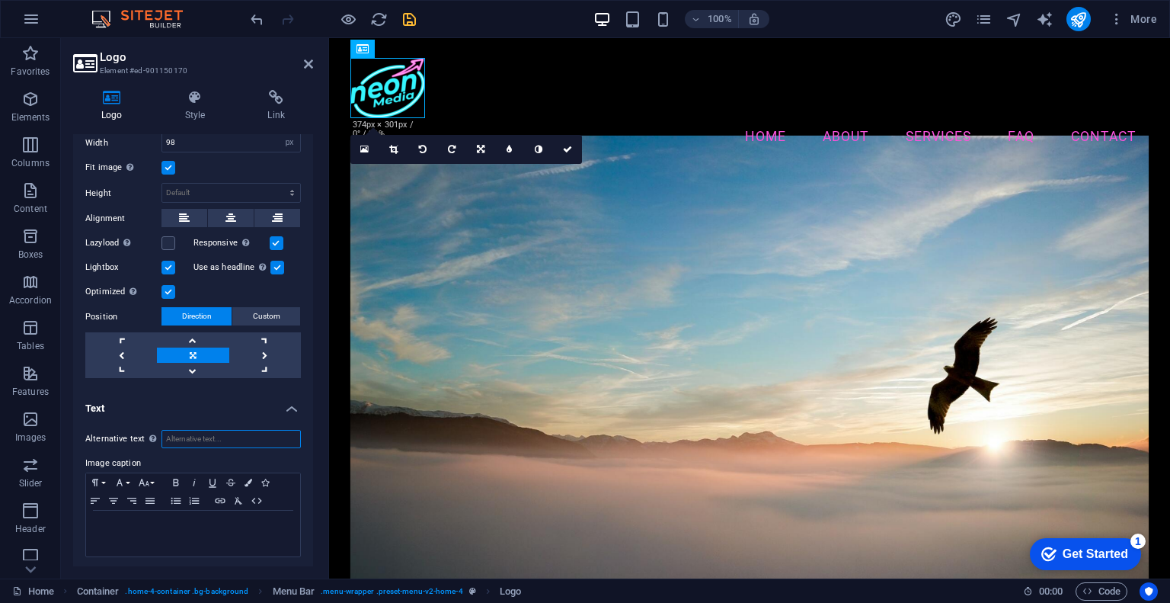
click at [183, 438] on input "Alternative text The alternative text is used by devices that cannot display im…" at bounding box center [231, 439] width 139 height 18
type input "NM Logo"
click at [190, 520] on p at bounding box center [193, 525] width 199 height 14
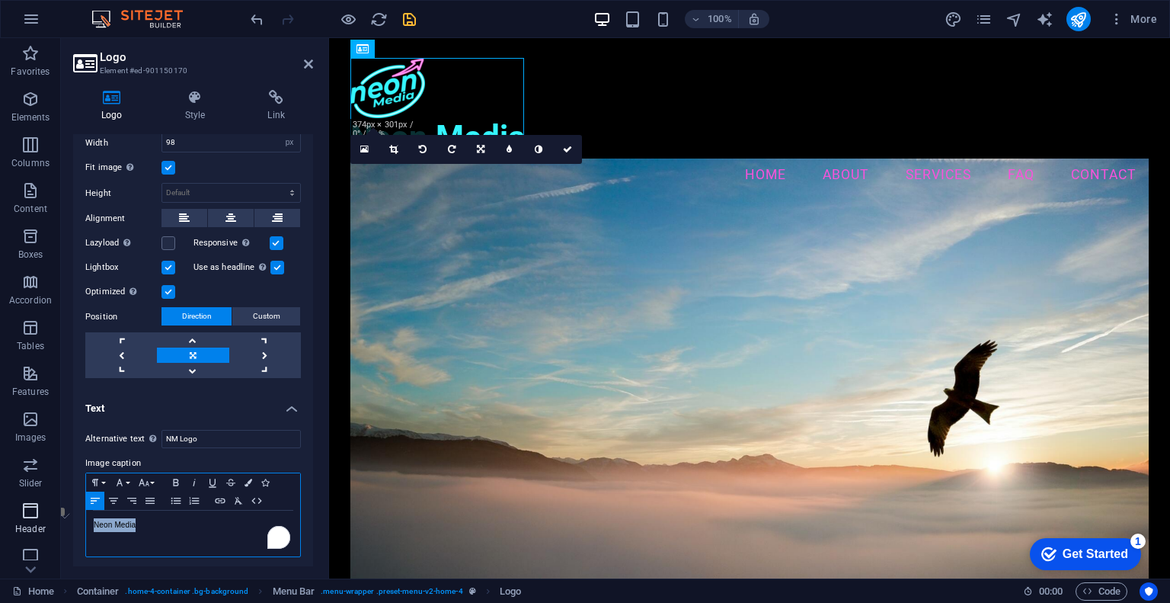
drag, startPoint x: 162, startPoint y: 520, endPoint x: 43, endPoint y: 520, distance: 118.8
click at [49, 520] on section "Favorites Elements Columns Content Boxes Accordion Tables Features Images Slide…" at bounding box center [585, 308] width 1170 height 540
click at [146, 520] on p "​ Neon Media" at bounding box center [193, 525] width 199 height 14
click at [144, 520] on p "​ Neon Media" at bounding box center [193, 525] width 199 height 14
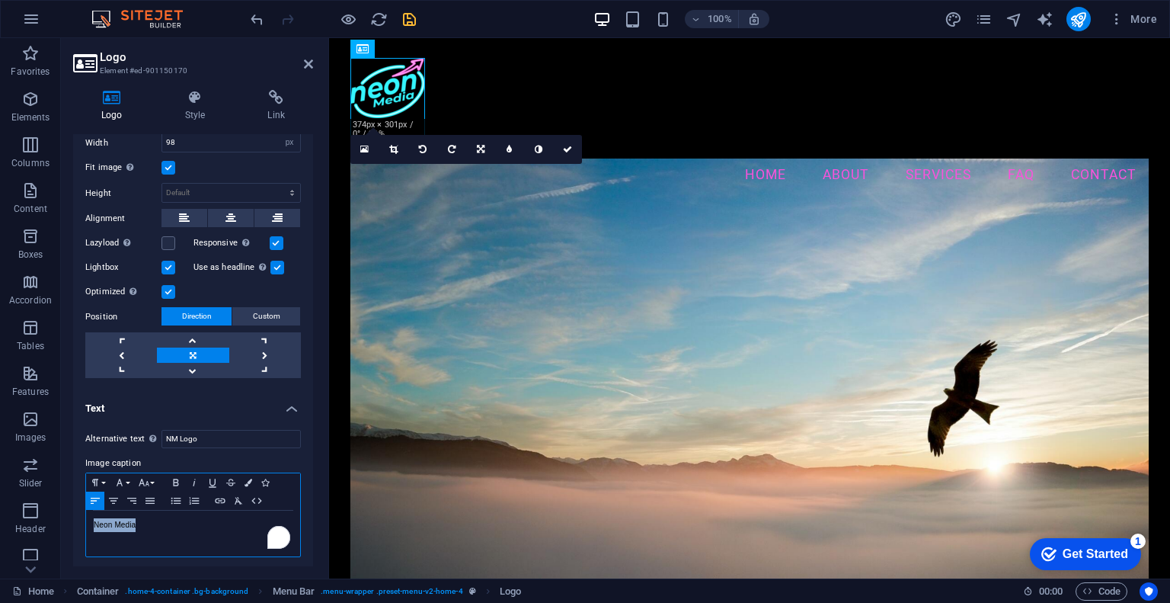
drag, startPoint x: 142, startPoint y: 521, endPoint x: 71, endPoint y: 524, distance: 70.9
click at [71, 524] on div "Logo Style Link Logo Image Text Drag files here, click to choose files or selec…" at bounding box center [193, 328] width 264 height 501
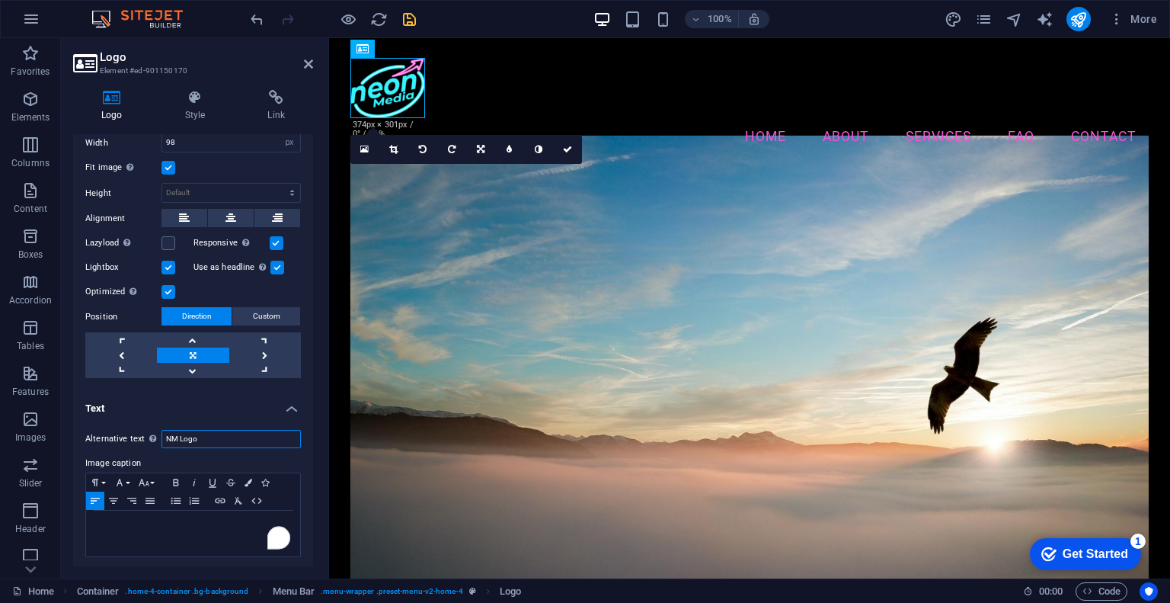
click at [232, 436] on input "NM Logo" at bounding box center [231, 439] width 139 height 18
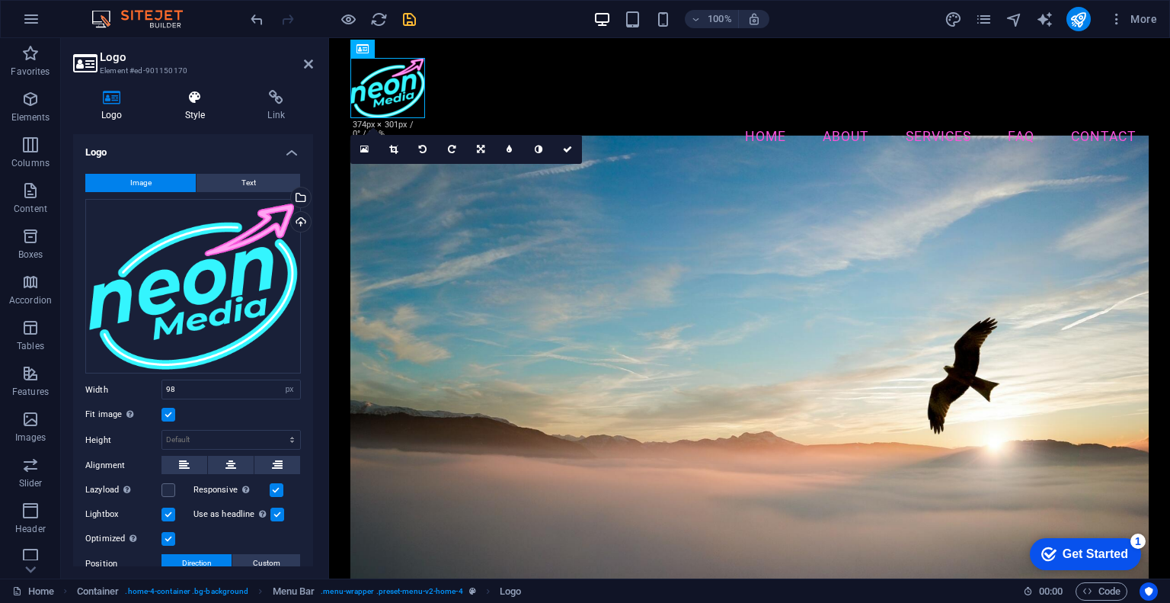
scroll to position [0, 0]
click at [223, 106] on h4 "Style" at bounding box center [198, 106] width 83 height 32
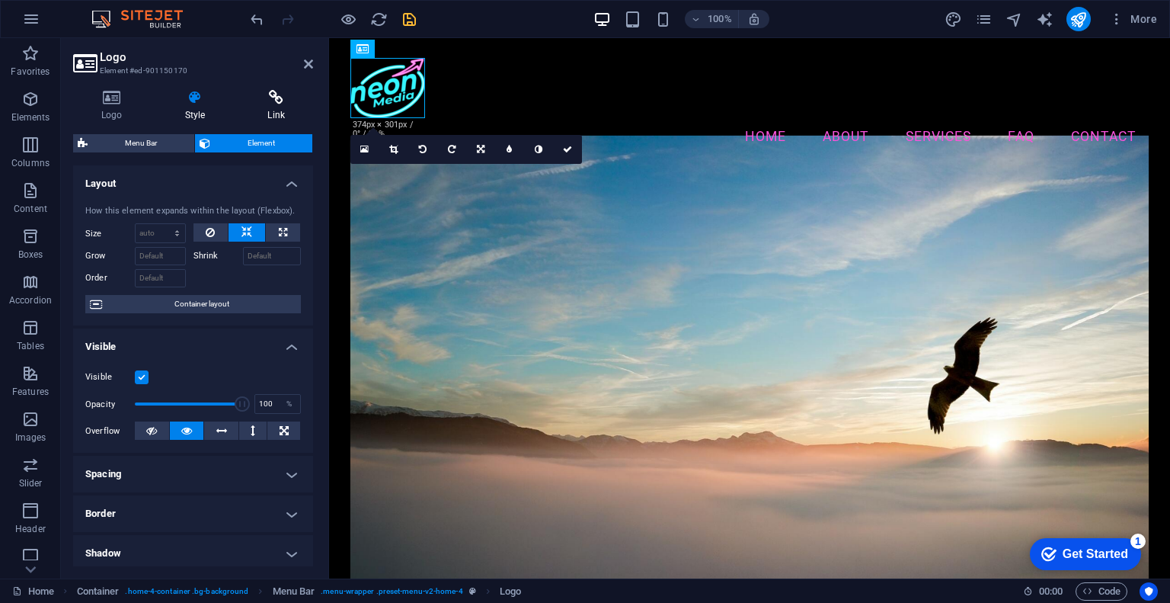
click at [262, 106] on h4 "Link" at bounding box center [276, 106] width 74 height 32
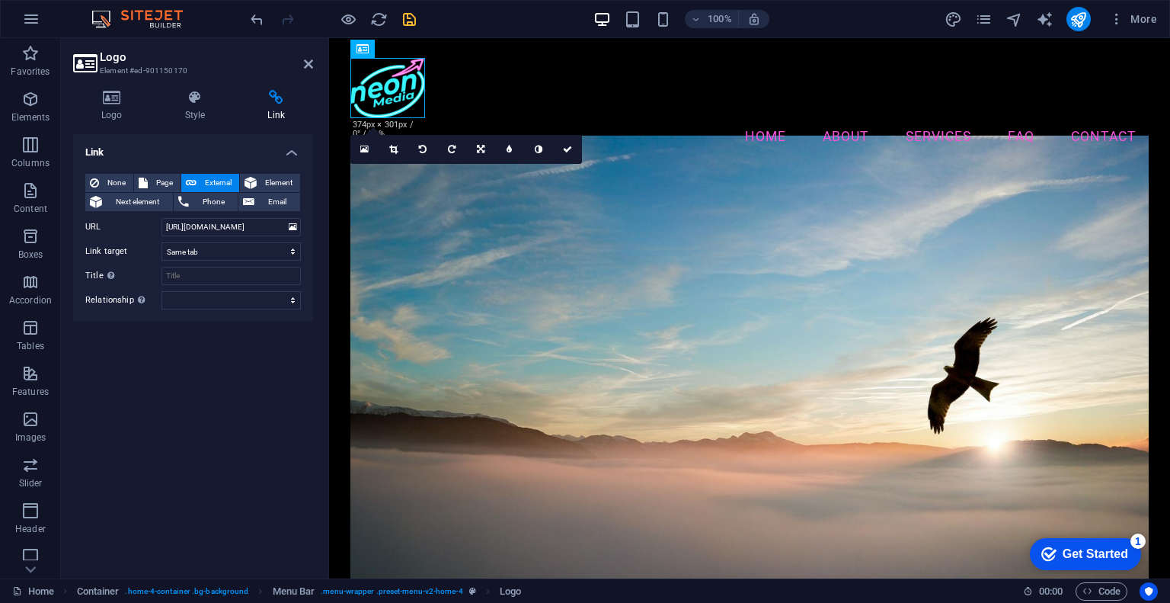
click at [315, 62] on aside "Logo Element #ed-901150170 Logo Style Link Logo Image Text Drag files here, cli…" at bounding box center [195, 308] width 268 height 540
click at [309, 64] on icon at bounding box center [308, 64] width 9 height 12
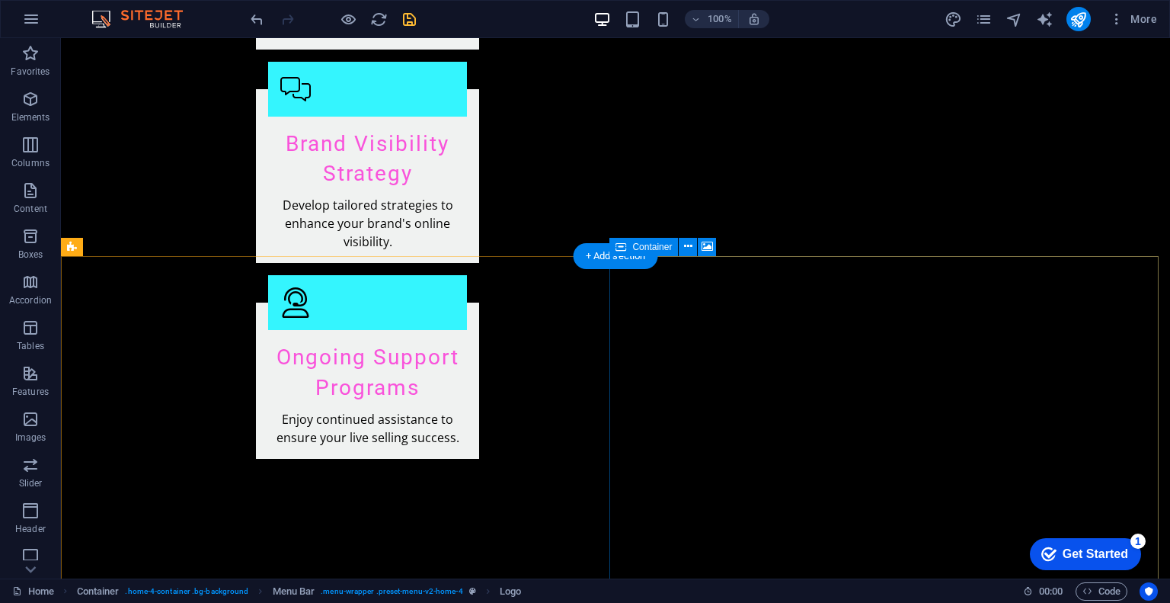
scroll to position [2883, 0]
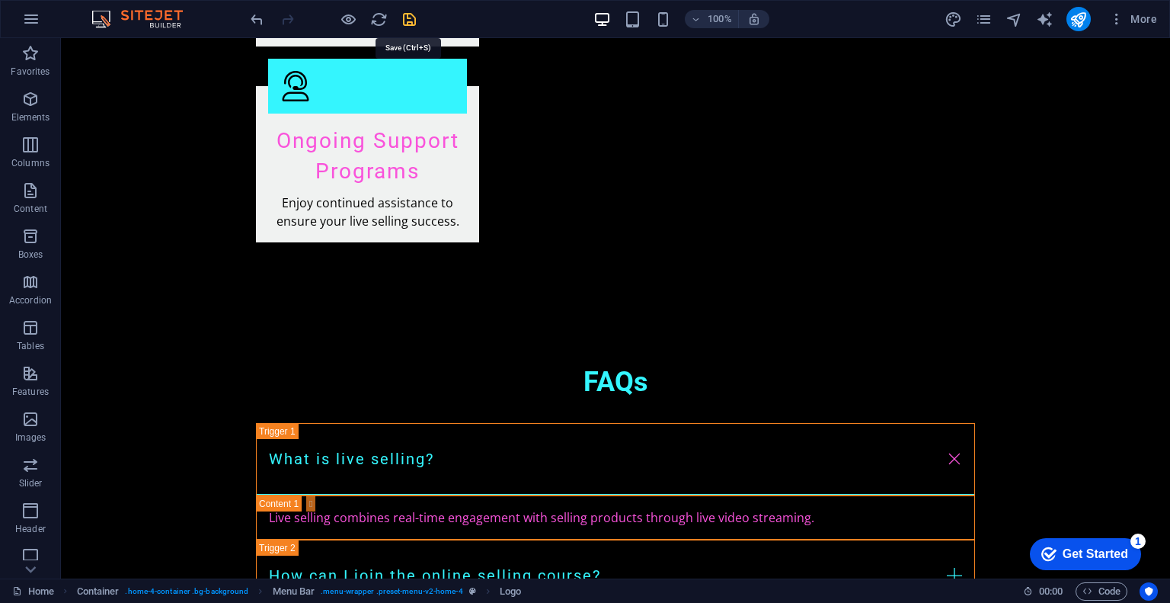
click at [411, 14] on icon "save" at bounding box center [410, 20] width 18 height 18
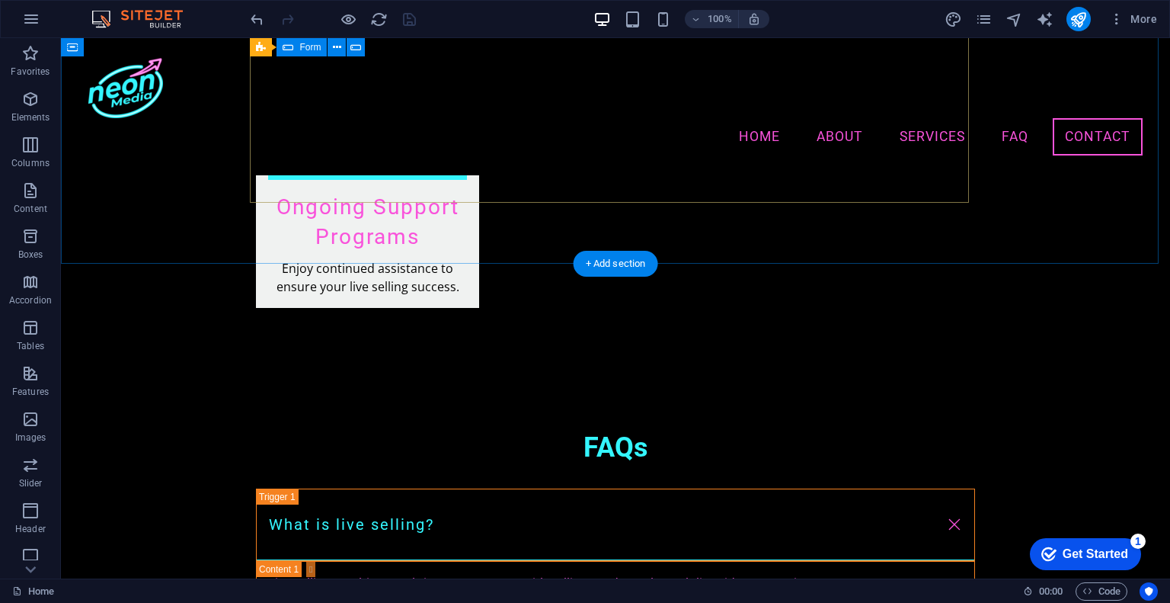
scroll to position [2479, 0]
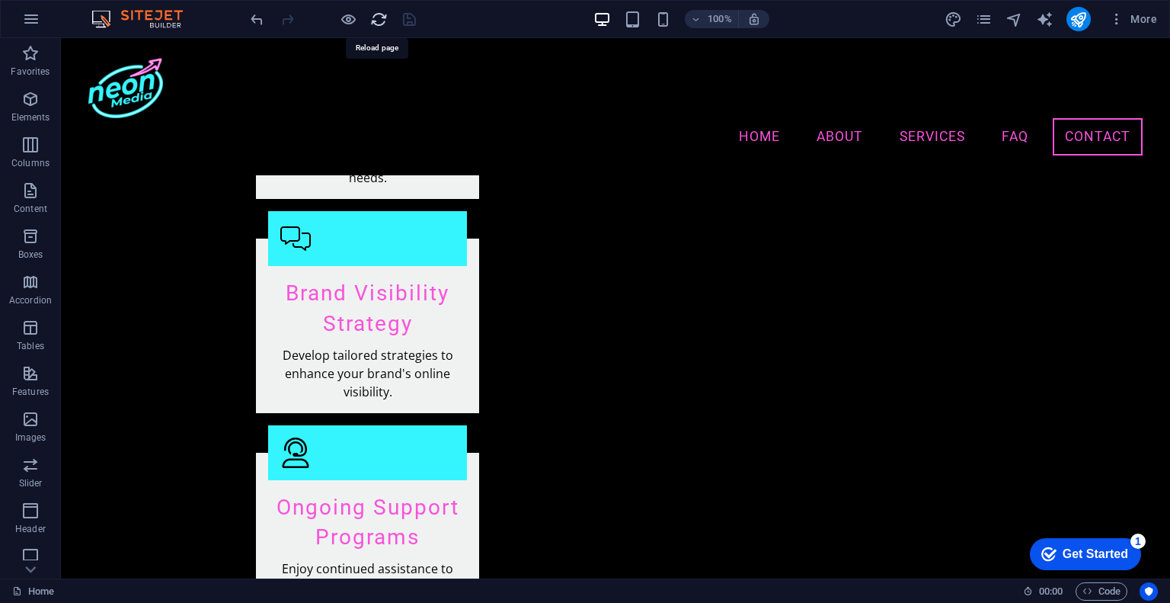
click at [373, 17] on icon "reload" at bounding box center [379, 20] width 18 height 18
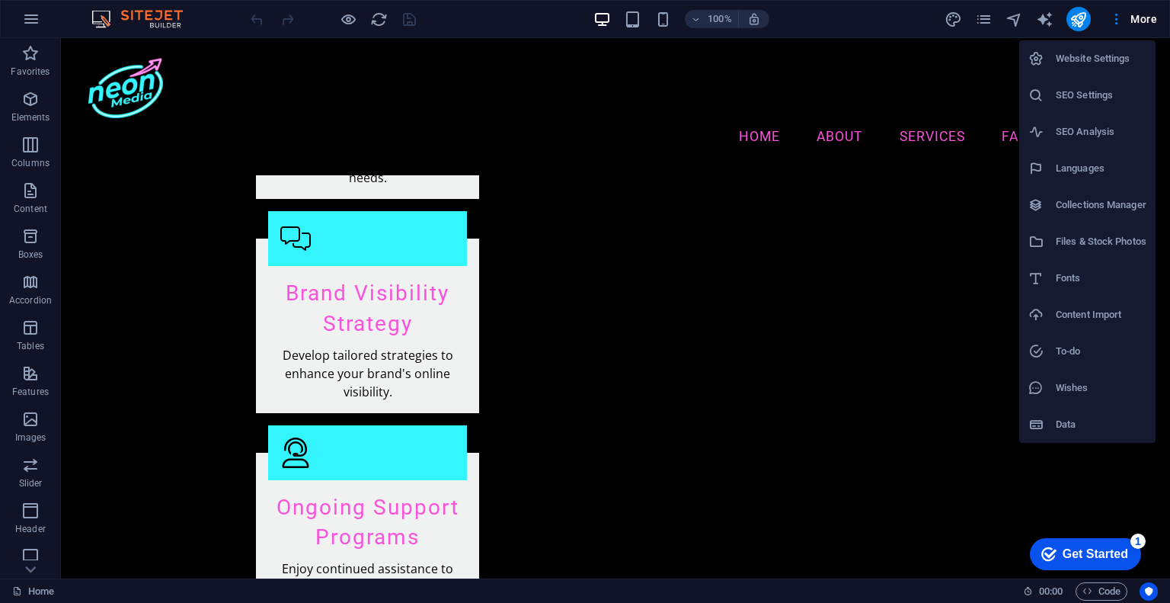
click at [982, 21] on div at bounding box center [585, 301] width 1170 height 603
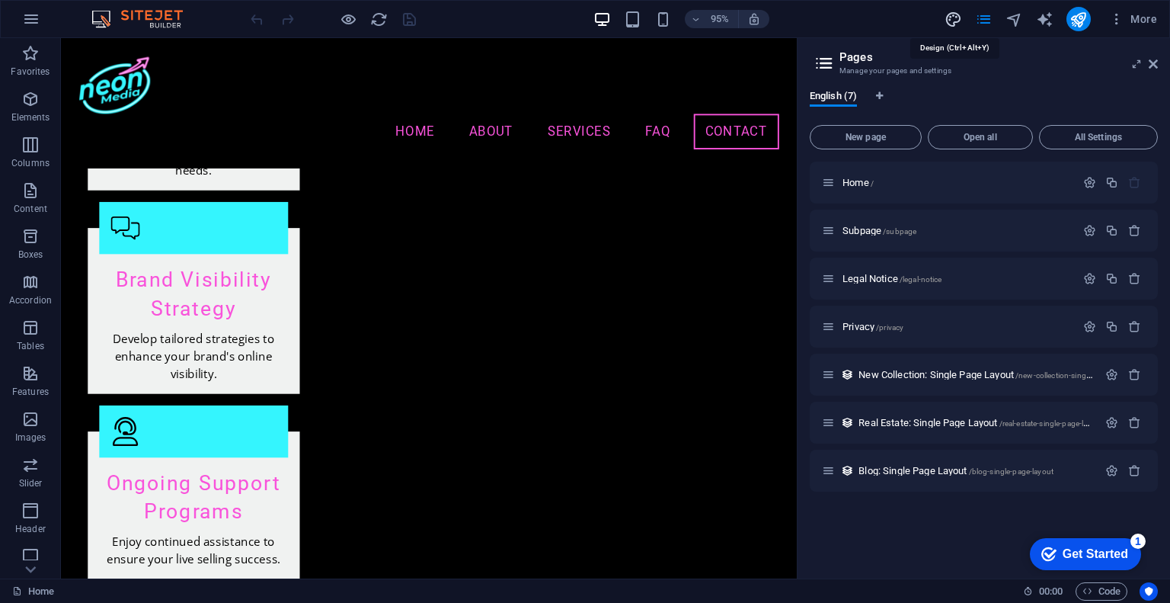
click at [0, 0] on icon "design" at bounding box center [0, 0] width 0 height 0
select select "rem"
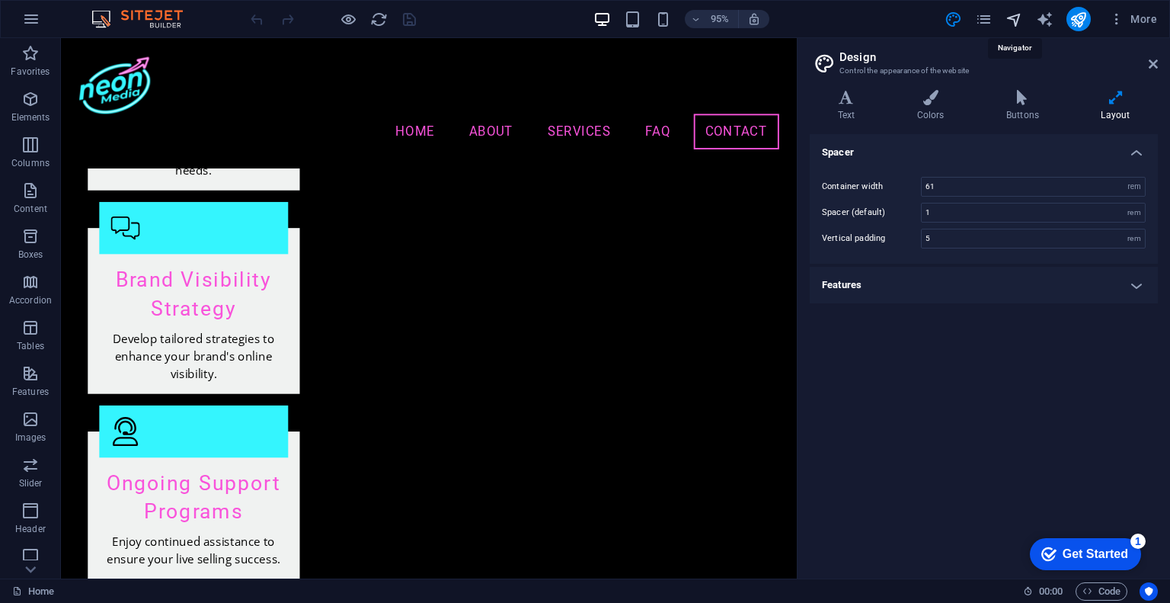
click at [1006, 18] on icon "navigator" at bounding box center [1015, 20] width 18 height 18
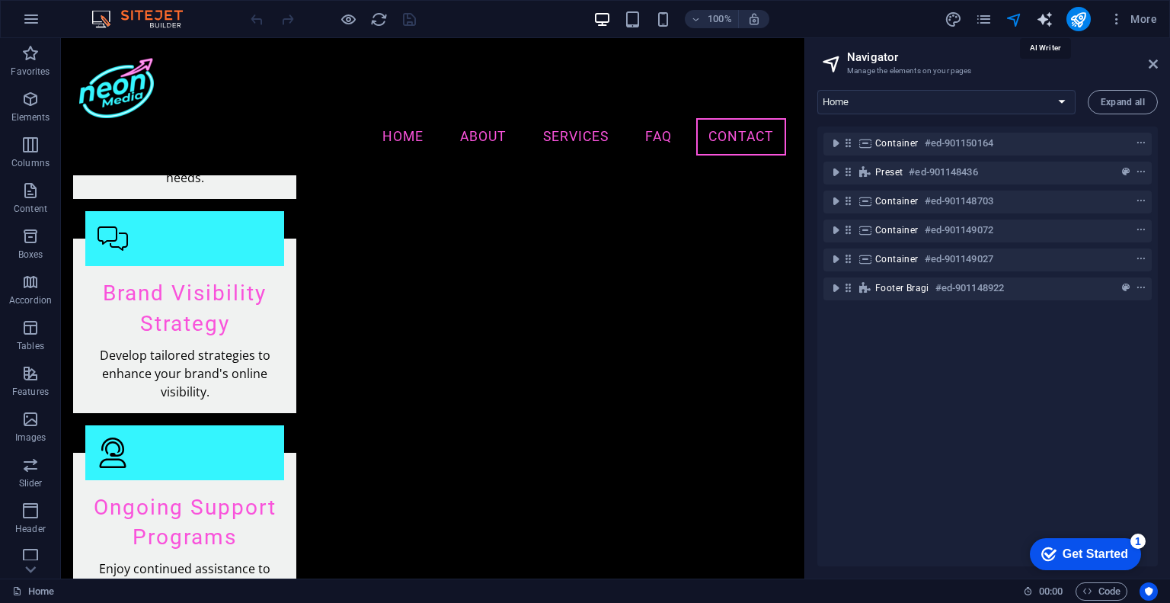
select select "English"
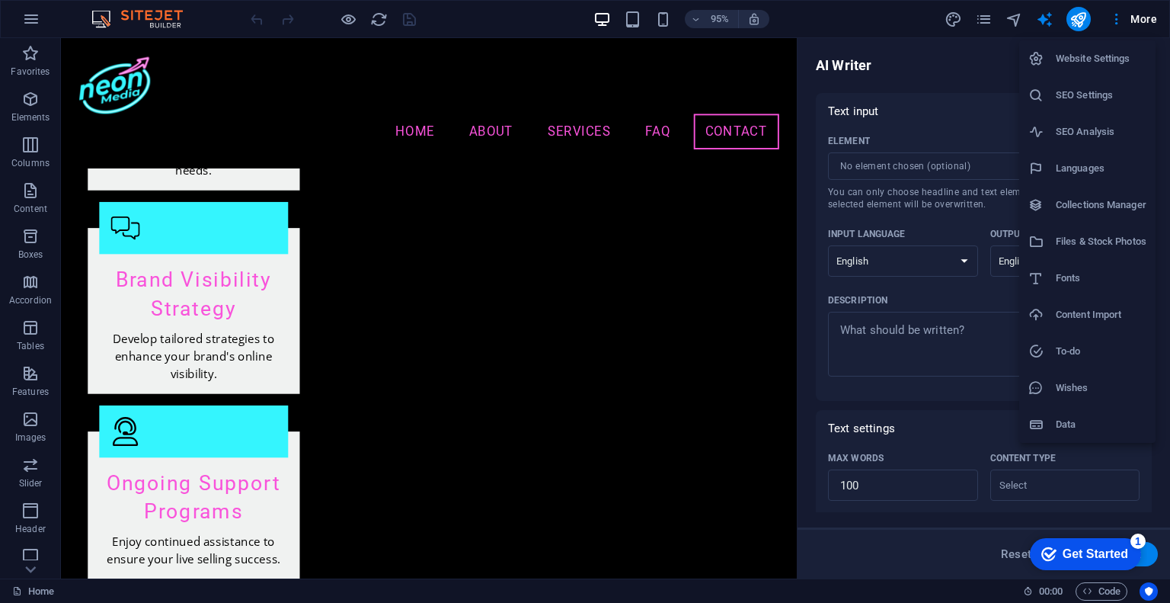
click at [220, 82] on div at bounding box center [585, 301] width 1170 height 603
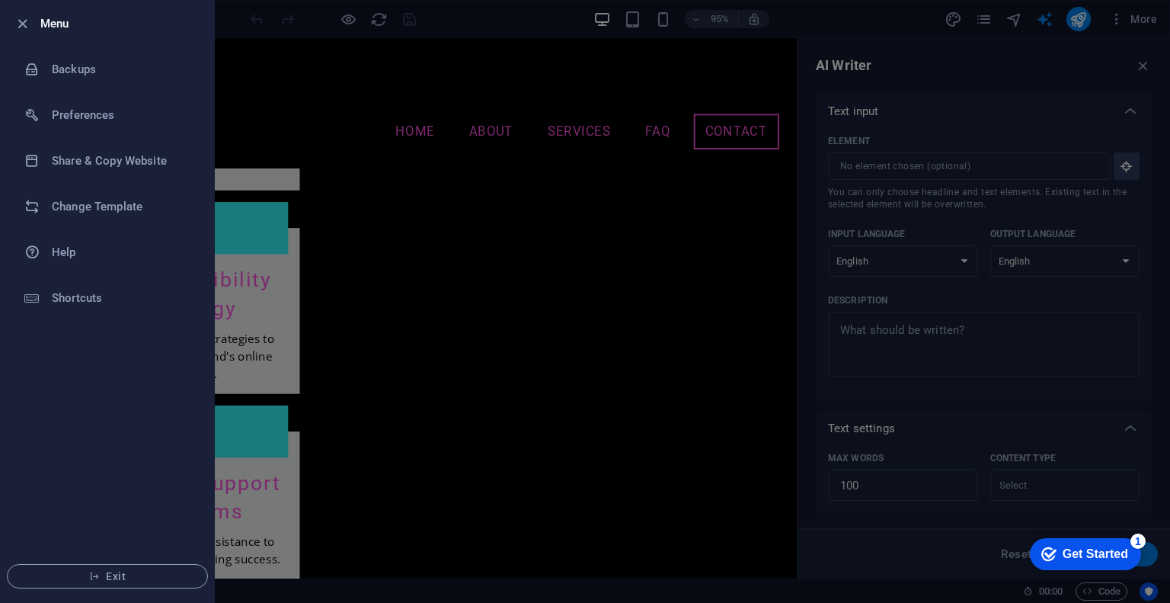
click at [911, 14] on div at bounding box center [585, 301] width 1170 height 603
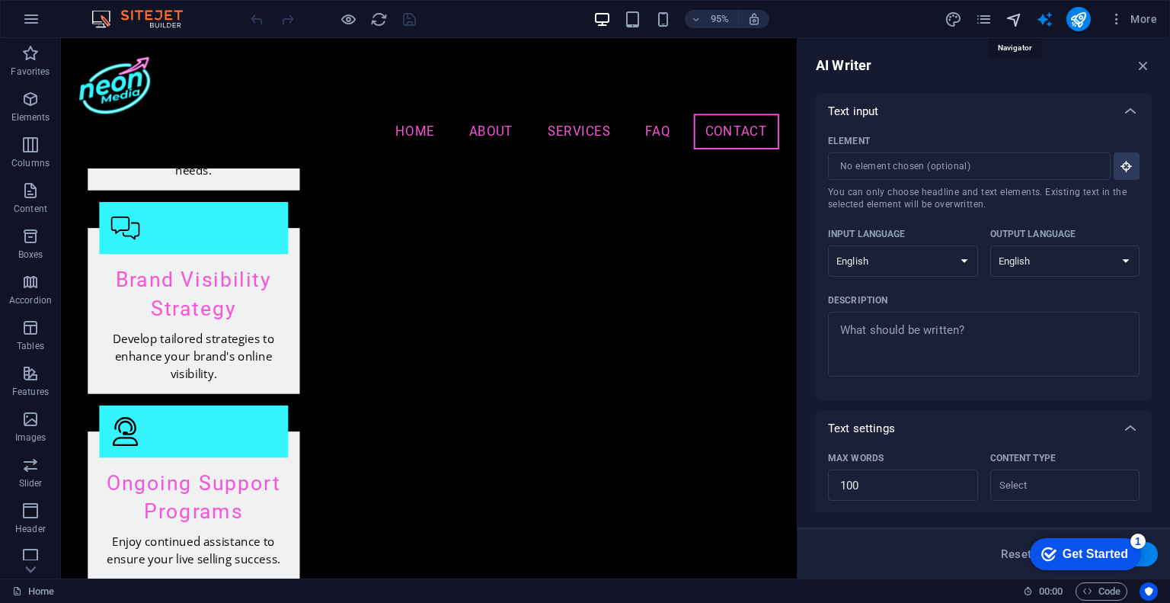
click at [1009, 18] on icon "navigator" at bounding box center [1015, 20] width 18 height 18
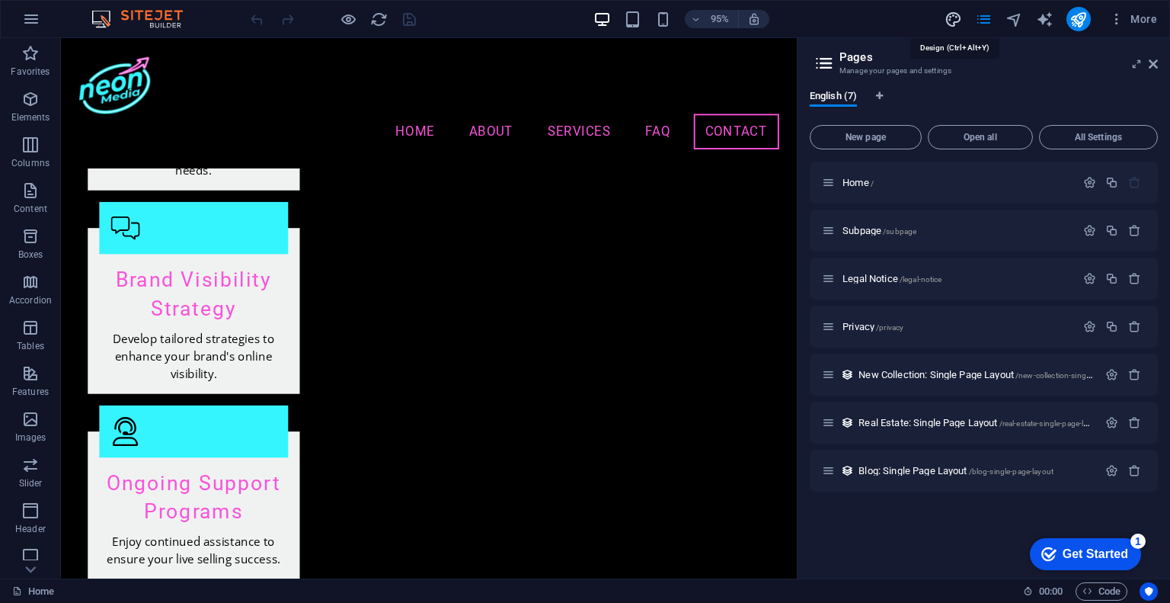
click at [0, 0] on icon "design" at bounding box center [0, 0] width 0 height 0
select select "rem"
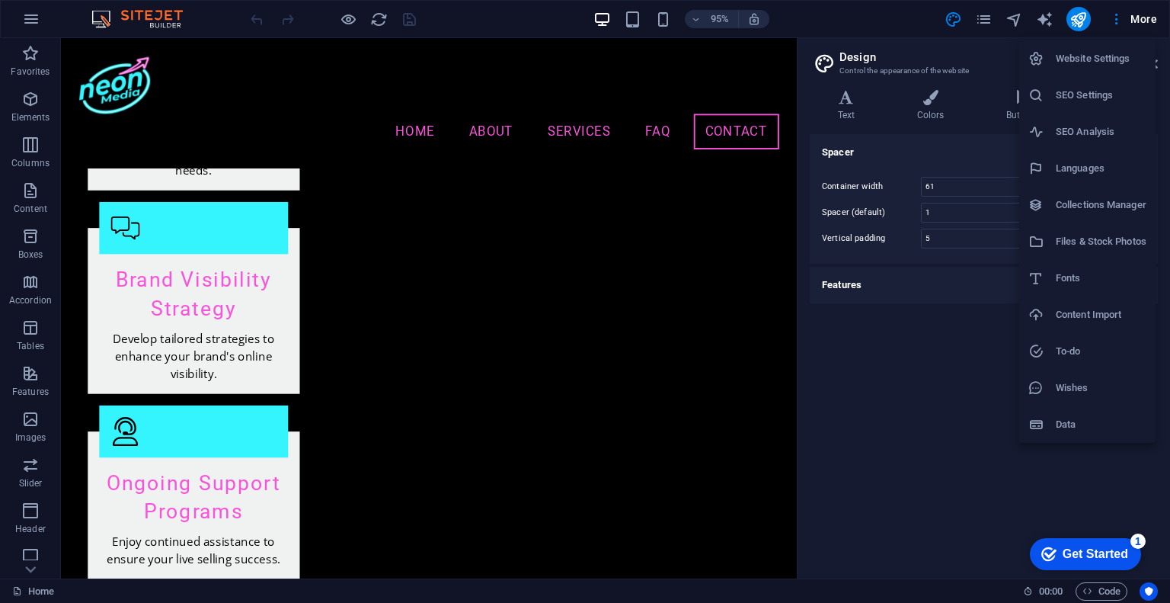
click at [1124, 19] on div at bounding box center [585, 301] width 1170 height 603
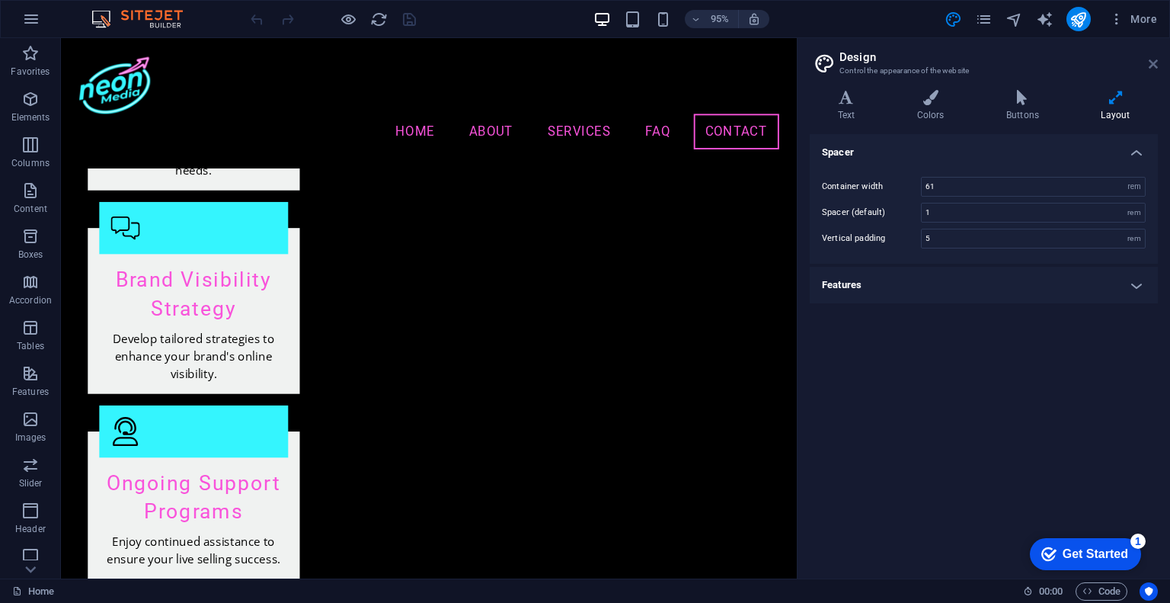
click at [1150, 66] on icon at bounding box center [1153, 64] width 9 height 12
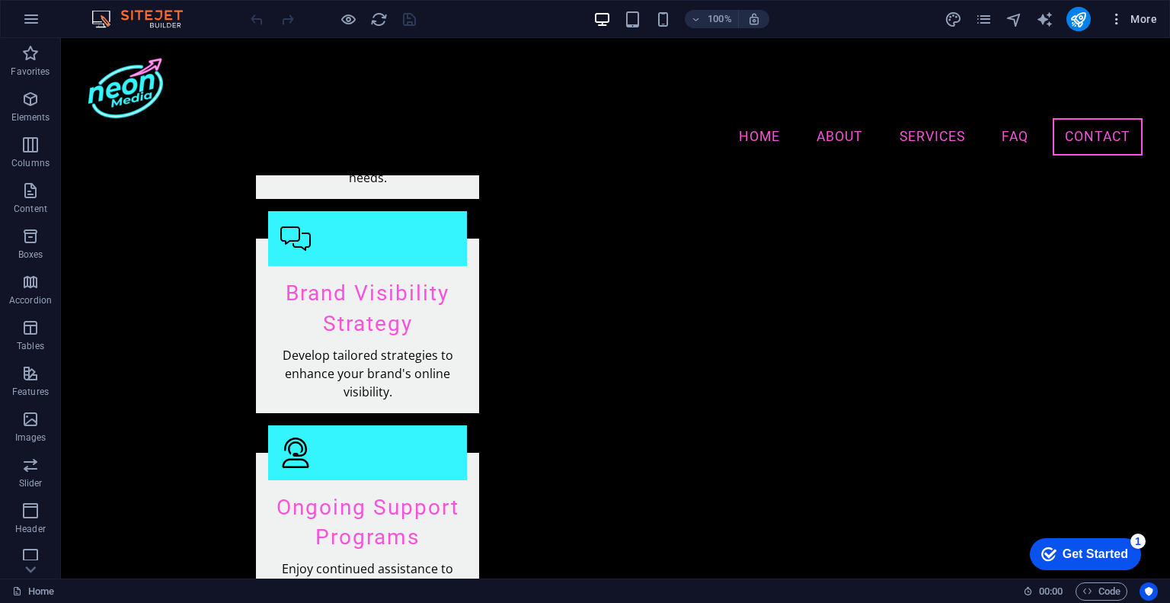
click at [1134, 27] on button "More" at bounding box center [1133, 19] width 60 height 24
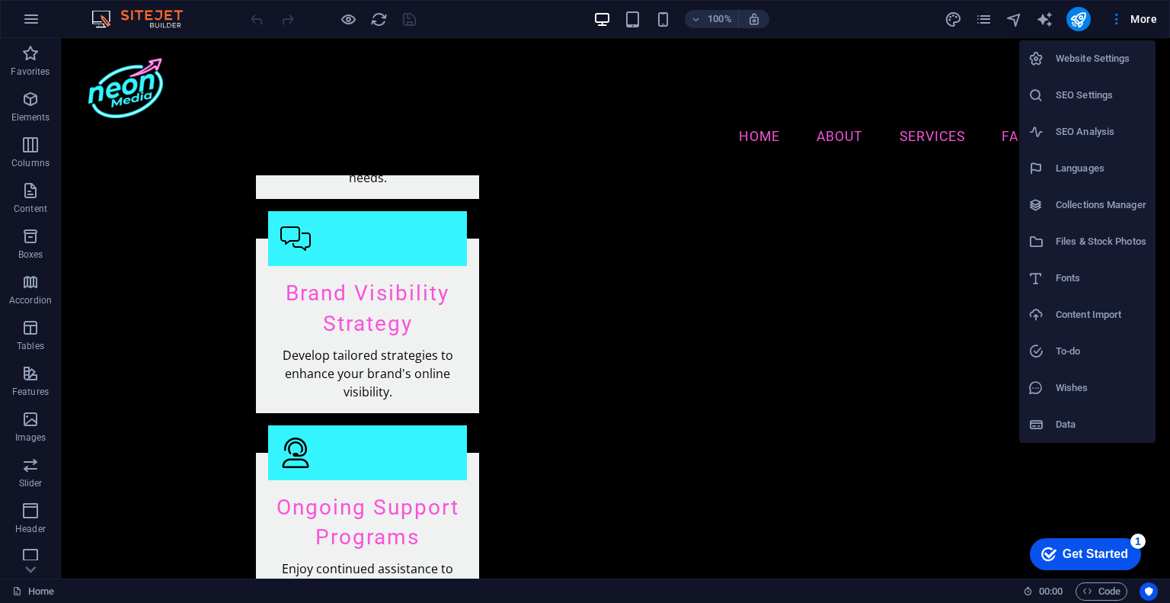
click at [82, 138] on div at bounding box center [585, 301] width 1170 height 603
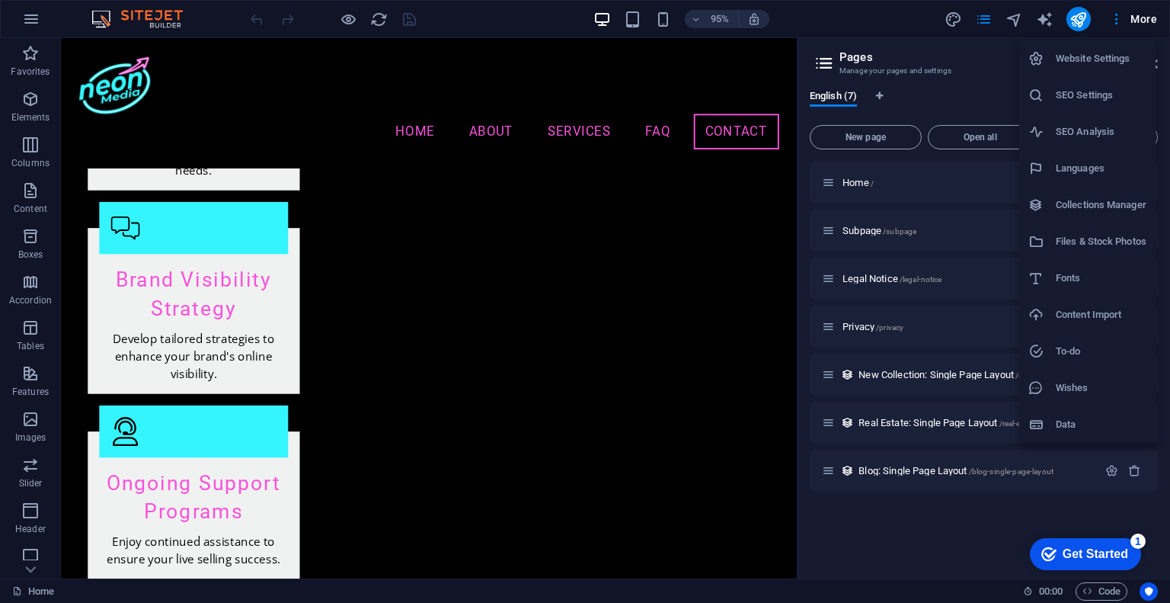
click at [1149, 24] on div at bounding box center [585, 301] width 1170 height 603
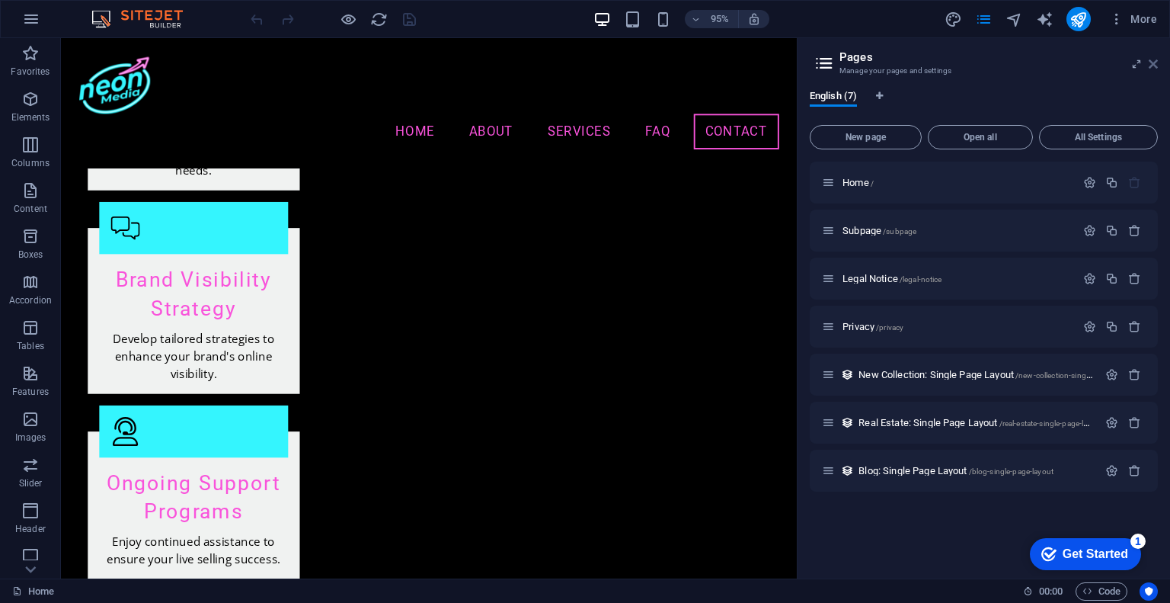
click at [1155, 62] on icon at bounding box center [1153, 64] width 9 height 12
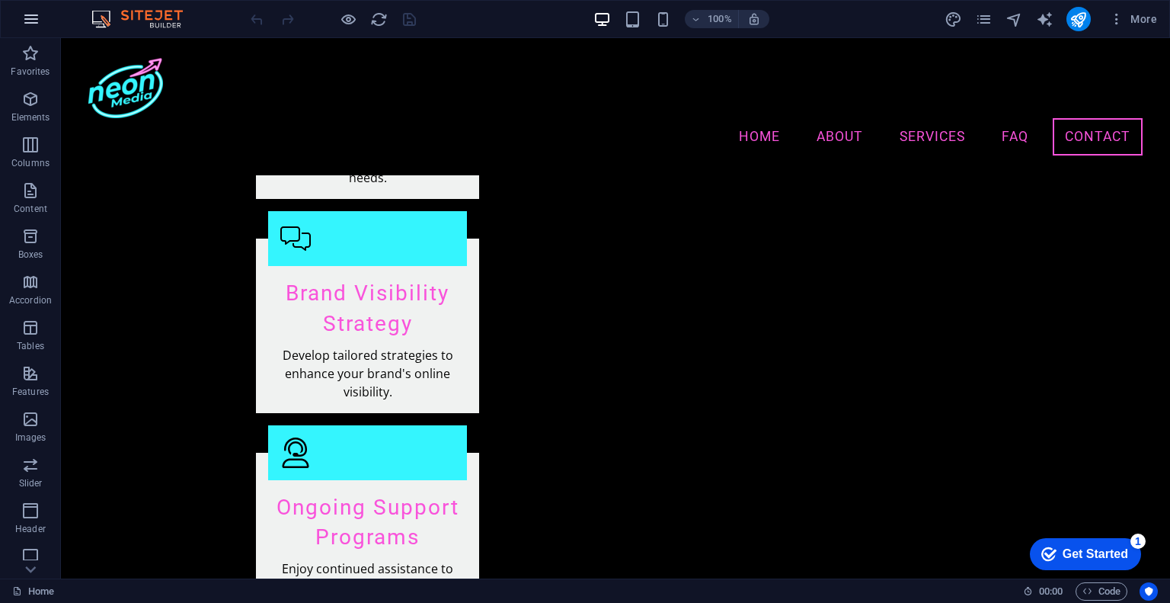
click at [35, 21] on icon "button" at bounding box center [31, 19] width 18 height 18
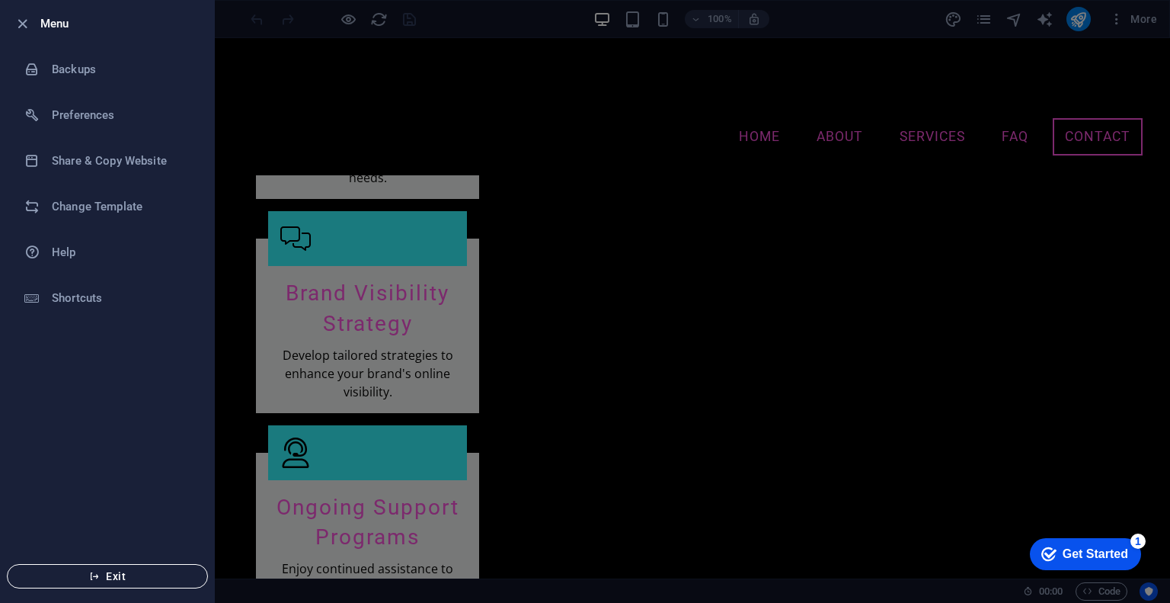
click at [116, 572] on span "Exit" at bounding box center [107, 576] width 175 height 12
click at [650, 91] on div at bounding box center [585, 301] width 1170 height 603
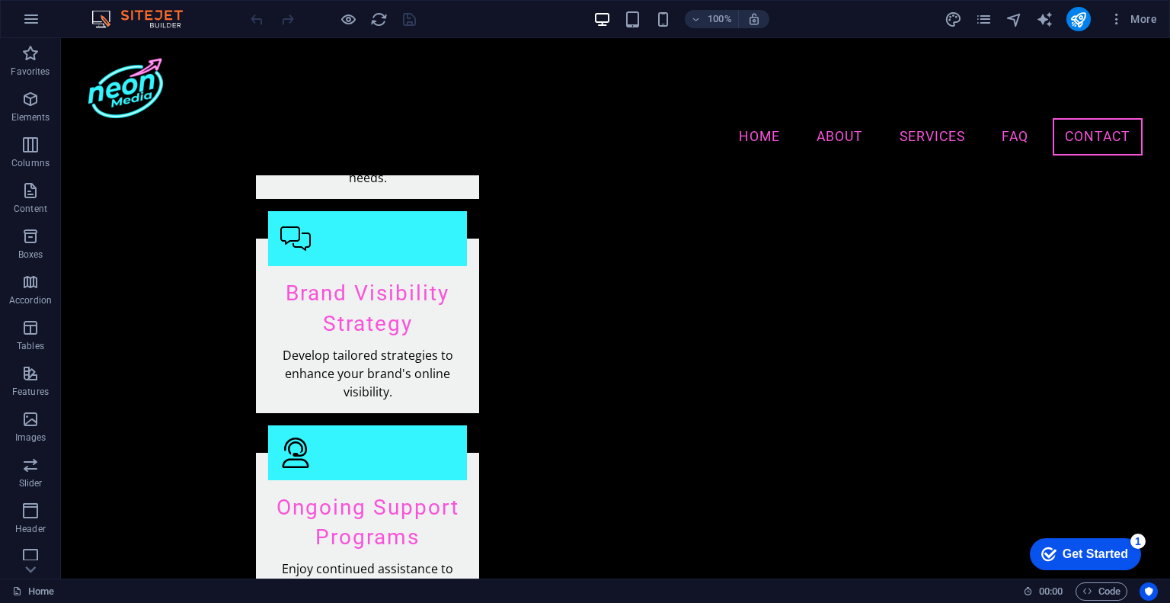
click at [0, 0] on div at bounding box center [0, 0] width 0 height 0
click at [378, 18] on icon "reload" at bounding box center [379, 20] width 18 height 18
drag, startPoint x: 406, startPoint y: 16, endPoint x: 155, endPoint y: 21, distance: 251.4
click at [0, 0] on div at bounding box center [0, 0] width 0 height 0
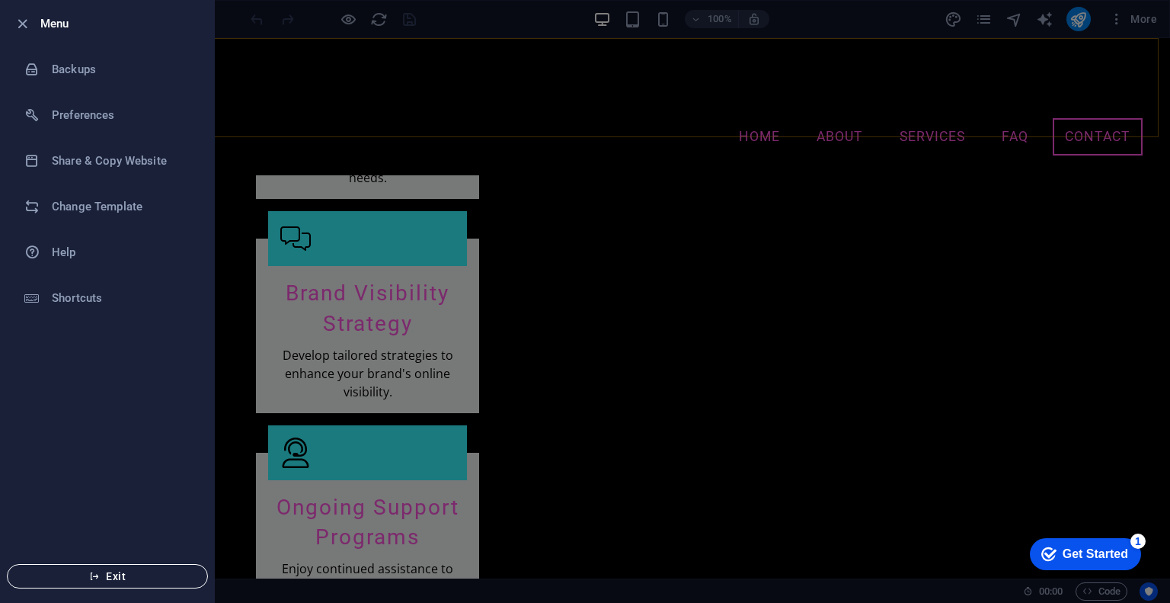
click at [130, 582] on button "Exit" at bounding box center [107, 576] width 201 height 24
click at [759, 143] on div at bounding box center [585, 301] width 1170 height 603
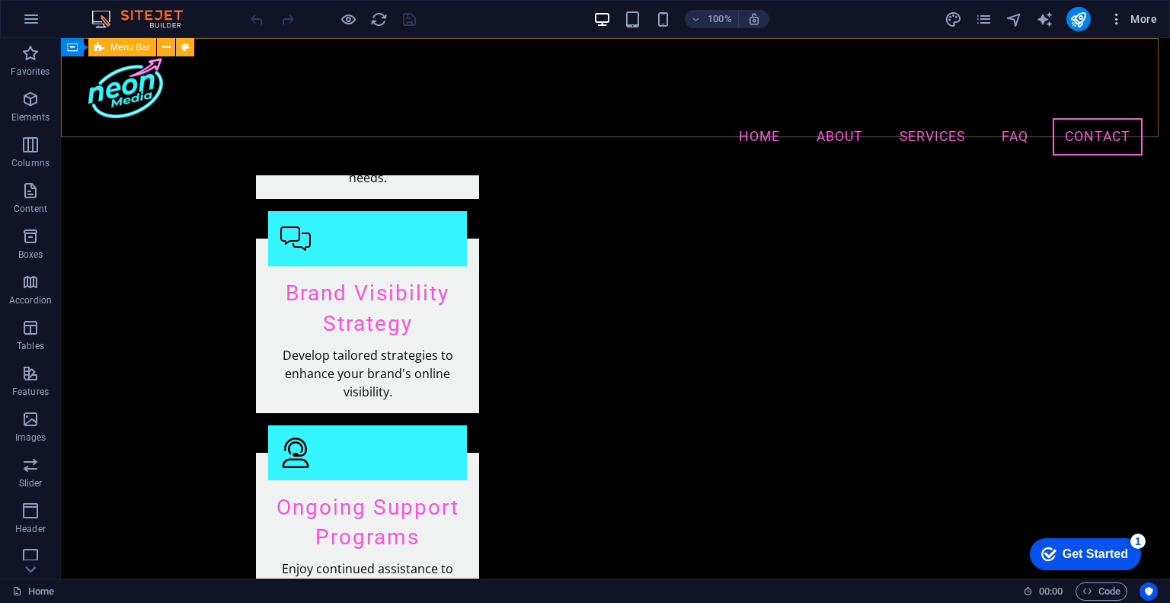
click at [0, 0] on span "More" at bounding box center [0, 0] width 0 height 0
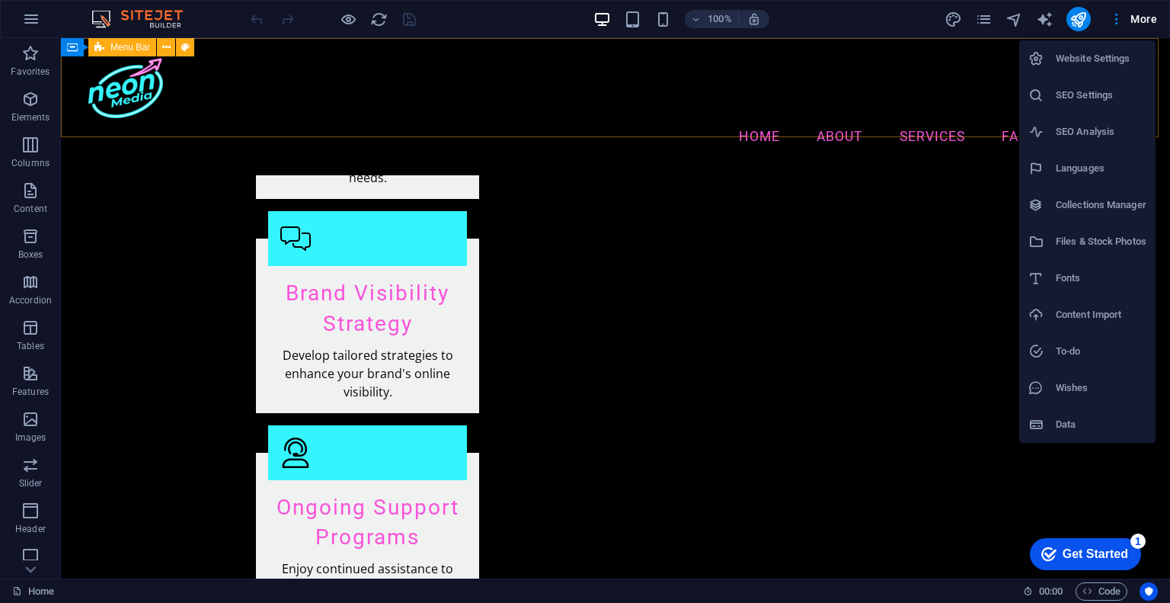
click at [1067, 21] on div at bounding box center [585, 301] width 1170 height 603
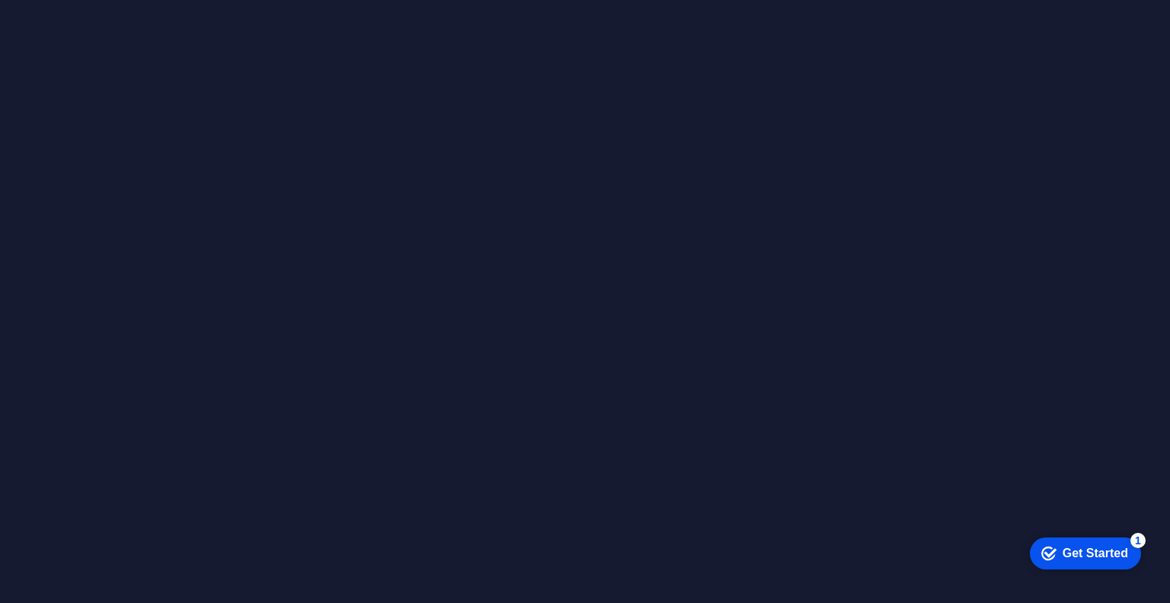
click at [321, 183] on div at bounding box center [585, 301] width 1170 height 603
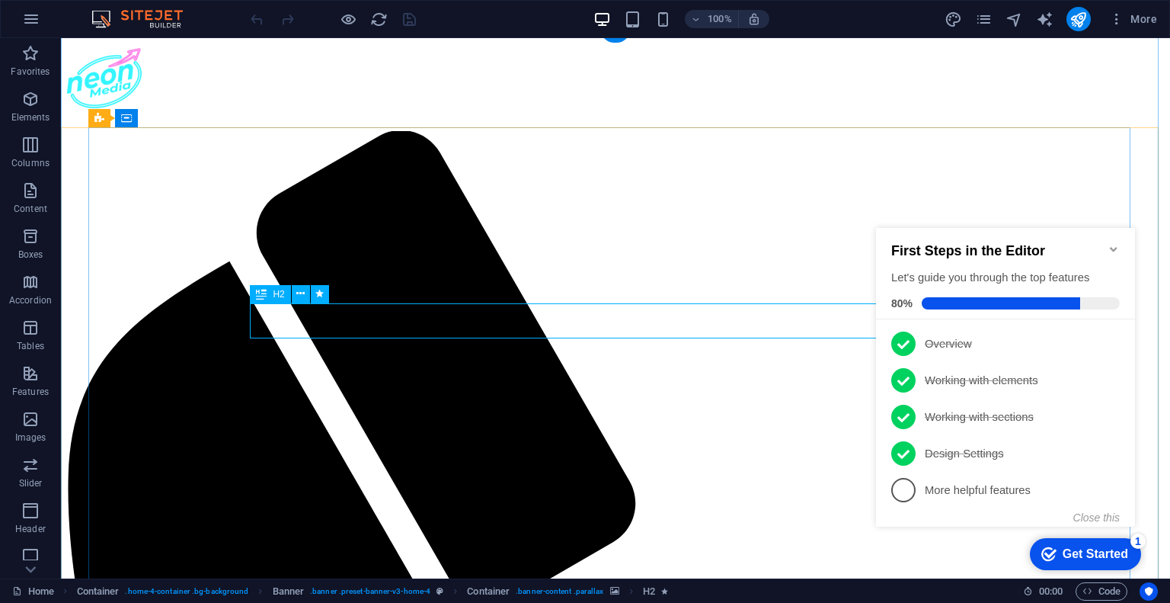
scroll to position [76, 0]
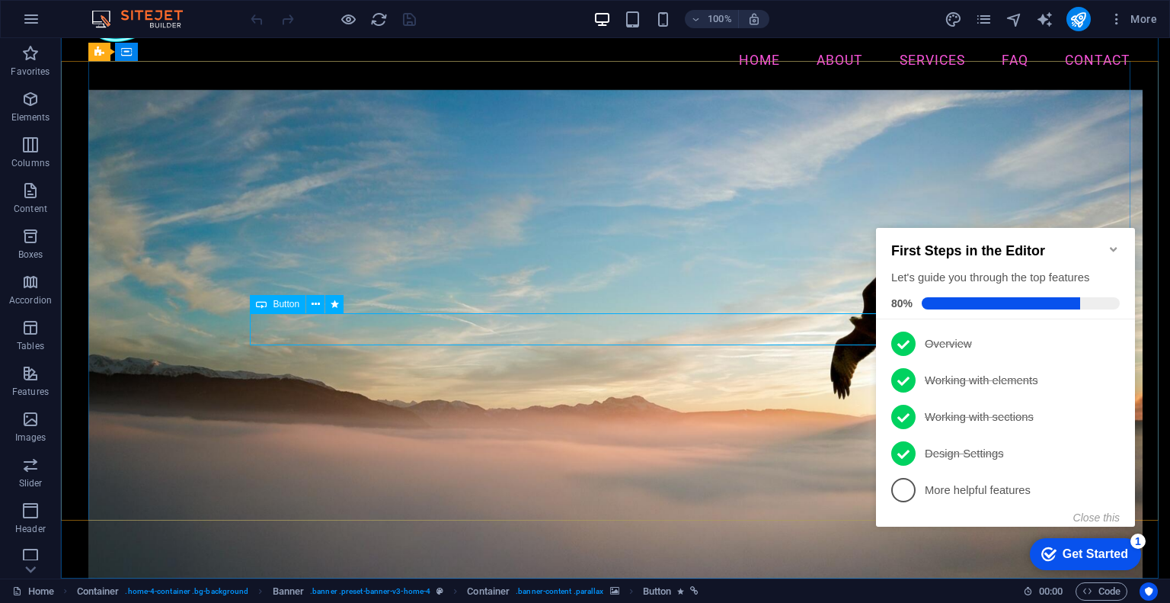
click at [283, 309] on span "Button" at bounding box center [286, 303] width 27 height 9
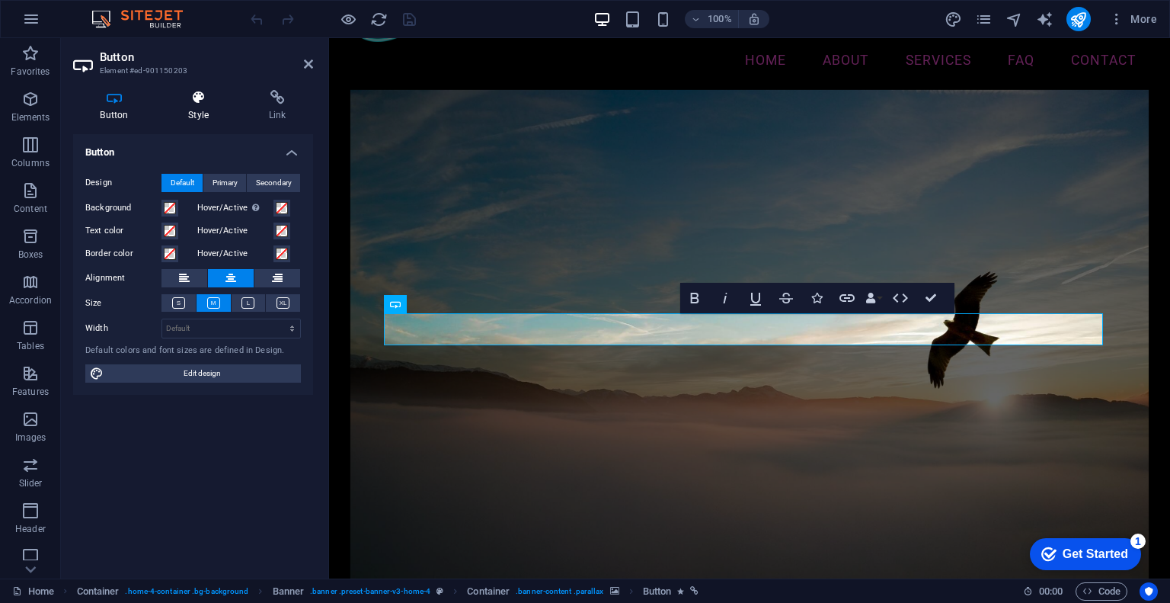
drag, startPoint x: 204, startPoint y: 109, endPoint x: 219, endPoint y: 104, distance: 15.9
click at [209, 108] on h4 "Style" at bounding box center [202, 106] width 81 height 32
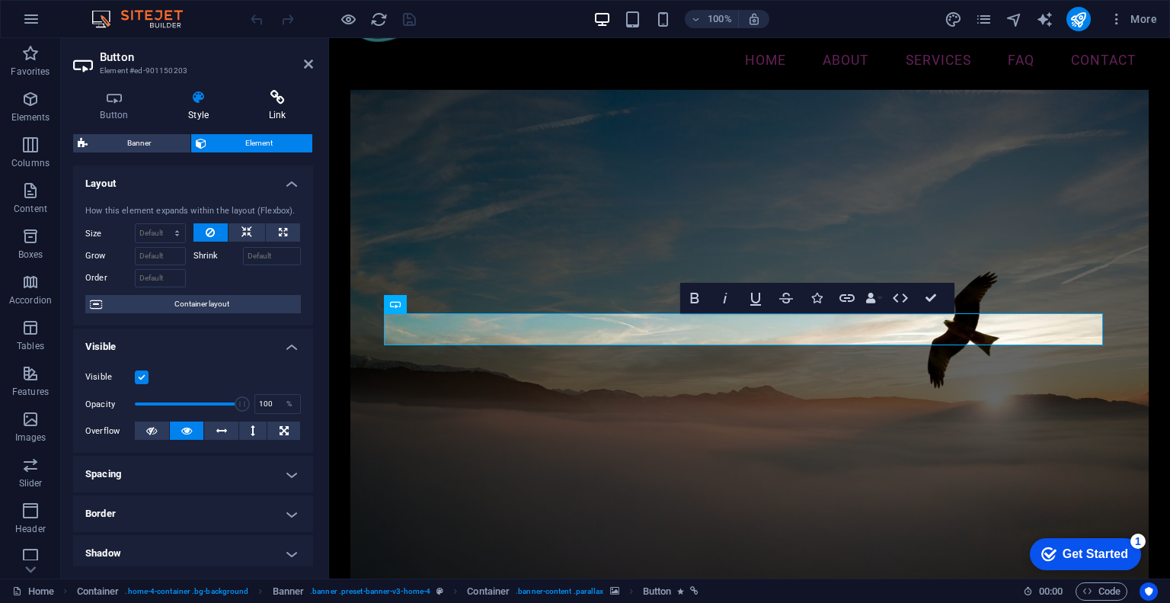
click at [280, 112] on h4 "Link" at bounding box center [277, 106] width 72 height 32
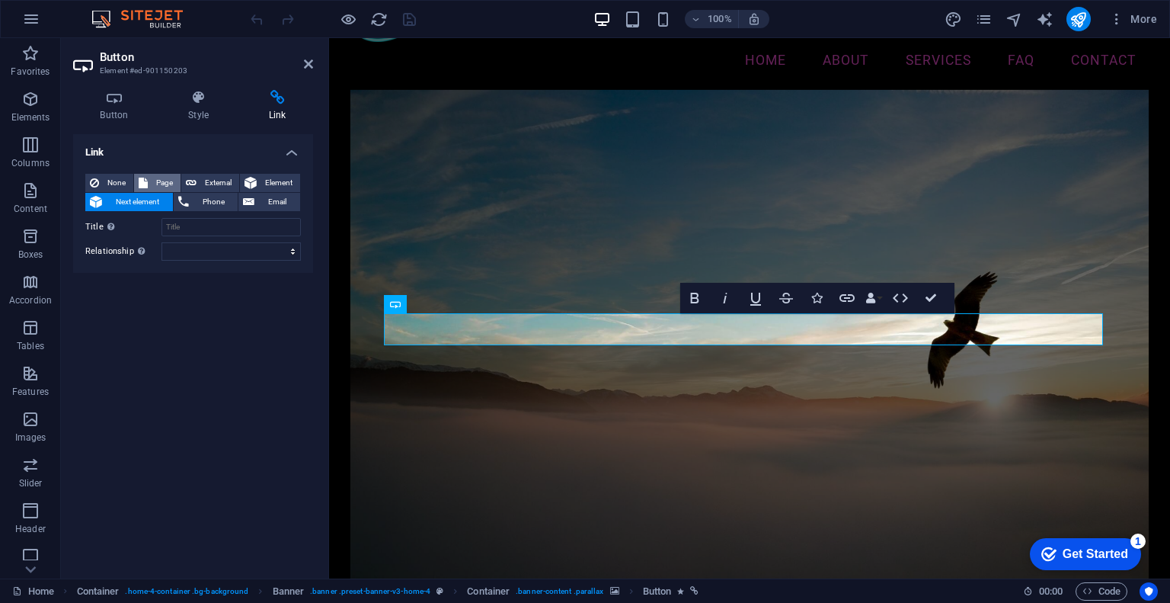
click at [162, 185] on span "Page" at bounding box center [164, 183] width 24 height 18
select select
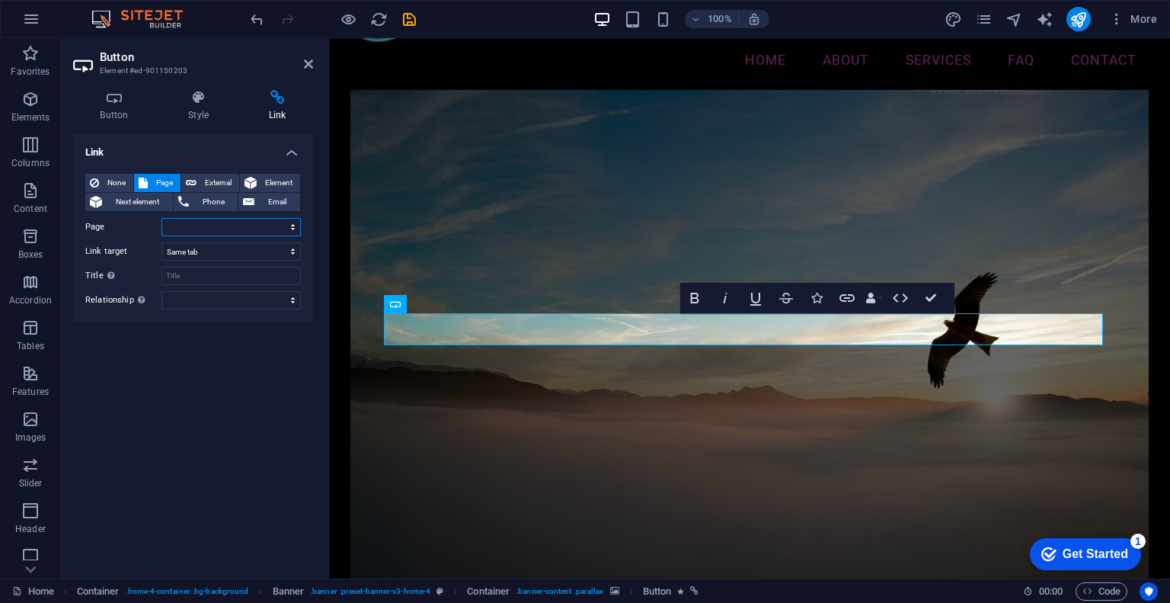
click at [210, 225] on select "Home Subpage Legal Notice Privacy" at bounding box center [231, 227] width 139 height 18
click at [219, 176] on span "External" at bounding box center [218, 183] width 34 height 18
select select "blank"
click at [273, 182] on span "Element" at bounding box center [278, 183] width 34 height 18
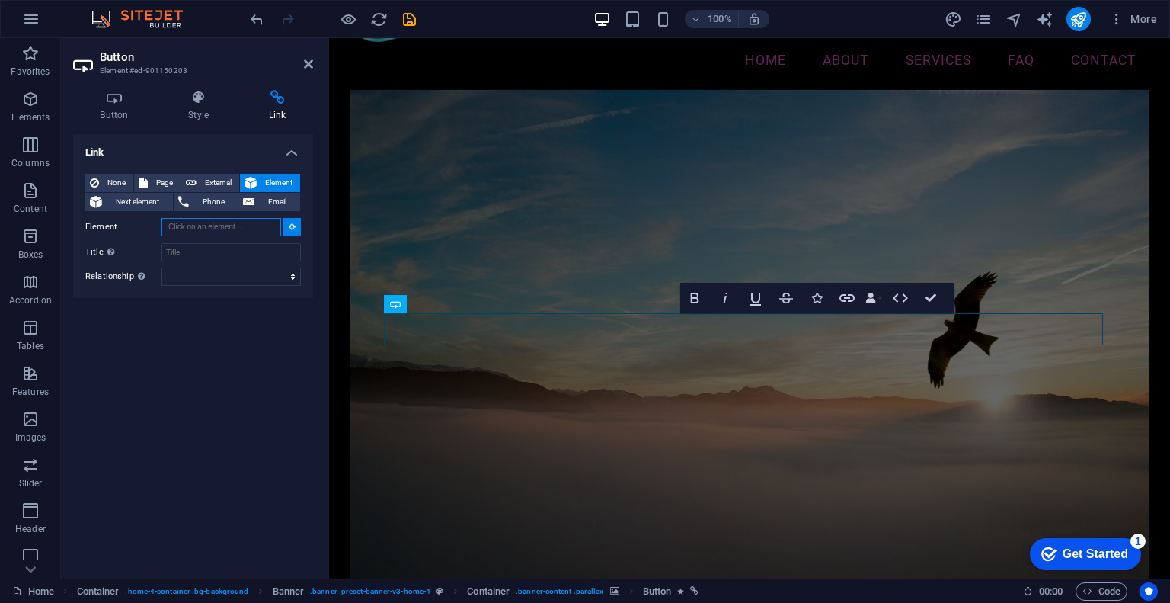
click at [251, 230] on input "Element" at bounding box center [222, 227] width 120 height 18
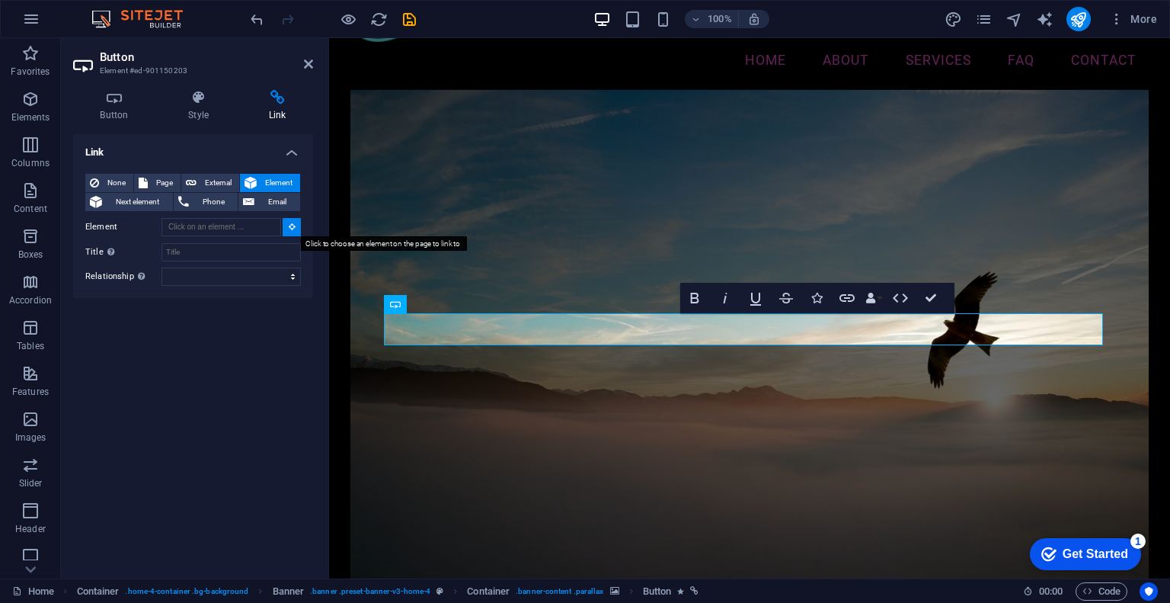
click at [286, 222] on button at bounding box center [292, 227] width 18 height 18
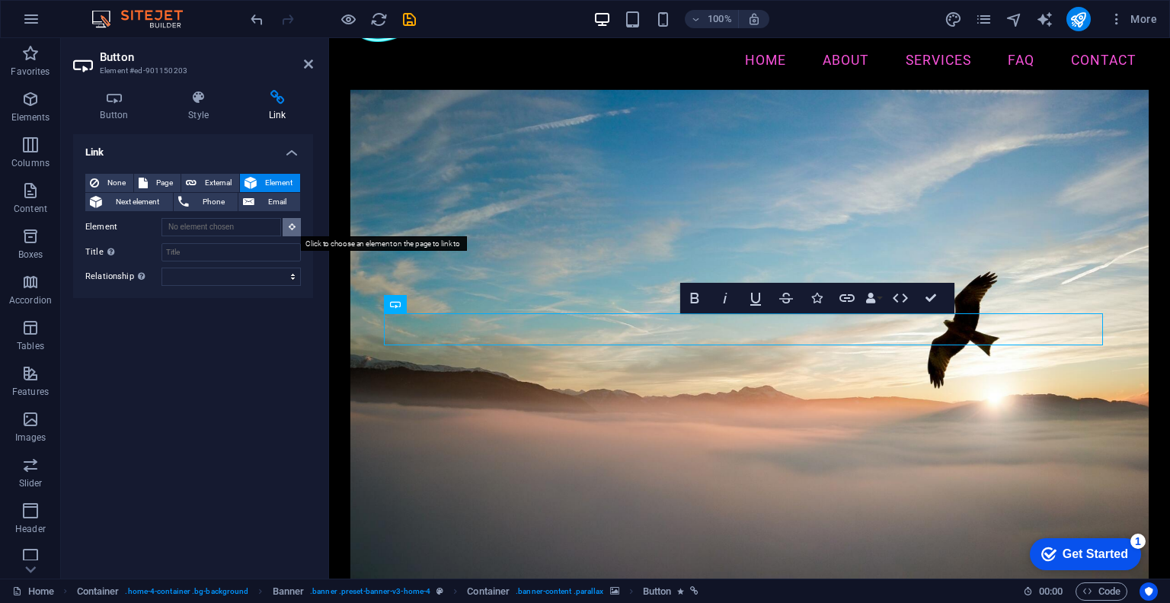
click at [286, 222] on button at bounding box center [292, 227] width 18 height 18
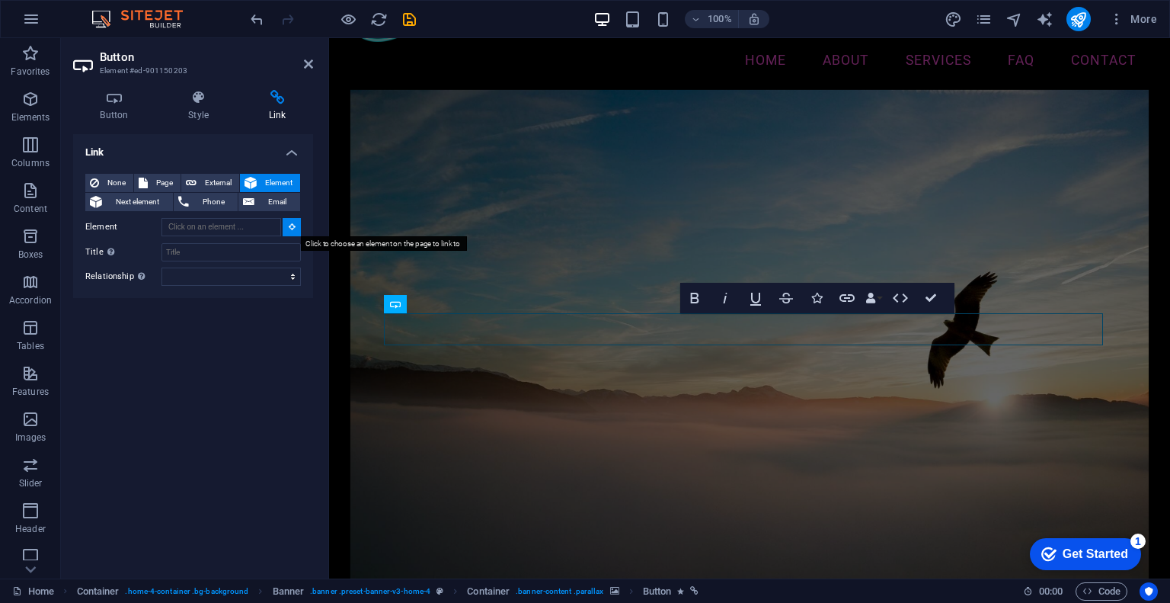
click at [286, 222] on button at bounding box center [292, 227] width 18 height 18
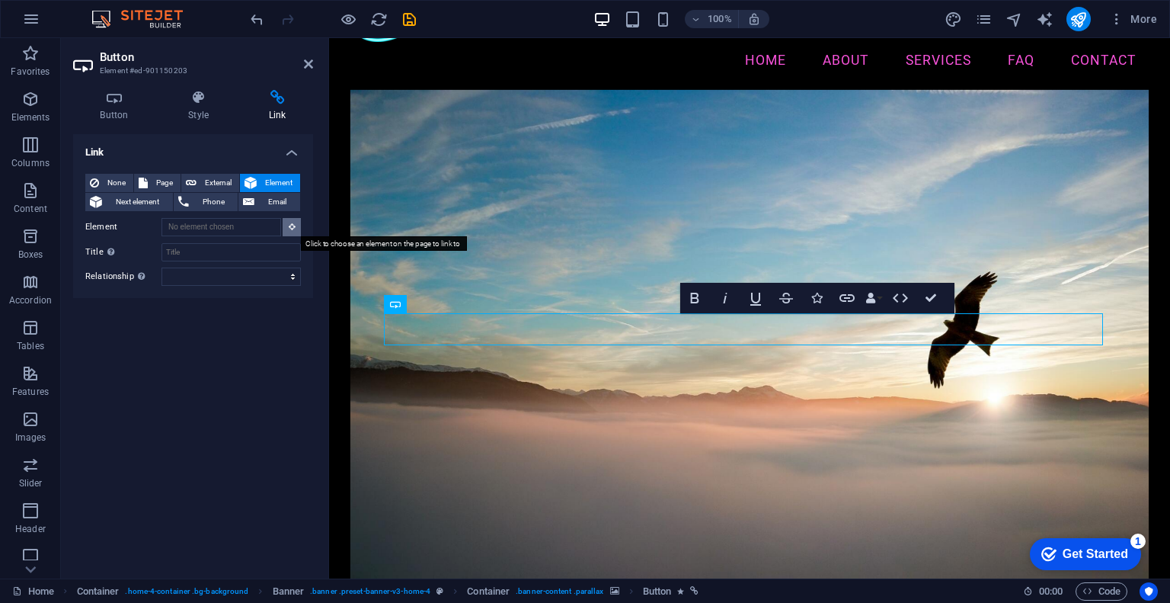
click at [286, 222] on button at bounding box center [292, 227] width 18 height 18
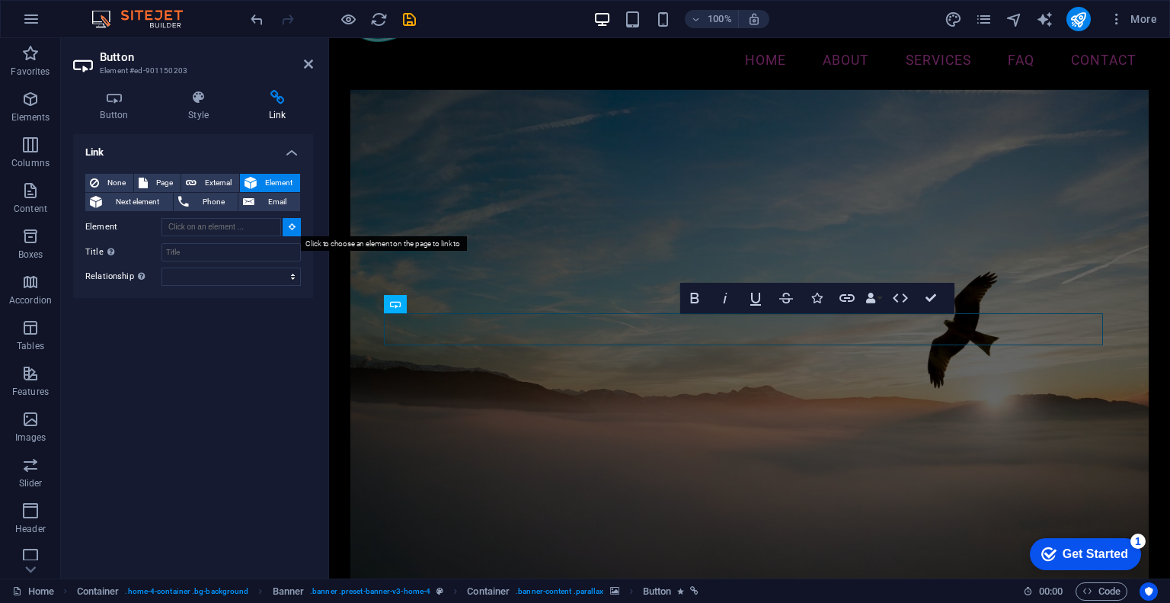
click at [286, 222] on button at bounding box center [292, 227] width 18 height 18
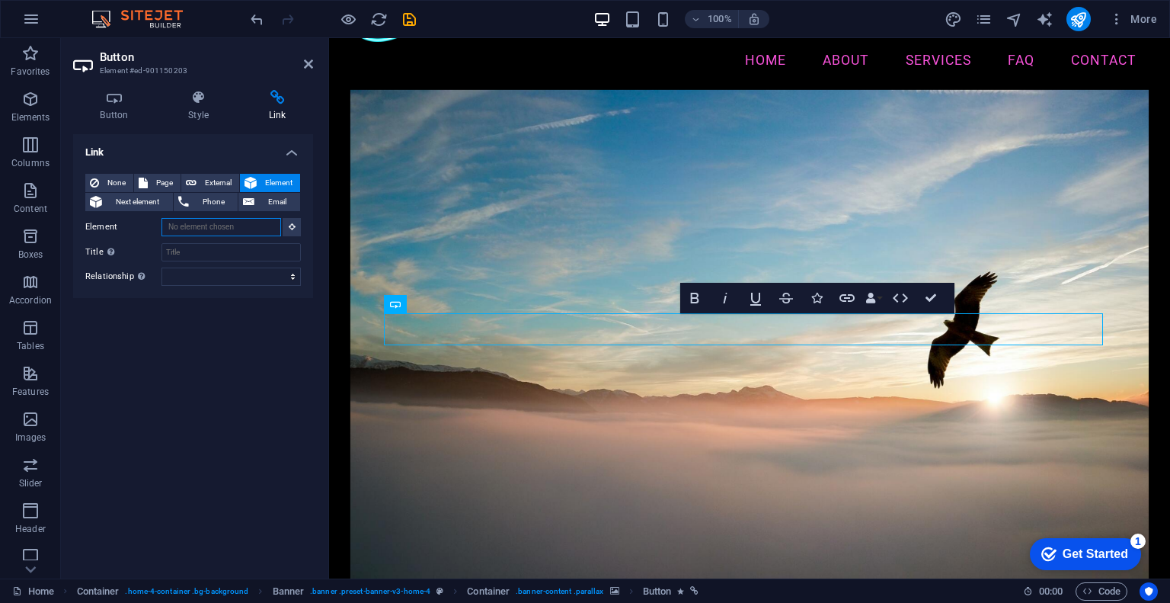
click at [220, 233] on input "Element" at bounding box center [222, 227] width 120 height 18
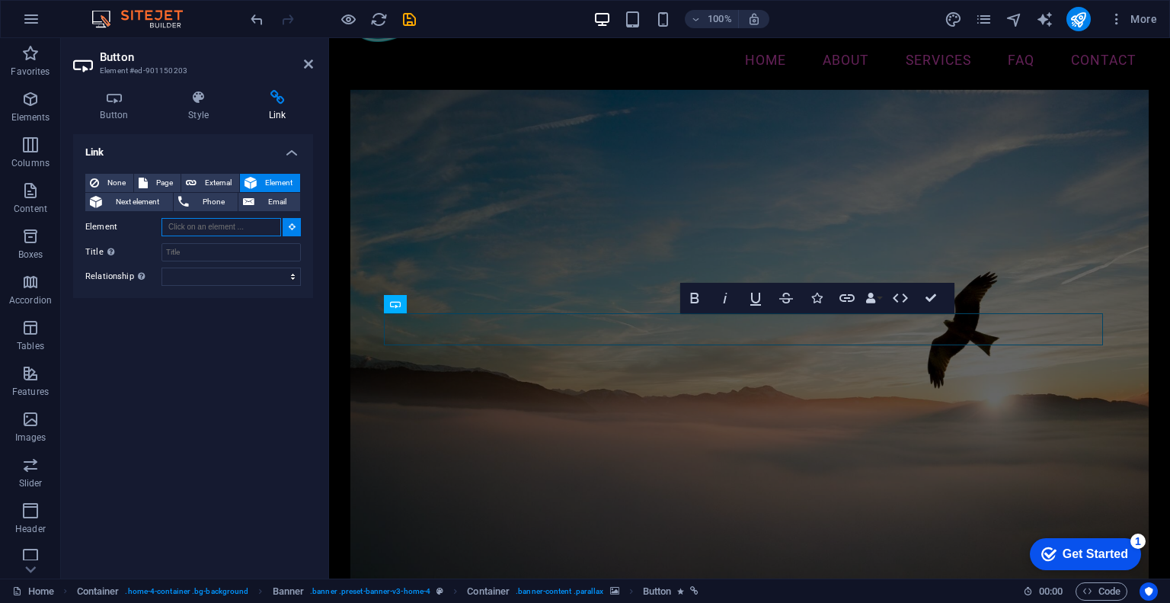
click at [225, 233] on input "Element" at bounding box center [222, 227] width 120 height 18
click at [173, 182] on span "Page" at bounding box center [164, 183] width 24 height 18
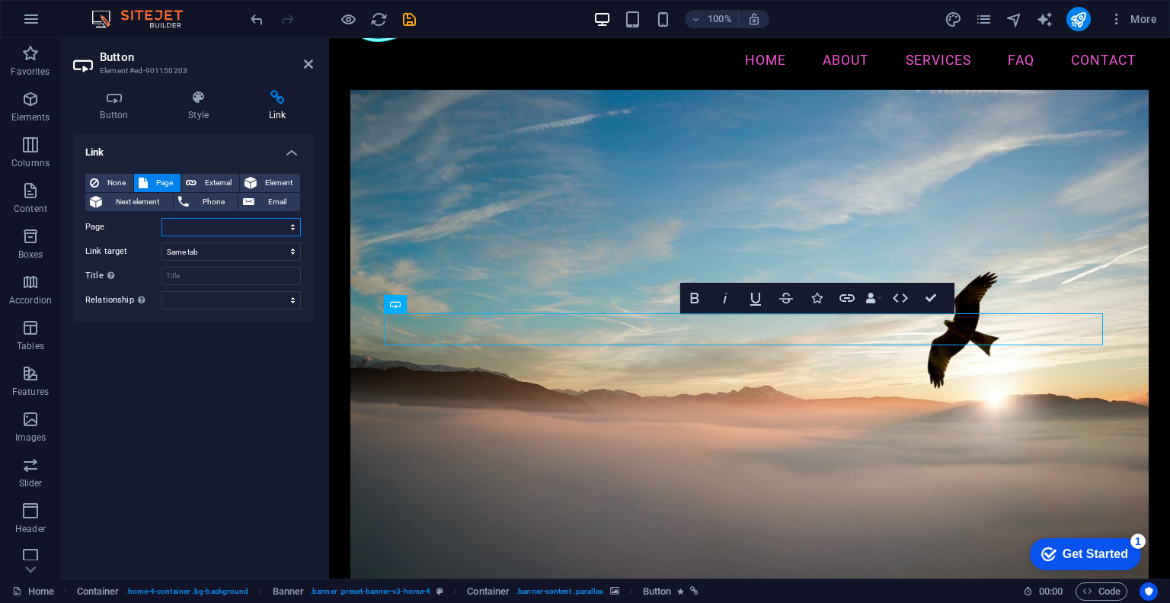
click at [199, 231] on select "Home Subpage Legal Notice Privacy" at bounding box center [231, 227] width 139 height 18
select select "1"
click at [162, 218] on select "Home Subpage Legal Notice Privacy" at bounding box center [231, 227] width 139 height 18
click at [215, 248] on select "New tab Same tab Overlay" at bounding box center [231, 251] width 139 height 18
click at [162, 242] on select "New tab Same tab Overlay" at bounding box center [231, 251] width 139 height 18
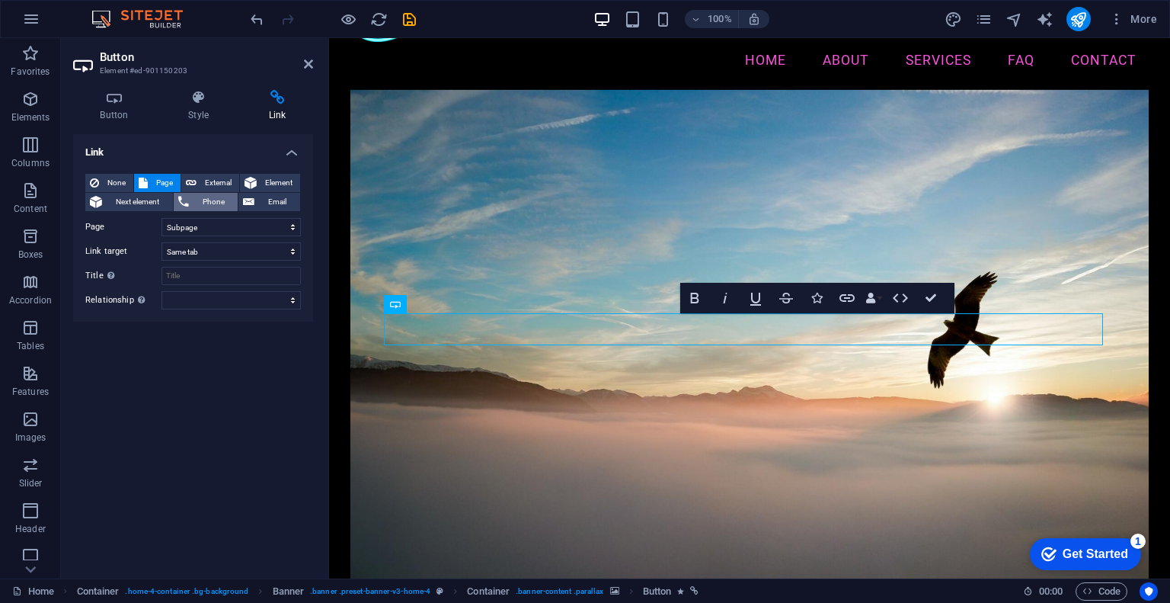
click at [210, 203] on span "Phone" at bounding box center [213, 202] width 40 height 18
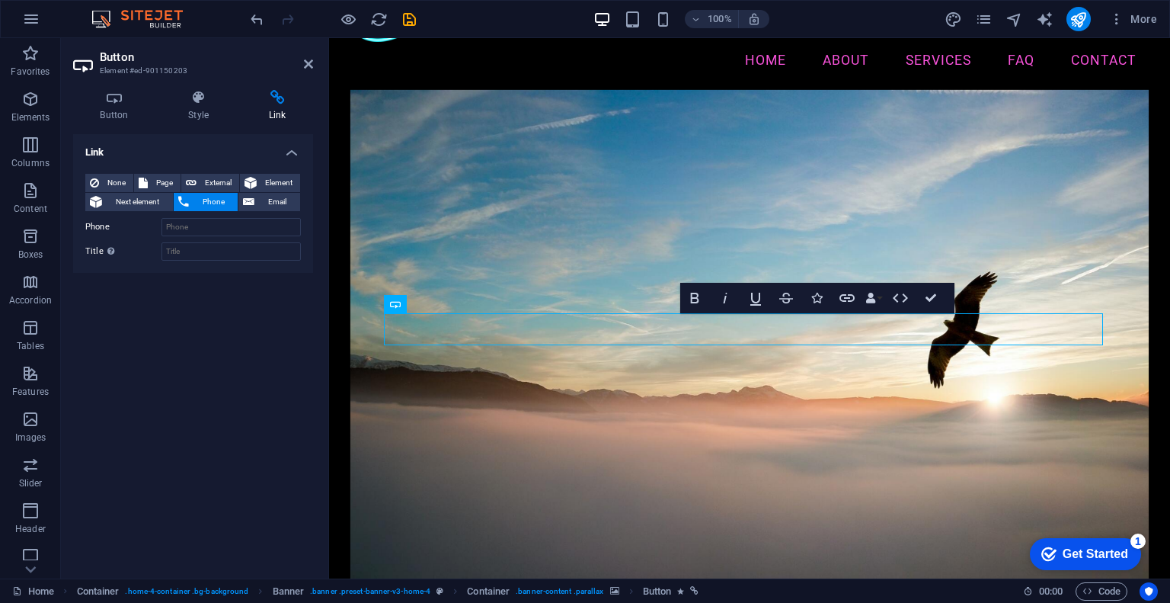
click at [225, 162] on div "None Page External Element Next element Phone Email Page Home Subpage Legal Not…" at bounding box center [193, 217] width 240 height 111
click at [293, 156] on h4 "Link" at bounding box center [193, 147] width 240 height 27
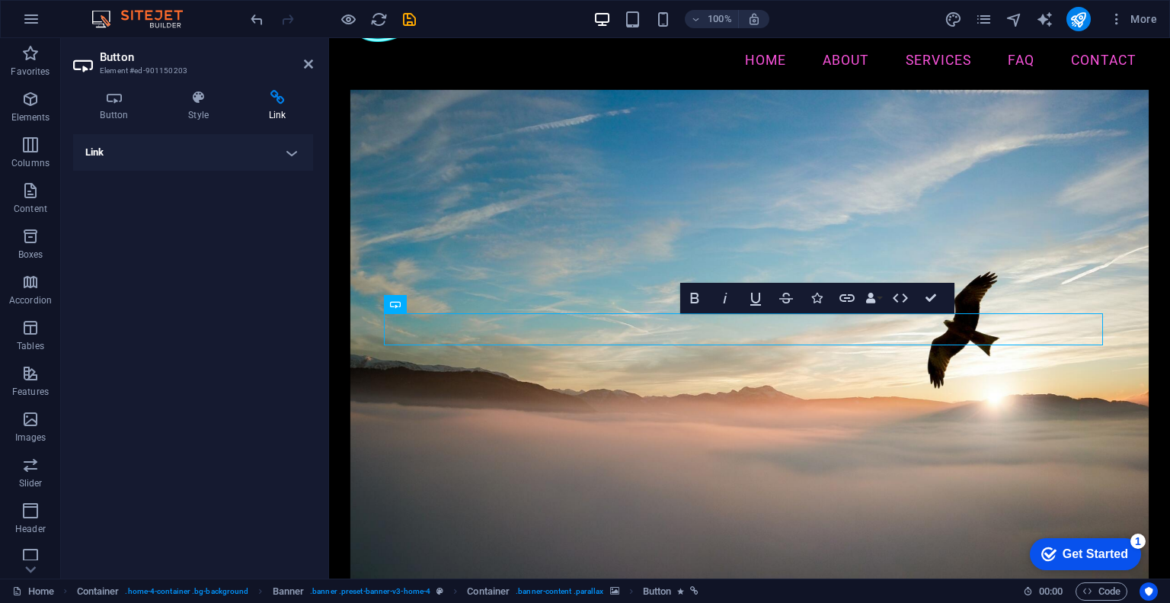
click at [293, 155] on h4 "Link" at bounding box center [193, 152] width 240 height 37
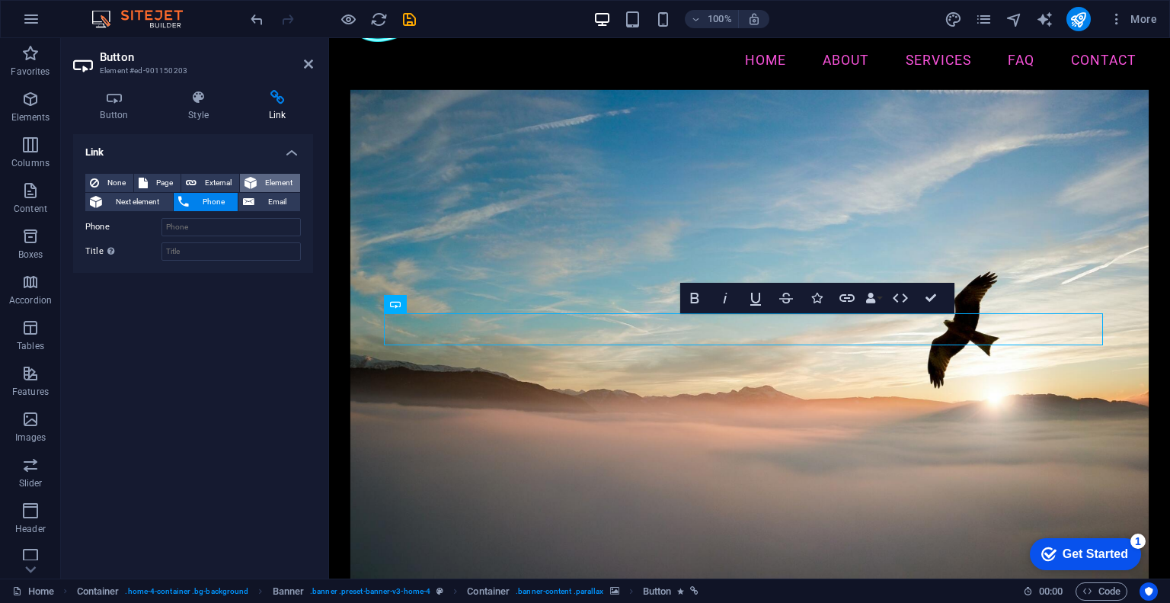
click at [265, 184] on span "Element" at bounding box center [278, 183] width 34 height 18
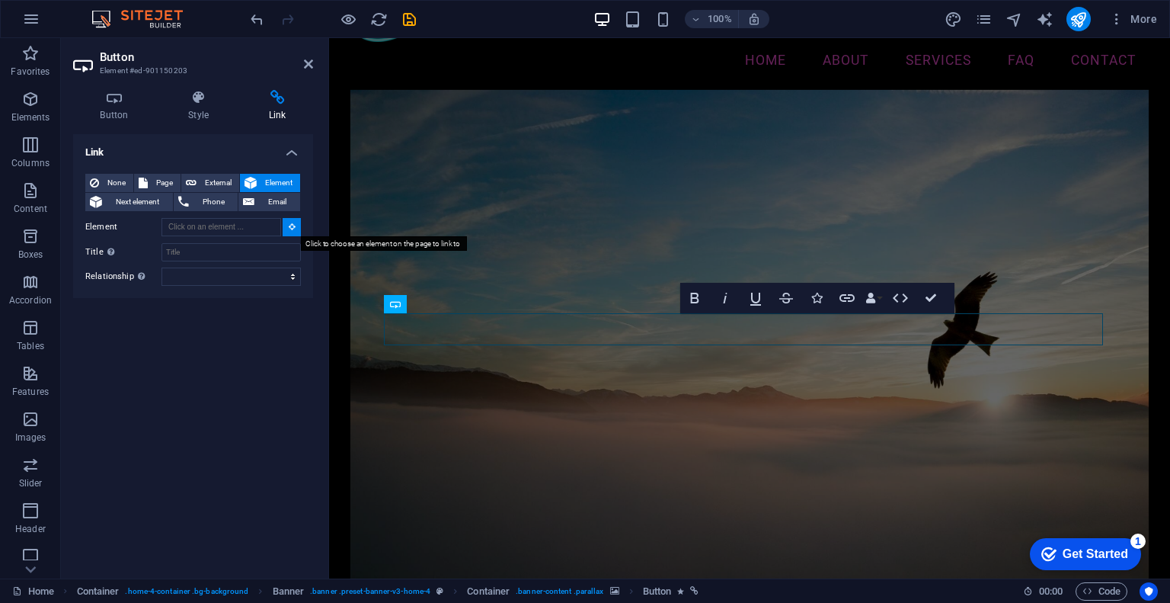
click at [296, 231] on button at bounding box center [292, 227] width 18 height 18
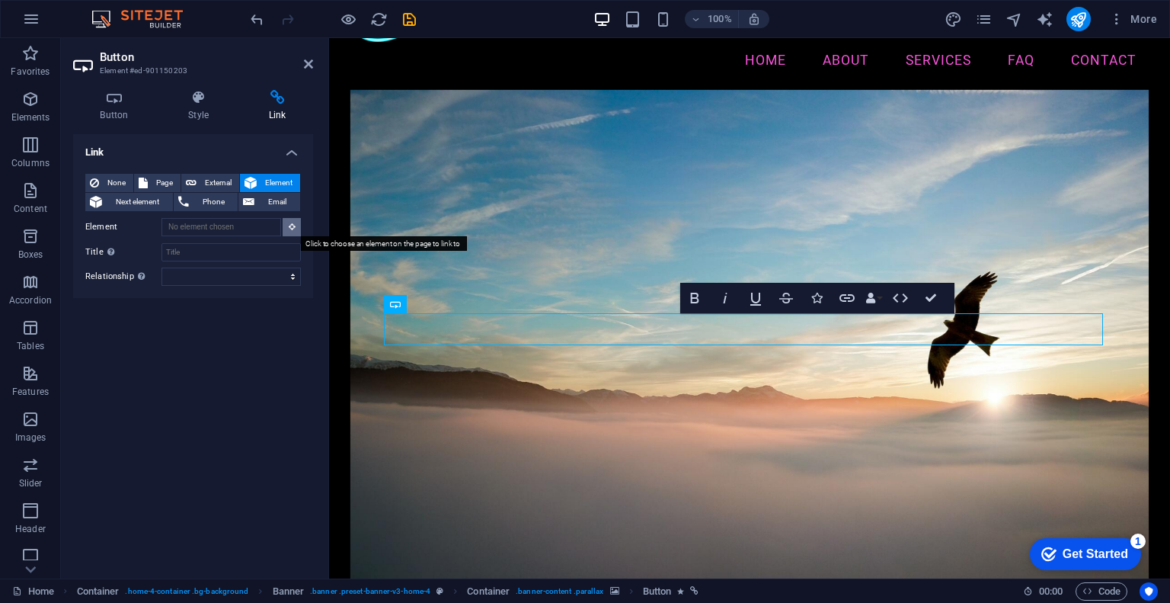
click at [296, 231] on button at bounding box center [292, 227] width 18 height 18
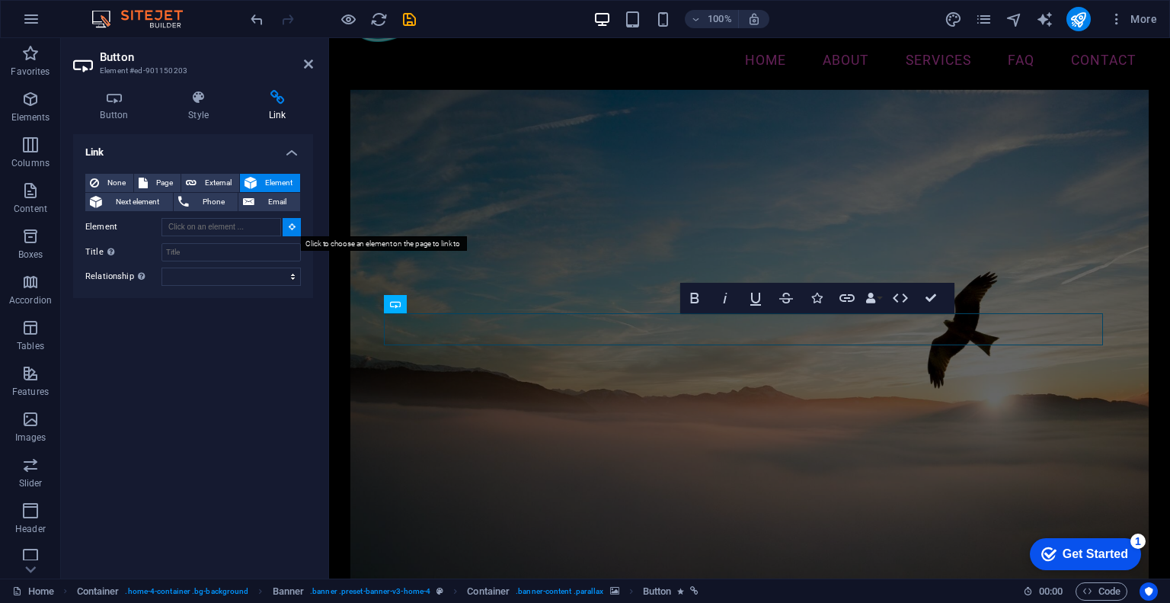
click at [296, 231] on button at bounding box center [292, 227] width 18 height 18
click at [192, 234] on input "Element" at bounding box center [222, 227] width 120 height 18
click at [289, 226] on icon at bounding box center [292, 226] width 7 height 8
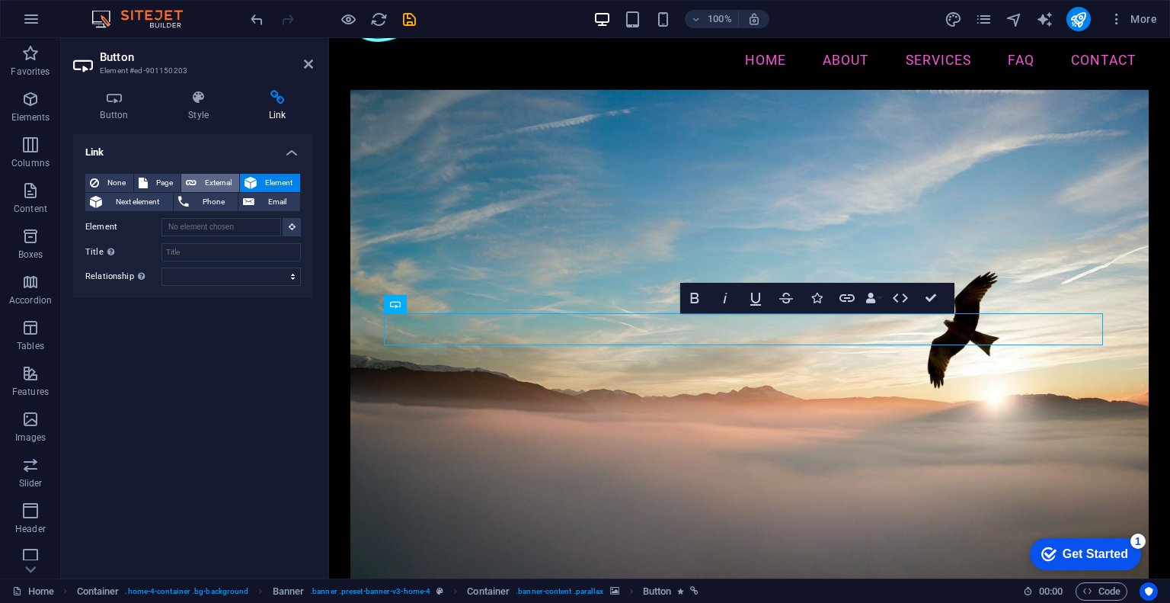
click at [219, 181] on span "External" at bounding box center [218, 183] width 34 height 18
select select "blank"
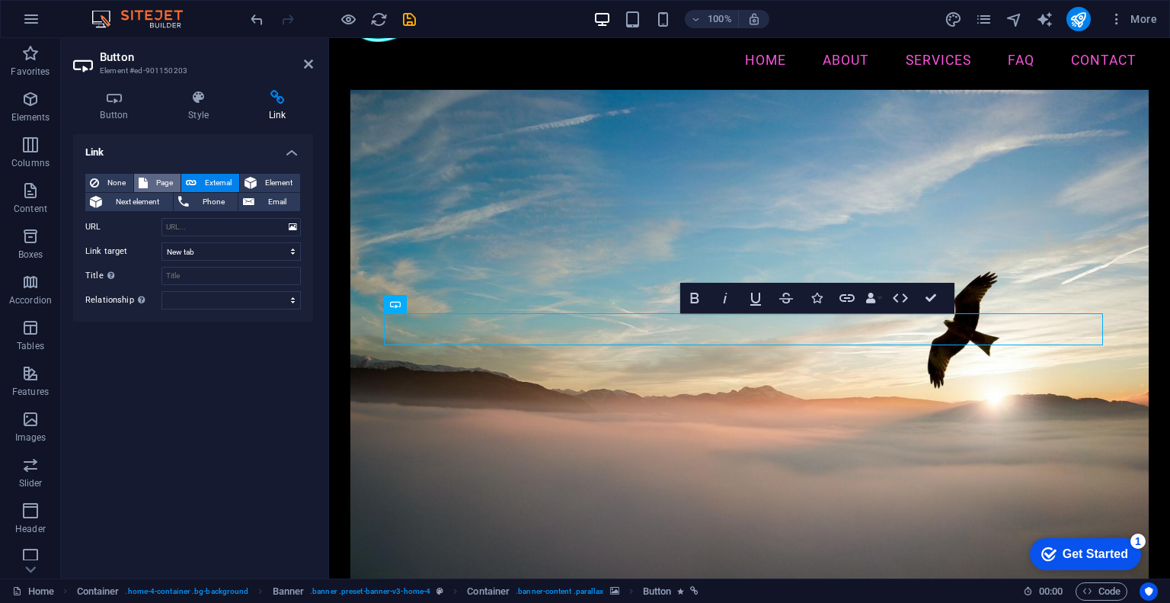
click at [164, 186] on span "Page" at bounding box center [164, 183] width 24 height 18
select select
click at [280, 233] on select "Home Subpage Legal Notice Privacy" at bounding box center [231, 227] width 139 height 18
select select "0"
click at [162, 218] on select "Home Subpage Legal Notice Privacy" at bounding box center [231, 227] width 139 height 18
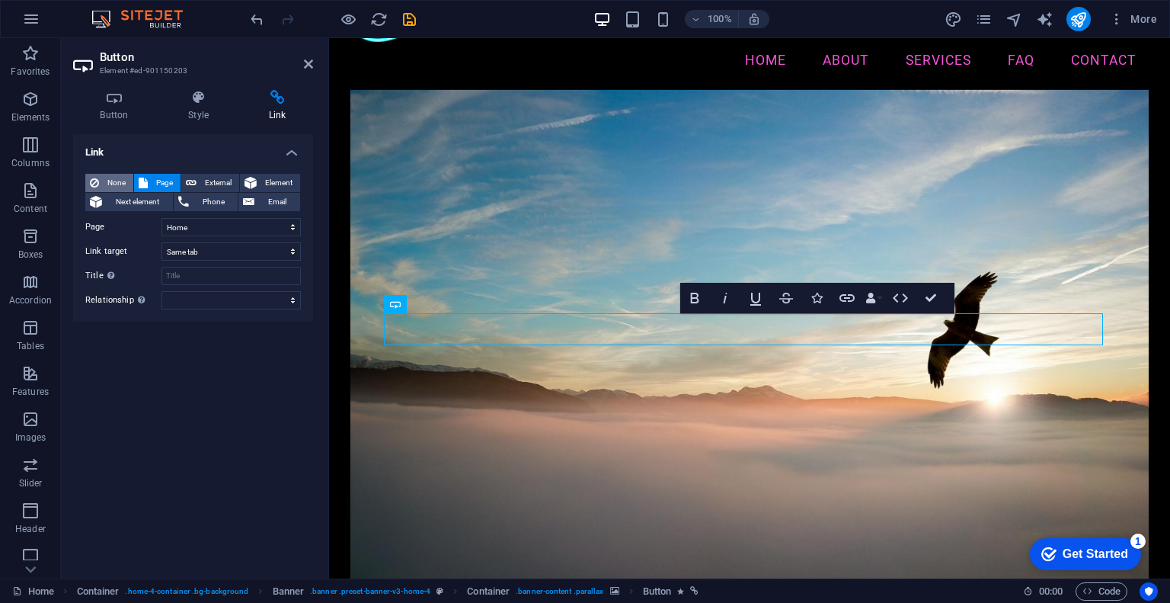
click at [114, 179] on span "None" at bounding box center [116, 183] width 25 height 18
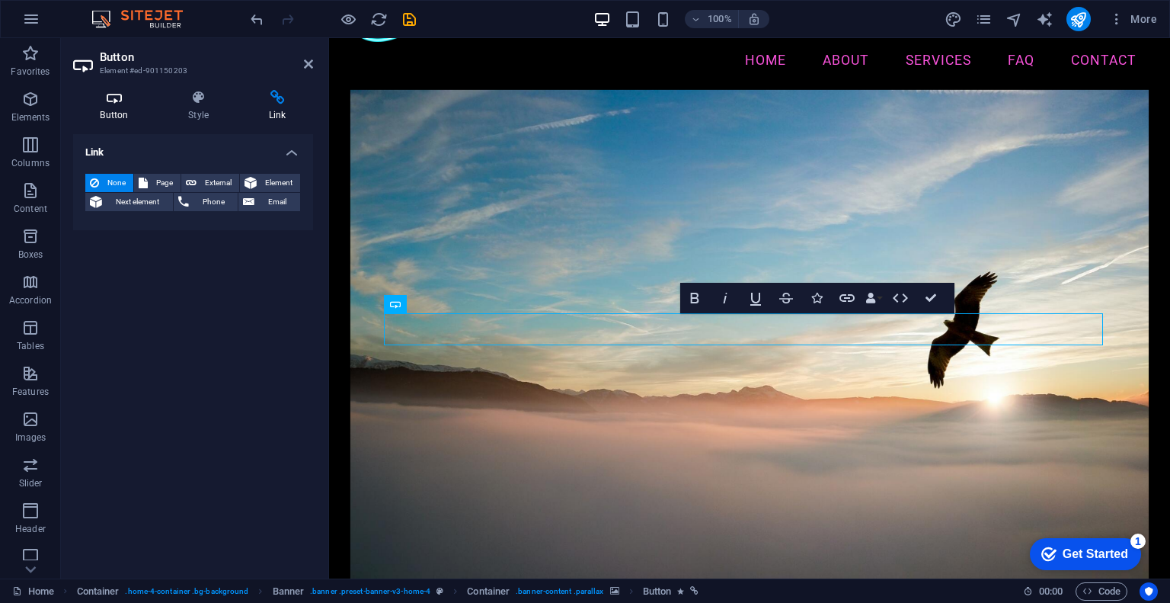
click at [127, 100] on icon at bounding box center [114, 97] width 82 height 15
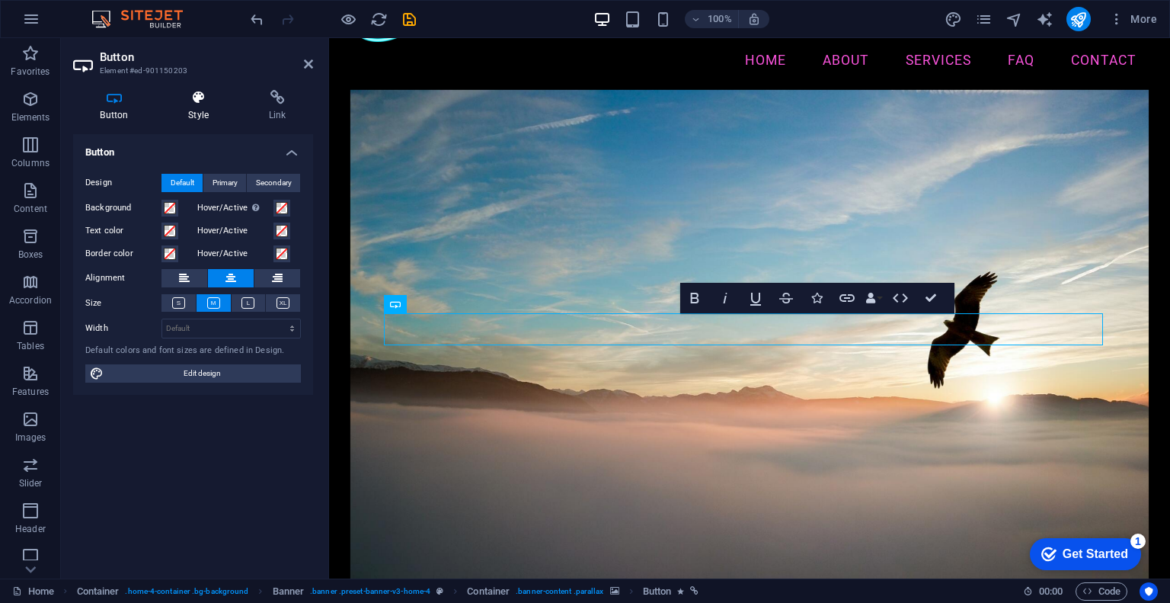
click at [209, 107] on h4 "Style" at bounding box center [202, 106] width 81 height 32
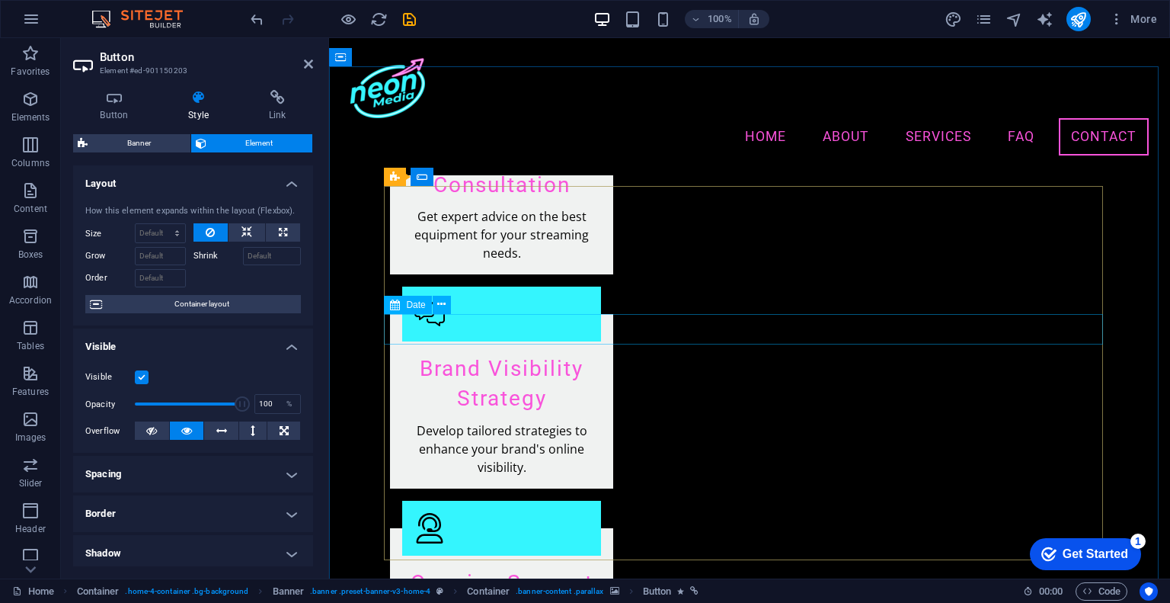
scroll to position [2174, 0]
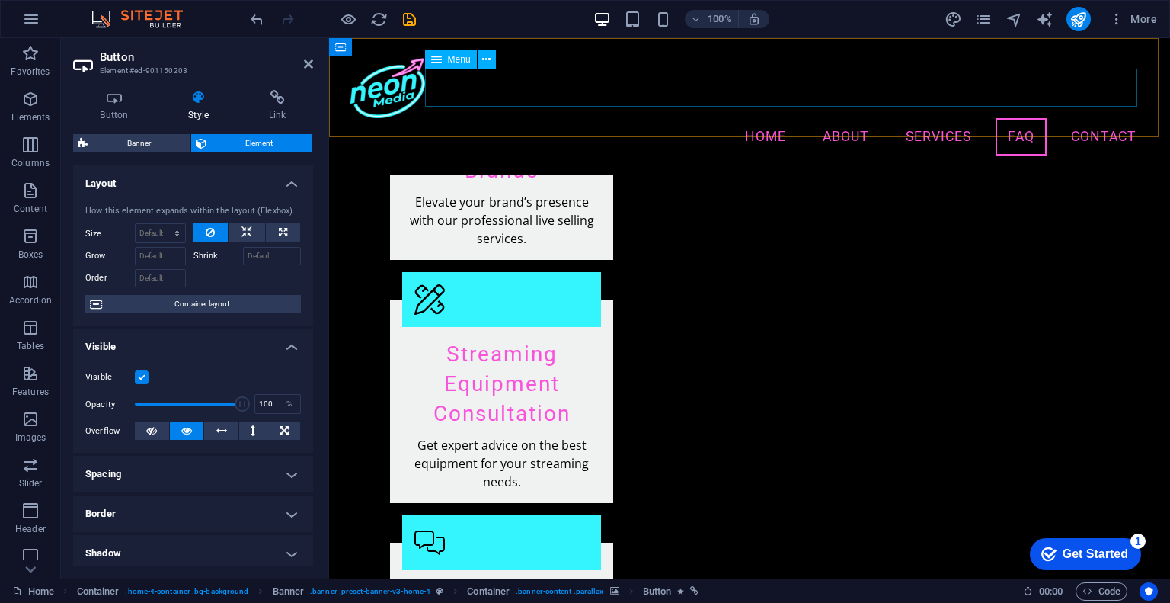
click at [1111, 118] on nav "Home About Services FAQ Contact" at bounding box center [749, 137] width 799 height 38
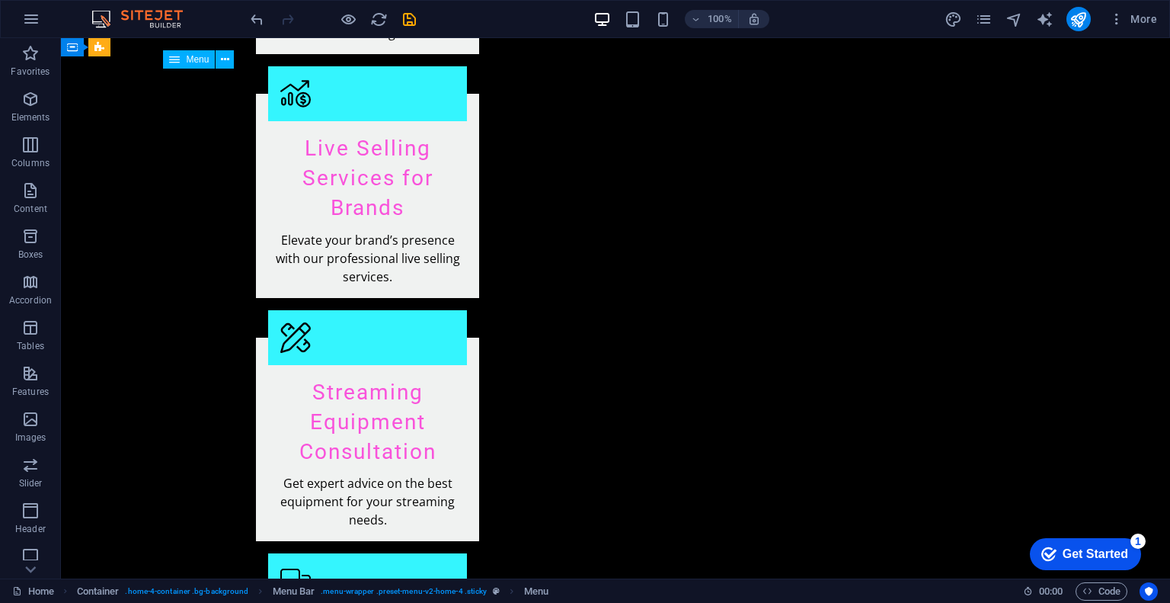
scroll to position [0, 0]
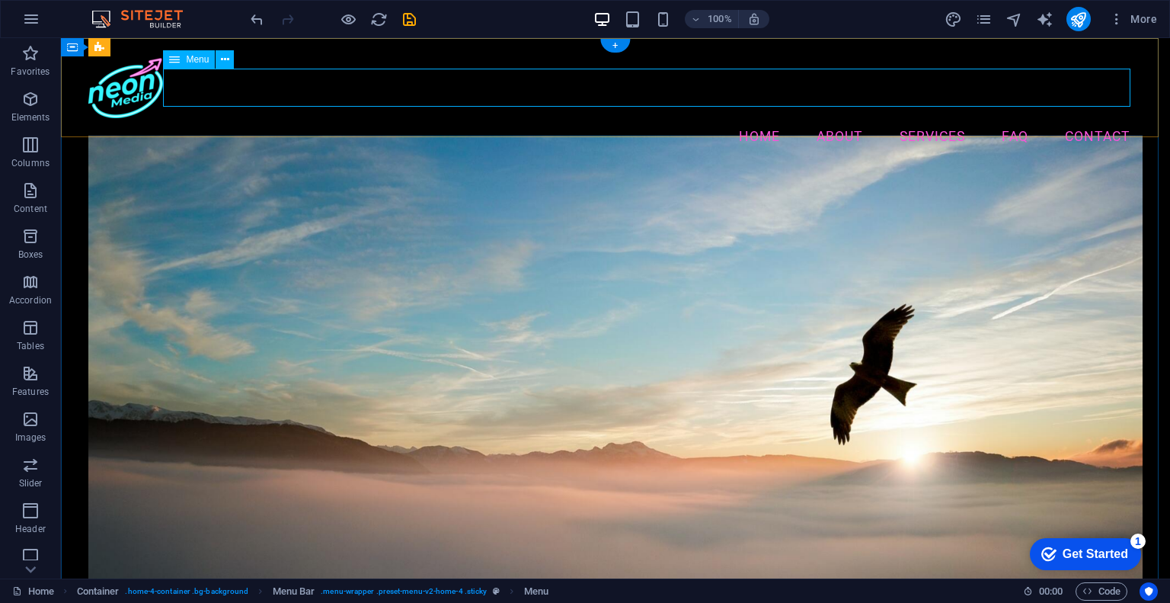
click at [1082, 118] on nav "Home About Services FAQ Contact" at bounding box center [615, 137] width 1054 height 38
select select
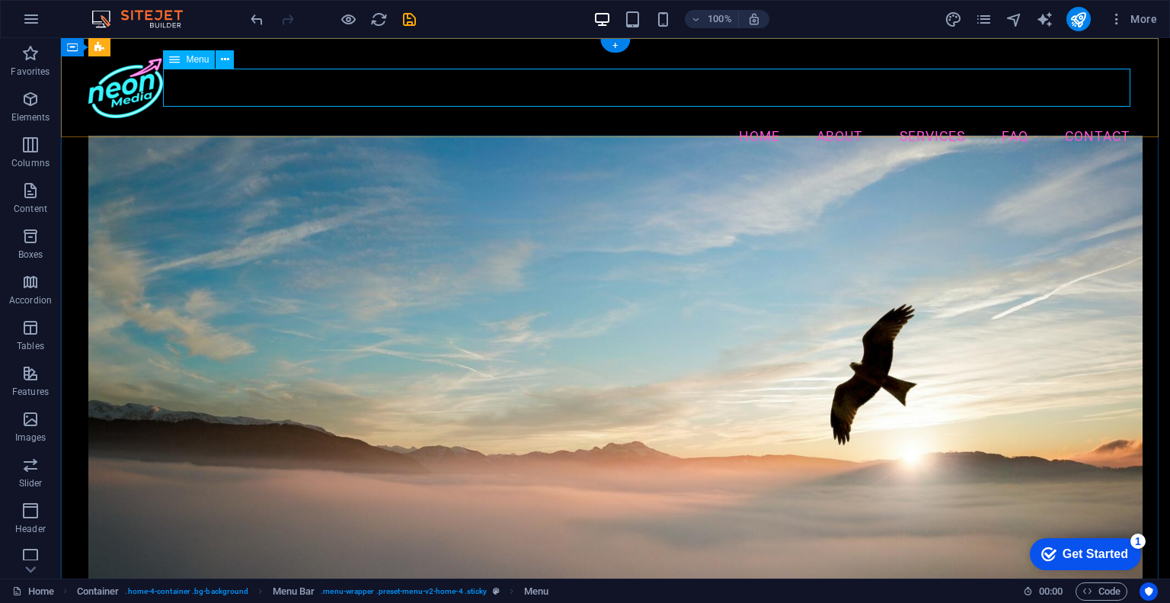
select select
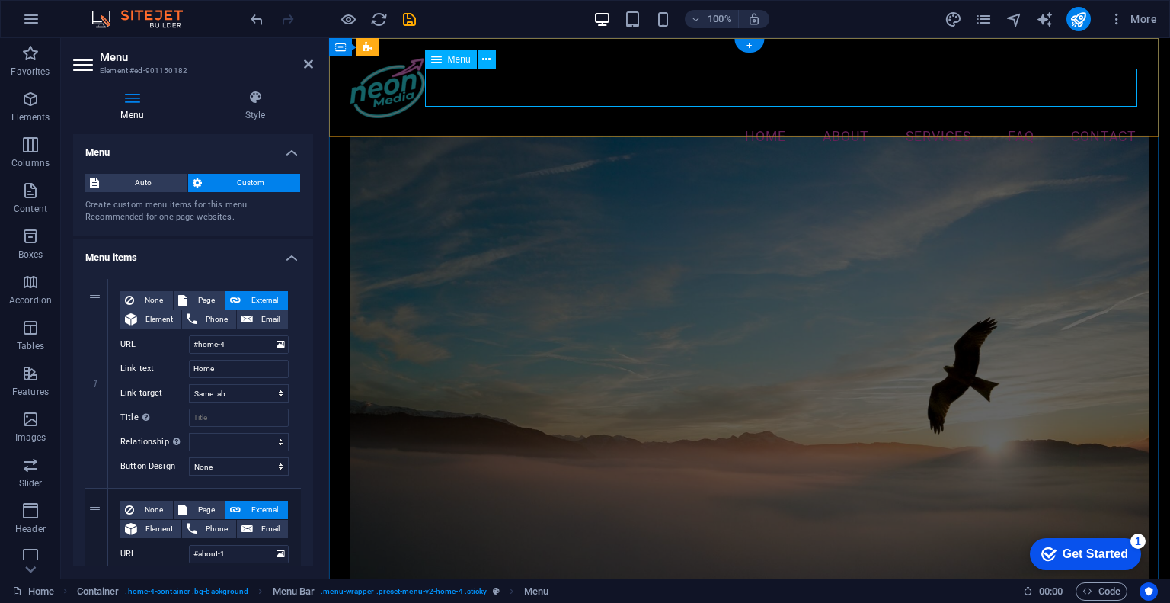
click at [1086, 118] on nav "Home About Services FAQ Contact" at bounding box center [749, 137] width 799 height 38
click at [145, 104] on icon at bounding box center [132, 97] width 118 height 15
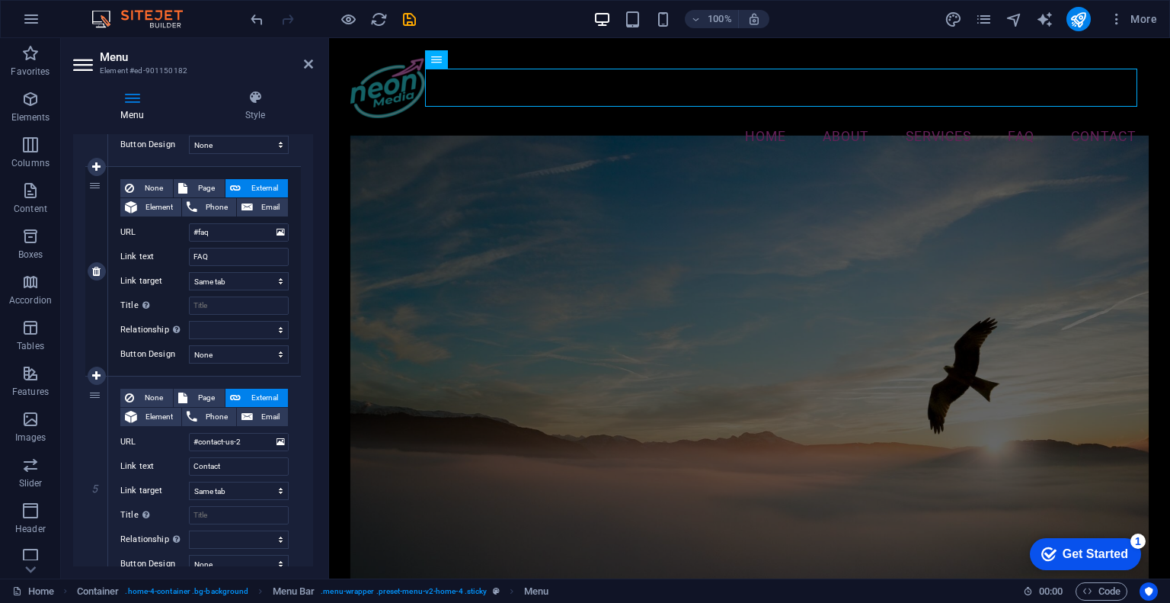
scroll to position [762, 0]
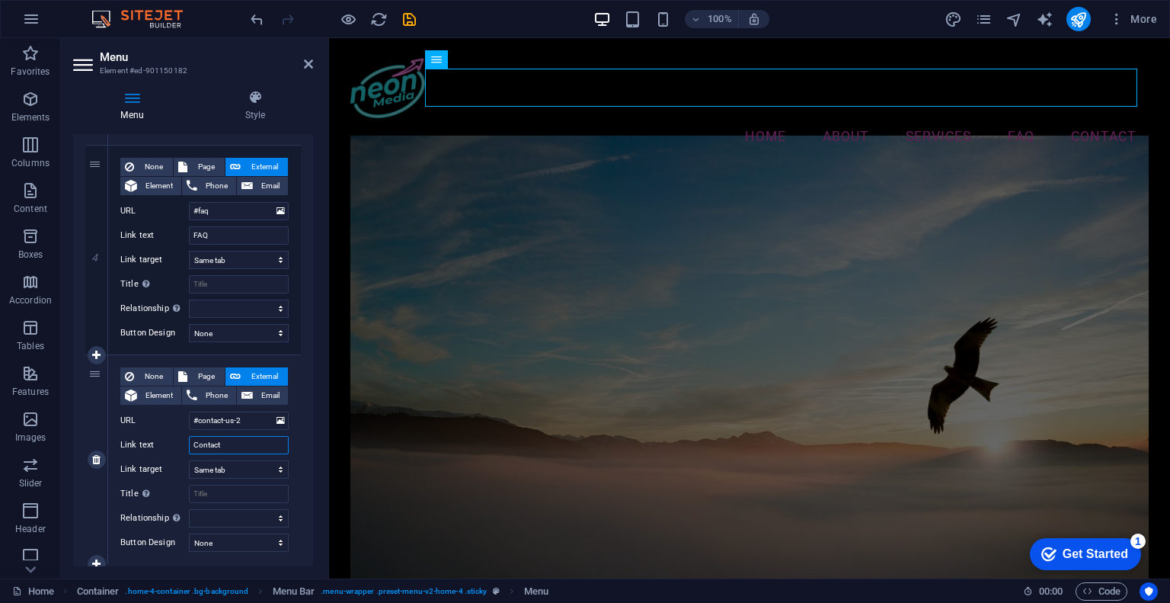
click at [265, 444] on input "Contact" at bounding box center [239, 445] width 100 height 18
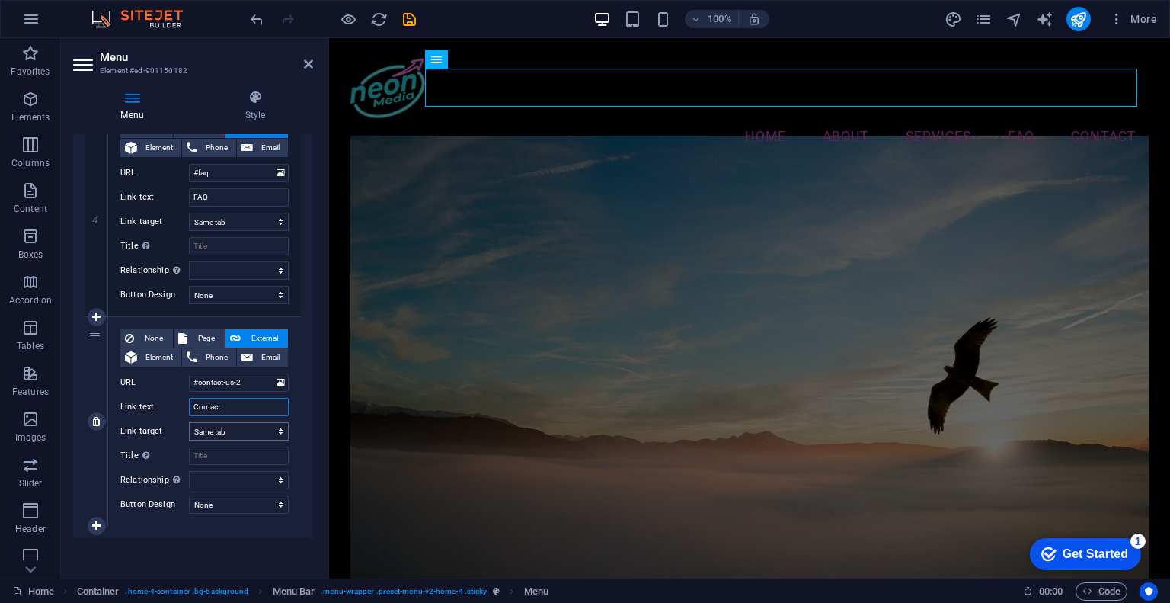
scroll to position [801, 0]
click at [312, 60] on icon at bounding box center [308, 64] width 9 height 12
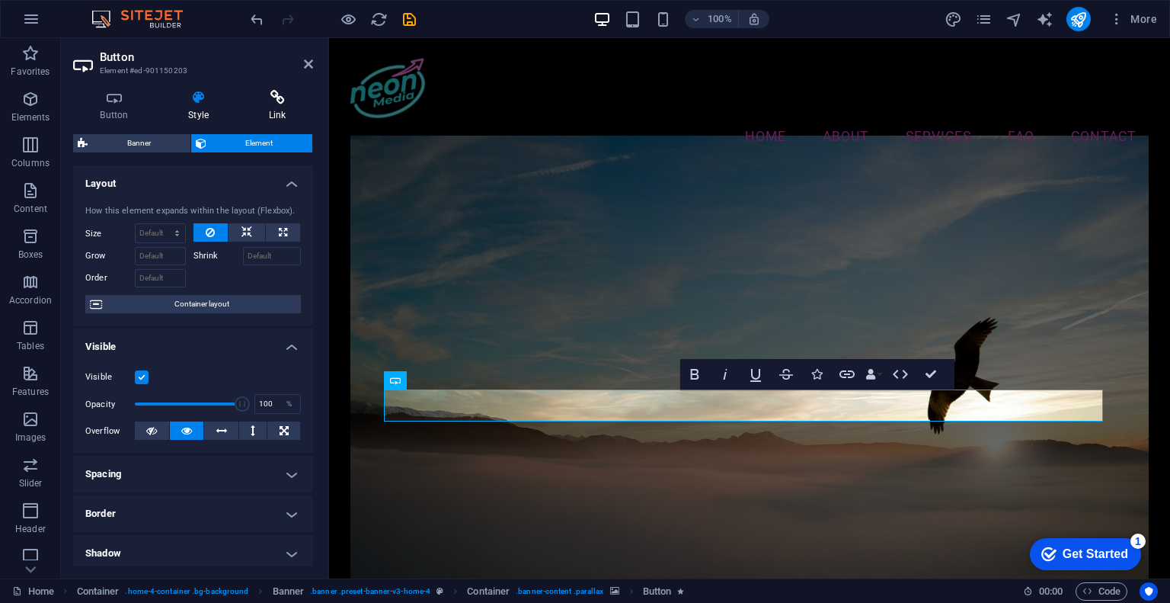
click at [289, 100] on icon at bounding box center [277, 97] width 72 height 15
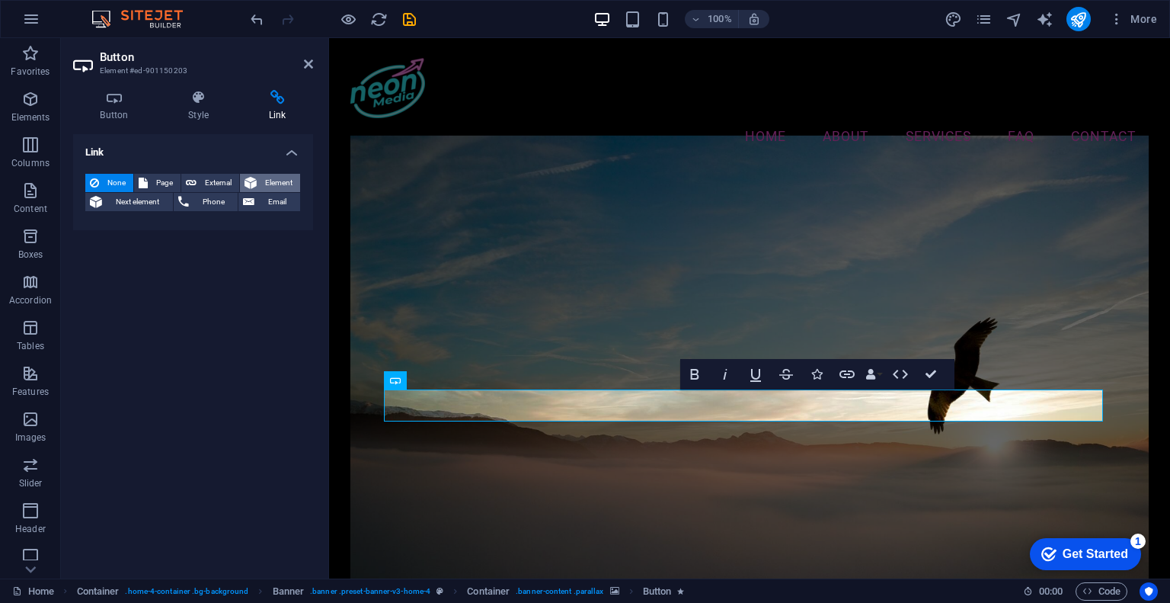
click at [283, 187] on span "Element" at bounding box center [278, 183] width 34 height 18
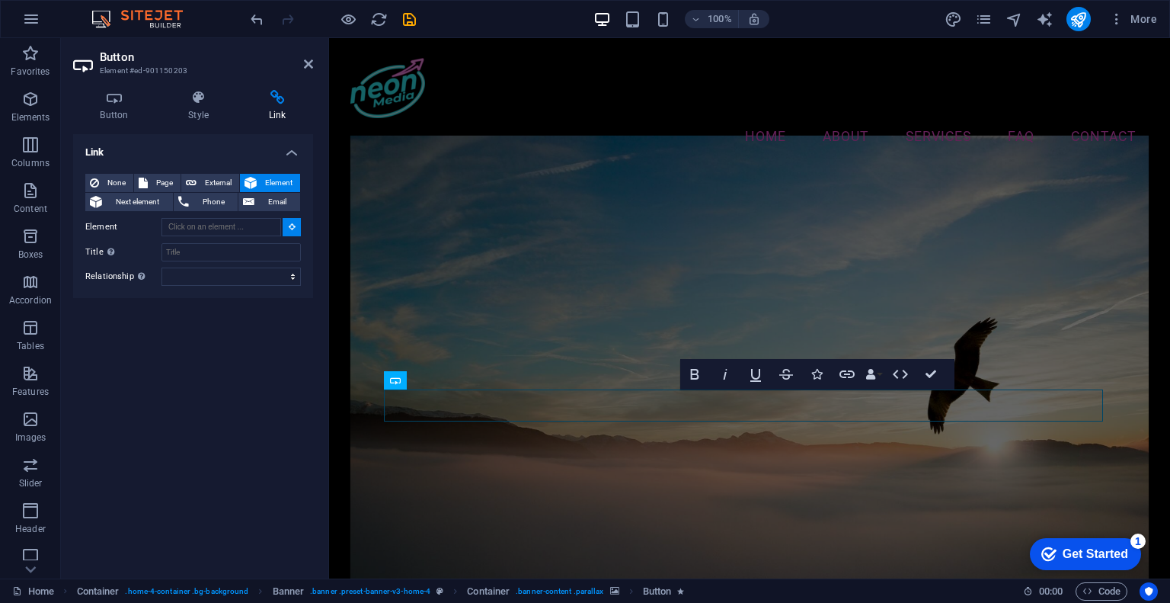
drag, startPoint x: 289, startPoint y: 227, endPoint x: 275, endPoint y: 180, distance: 49.4
click at [275, 180] on div "None Page External Element Next element Phone Email Page Home Subpage Legal Not…" at bounding box center [193, 230] width 216 height 112
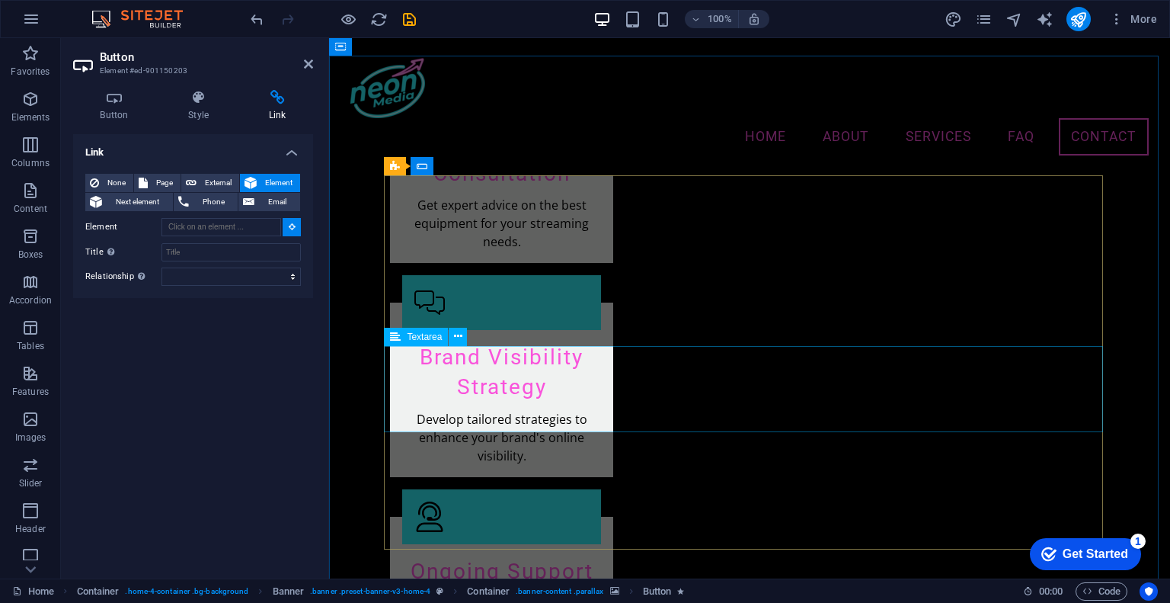
scroll to position [2262, 0]
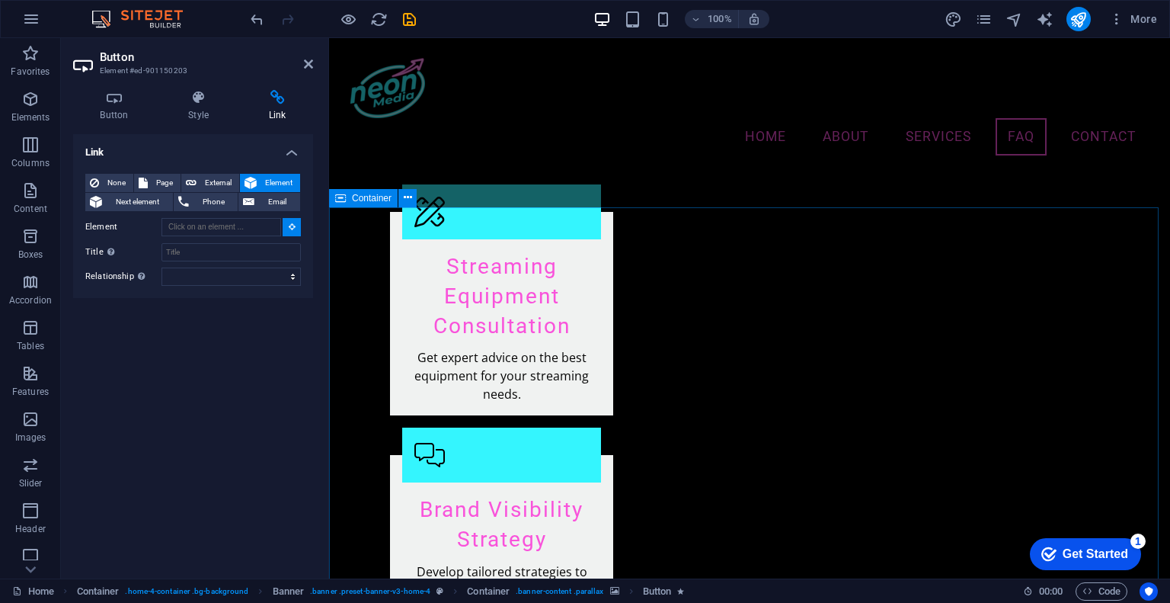
drag, startPoint x: 619, startPoint y: 261, endPoint x: 419, endPoint y: 240, distance: 201.5
type input "#ed-901149027"
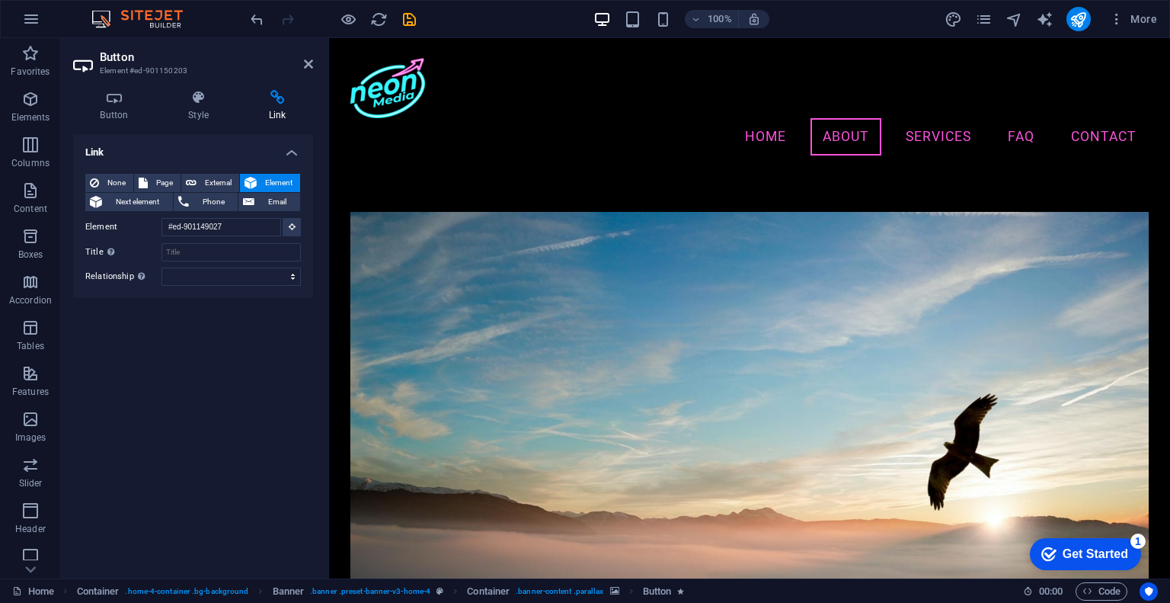
scroll to position [97, 0]
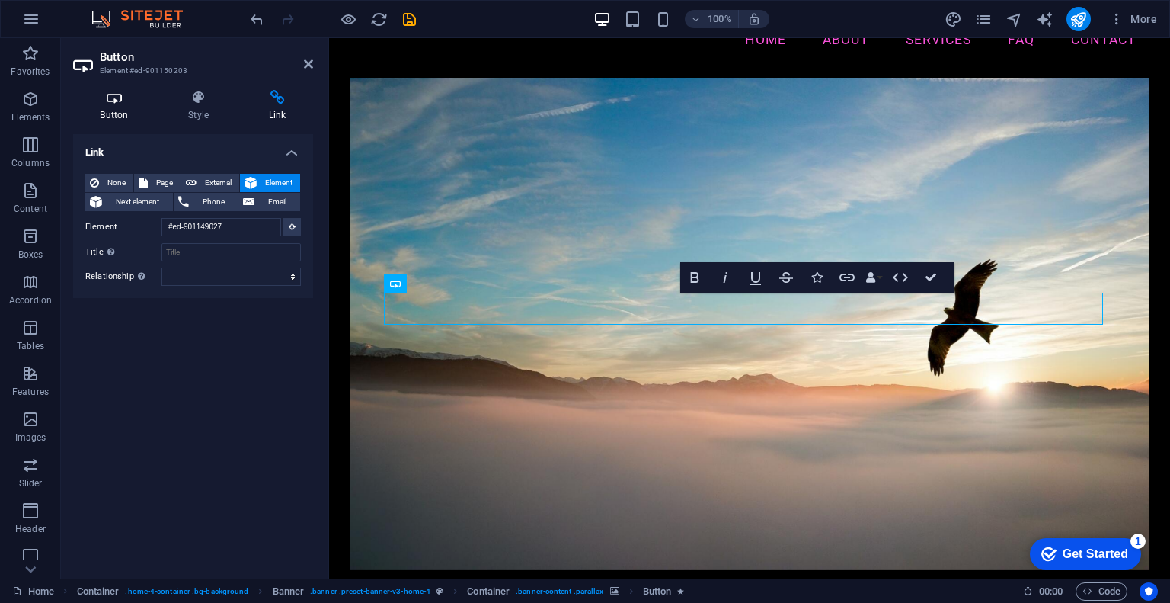
click at [110, 113] on h4 "Button" at bounding box center [117, 106] width 88 height 32
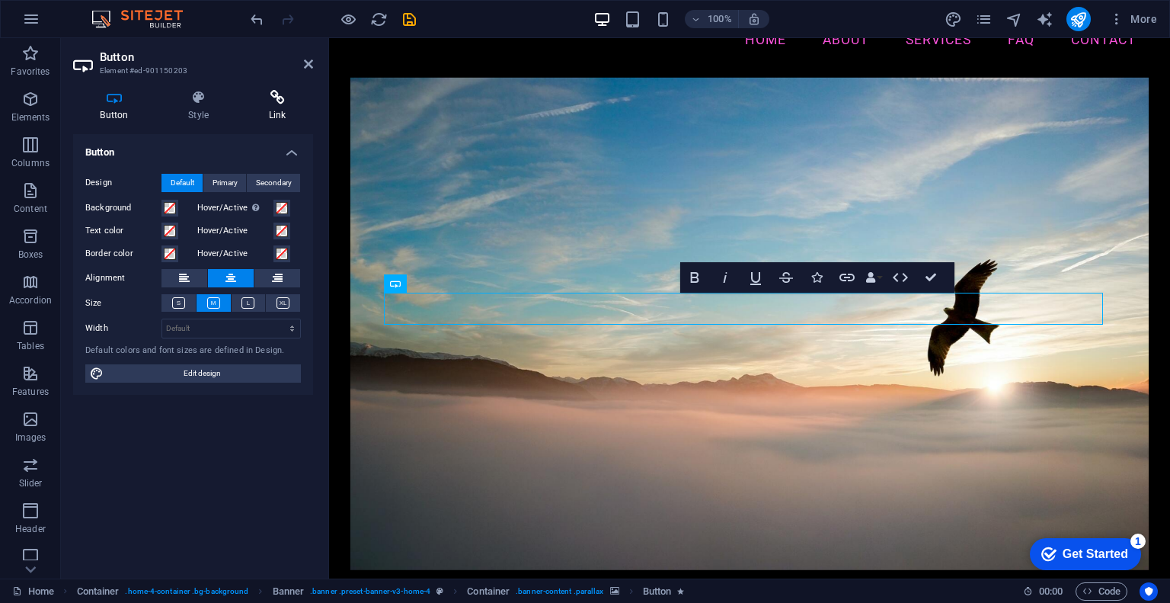
click at [289, 101] on icon at bounding box center [277, 97] width 72 height 15
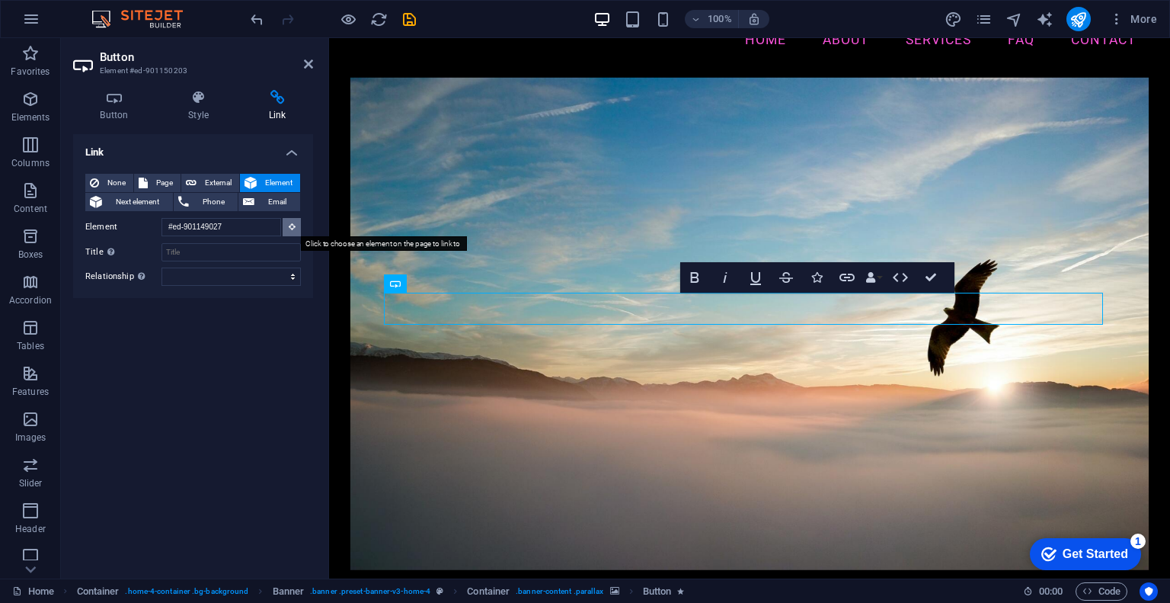
click at [293, 228] on icon at bounding box center [292, 226] width 7 height 8
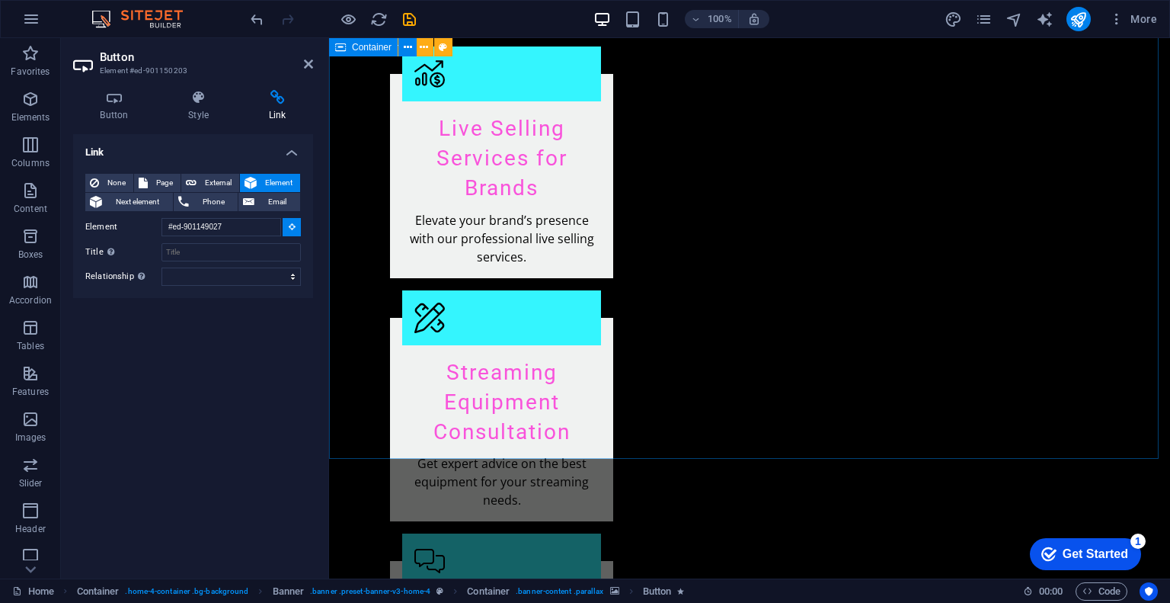
scroll to position [2306, 0]
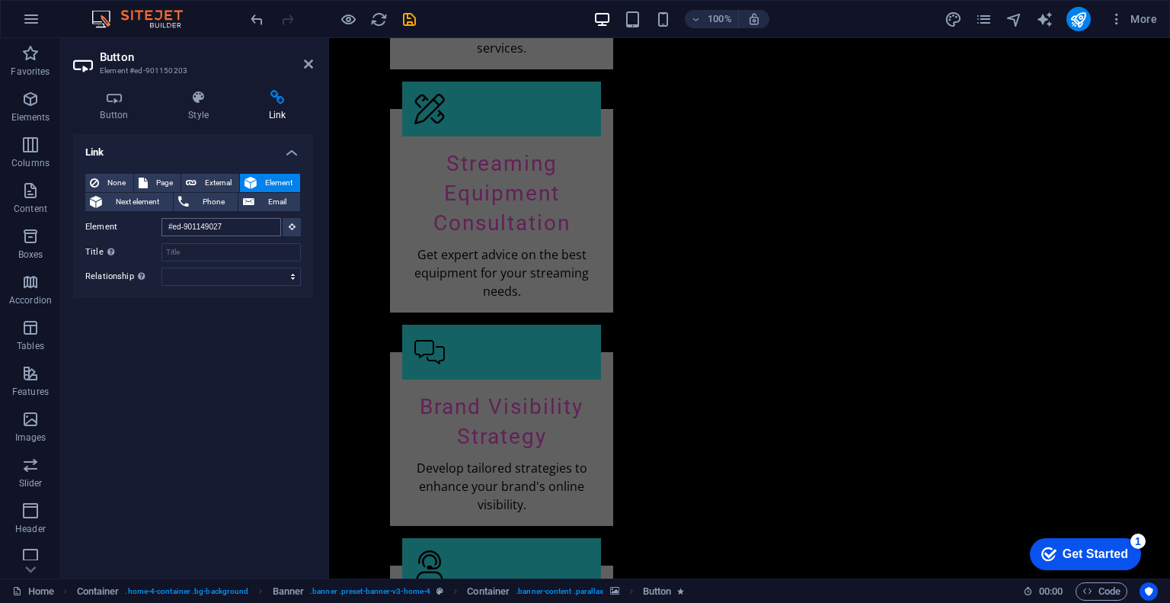
scroll to position [2537, 0]
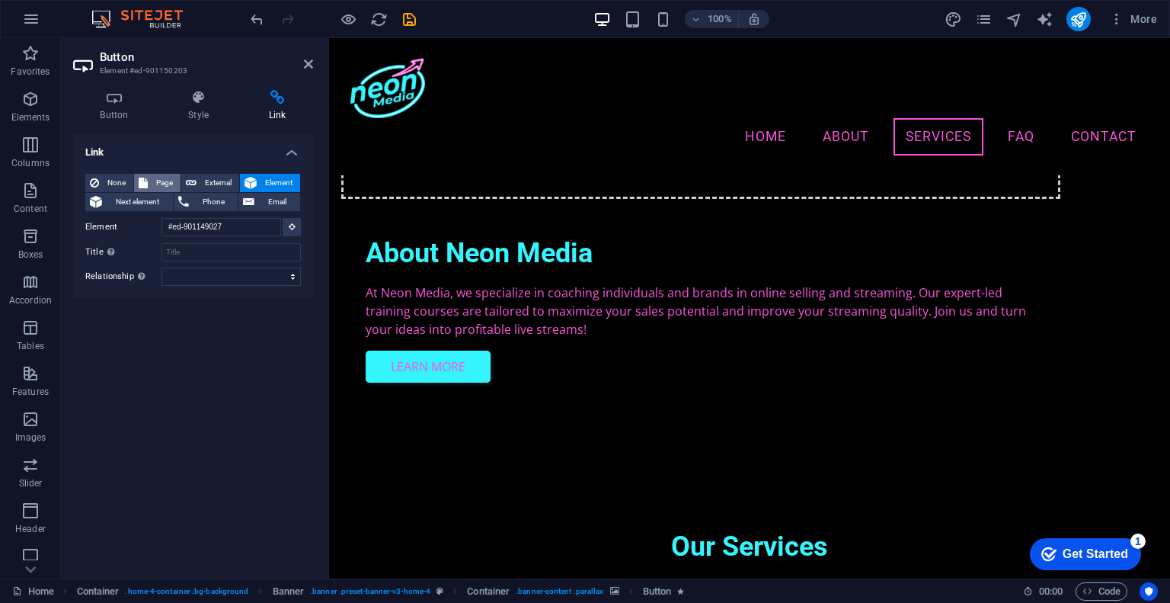
click at [152, 179] on span "Page" at bounding box center [164, 183] width 24 height 18
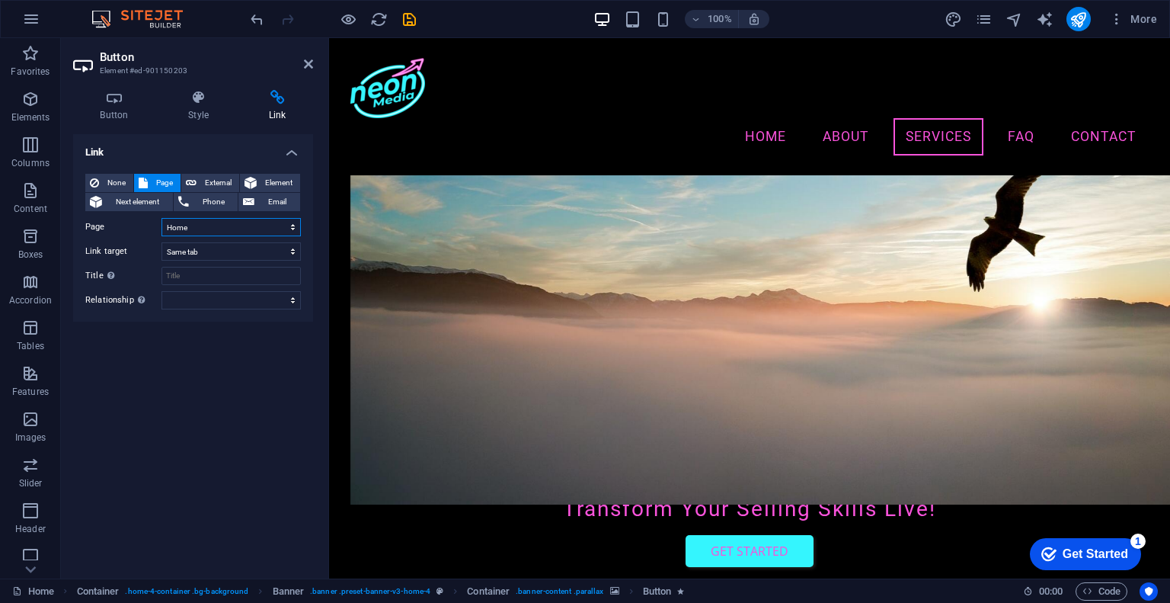
scroll to position [97, 0]
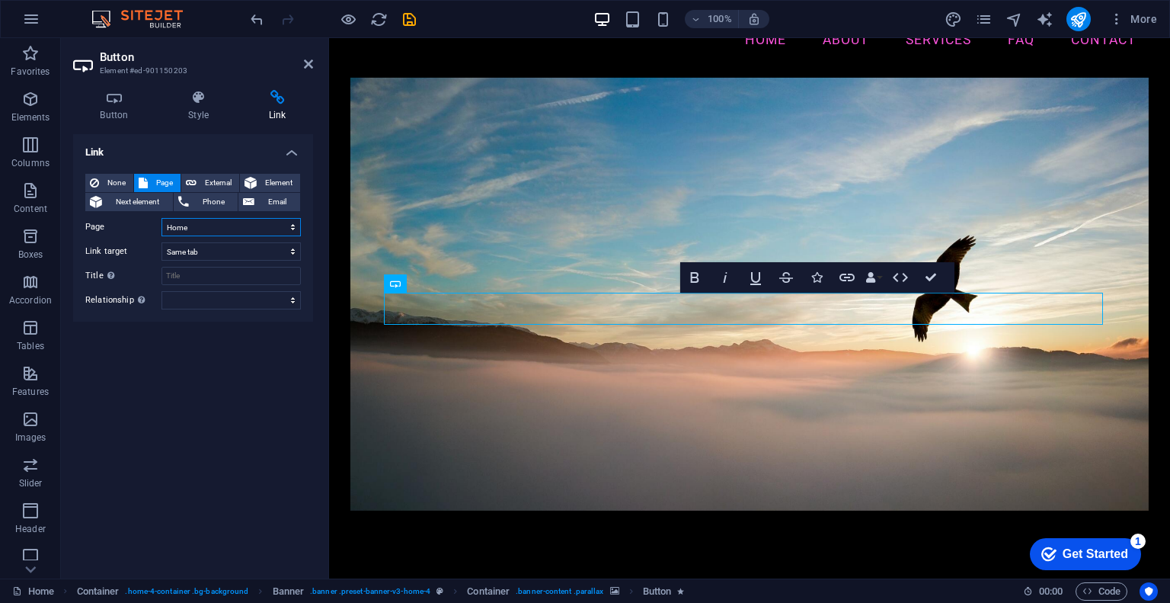
click at [289, 225] on select "Home Subpage Legal Notice Privacy" at bounding box center [231, 227] width 139 height 18
click at [222, 182] on span "External" at bounding box center [218, 183] width 34 height 18
select select "blank"
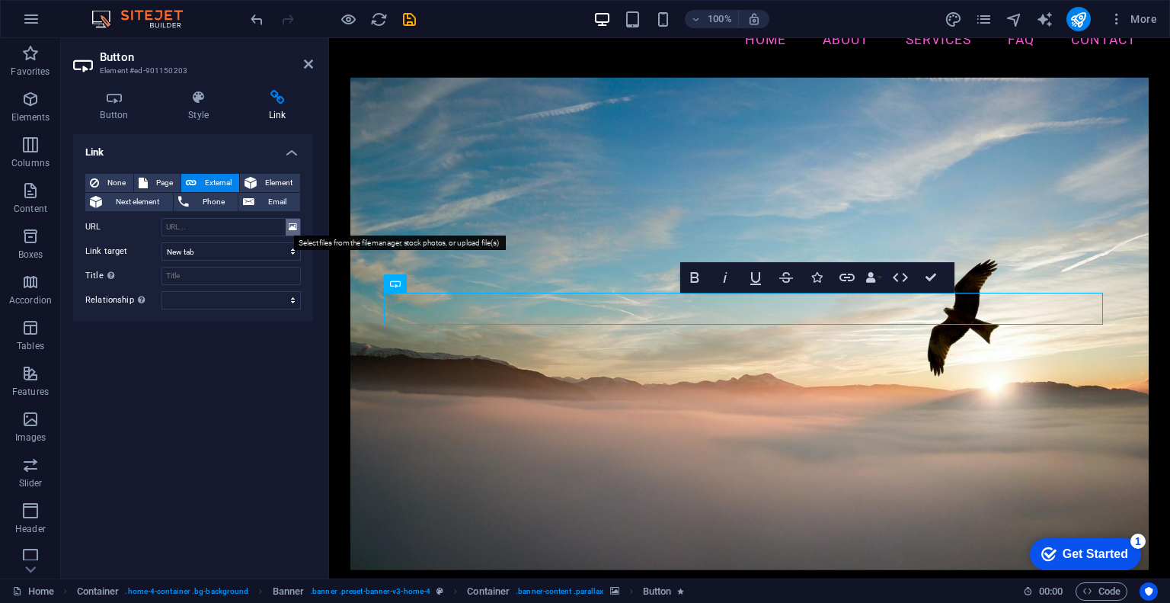
click at [294, 228] on icon at bounding box center [293, 227] width 8 height 17
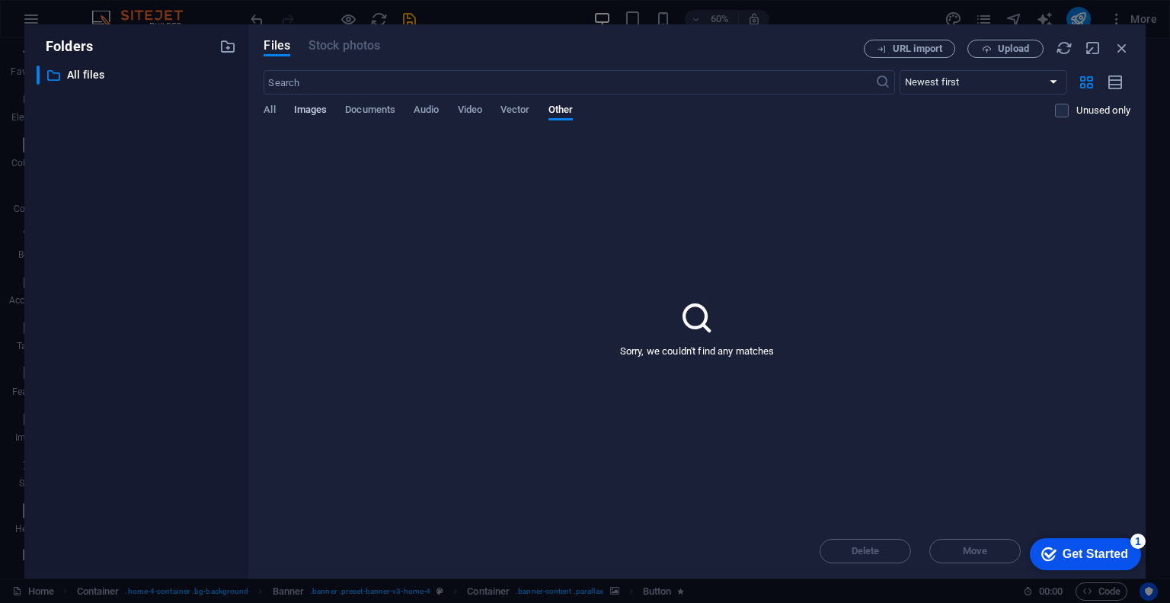
click at [314, 107] on span "Images" at bounding box center [311, 111] width 34 height 21
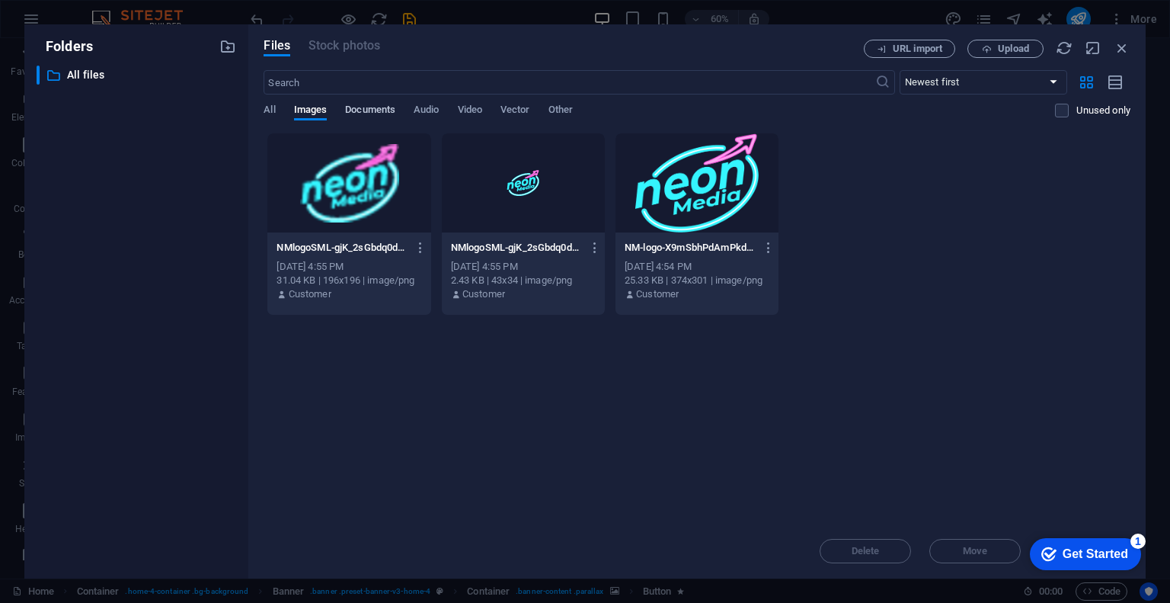
click at [374, 117] on span "Documents" at bounding box center [370, 111] width 50 height 21
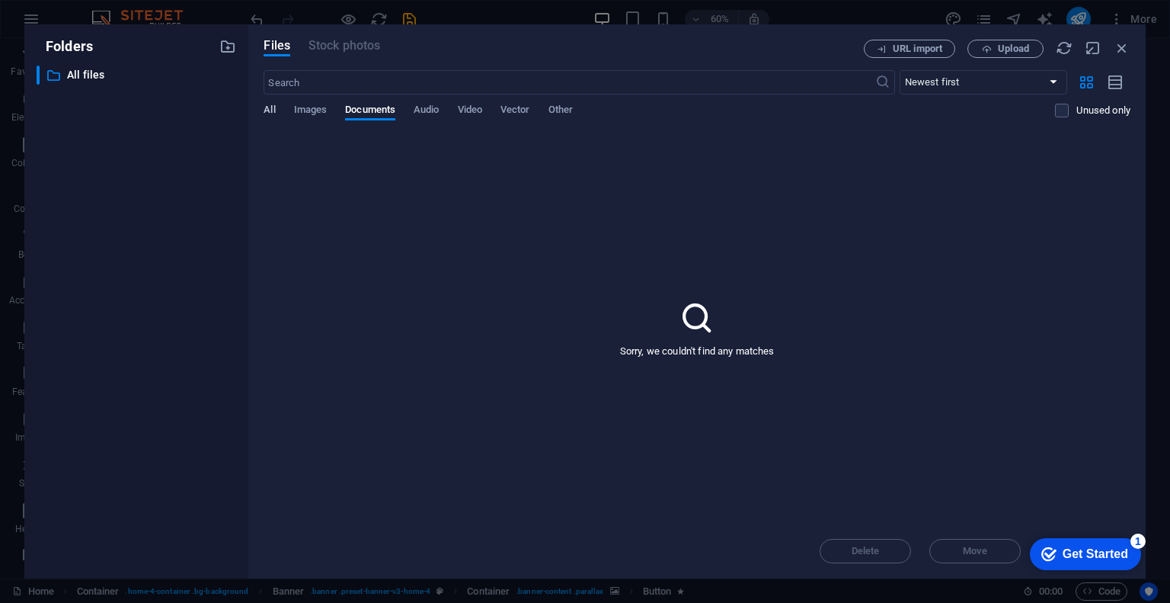
click at [268, 110] on div "Files Stock photos URL import Upload ​ Newest first Oldest first Name (A-Z) Nam…" at bounding box center [696, 301] width 897 height 554
click at [546, 110] on div "All Images Documents Audio Video Vector Other" at bounding box center [660, 118] width 792 height 29
click at [553, 110] on span "Other" at bounding box center [561, 111] width 24 height 21
click at [1134, 47] on div "Files Stock photos URL import Upload ​ Newest first Oldest first Name (A-Z) Nam…" at bounding box center [696, 301] width 897 height 554
click at [1124, 46] on icon "button" at bounding box center [1122, 48] width 17 height 17
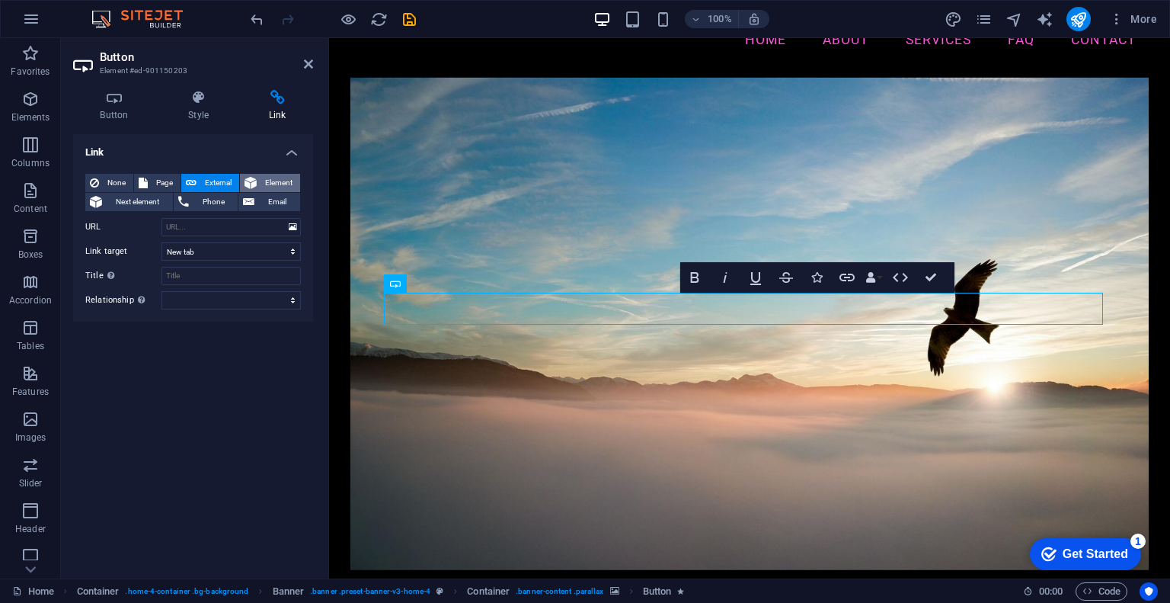
click at [264, 185] on span "Element" at bounding box center [278, 183] width 34 height 18
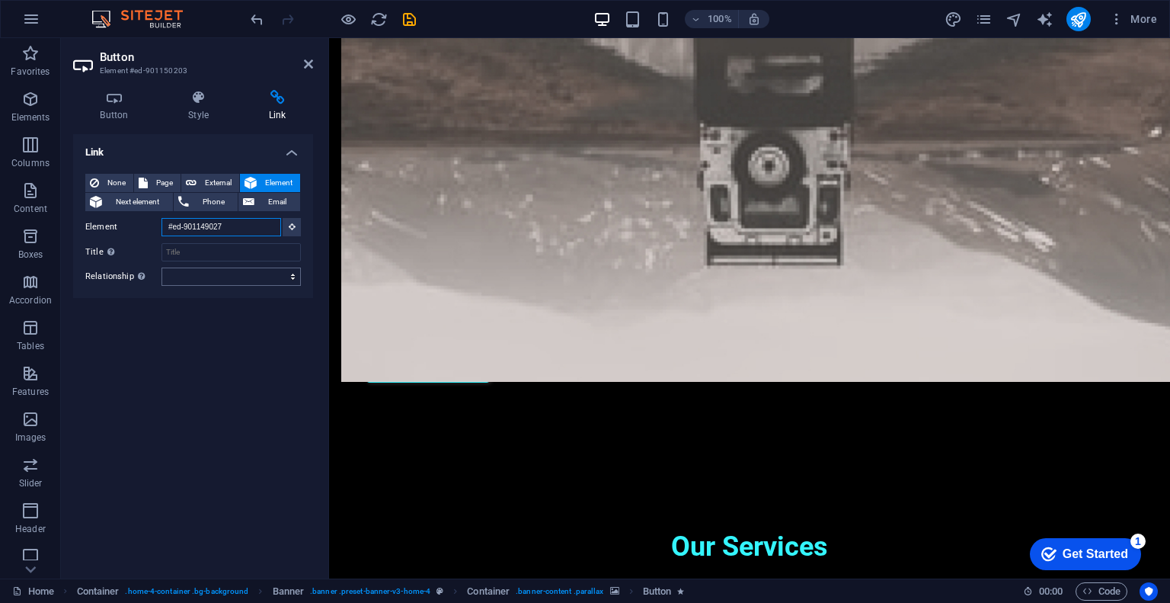
scroll to position [1102, 0]
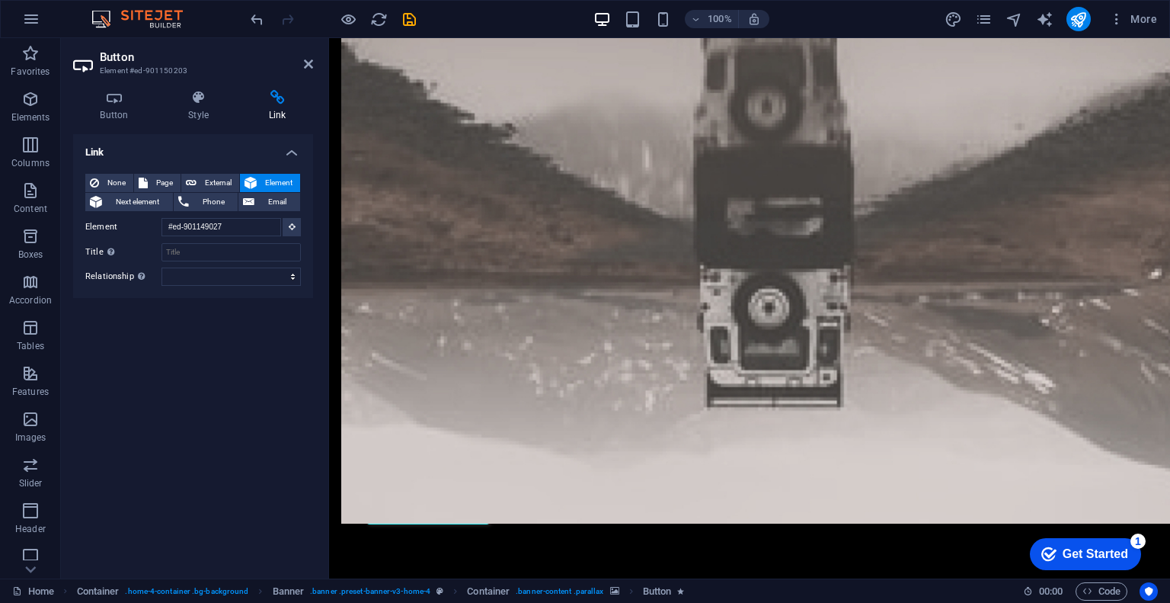
click at [313, 63] on aside "Button Element #ed-901150203 Button Style Link Button Design Default Primary Se…" at bounding box center [195, 308] width 268 height 540
drag, startPoint x: 306, startPoint y: 62, endPoint x: 244, endPoint y: 24, distance: 73.2
click at [306, 62] on icon at bounding box center [308, 64] width 9 height 12
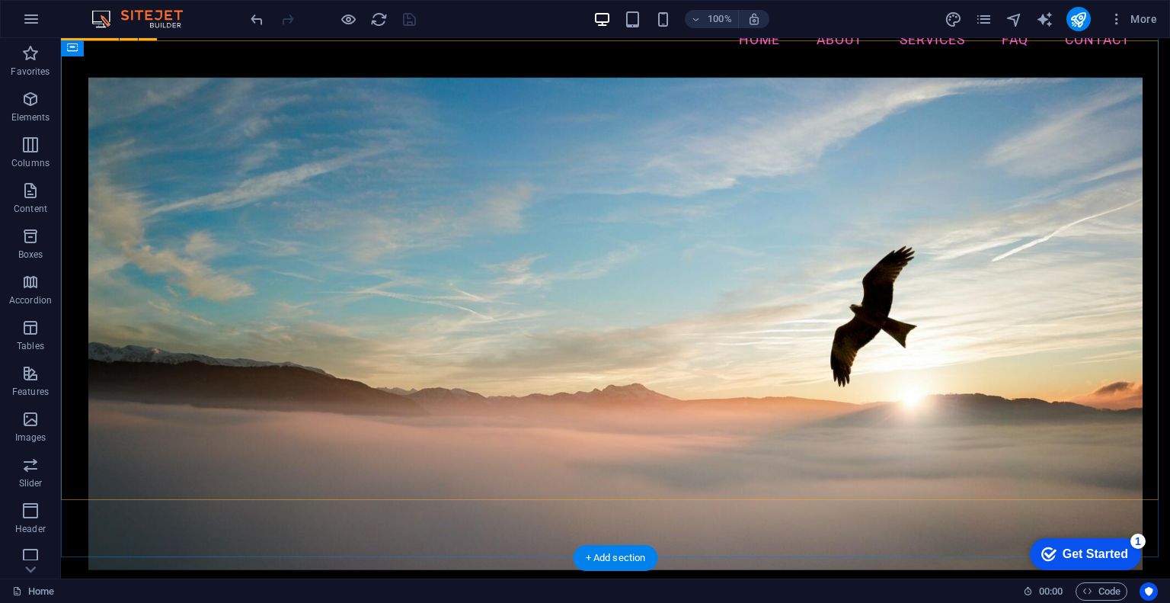
click at [209, 128] on figure at bounding box center [615, 324] width 1054 height 492
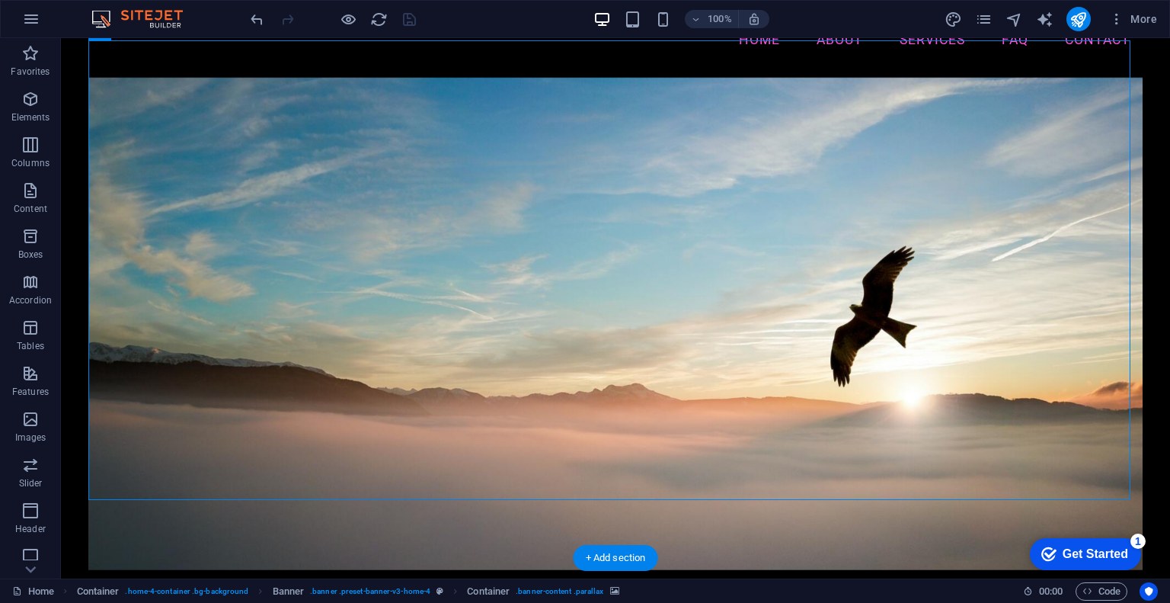
click at [142, 78] on figure at bounding box center [615, 324] width 1054 height 492
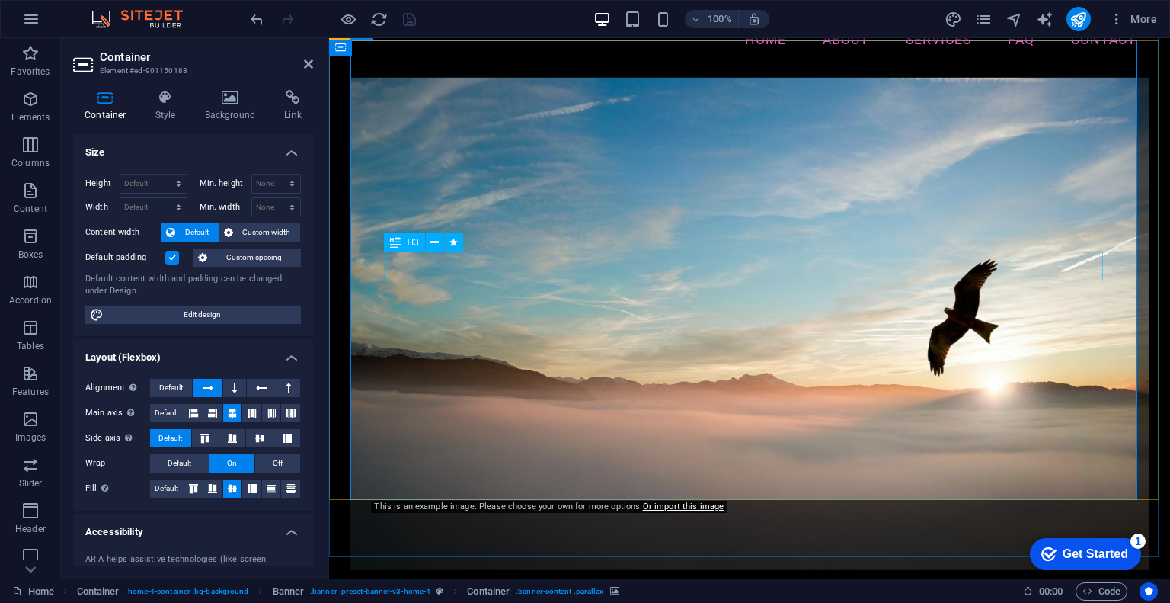
click at [424, 159] on figure at bounding box center [749, 324] width 799 height 492
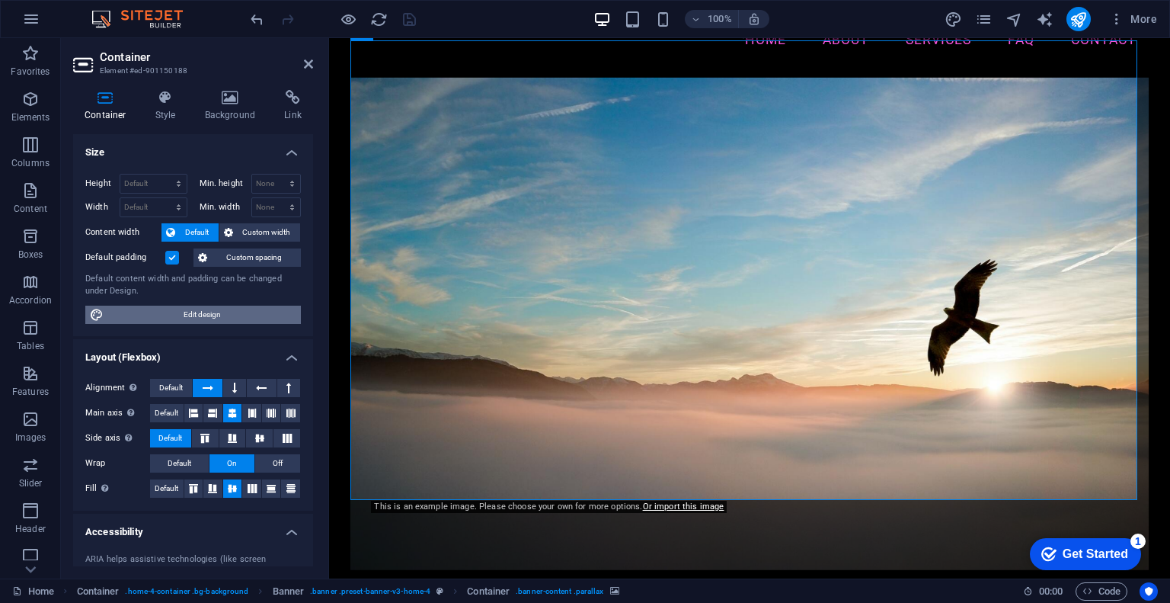
click at [232, 312] on span "Edit design" at bounding box center [202, 314] width 188 height 18
select select "px"
select select "200"
select select "px"
select select "rem"
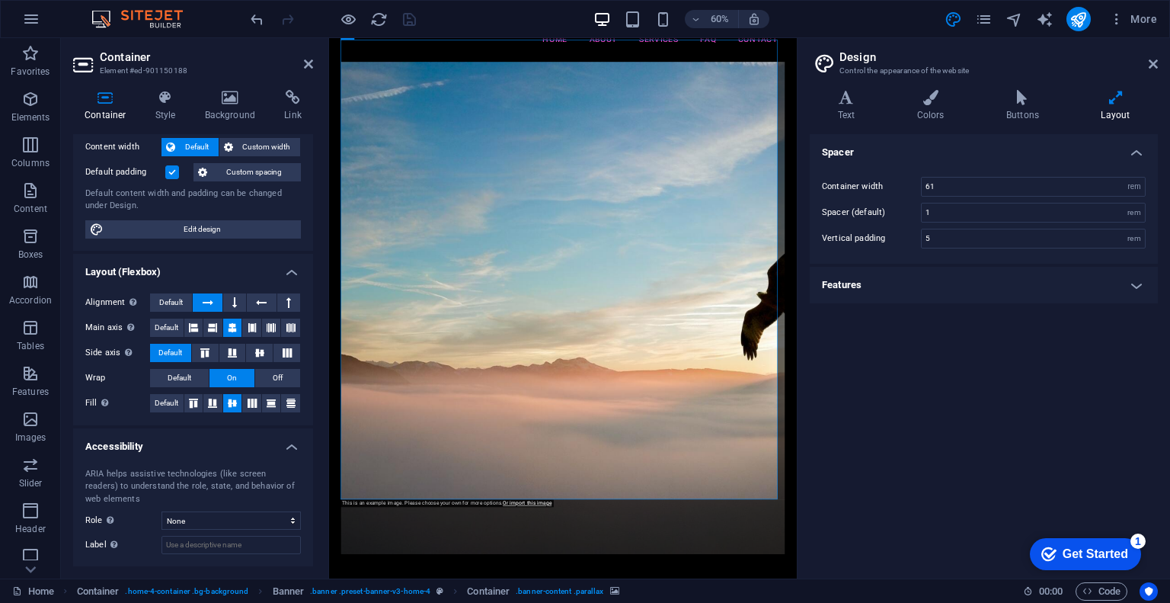
scroll to position [82, 0]
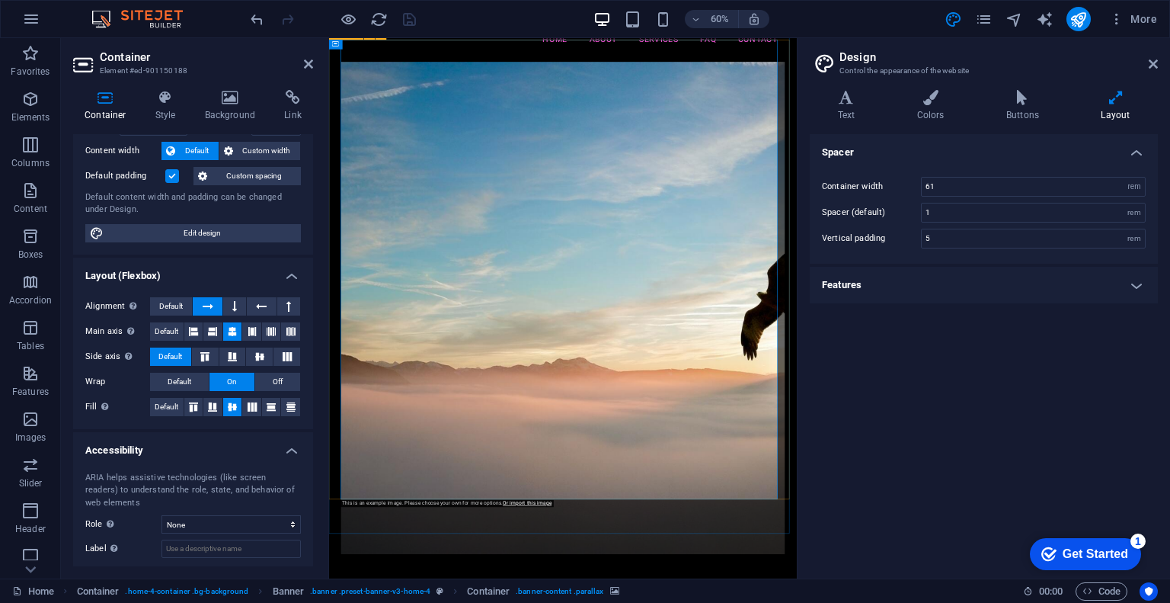
click at [532, 108] on figure at bounding box center [719, 488] width 740 height 820
click at [229, 105] on h4 "Background" at bounding box center [233, 106] width 80 height 32
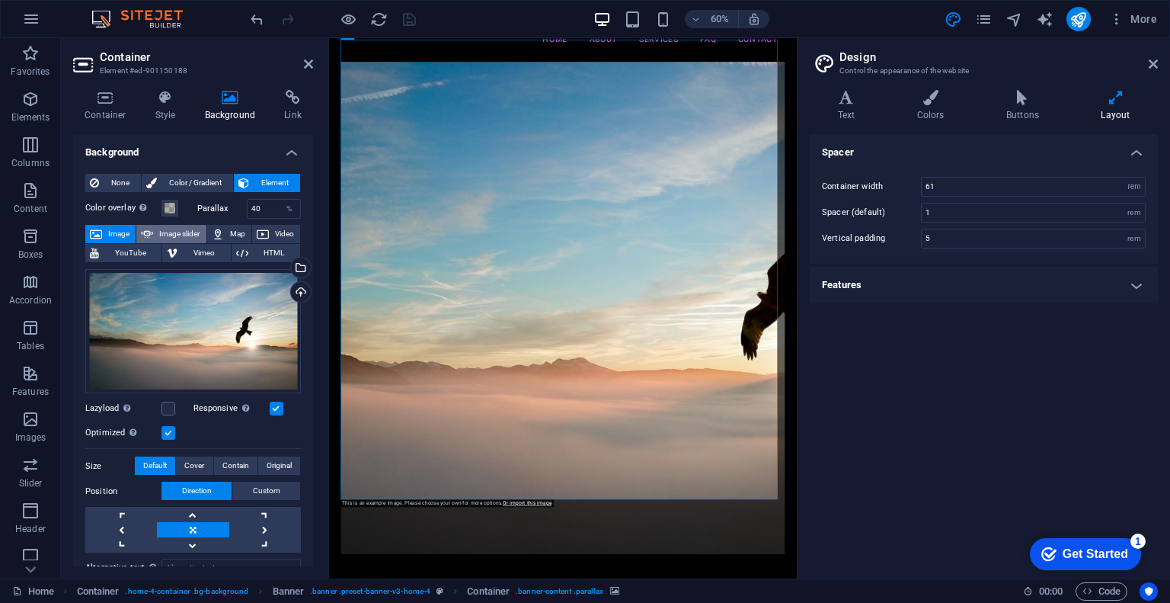
click at [178, 231] on span "Image slider" at bounding box center [179, 234] width 43 height 18
select select "ms"
select select "s"
select select "progressive"
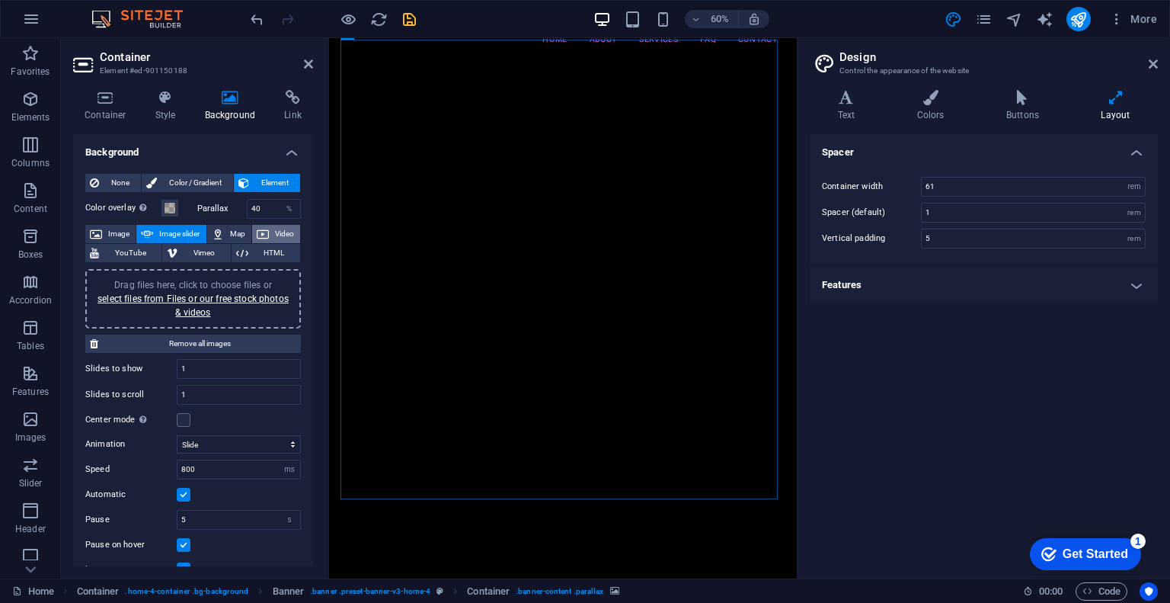
click at [278, 238] on span "Video" at bounding box center [284, 234] width 22 height 18
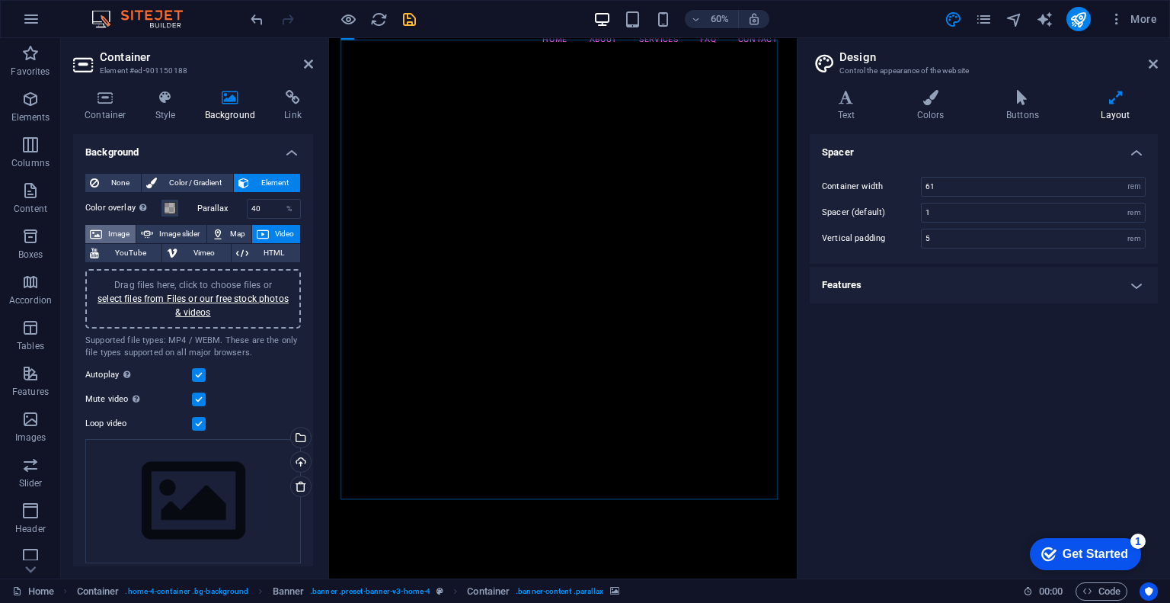
click at [112, 232] on span "Image" at bounding box center [119, 234] width 24 height 18
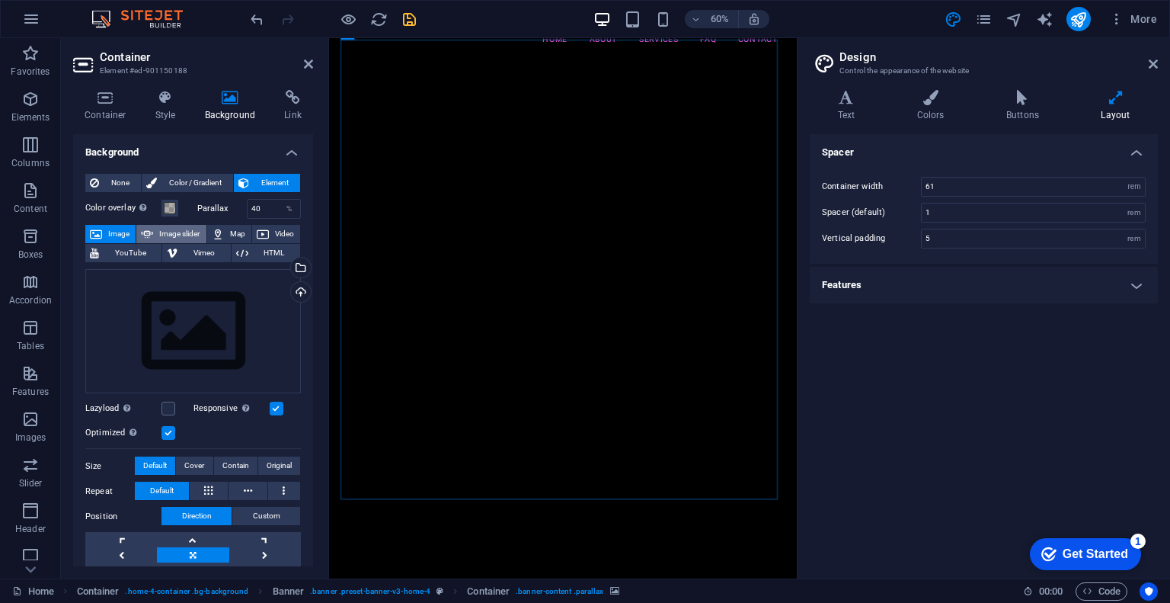
click at [185, 234] on span "Image slider" at bounding box center [179, 234] width 43 height 18
select select "ms"
select select "s"
select select "progressive"
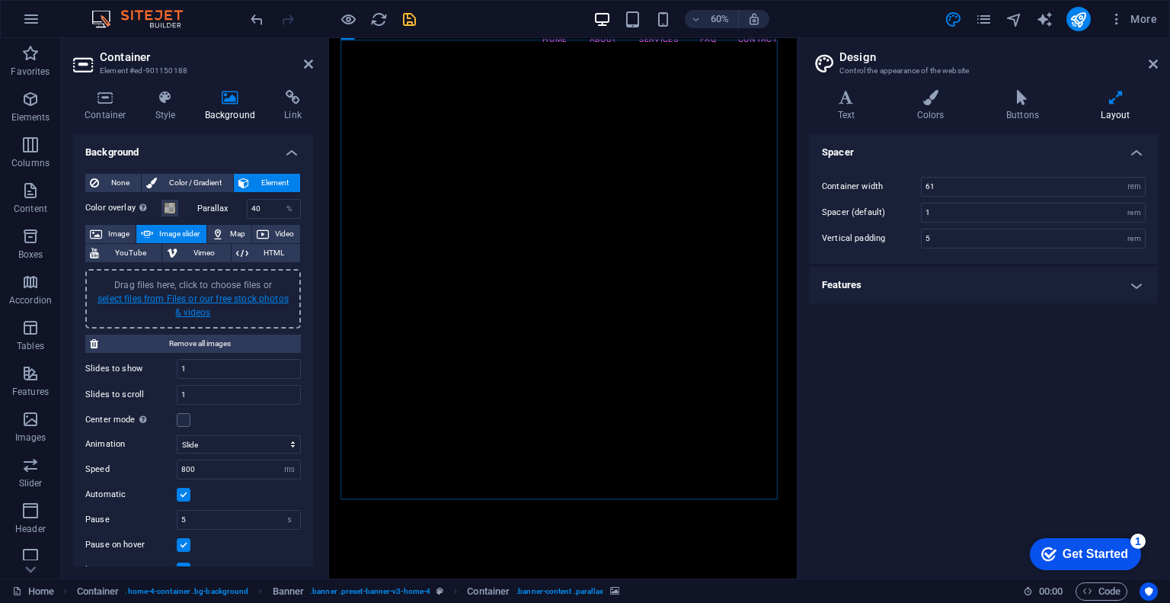
click at [212, 299] on link "select files from Files or our free stock photos & videos" at bounding box center [193, 305] width 191 height 24
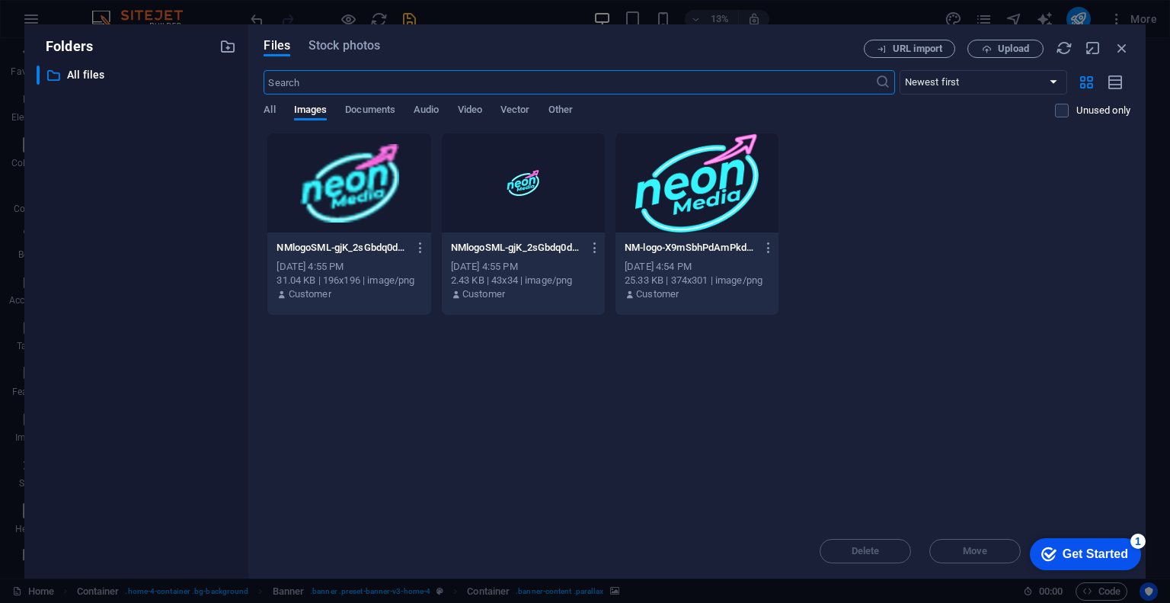
drag, startPoint x: 152, startPoint y: 17, endPoint x: 159, endPoint y: 11, distance: 8.7
click at [153, 17] on div "Folders ​ All files All files Files Stock photos URL import Upload ​ Newest fir…" at bounding box center [585, 301] width 1170 height 603
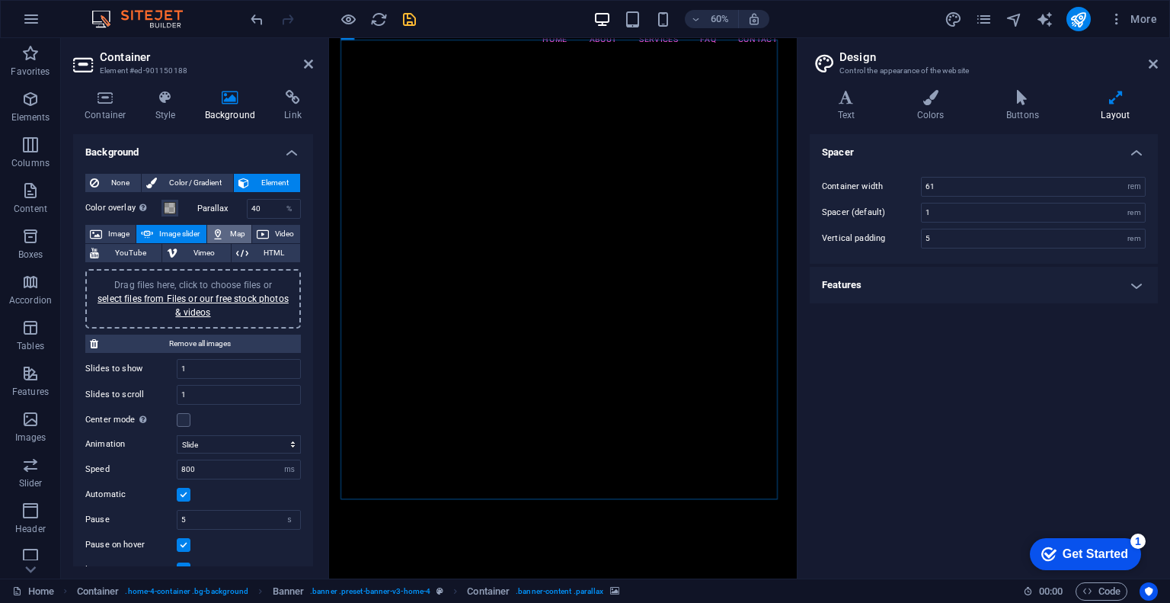
click at [234, 237] on span "Map" at bounding box center [238, 234] width 18 height 18
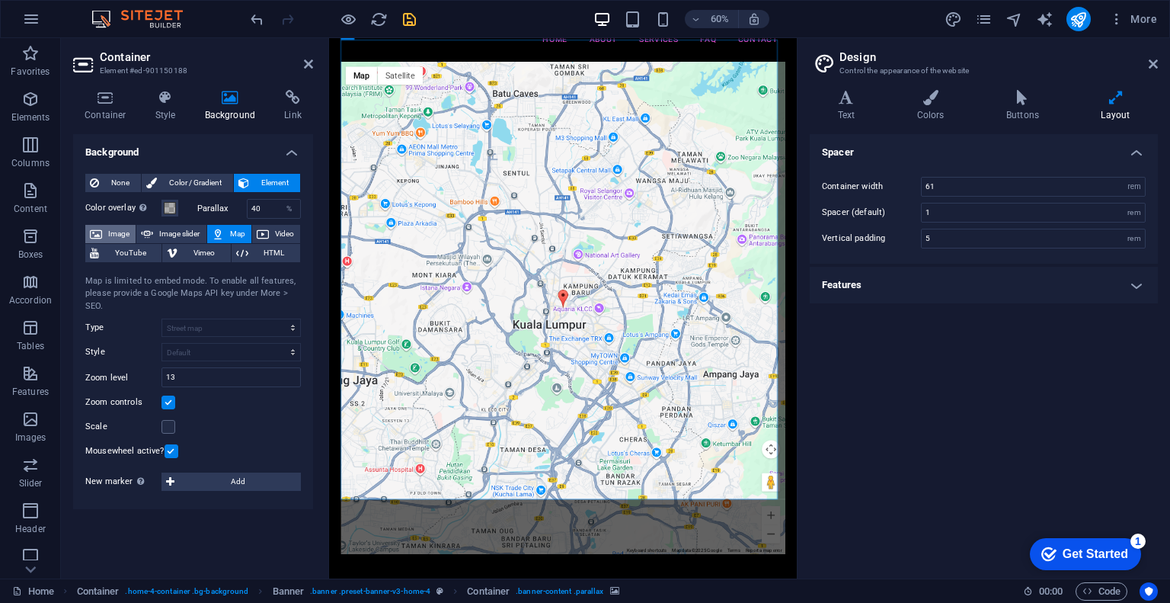
click at [107, 241] on span "Image" at bounding box center [119, 234] width 24 height 18
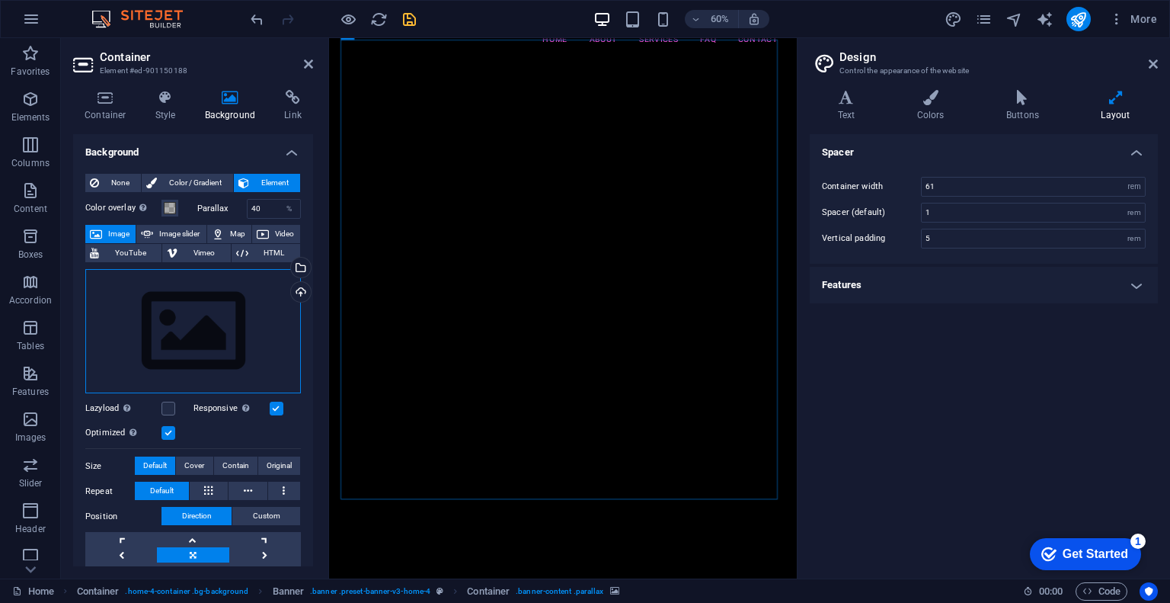
click at [219, 337] on div "Drag files here, click to choose files or select files from Files or our free s…" at bounding box center [193, 331] width 216 height 125
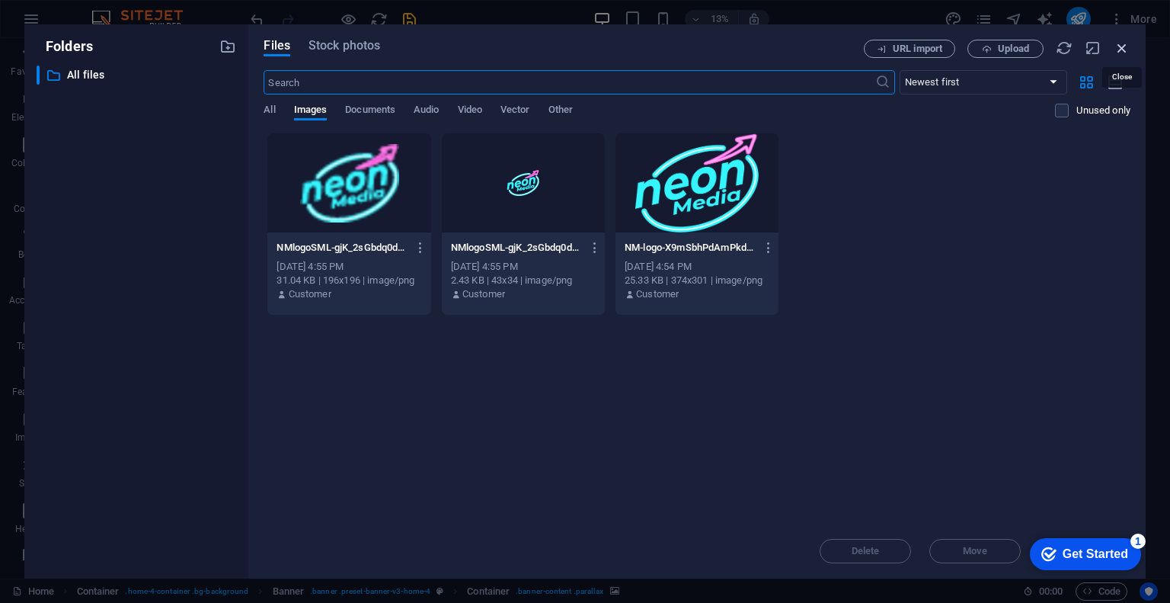
click at [1122, 42] on icon "button" at bounding box center [1122, 48] width 17 height 17
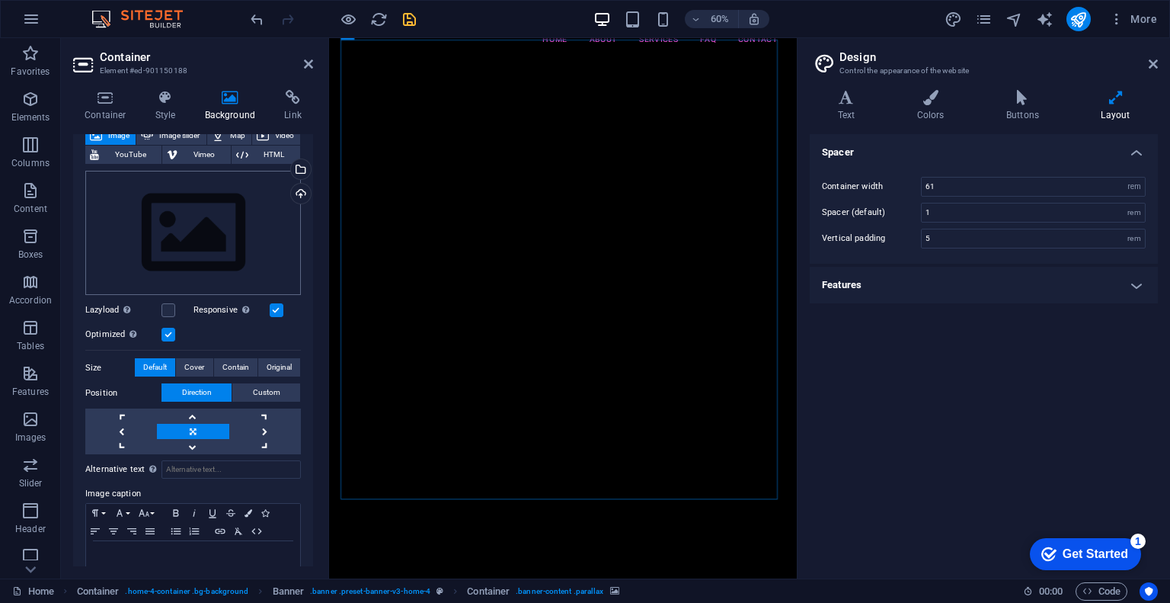
scroll to position [54, 0]
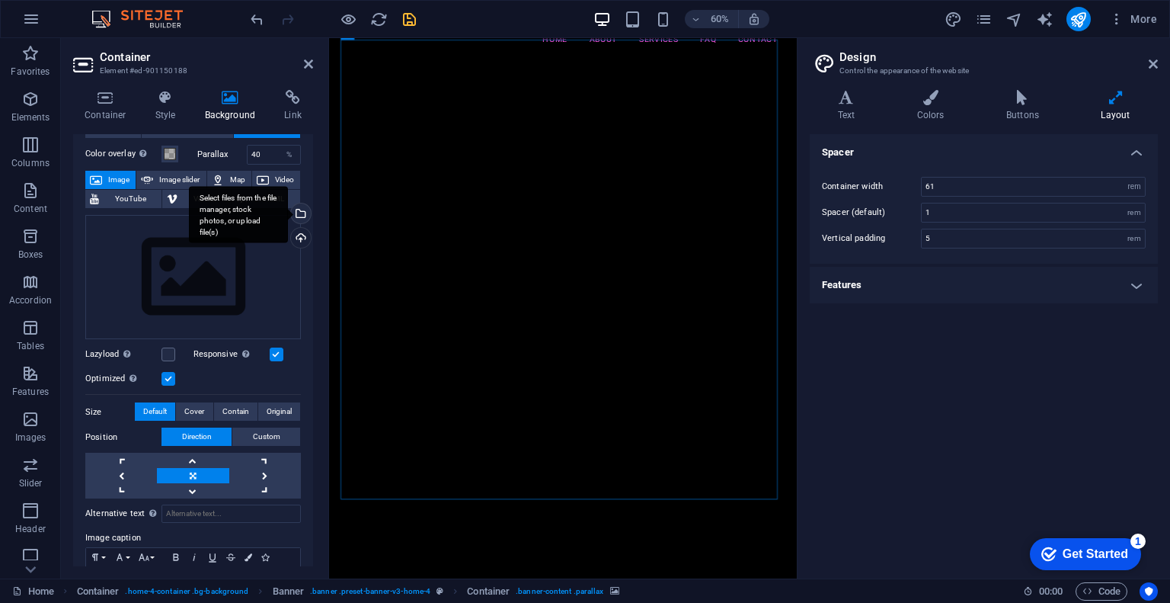
click at [297, 215] on div "Select files from the file manager, stock photos, or upload file(s)" at bounding box center [299, 214] width 23 height 23
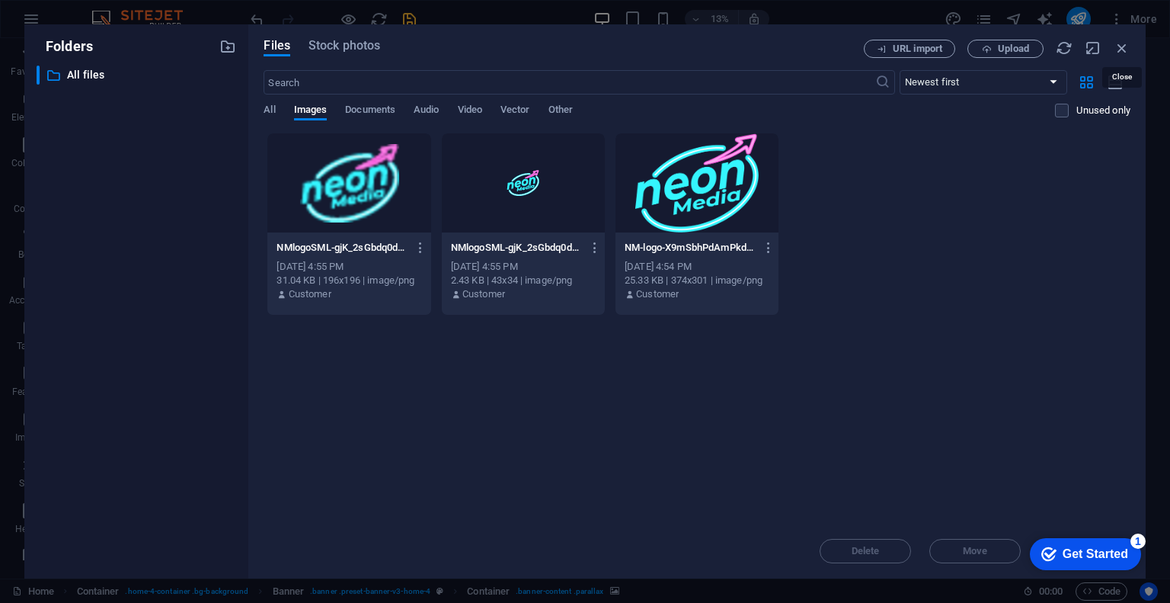
click at [1116, 48] on icon "button" at bounding box center [1122, 48] width 17 height 17
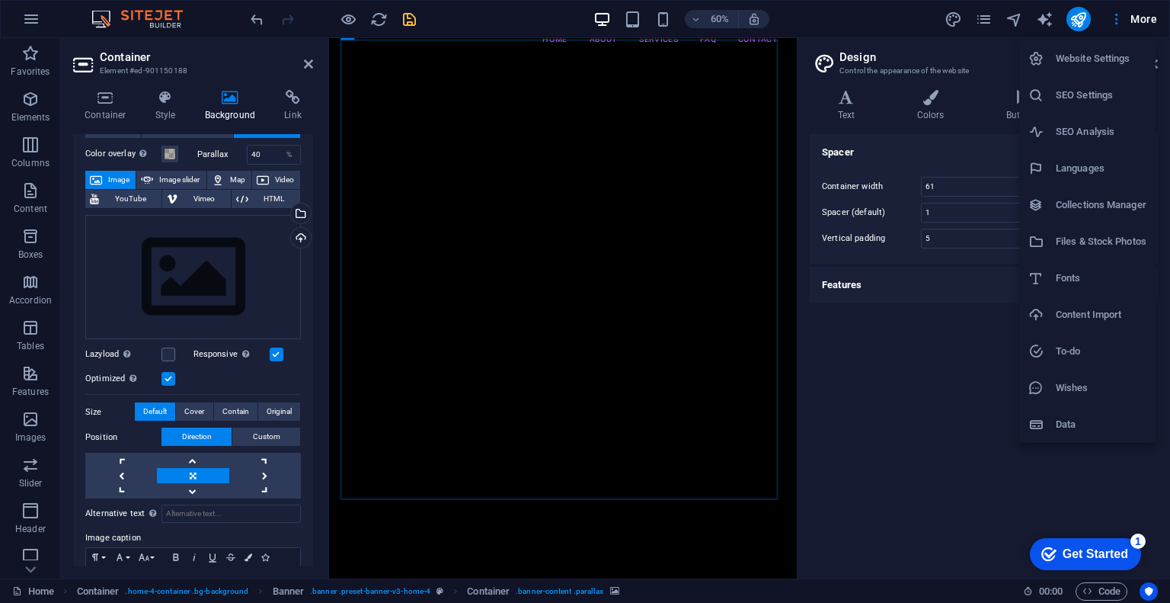
drag, startPoint x: 455, startPoint y: 14, endPoint x: 527, endPoint y: 16, distance: 72.4
click at [460, 14] on div at bounding box center [585, 301] width 1170 height 603
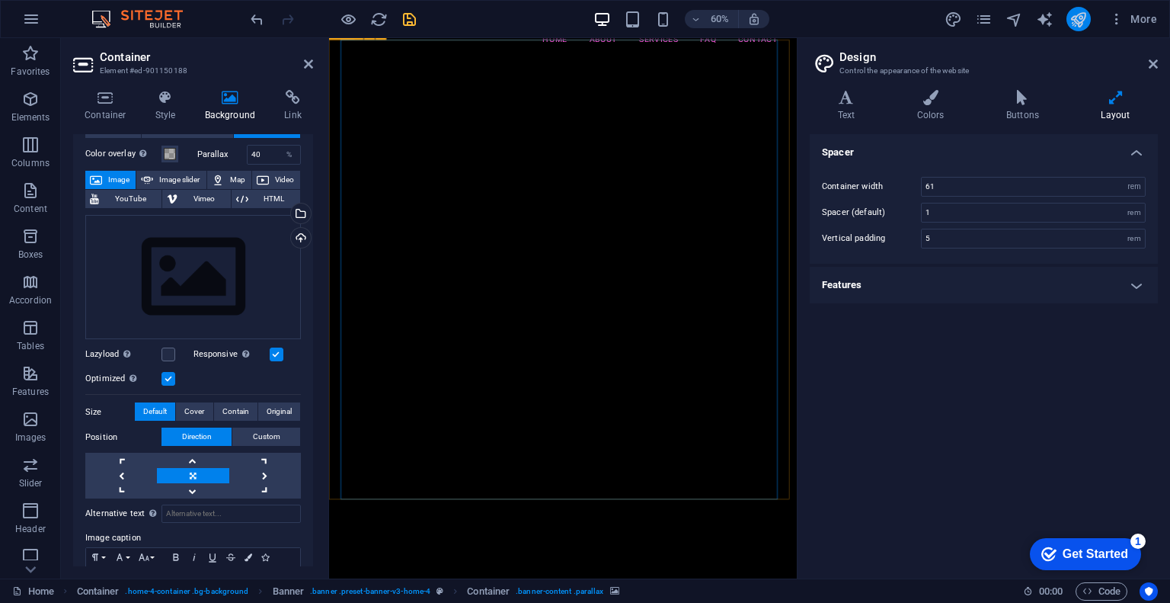
drag, startPoint x: 1093, startPoint y: 18, endPoint x: 1085, endPoint y: 18, distance: 8.4
